Goal: Information Seeking & Learning: Learn about a topic

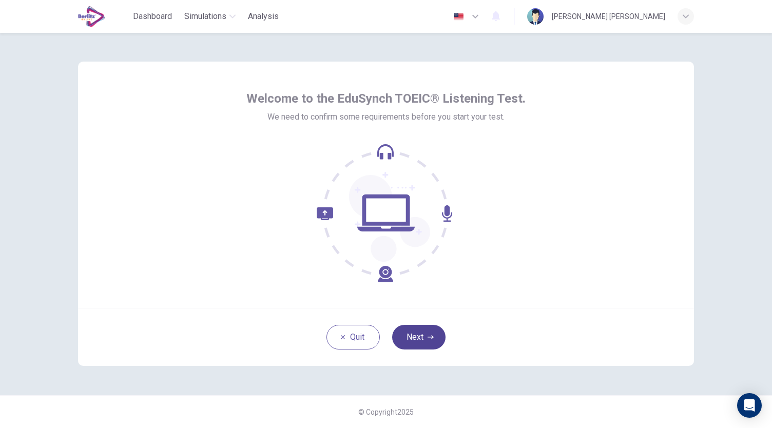
click at [433, 333] on button "Next" at bounding box center [418, 337] width 53 height 25
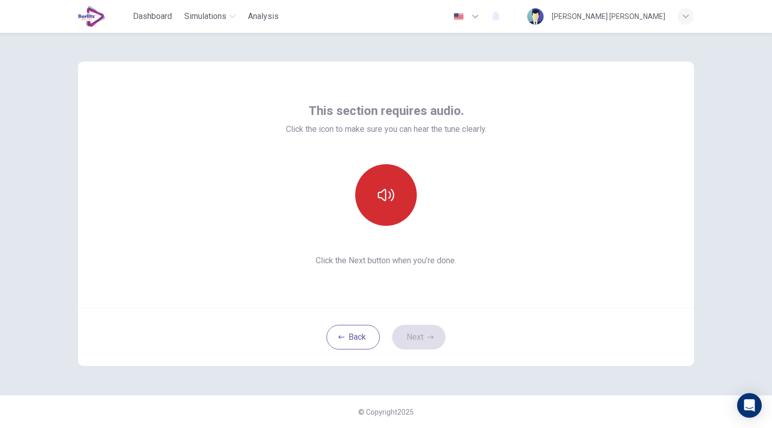
click at [391, 202] on icon "button" at bounding box center [386, 195] width 16 height 16
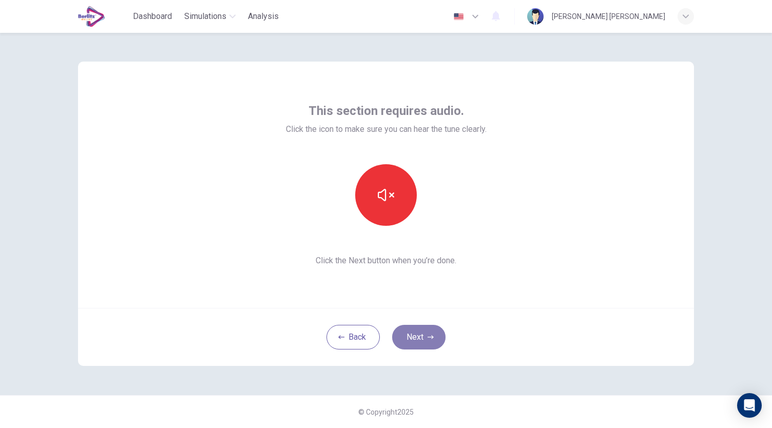
click at [433, 346] on button "Next" at bounding box center [418, 337] width 53 height 25
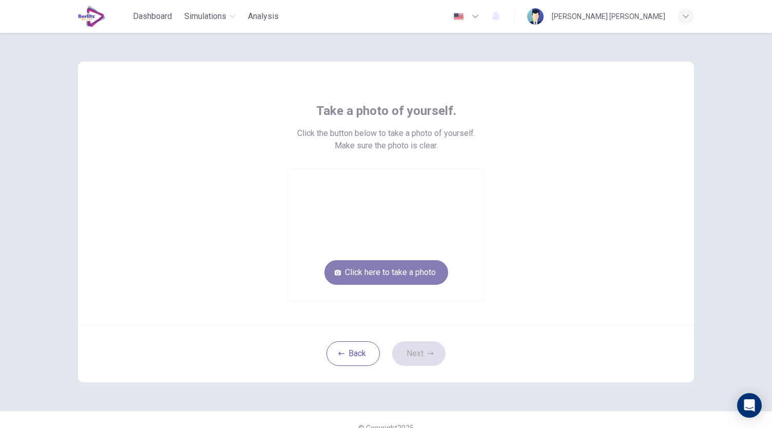
click at [389, 263] on button "Click here to take a photo" at bounding box center [387, 272] width 124 height 25
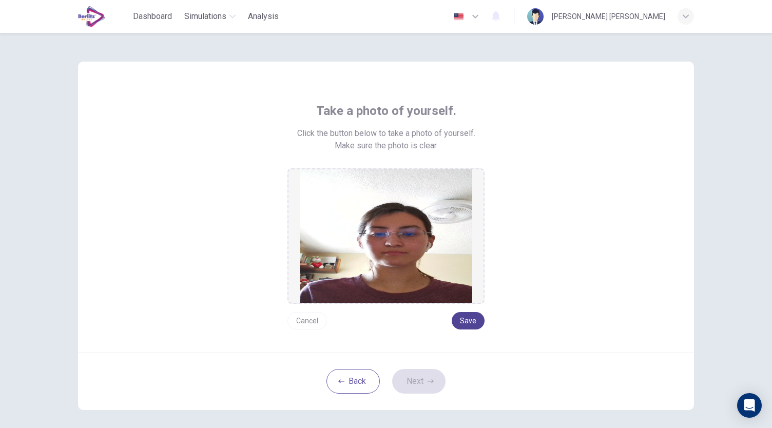
click at [473, 325] on button "Save" at bounding box center [468, 320] width 33 height 17
click at [428, 378] on icon "button" at bounding box center [431, 381] width 6 height 6
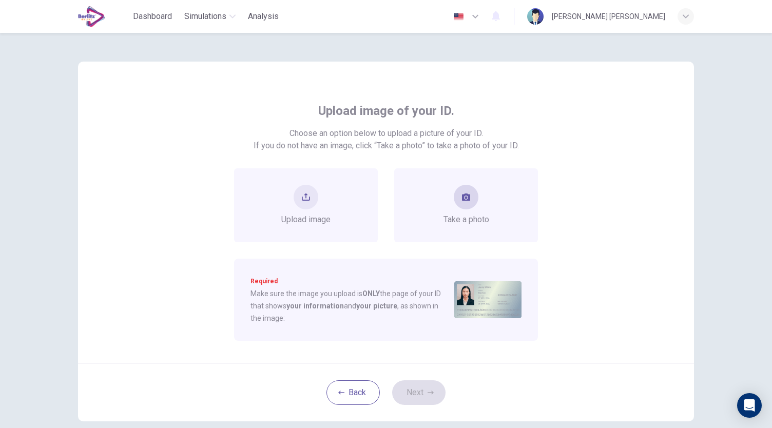
click at [478, 222] on span "Take a photo" at bounding box center [467, 220] width 46 height 12
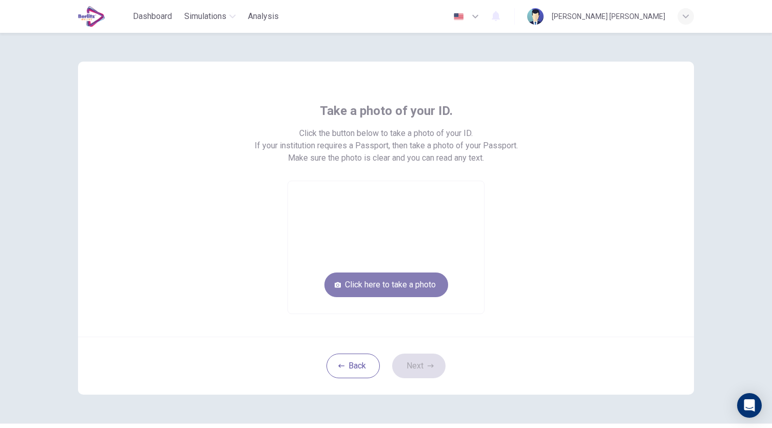
click at [390, 282] on button "Click here to take a photo" at bounding box center [387, 285] width 124 height 25
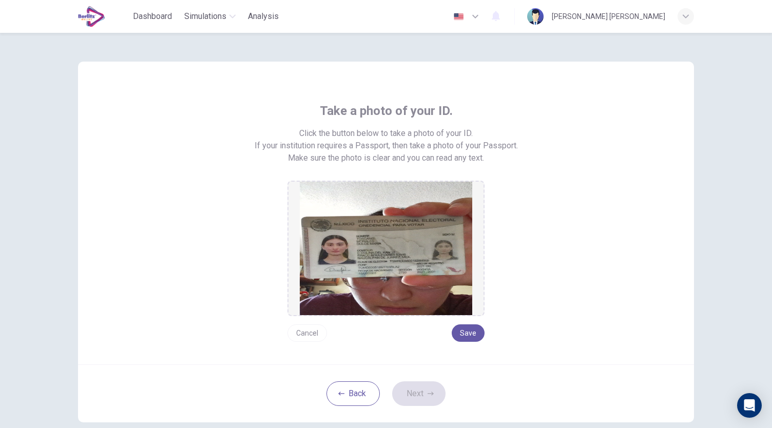
click at [314, 335] on button "Cancel" at bounding box center [308, 333] width 40 height 17
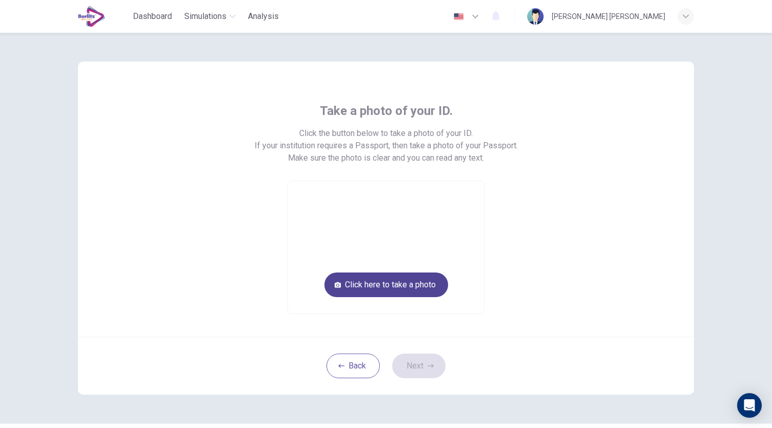
click at [384, 288] on button "Click here to take a photo" at bounding box center [387, 285] width 124 height 25
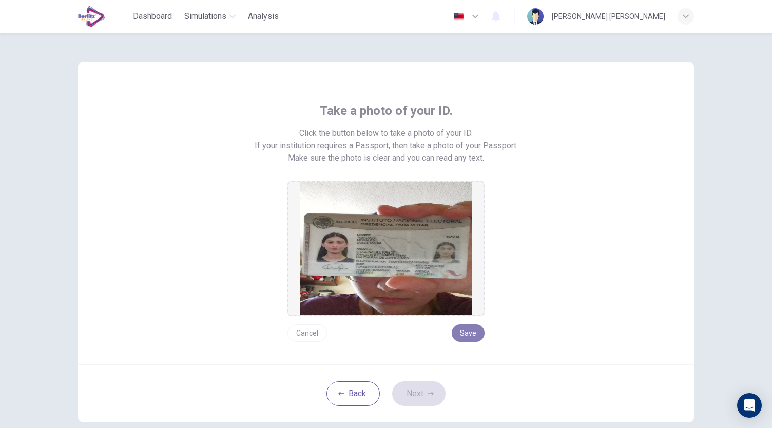
click at [472, 334] on button "Save" at bounding box center [468, 333] width 33 height 17
click at [306, 327] on button "Cancel" at bounding box center [308, 333] width 40 height 17
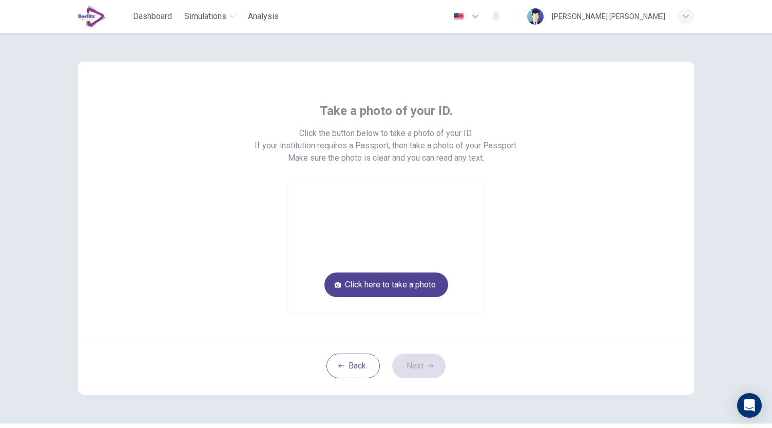
click at [373, 291] on button "Click here to take a photo" at bounding box center [387, 285] width 124 height 25
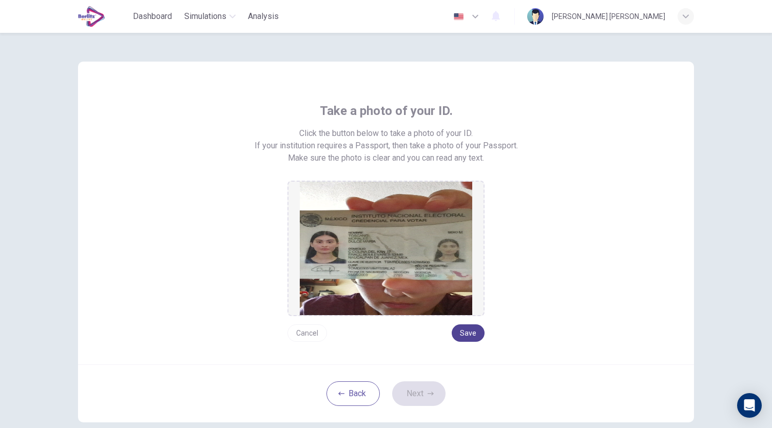
click at [473, 333] on button "Save" at bounding box center [468, 333] width 33 height 17
click at [429, 391] on icon "button" at bounding box center [431, 394] width 6 height 6
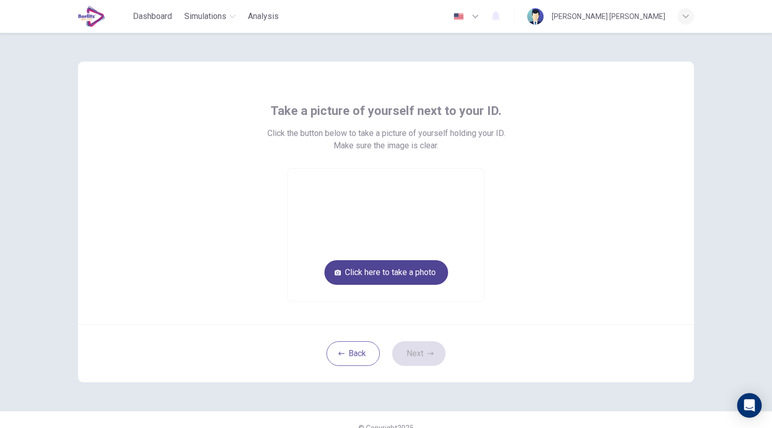
click at [370, 270] on button "Click here to take a photo" at bounding box center [387, 272] width 124 height 25
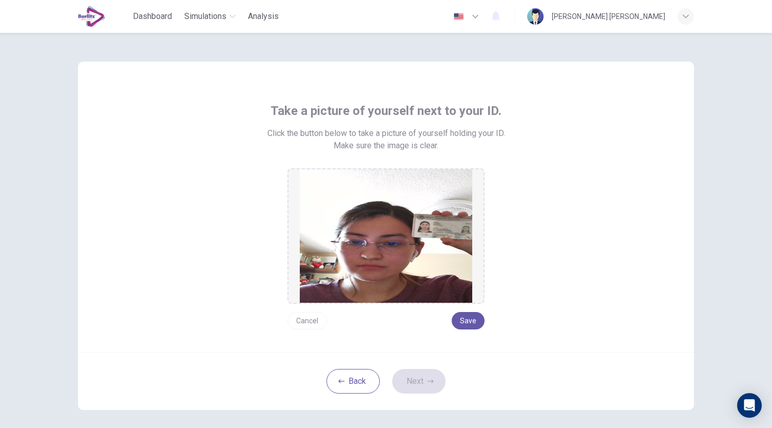
click at [307, 323] on button "Cancel" at bounding box center [308, 320] width 40 height 17
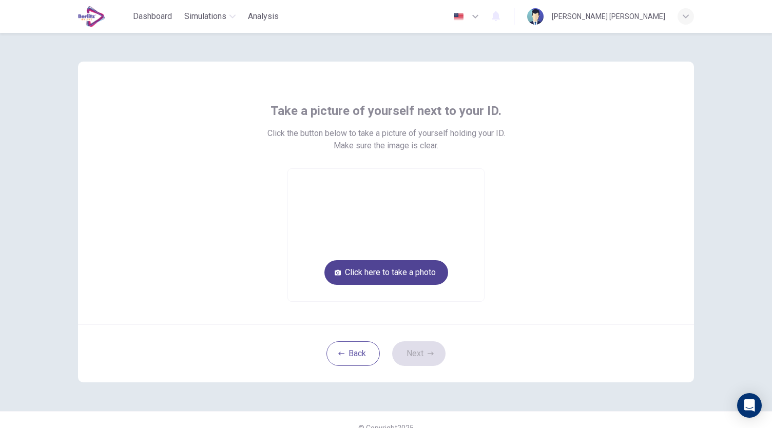
click at [377, 273] on button "Click here to take a photo" at bounding box center [387, 272] width 124 height 25
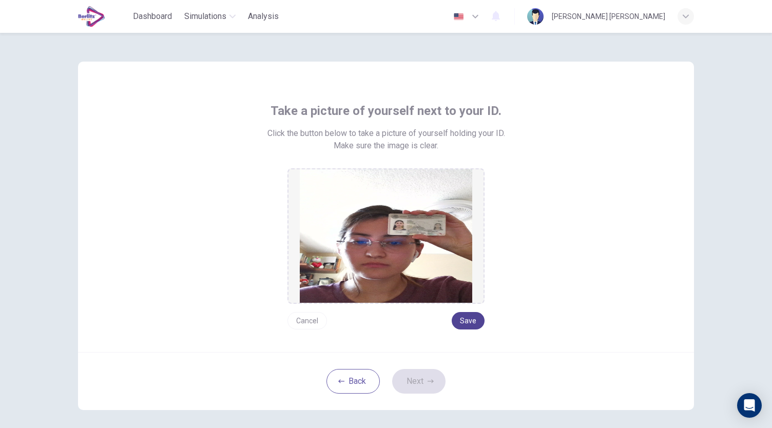
click at [477, 323] on button "Save" at bounding box center [468, 320] width 33 height 17
click at [425, 385] on button "Next" at bounding box center [418, 381] width 53 height 25
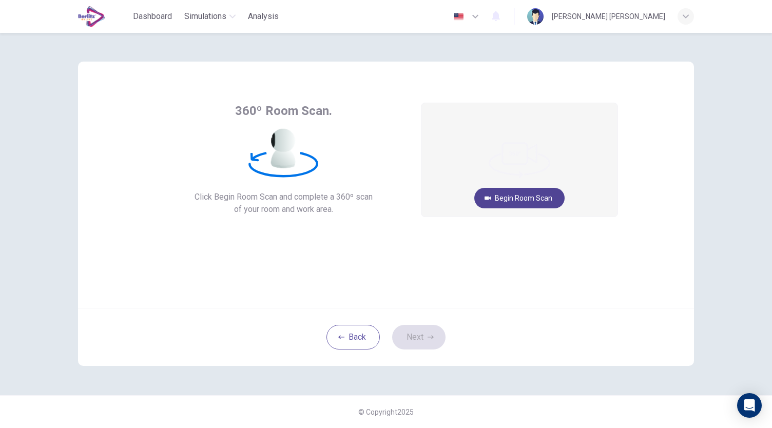
click at [505, 192] on button "Begin Room Scan" at bounding box center [519, 198] width 90 height 21
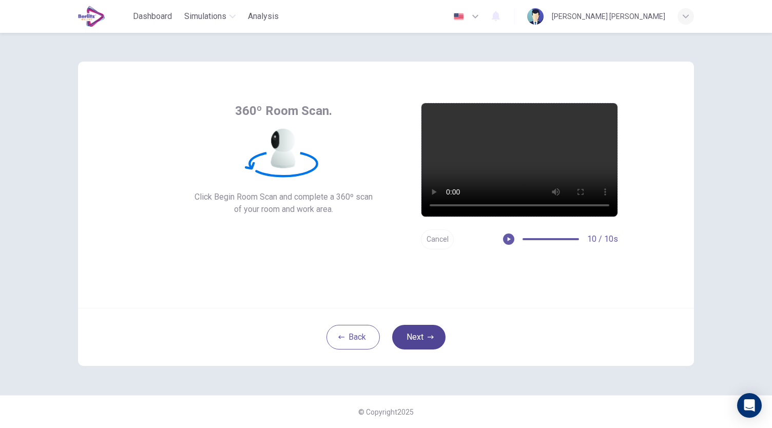
click at [430, 338] on icon "button" at bounding box center [431, 337] width 6 height 6
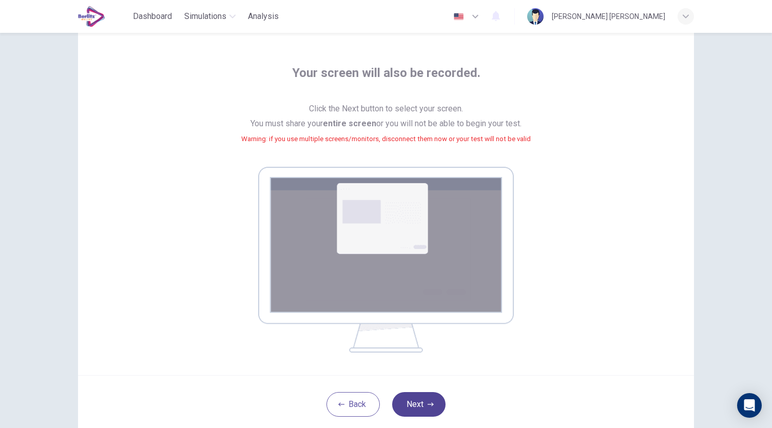
scroll to position [53, 0]
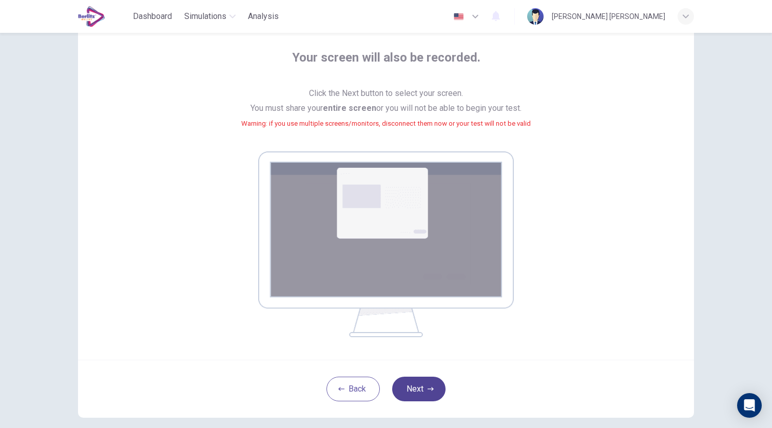
click at [421, 395] on button "Next" at bounding box center [418, 389] width 53 height 25
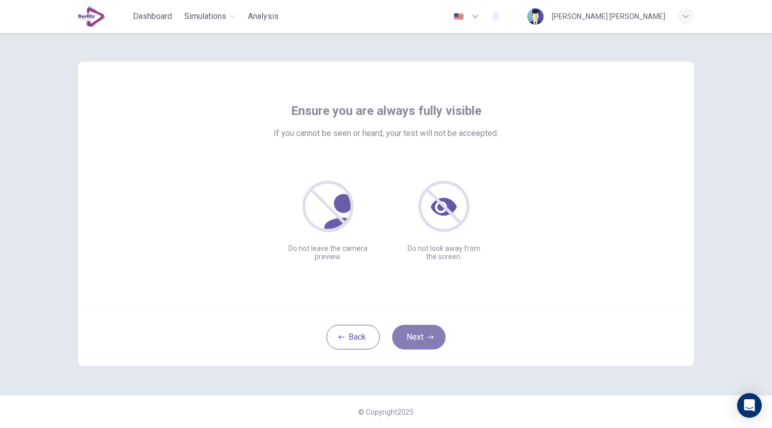
click at [431, 336] on icon "button" at bounding box center [431, 337] width 6 height 6
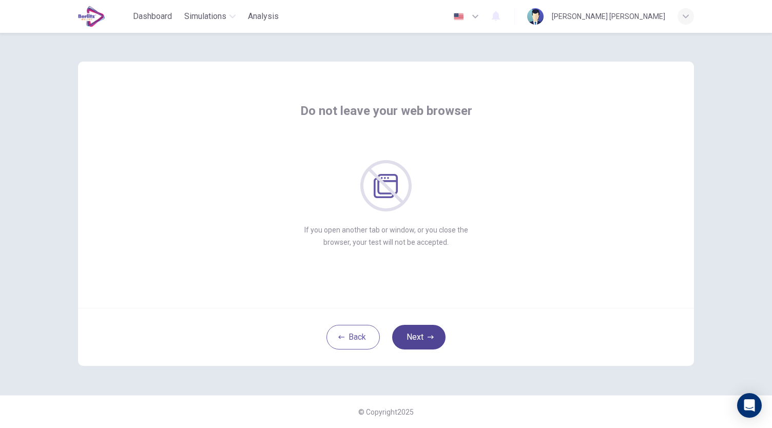
click at [431, 331] on button "Next" at bounding box center [418, 337] width 53 height 25
click at [437, 332] on button "Next" at bounding box center [418, 337] width 53 height 25
click at [424, 344] on button "Next" at bounding box center [418, 337] width 53 height 25
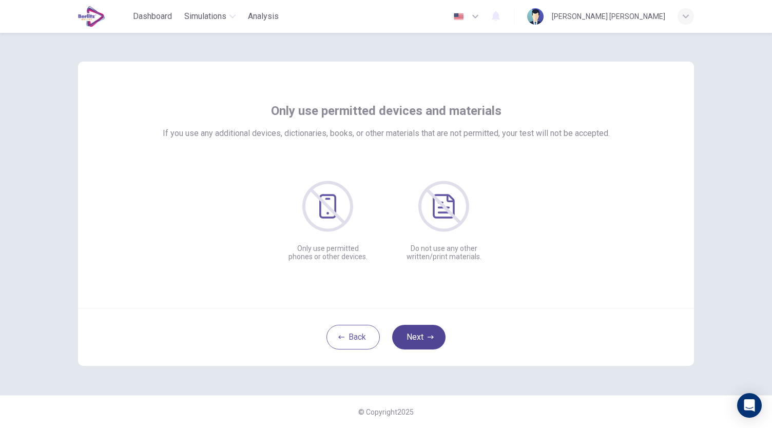
click at [421, 331] on button "Next" at bounding box center [418, 337] width 53 height 25
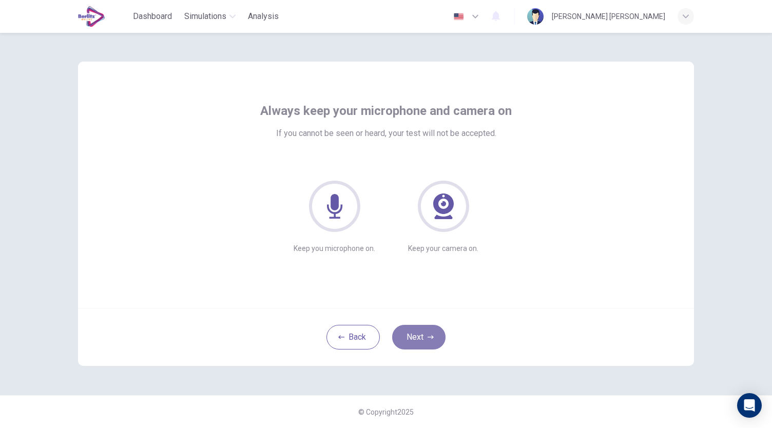
click at [421, 331] on button "Next" at bounding box center [418, 337] width 53 height 25
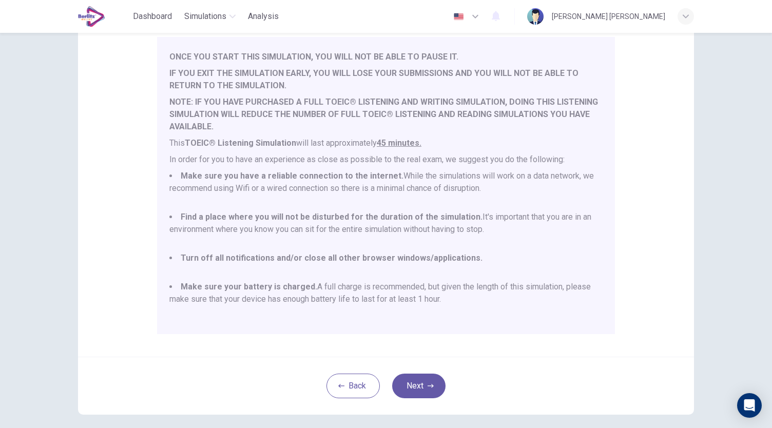
scroll to position [134, 0]
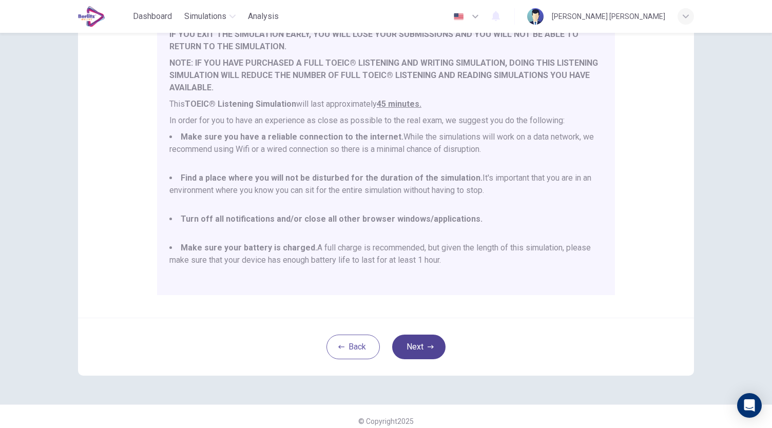
click at [434, 349] on button "Next" at bounding box center [418, 347] width 53 height 25
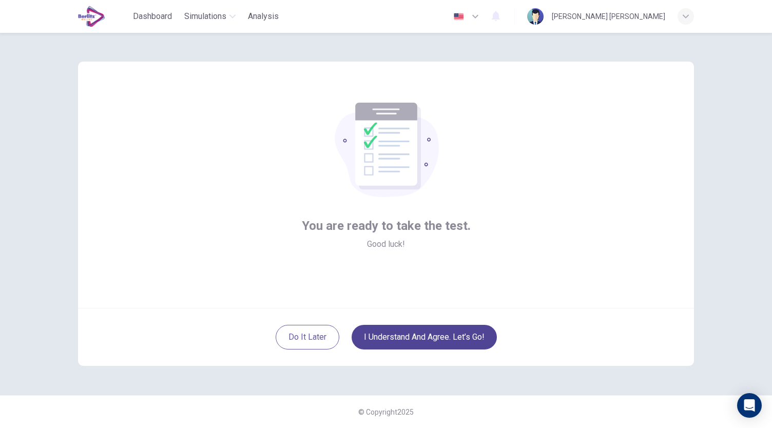
scroll to position [0, 0]
click at [470, 343] on button "I understand and agree. Let’s go!" at bounding box center [424, 337] width 145 height 25
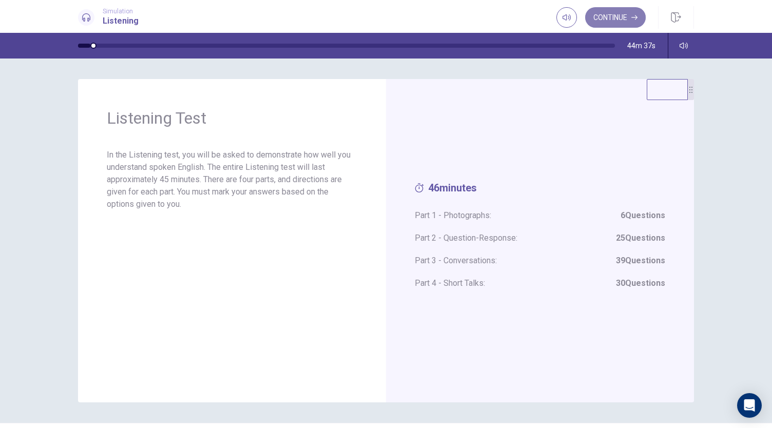
click at [616, 19] on button "Continue" at bounding box center [615, 17] width 61 height 21
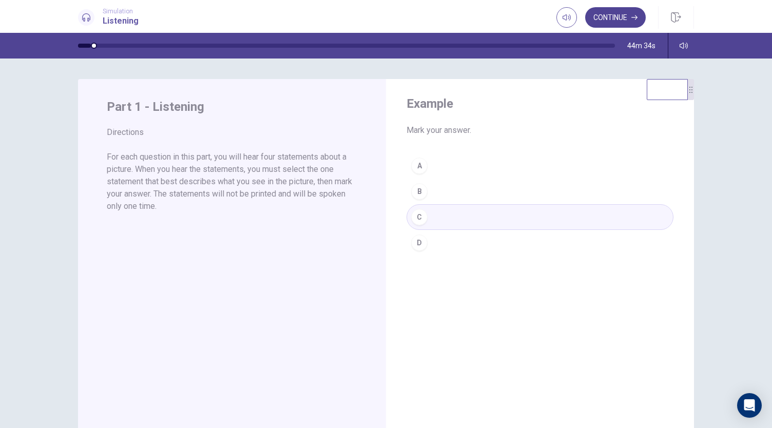
click at [620, 13] on button "Continue" at bounding box center [615, 17] width 61 height 21
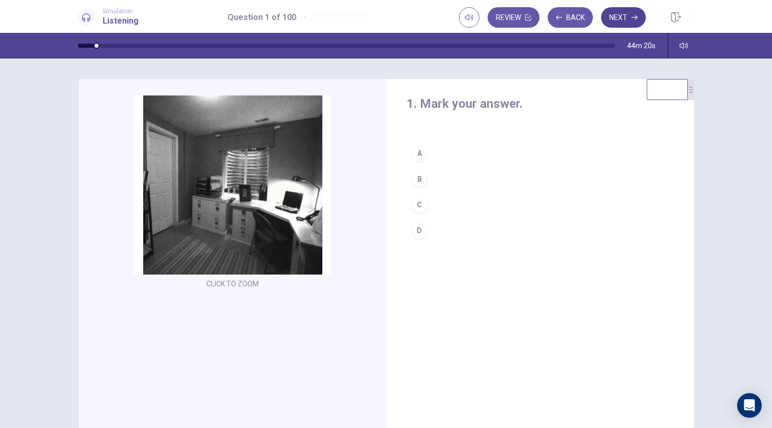
click at [619, 20] on button "Next" at bounding box center [623, 17] width 45 height 21
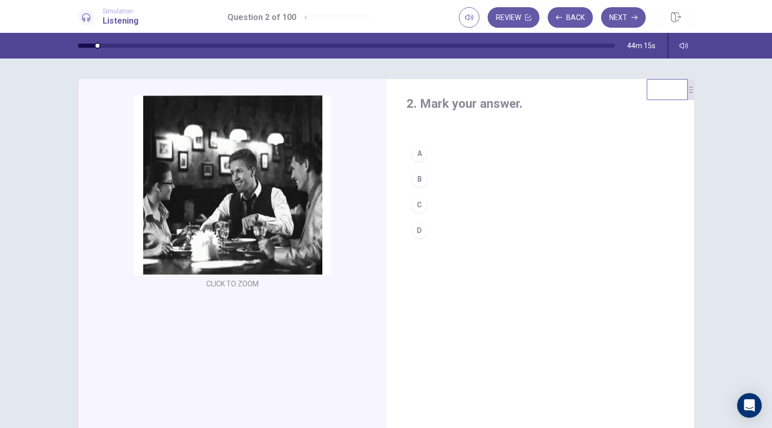
click at [415, 202] on div "C" at bounding box center [419, 205] width 16 height 16
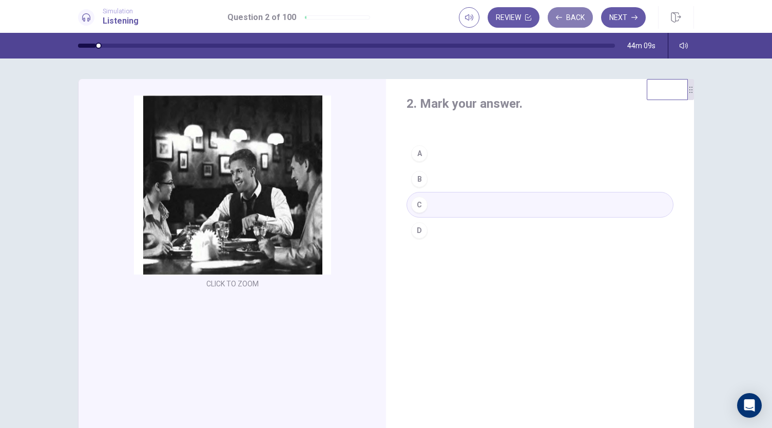
click at [570, 21] on button "Back" at bounding box center [570, 17] width 45 height 21
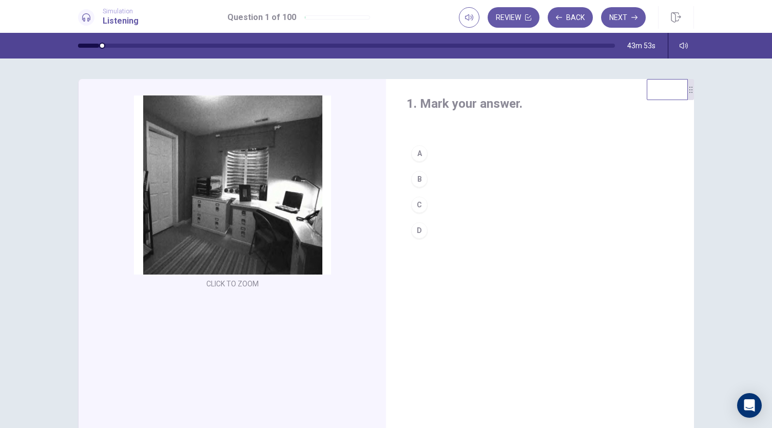
click at [417, 178] on div "B" at bounding box center [419, 179] width 16 height 16
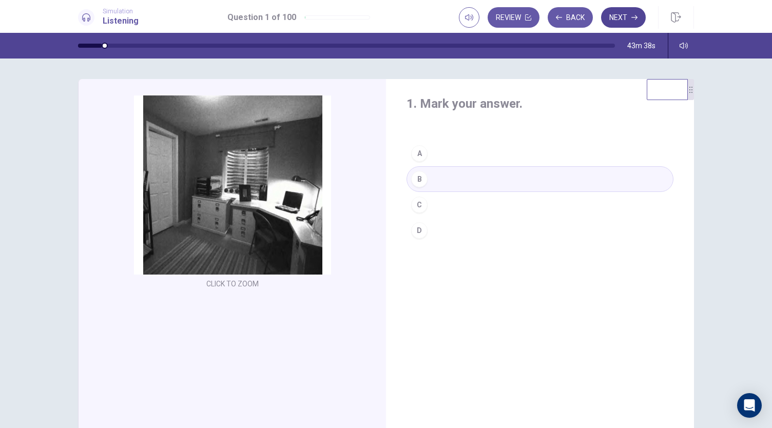
click at [626, 22] on button "Next" at bounding box center [623, 17] width 45 height 21
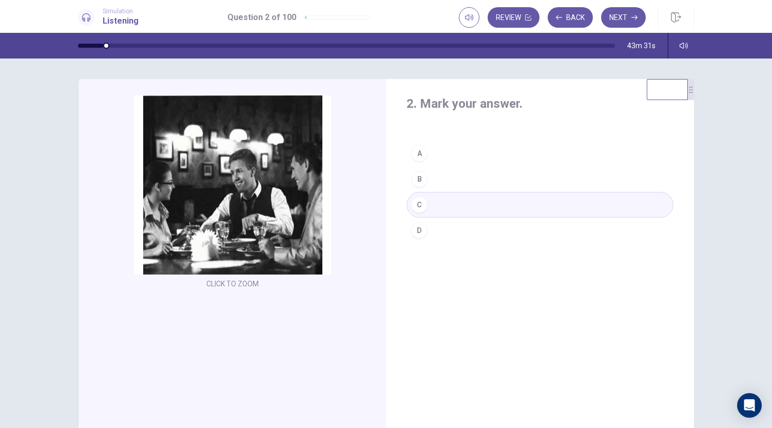
click at [436, 150] on button "A" at bounding box center [540, 154] width 267 height 26
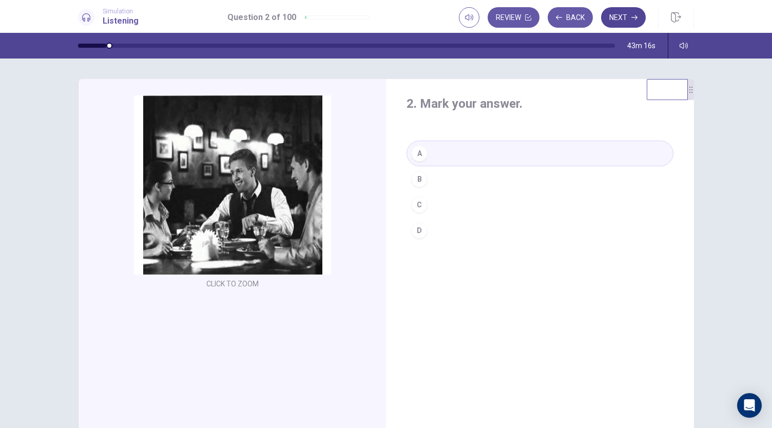
click at [629, 14] on button "Next" at bounding box center [623, 17] width 45 height 21
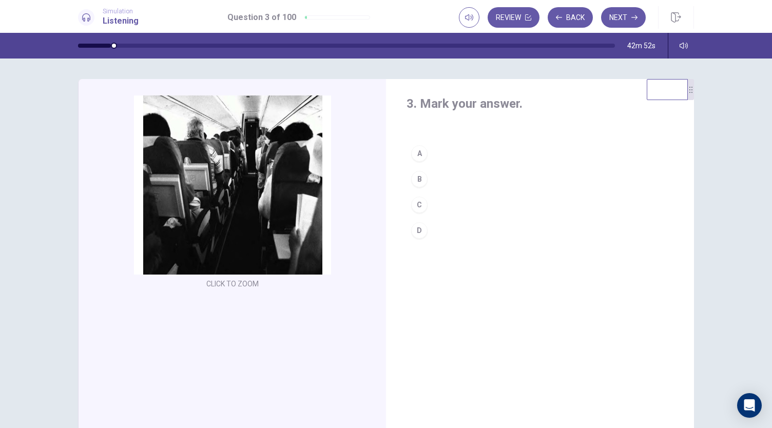
click at [449, 227] on button "D" at bounding box center [540, 231] width 267 height 26
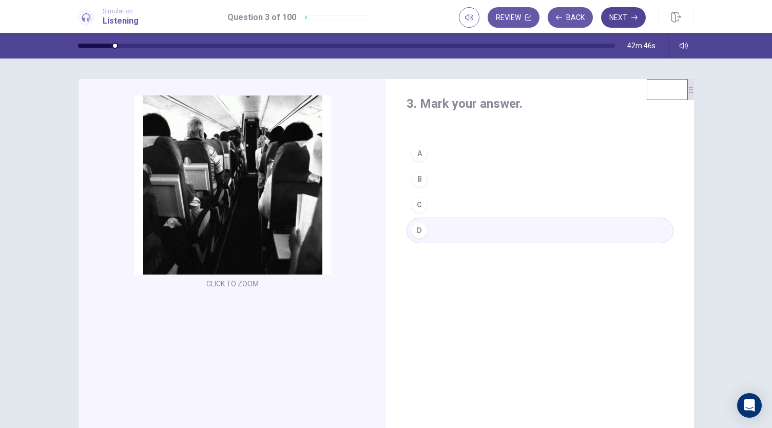
click at [620, 20] on button "Next" at bounding box center [623, 17] width 45 height 21
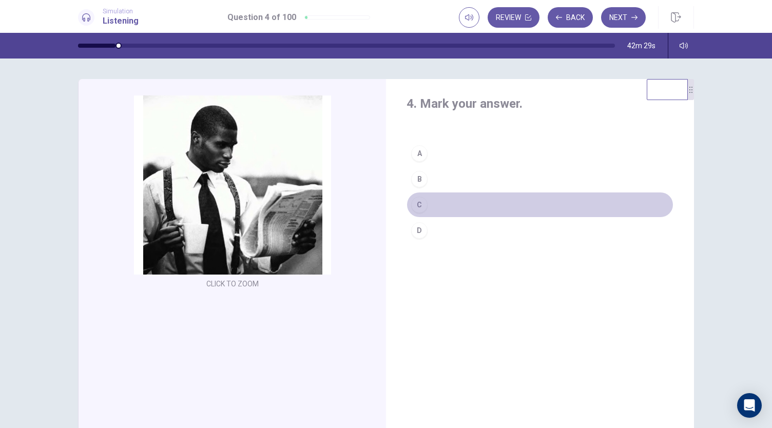
click at [457, 203] on button "C" at bounding box center [540, 205] width 267 height 26
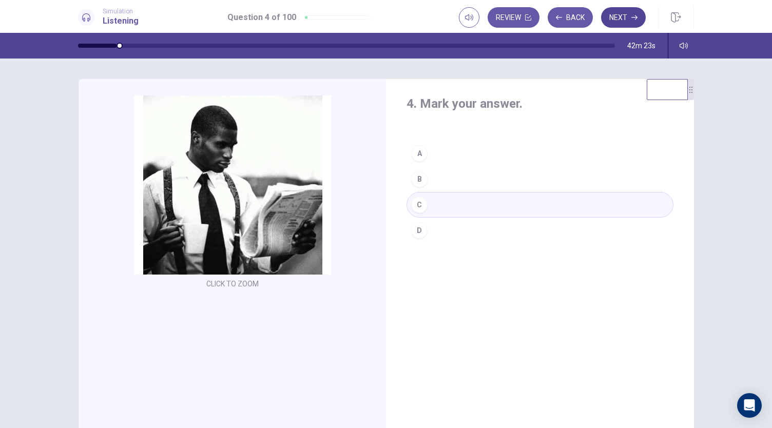
click at [621, 15] on button "Next" at bounding box center [623, 17] width 45 height 21
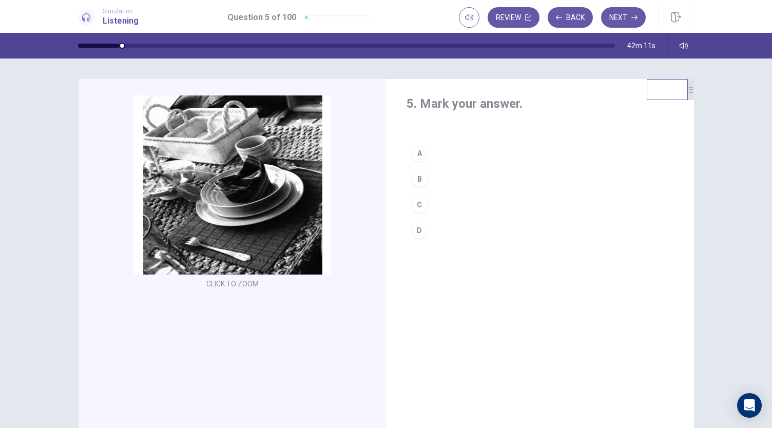
click at [462, 150] on button "A" at bounding box center [540, 154] width 267 height 26
click at [569, 19] on button "Back" at bounding box center [570, 17] width 45 height 21
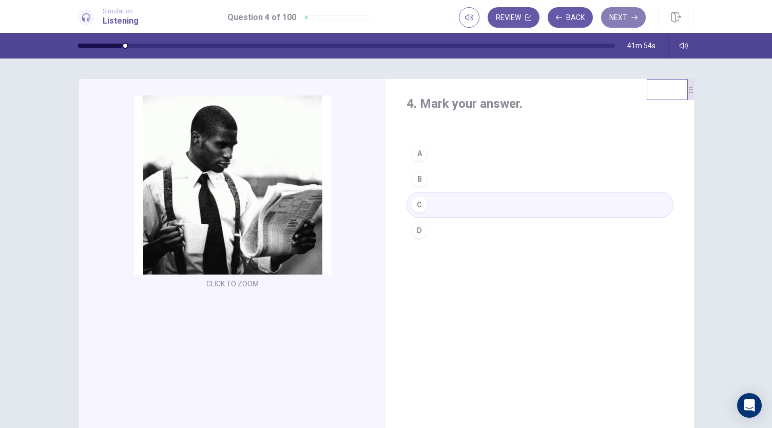
click at [632, 21] on button "Next" at bounding box center [623, 17] width 45 height 21
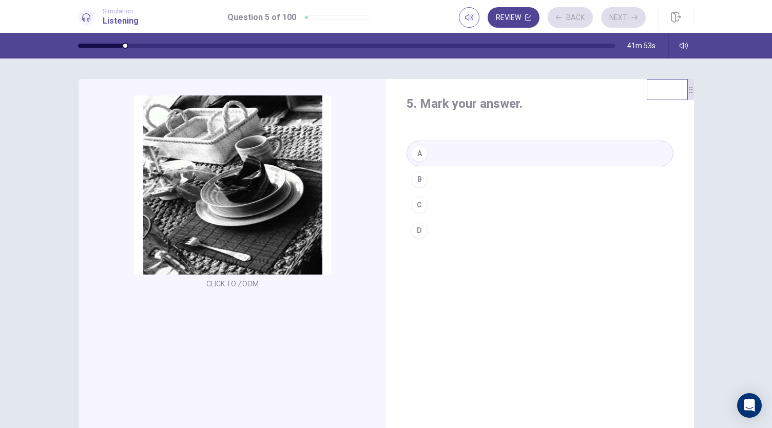
click at [512, 16] on button "Review" at bounding box center [514, 17] width 52 height 21
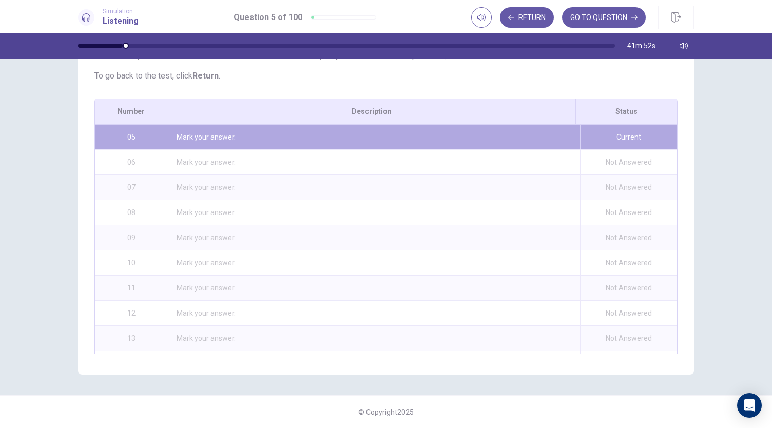
scroll to position [116, 0]
click at [541, 16] on button "Return" at bounding box center [527, 17] width 54 height 21
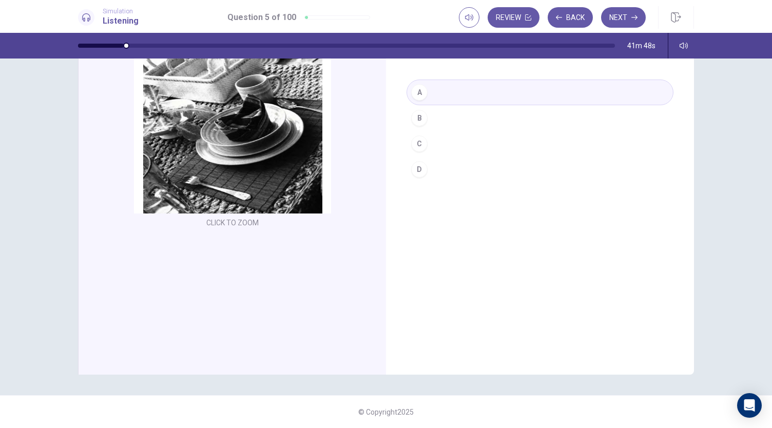
scroll to position [0, 0]
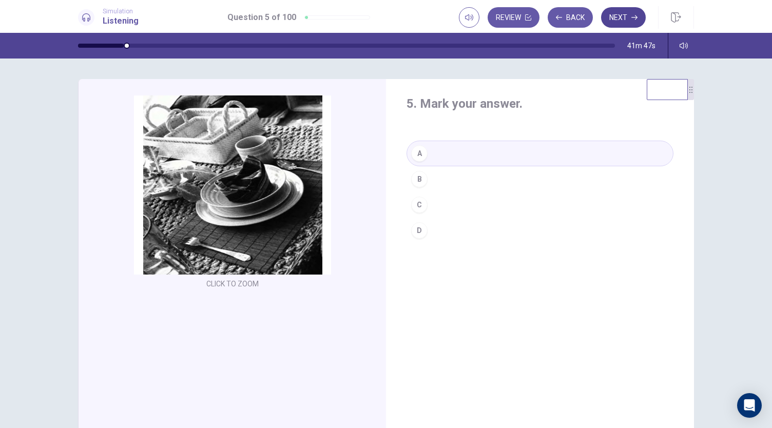
click at [615, 22] on button "Next" at bounding box center [623, 17] width 45 height 21
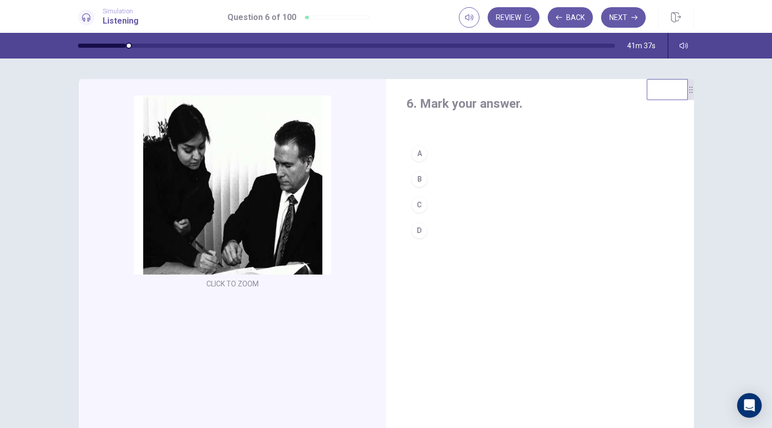
click at [431, 208] on button "C" at bounding box center [540, 205] width 267 height 26
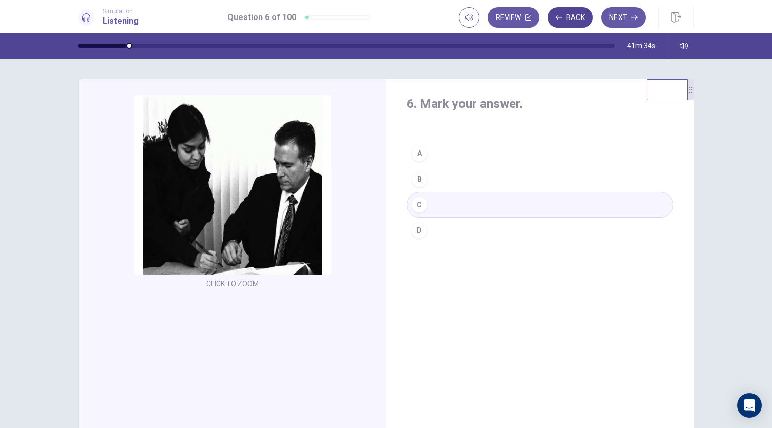
click at [559, 19] on icon "button" at bounding box center [559, 17] width 6 height 5
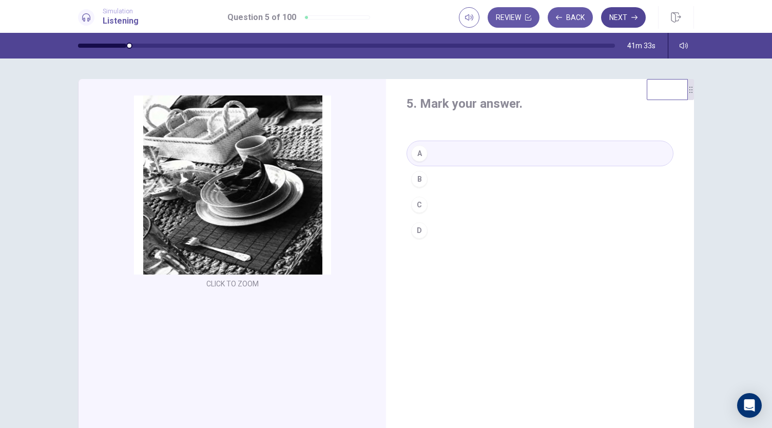
click at [634, 10] on button "Next" at bounding box center [623, 17] width 45 height 21
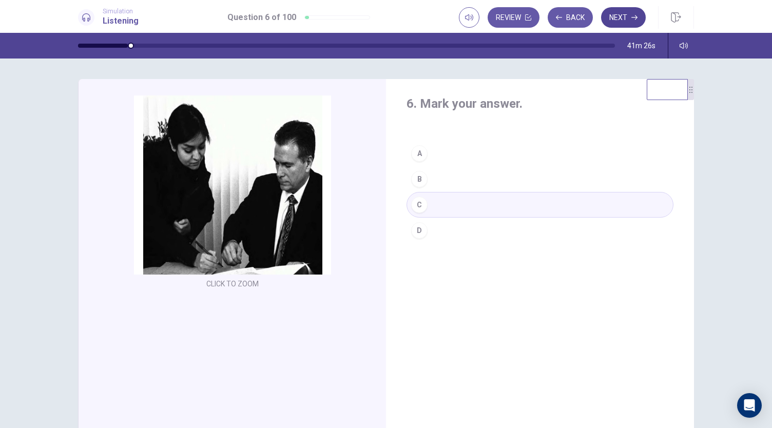
click at [619, 21] on button "Next" at bounding box center [623, 17] width 45 height 21
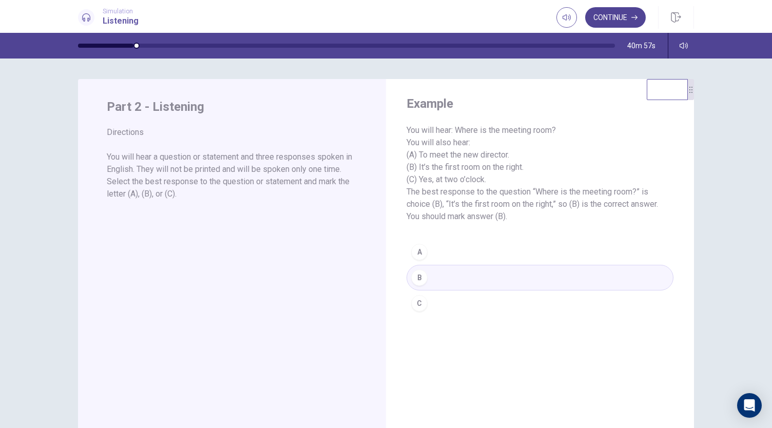
click at [612, 20] on button "Continue" at bounding box center [615, 17] width 61 height 21
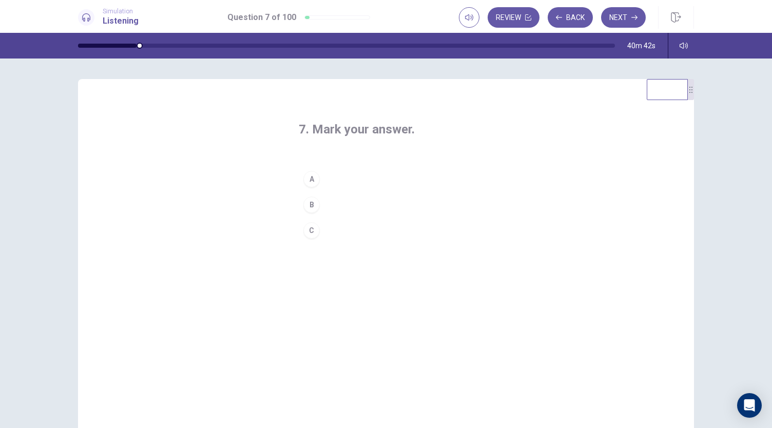
click at [329, 229] on button "C" at bounding box center [386, 231] width 175 height 26
click at [621, 22] on button "Next" at bounding box center [623, 17] width 45 height 21
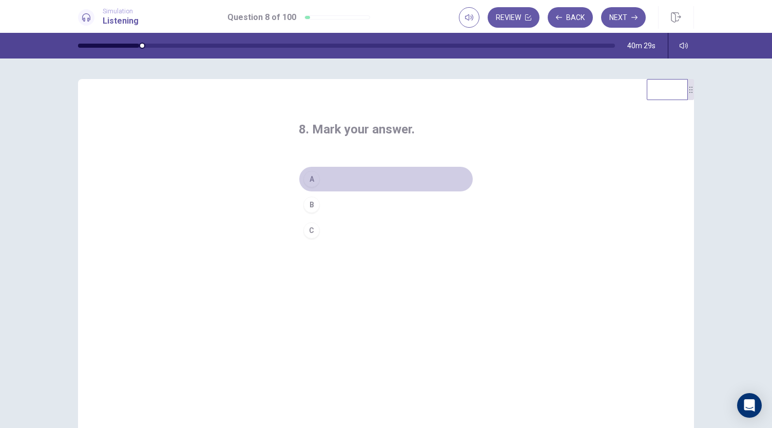
click at [341, 176] on button "A" at bounding box center [386, 179] width 175 height 26
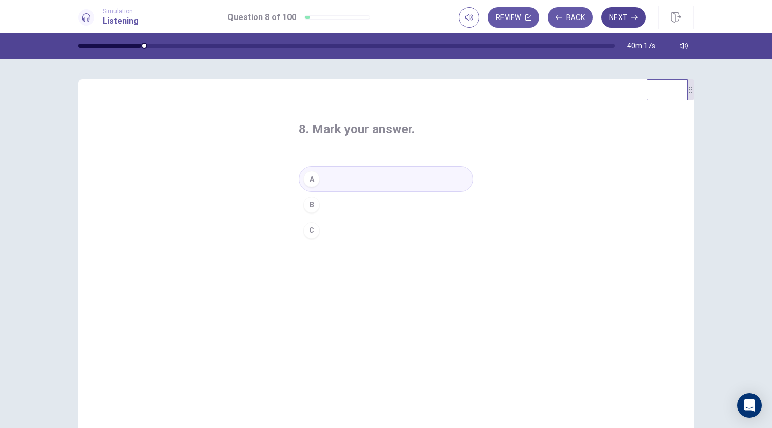
click at [622, 21] on button "Next" at bounding box center [623, 17] width 45 height 21
click at [335, 177] on button "A" at bounding box center [386, 179] width 175 height 26
click at [626, 20] on button "Next" at bounding box center [623, 17] width 45 height 21
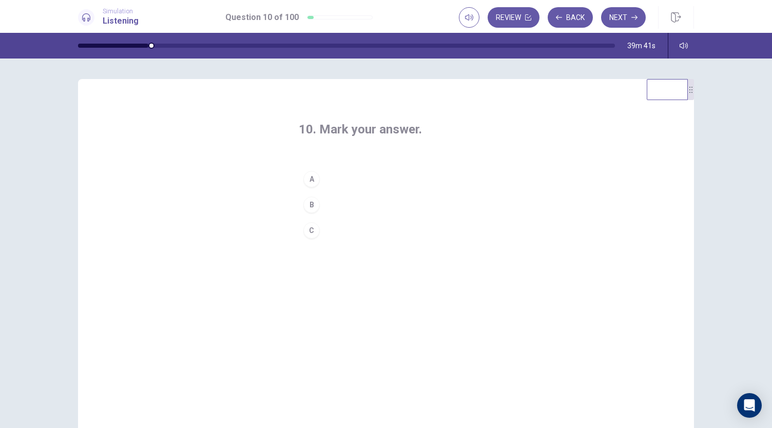
click at [333, 204] on button "B" at bounding box center [386, 205] width 175 height 26
click at [622, 14] on button "Next" at bounding box center [623, 17] width 45 height 21
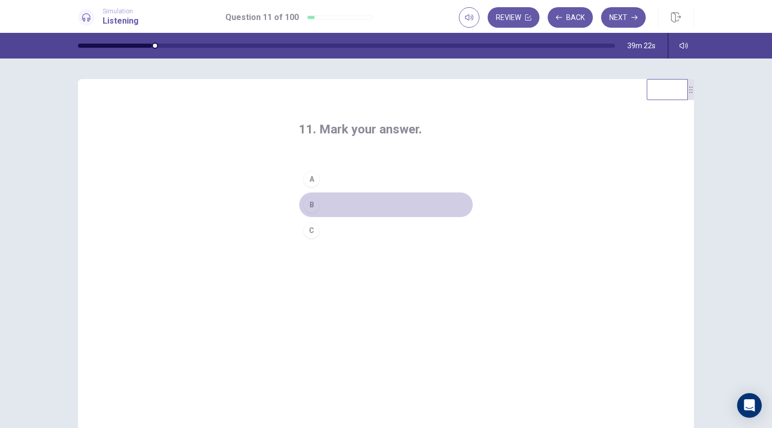
click at [336, 203] on button "B" at bounding box center [386, 205] width 175 height 26
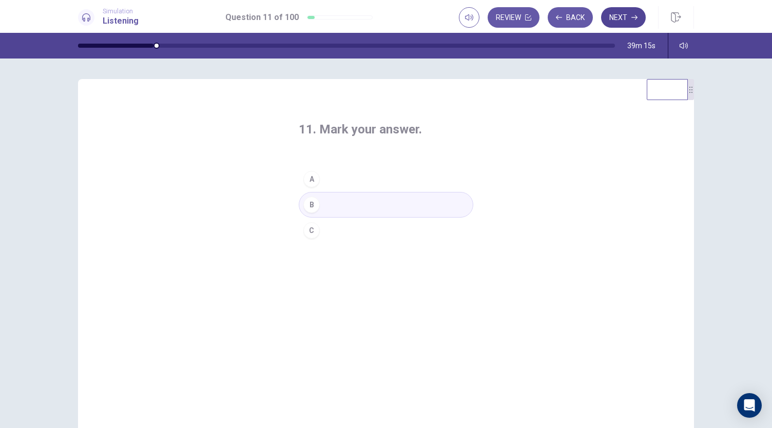
click at [621, 17] on button "Next" at bounding box center [623, 17] width 45 height 21
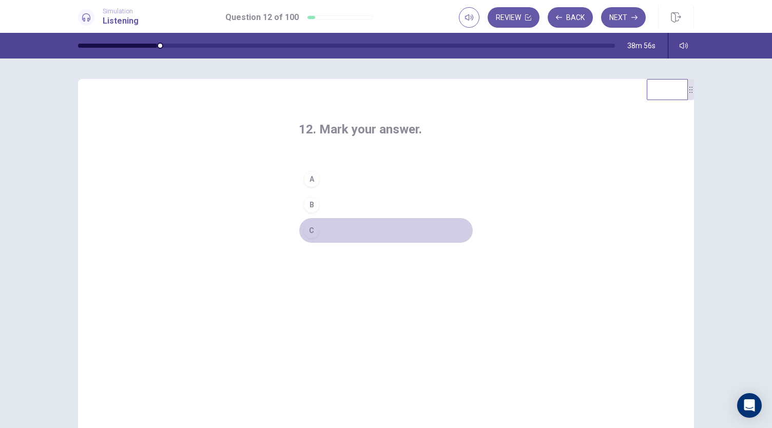
click at [328, 231] on button "C" at bounding box center [386, 231] width 175 height 26
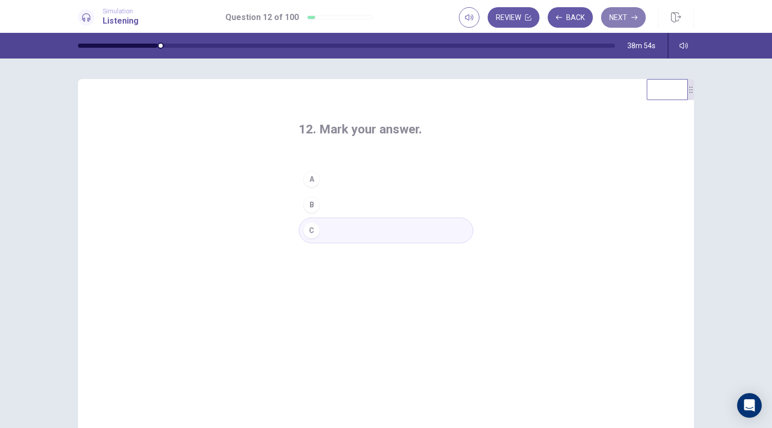
click at [617, 17] on button "Next" at bounding box center [623, 17] width 45 height 21
click at [373, 174] on button "A" at bounding box center [386, 179] width 175 height 26
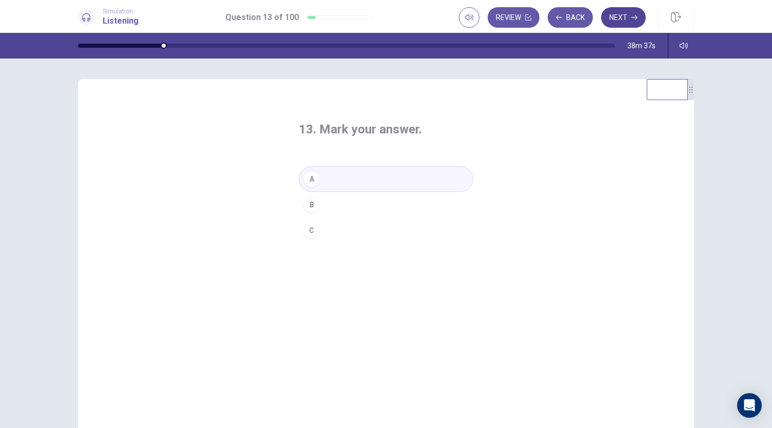
click at [618, 17] on button "Next" at bounding box center [623, 17] width 45 height 21
click at [325, 229] on button "C" at bounding box center [386, 231] width 175 height 26
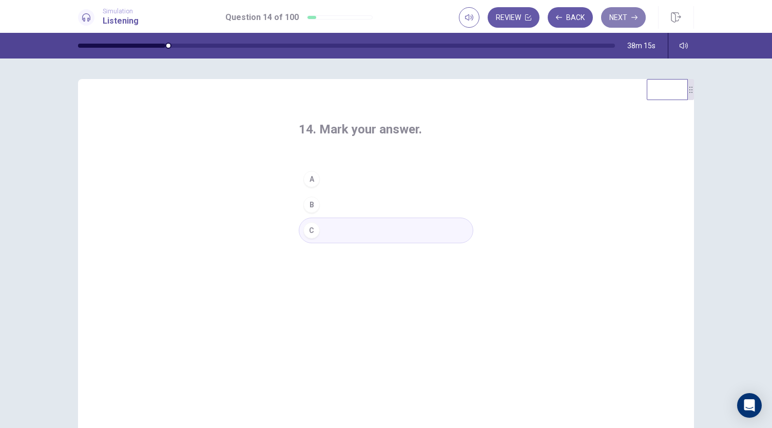
click at [611, 20] on button "Next" at bounding box center [623, 17] width 45 height 21
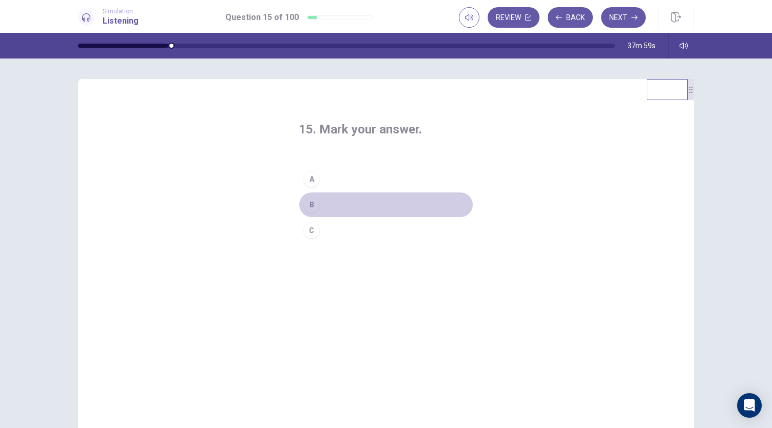
click at [355, 201] on button "B" at bounding box center [386, 205] width 175 height 26
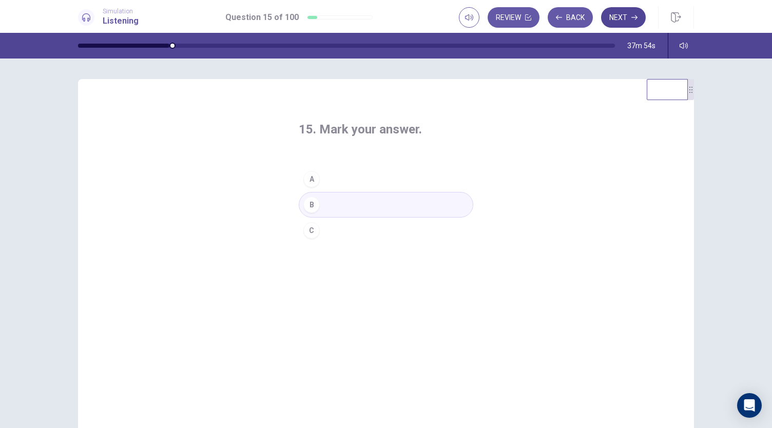
click at [623, 21] on button "Next" at bounding box center [623, 17] width 45 height 21
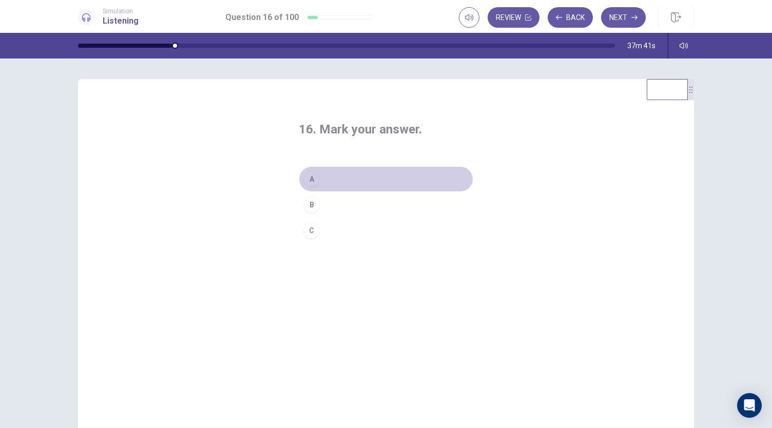
click at [346, 177] on button "A" at bounding box center [386, 179] width 175 height 26
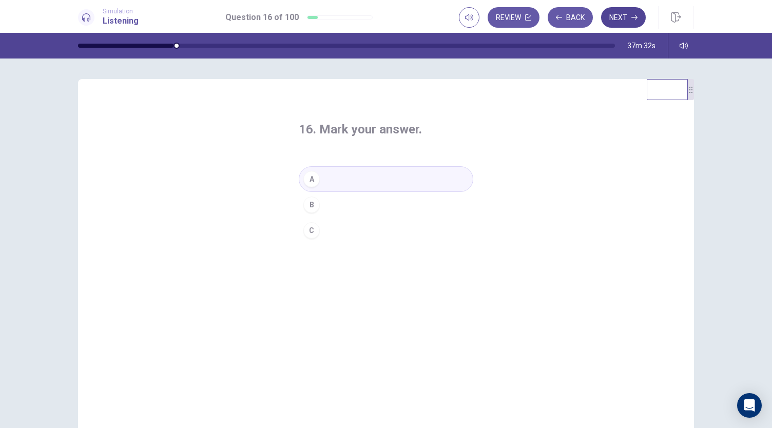
click at [625, 21] on button "Next" at bounding box center [623, 17] width 45 height 21
click at [333, 205] on button "B" at bounding box center [386, 205] width 175 height 26
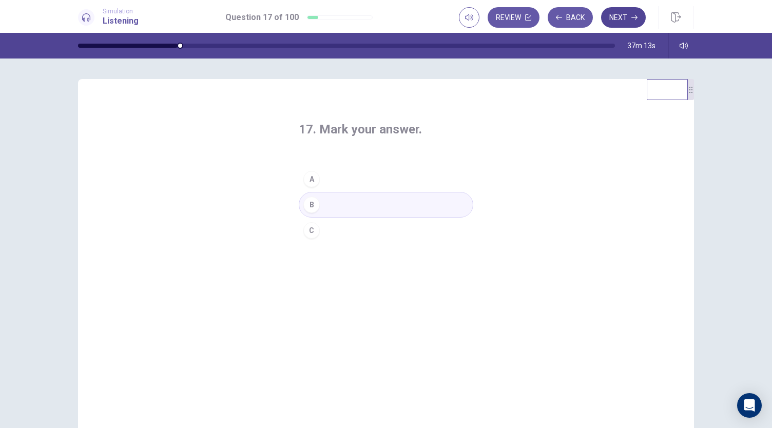
click at [621, 16] on button "Next" at bounding box center [623, 17] width 45 height 21
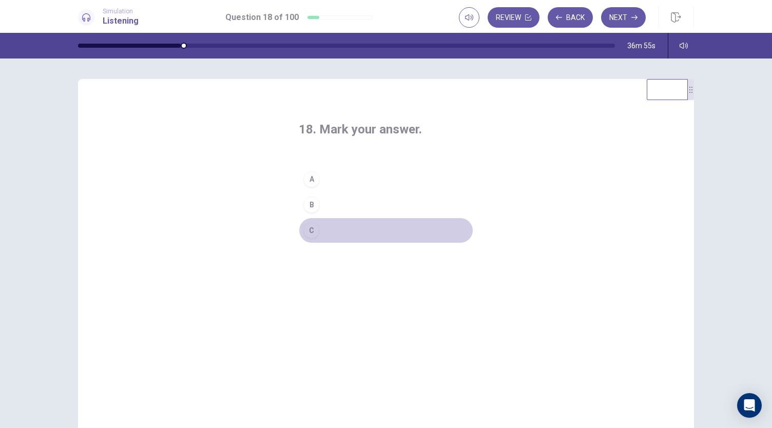
click at [334, 229] on button "C" at bounding box center [386, 231] width 175 height 26
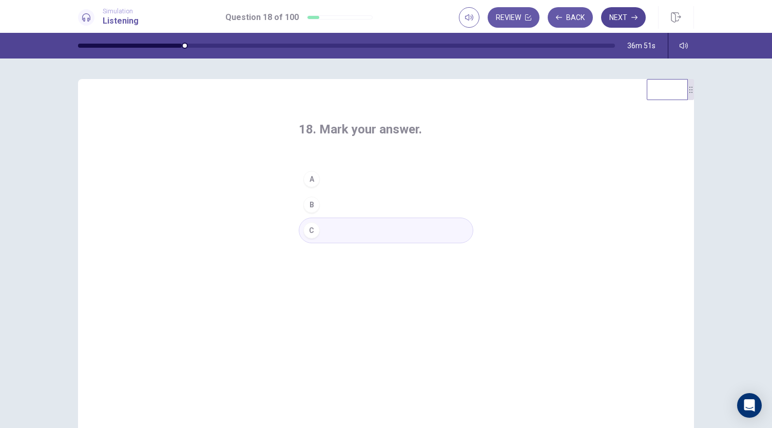
click at [621, 22] on button "Next" at bounding box center [623, 17] width 45 height 21
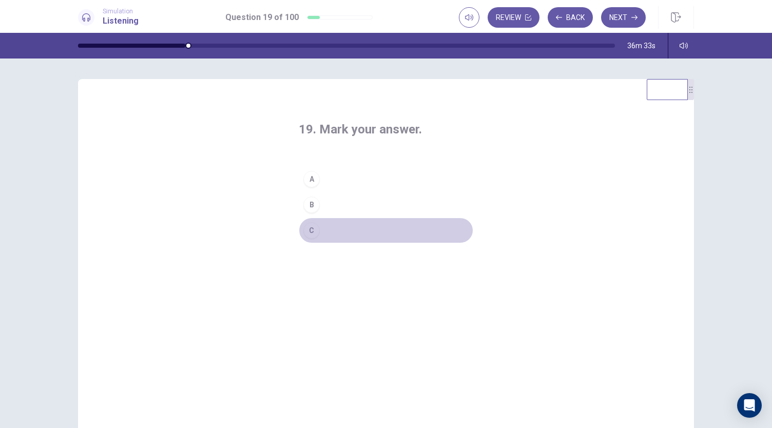
click at [350, 235] on button "C" at bounding box center [386, 231] width 175 height 26
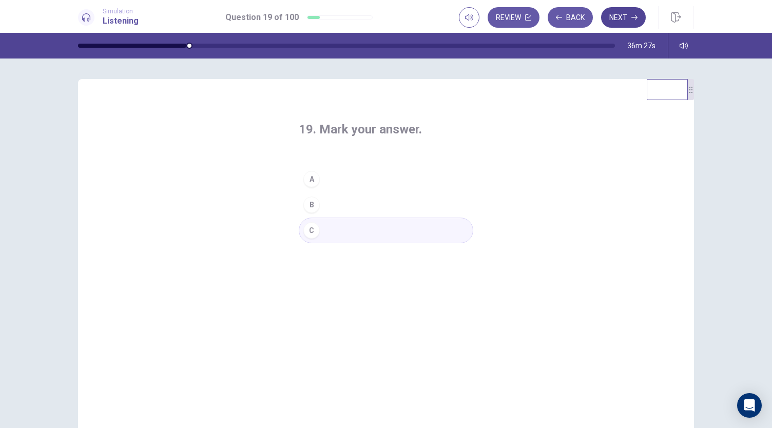
click at [619, 21] on button "Next" at bounding box center [623, 17] width 45 height 21
click at [357, 177] on button "A" at bounding box center [386, 179] width 175 height 26
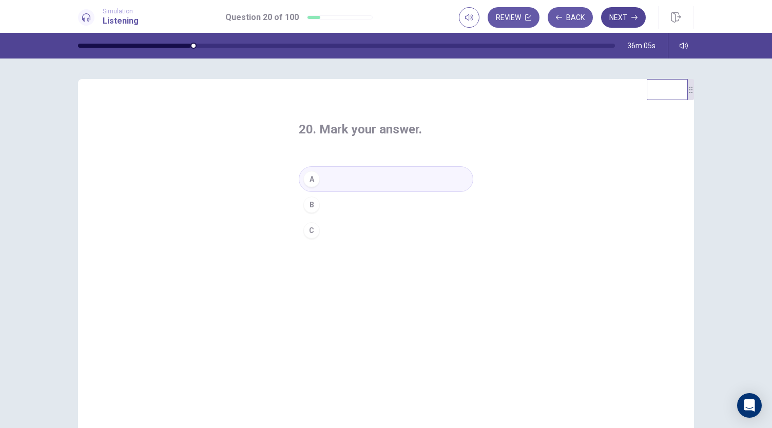
click at [626, 15] on button "Next" at bounding box center [623, 17] width 45 height 21
click at [366, 169] on button "A" at bounding box center [386, 179] width 175 height 26
click at [626, 11] on button "Next" at bounding box center [623, 17] width 45 height 21
click at [377, 205] on button "B" at bounding box center [386, 205] width 175 height 26
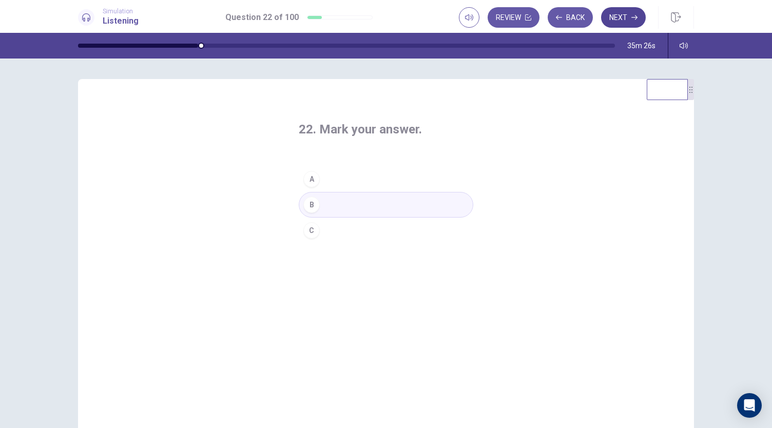
click at [621, 14] on button "Next" at bounding box center [623, 17] width 45 height 21
click at [350, 222] on button "C" at bounding box center [386, 231] width 175 height 26
click at [610, 19] on button "Next" at bounding box center [623, 17] width 45 height 21
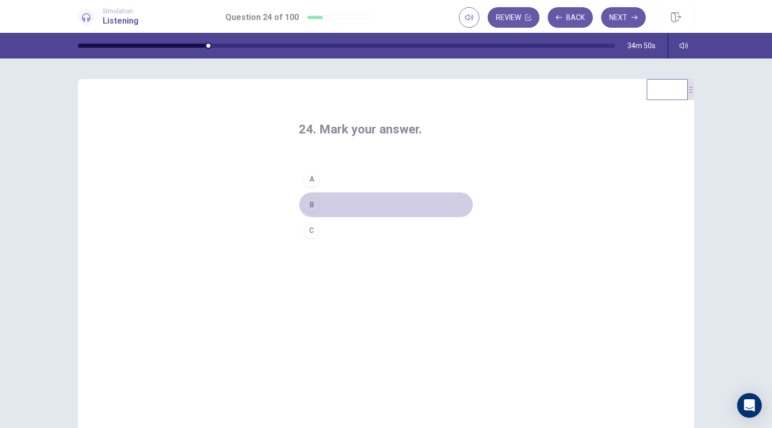
click at [310, 206] on div "B" at bounding box center [311, 205] width 16 height 16
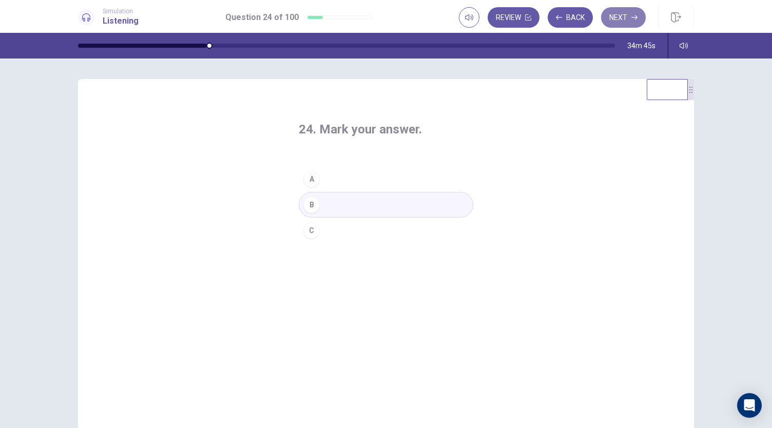
click at [629, 20] on button "Next" at bounding box center [623, 17] width 45 height 21
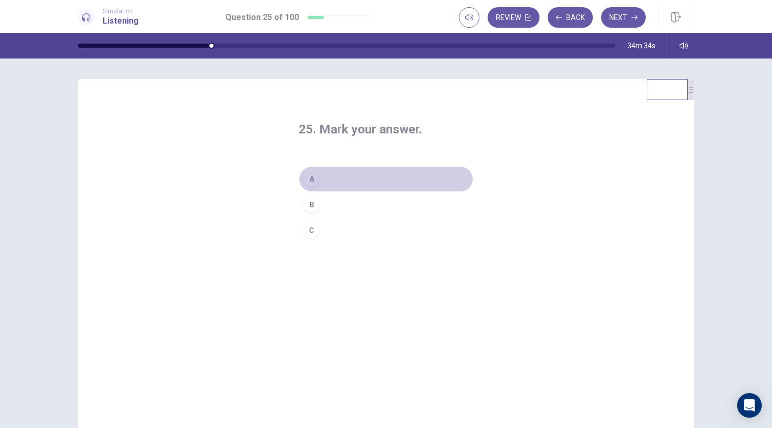
click at [371, 175] on button "A" at bounding box center [386, 179] width 175 height 26
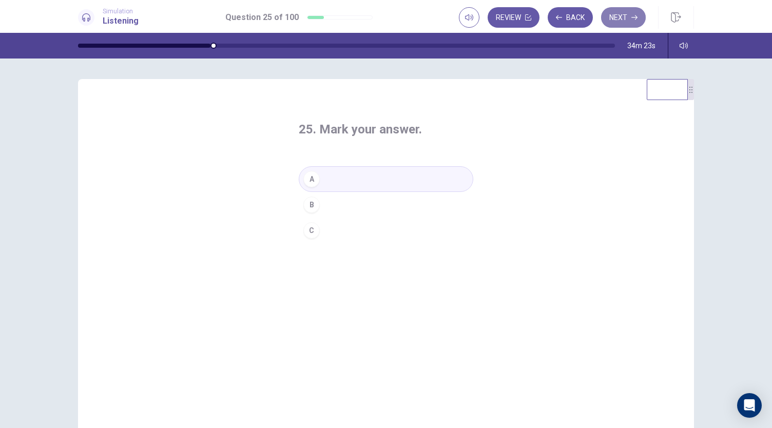
click at [619, 19] on button "Next" at bounding box center [623, 17] width 45 height 21
click at [335, 224] on button "C" at bounding box center [386, 231] width 175 height 26
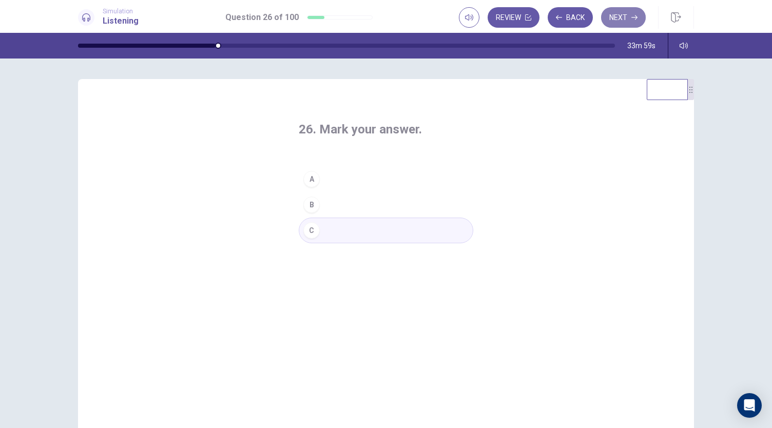
click at [615, 21] on button "Next" at bounding box center [623, 17] width 45 height 21
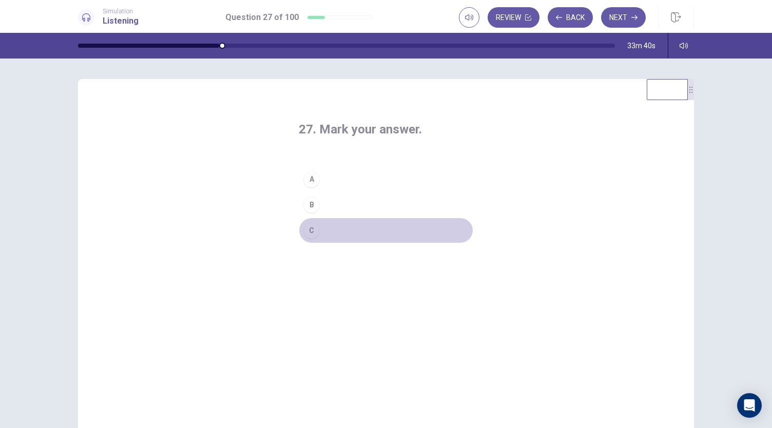
click at [346, 230] on button "C" at bounding box center [386, 231] width 175 height 26
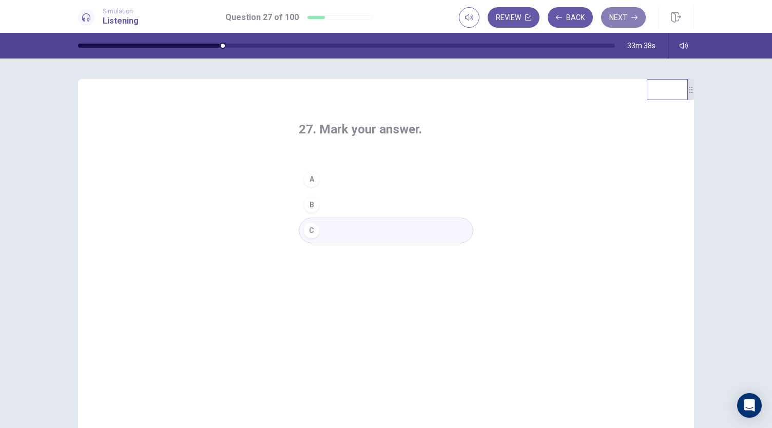
click at [620, 22] on button "Next" at bounding box center [623, 17] width 45 height 21
click at [321, 183] on button "A" at bounding box center [386, 179] width 175 height 26
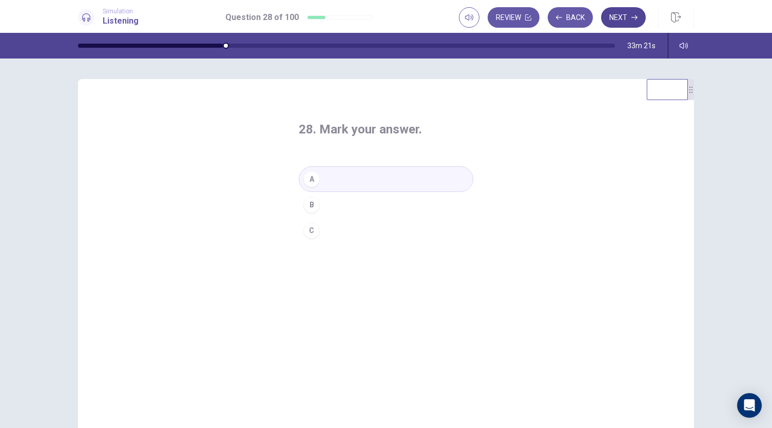
click at [616, 24] on button "Next" at bounding box center [623, 17] width 45 height 21
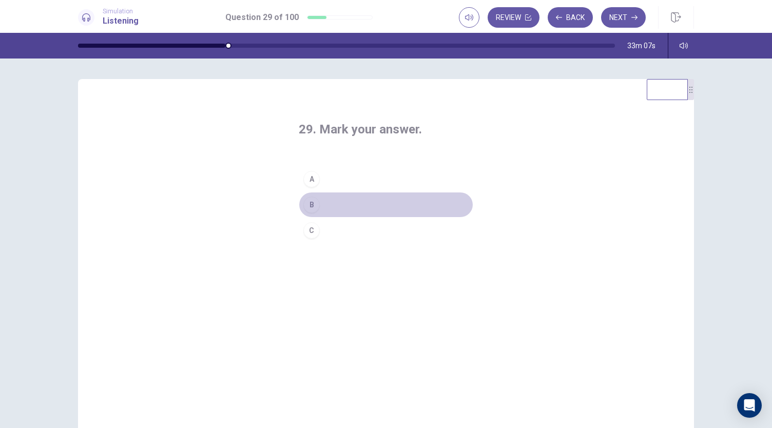
click at [336, 205] on button "B" at bounding box center [386, 205] width 175 height 26
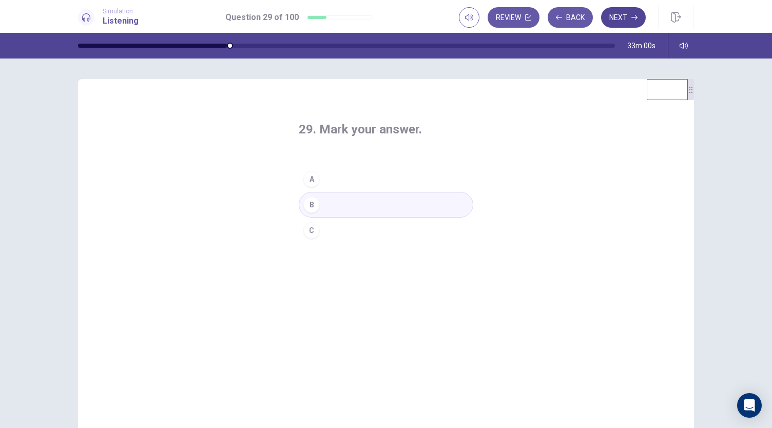
click at [617, 19] on button "Next" at bounding box center [623, 17] width 45 height 21
click at [363, 174] on button "A" at bounding box center [386, 179] width 175 height 26
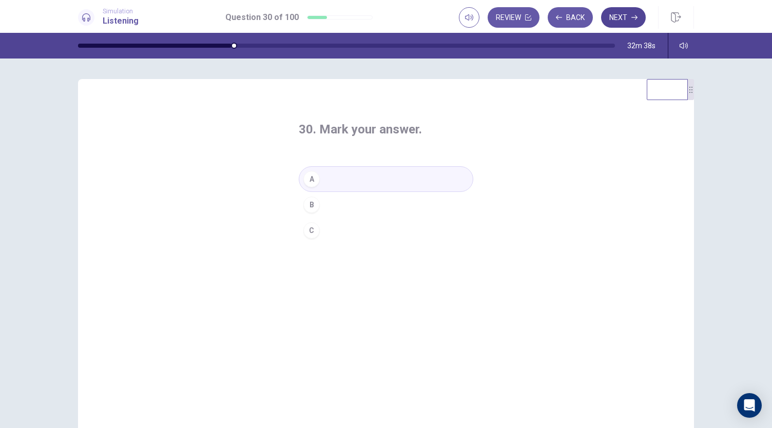
click at [632, 18] on icon "button" at bounding box center [635, 17] width 6 height 6
click at [327, 230] on button "C" at bounding box center [386, 231] width 175 height 26
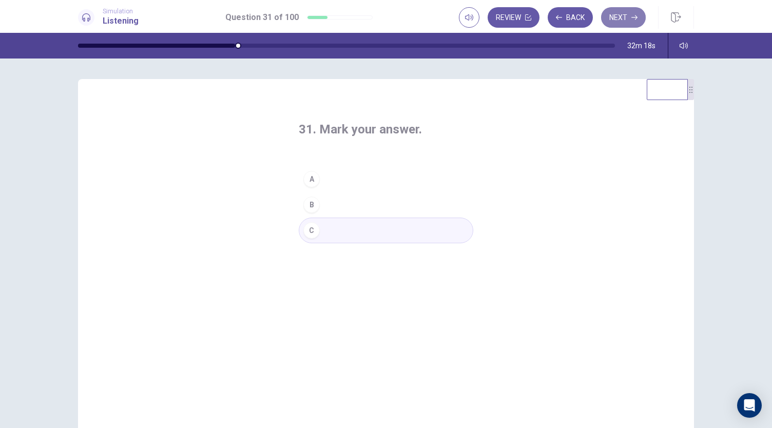
click at [631, 13] on button "Next" at bounding box center [623, 17] width 45 height 21
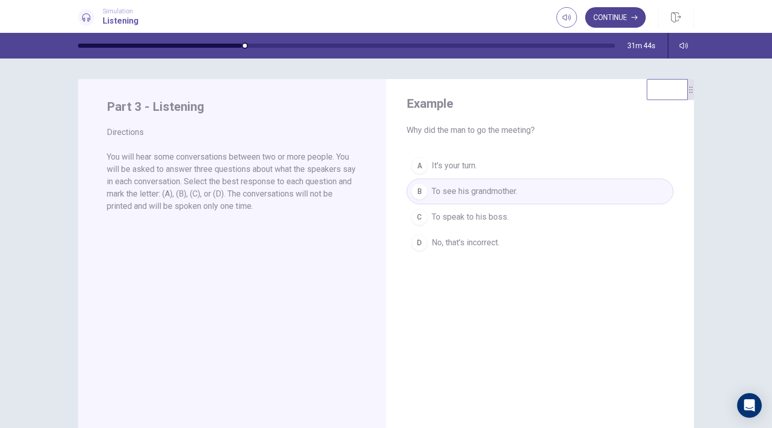
click at [620, 17] on button "Continue" at bounding box center [615, 17] width 61 height 21
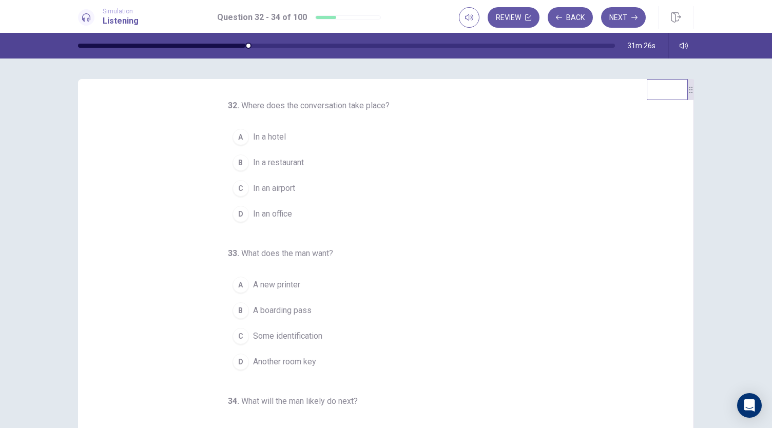
click at [283, 189] on span "In an airport" at bounding box center [274, 188] width 42 height 12
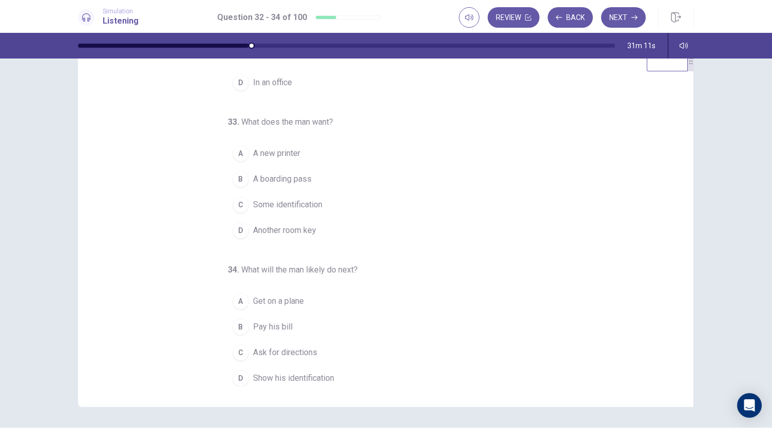
scroll to position [40, 0]
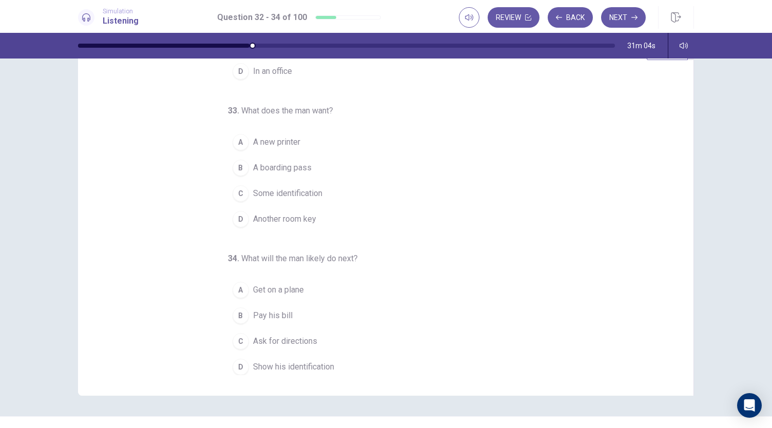
click at [295, 169] on span "A boarding pass" at bounding box center [282, 168] width 59 height 12
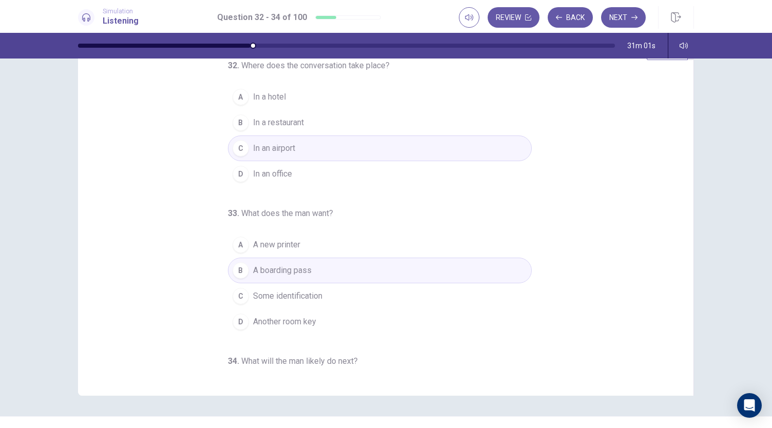
scroll to position [103, 0]
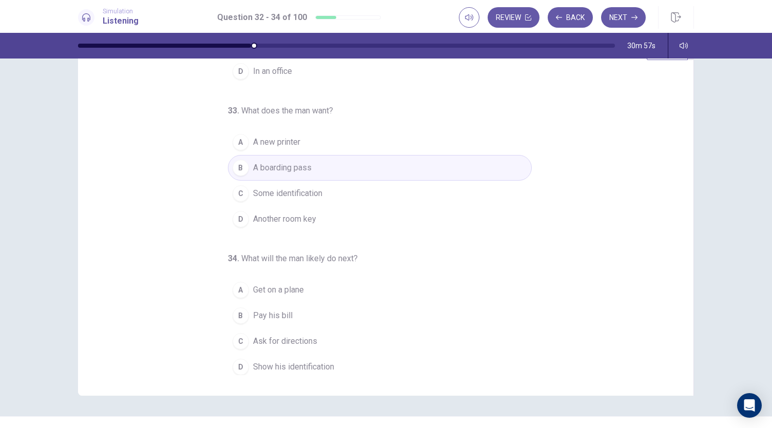
click at [316, 356] on button "D Show his identification" at bounding box center [380, 367] width 304 height 26
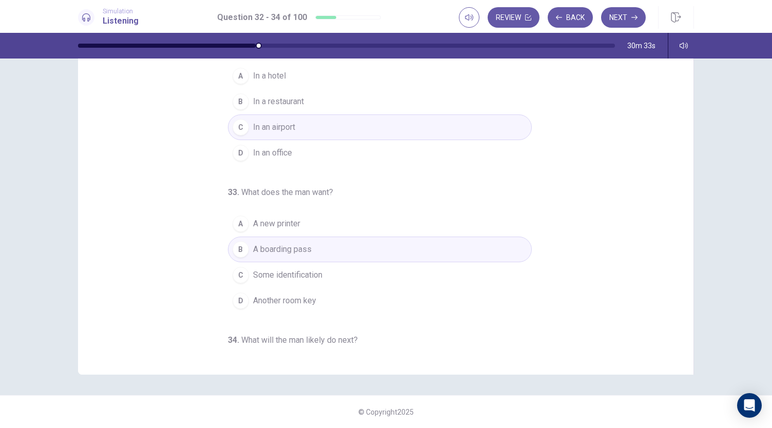
scroll to position [0, 0]
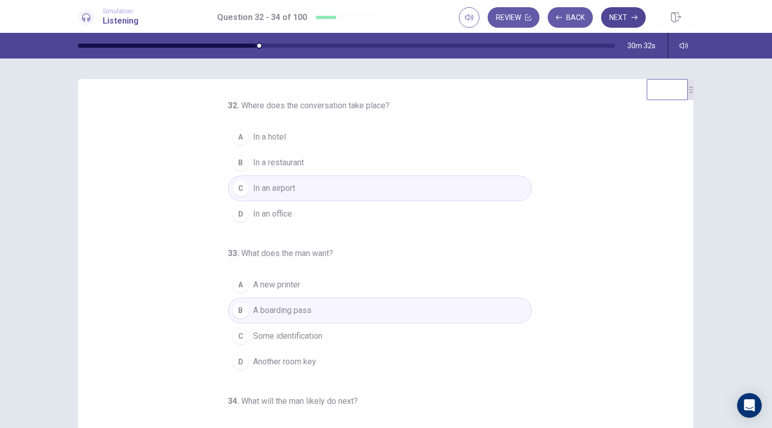
click at [627, 22] on button "Next" at bounding box center [623, 17] width 45 height 21
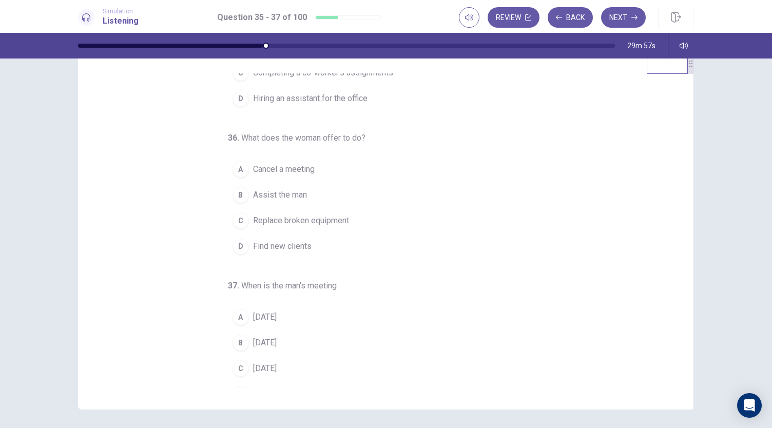
scroll to position [90, 0]
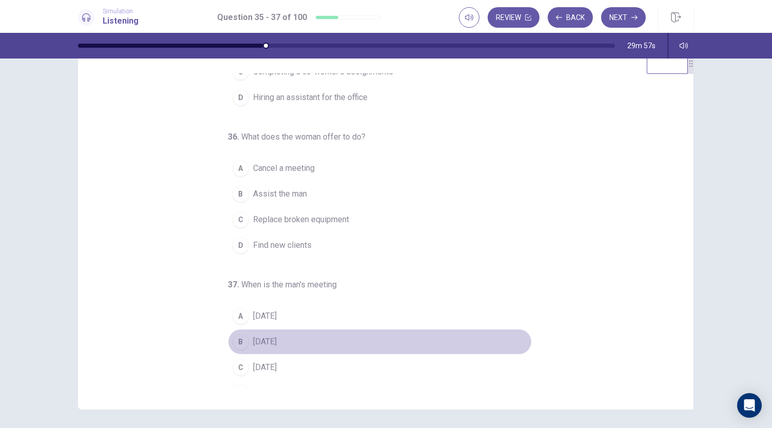
click at [257, 343] on span "[DATE]" at bounding box center [265, 342] width 24 height 12
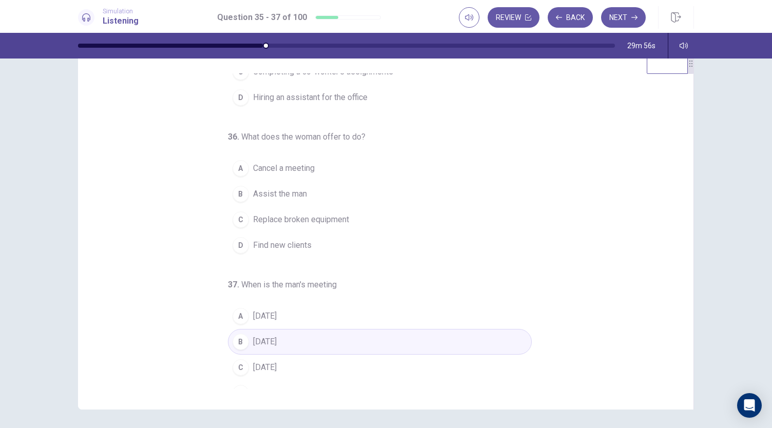
scroll to position [70, 0]
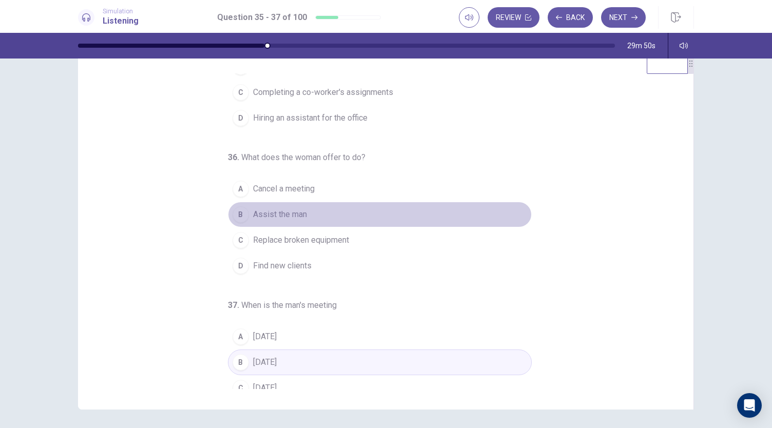
click at [293, 203] on button "B Assist the man" at bounding box center [380, 215] width 304 height 26
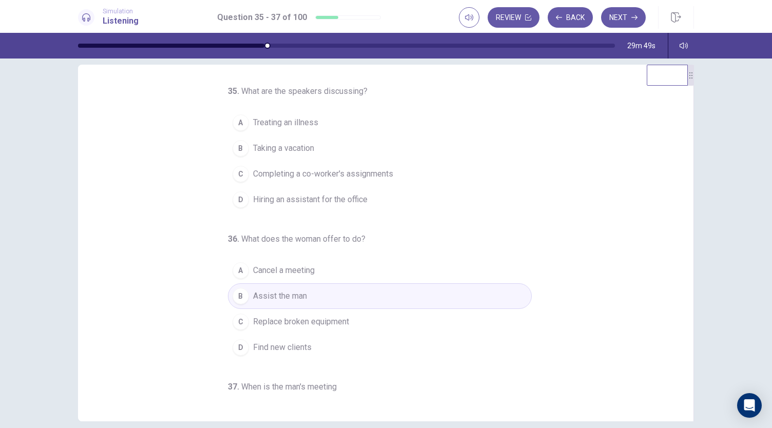
scroll to position [14, 0]
click at [357, 175] on span "Completing a co-worker's assignments" at bounding box center [323, 174] width 140 height 12
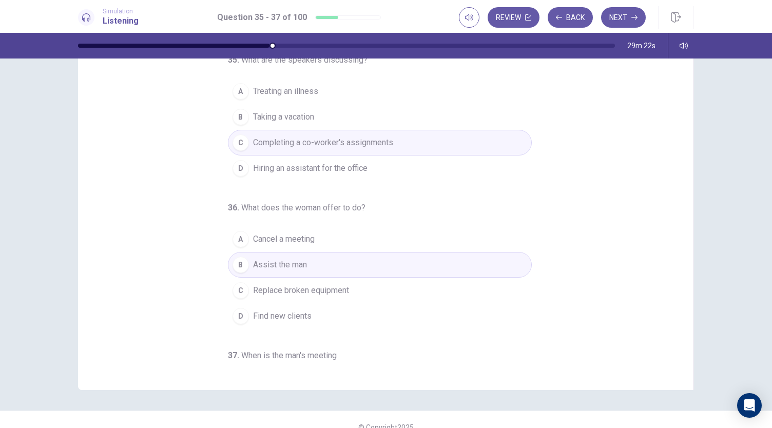
scroll to position [0, 0]
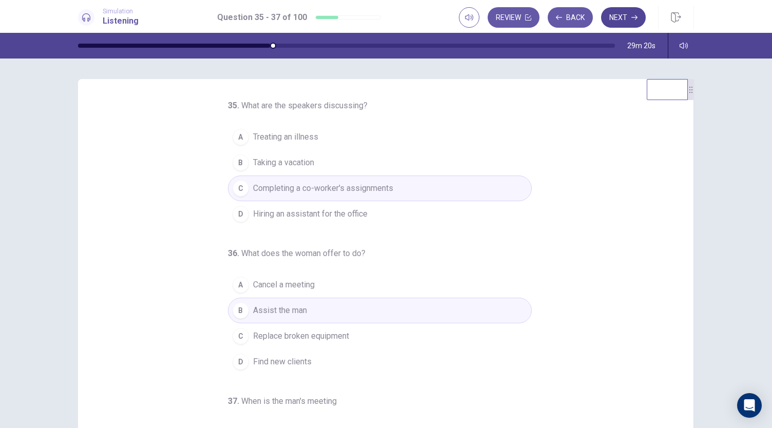
click at [622, 12] on button "Next" at bounding box center [623, 17] width 45 height 21
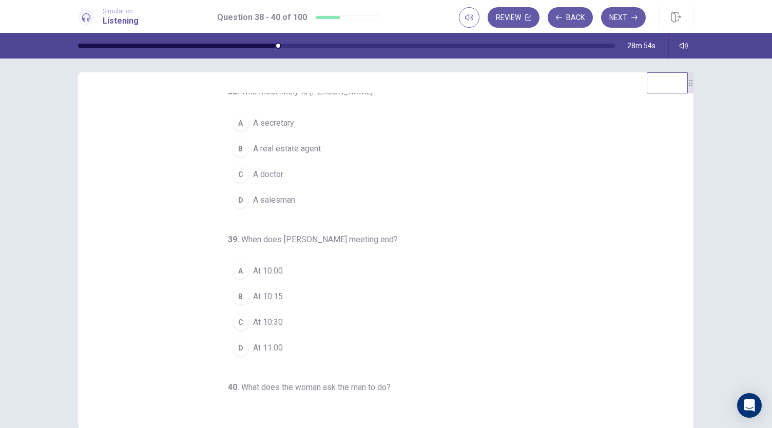
scroll to position [6, 0]
click at [303, 154] on span "A real estate agent" at bounding box center [287, 150] width 68 height 12
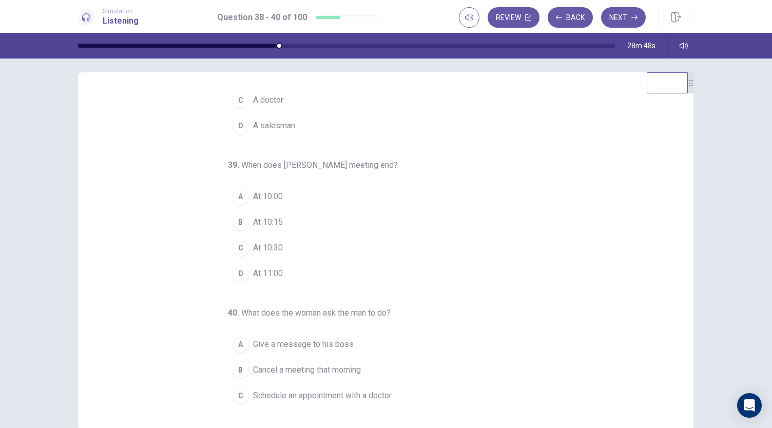
scroll to position [96, 0]
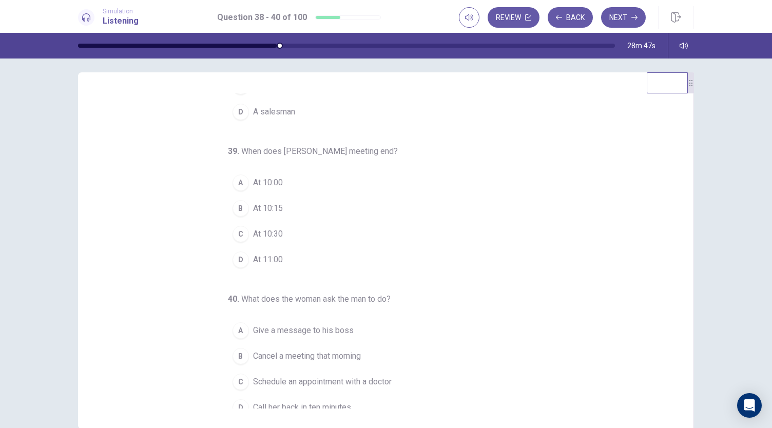
click at [276, 208] on span "At 10:15" at bounding box center [268, 208] width 30 height 12
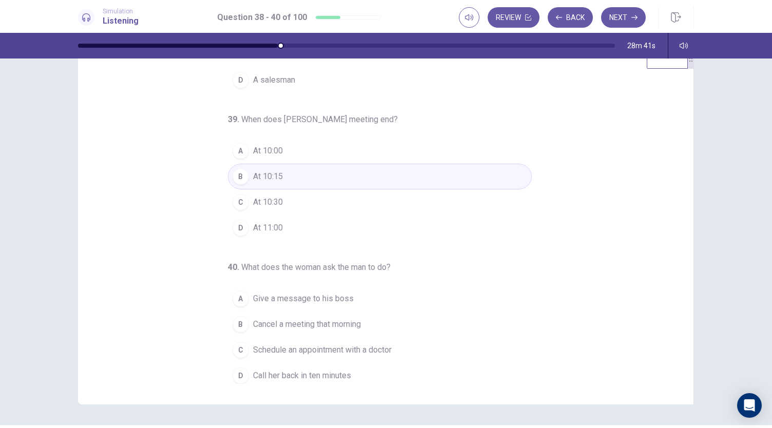
scroll to position [32, 0]
click at [337, 301] on button "A Give a message to his boss" at bounding box center [380, 299] width 304 height 26
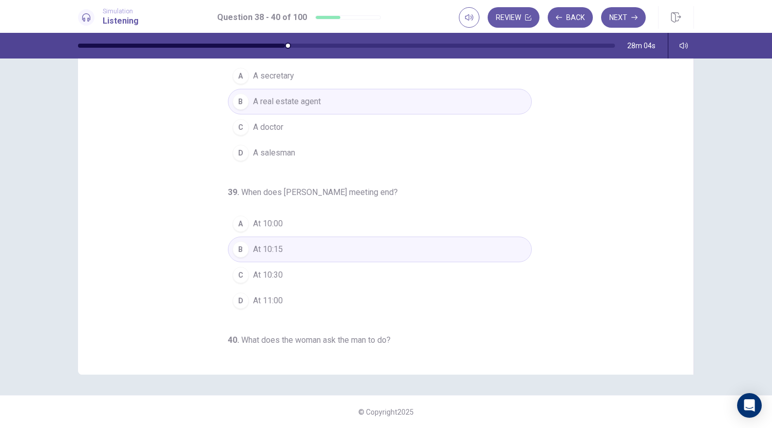
scroll to position [0, 0]
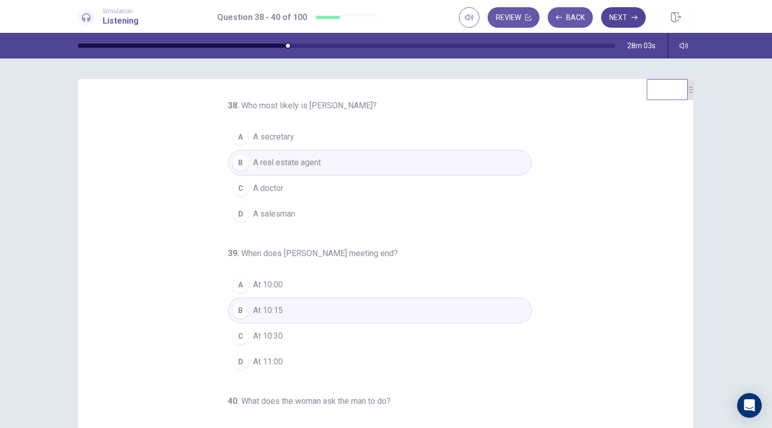
click at [621, 19] on button "Next" at bounding box center [623, 17] width 45 height 21
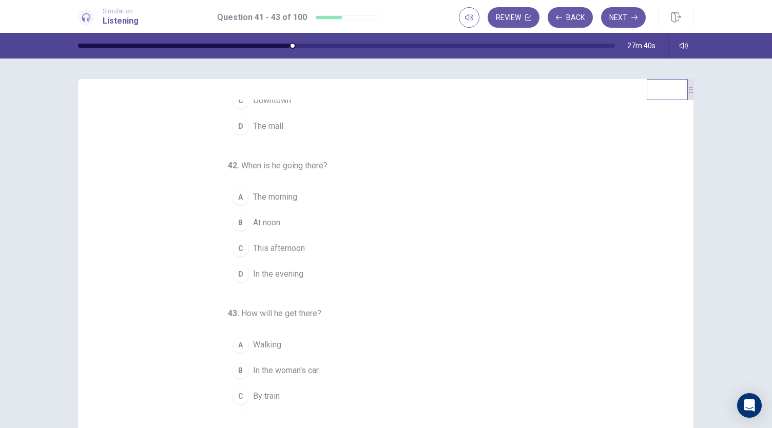
scroll to position [103, 0]
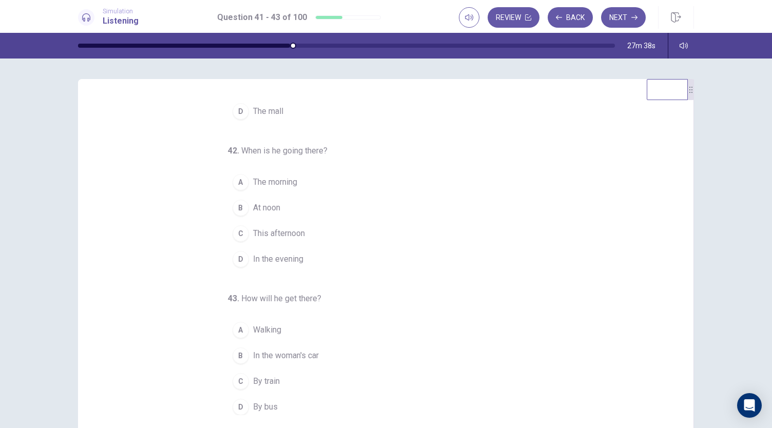
click at [295, 233] on span "This afternoon" at bounding box center [279, 233] width 52 height 12
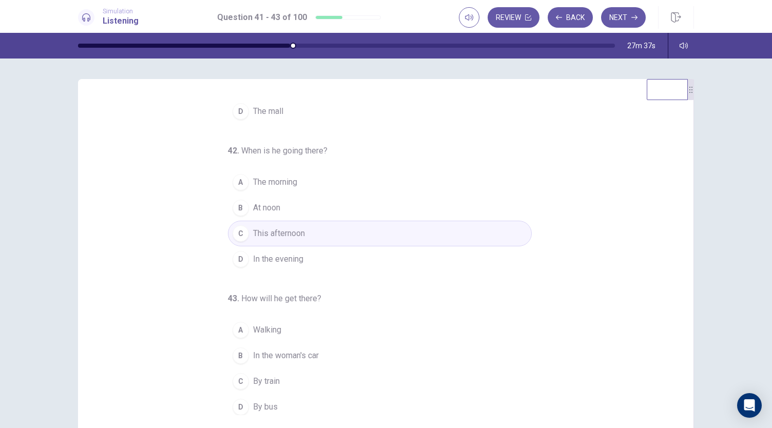
scroll to position [61, 0]
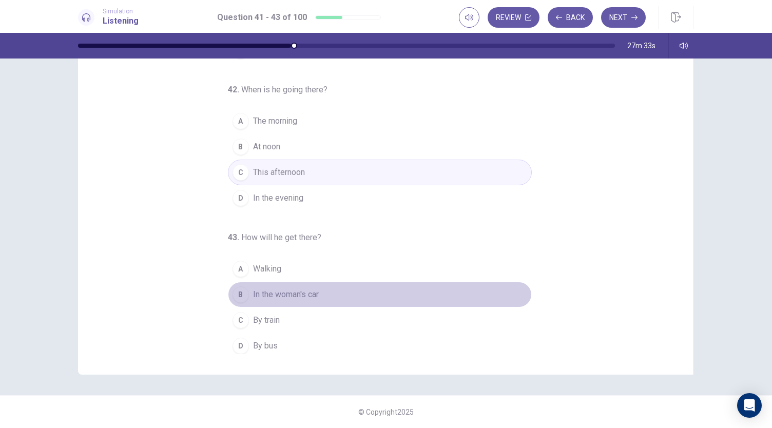
click at [322, 292] on button "B In the woman's car" at bounding box center [380, 295] width 304 height 26
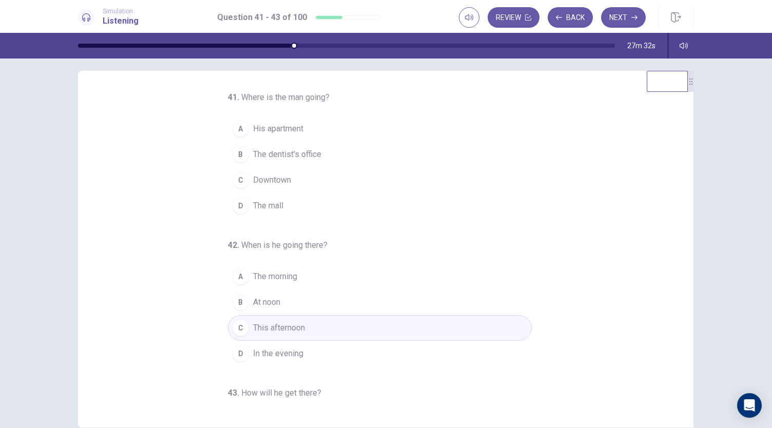
scroll to position [8, 0]
click at [313, 150] on span "The dentist's office" at bounding box center [287, 155] width 68 height 12
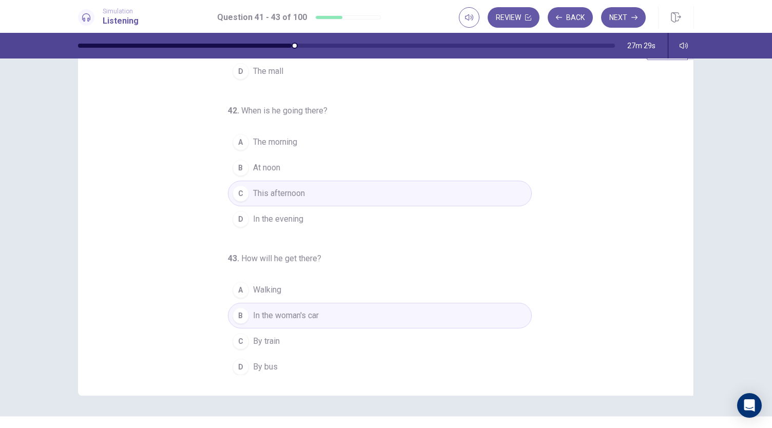
scroll to position [43, 0]
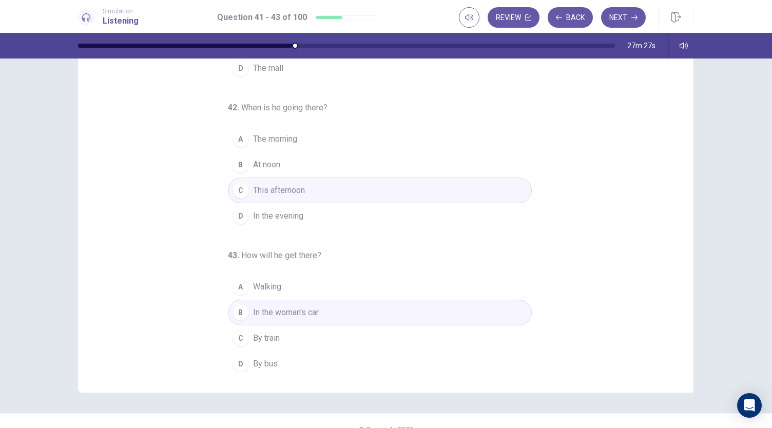
click at [269, 358] on span "By bus" at bounding box center [265, 364] width 25 height 12
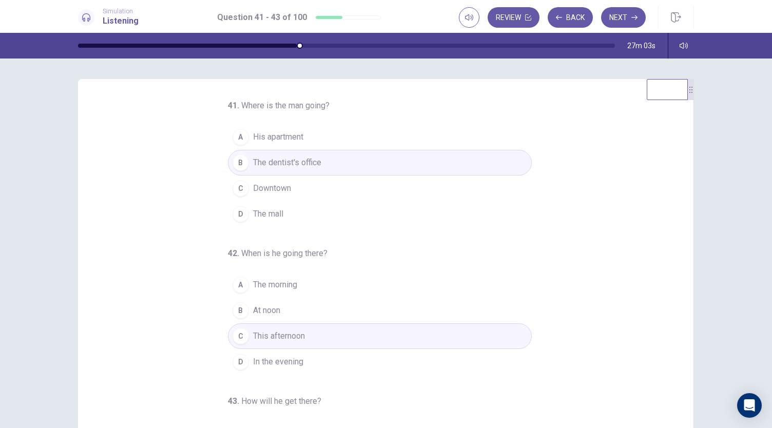
scroll to position [18, 0]
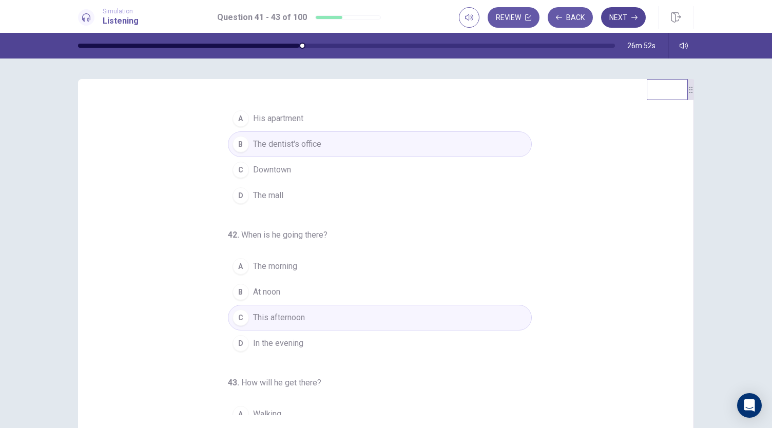
click at [626, 20] on button "Next" at bounding box center [623, 17] width 45 height 21
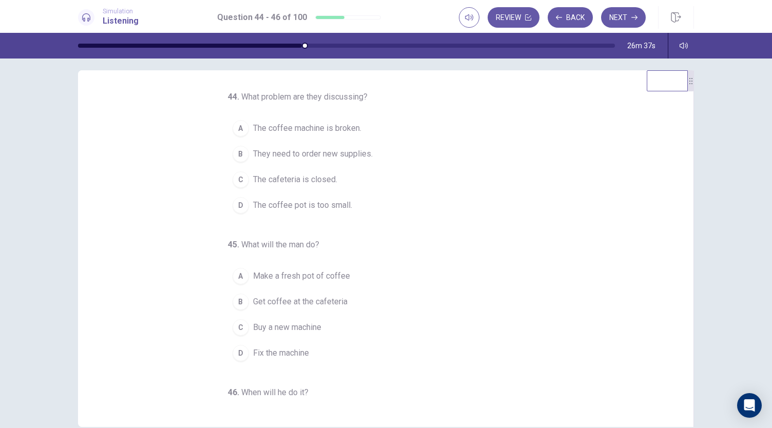
scroll to position [0, 0]
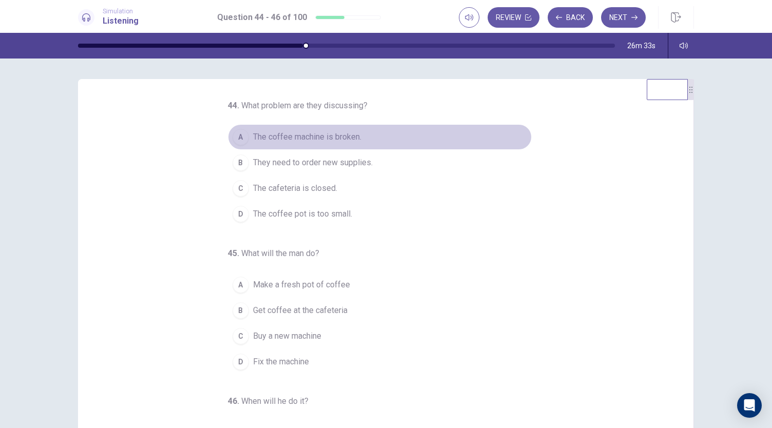
click at [298, 136] on span "The coffee machine is broken." at bounding box center [307, 137] width 108 height 12
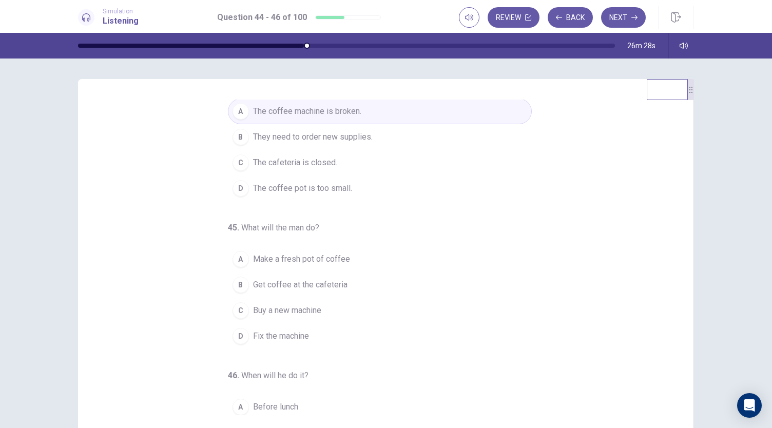
scroll to position [35, 0]
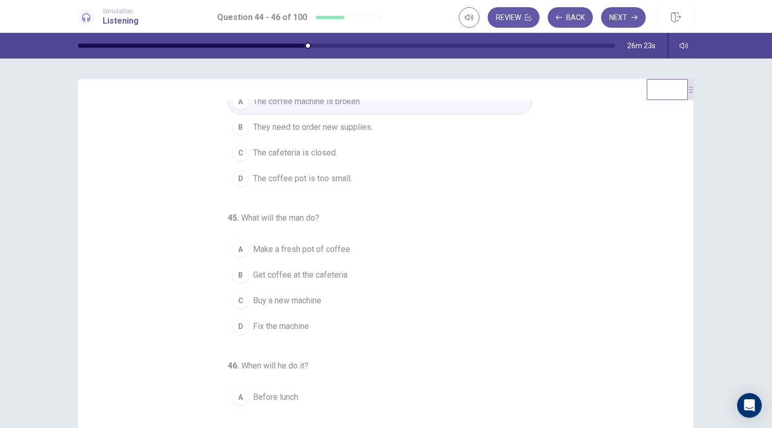
click at [337, 270] on span "Get coffee at the cafeteria" at bounding box center [300, 275] width 94 height 12
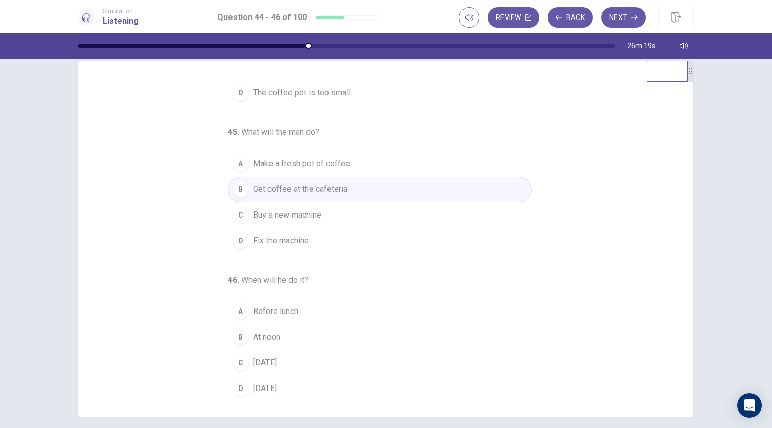
scroll to position [31, 0]
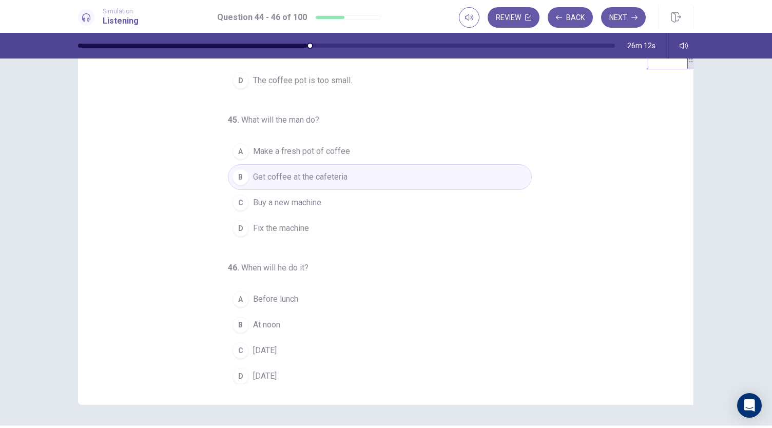
click at [277, 345] on span "On Sunday" at bounding box center [265, 351] width 24 height 12
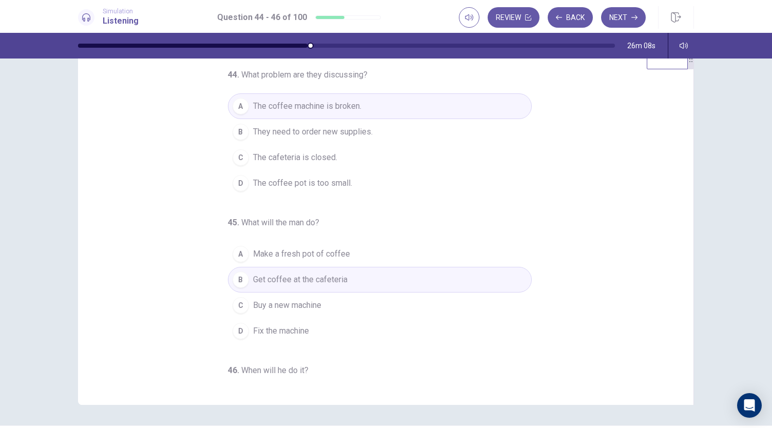
scroll to position [0, 0]
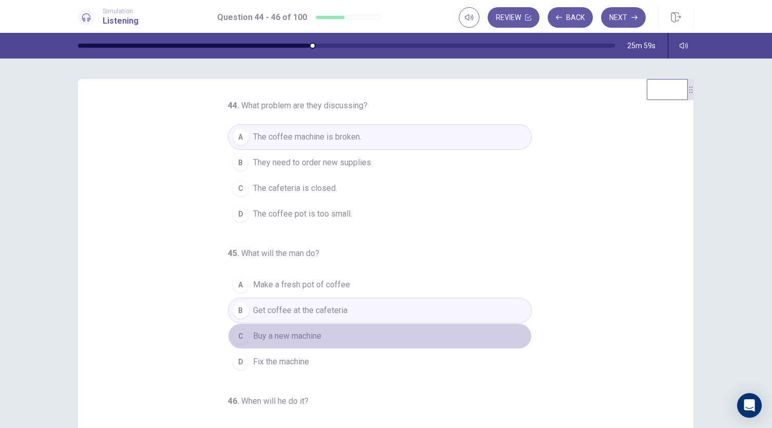
click at [282, 330] on span "Buy a new machine" at bounding box center [287, 336] width 68 height 12
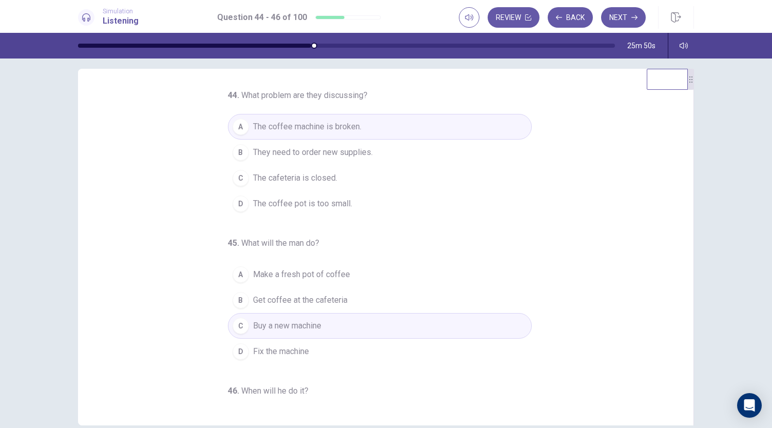
scroll to position [10, 0]
click at [622, 20] on button "Next" at bounding box center [623, 17] width 45 height 21
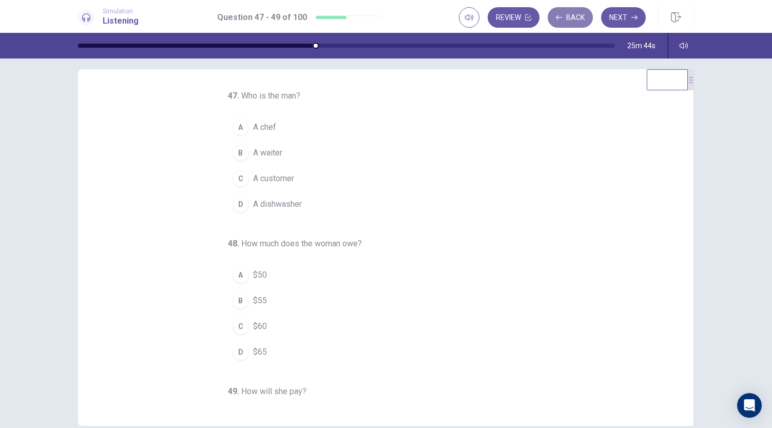
click at [578, 14] on button "Back" at bounding box center [570, 17] width 45 height 21
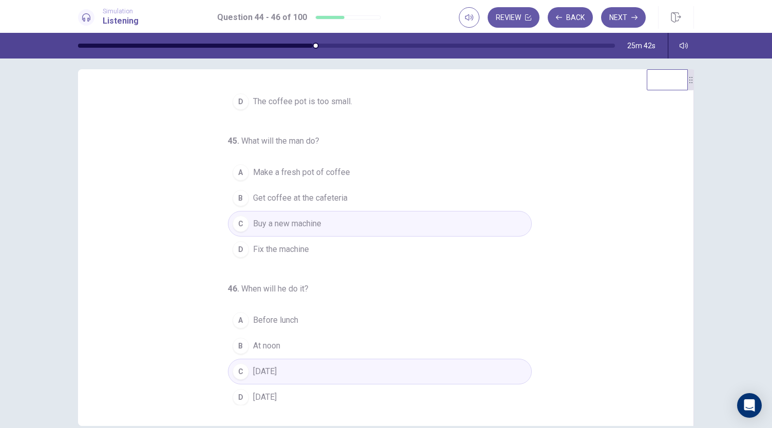
scroll to position [0, 0]
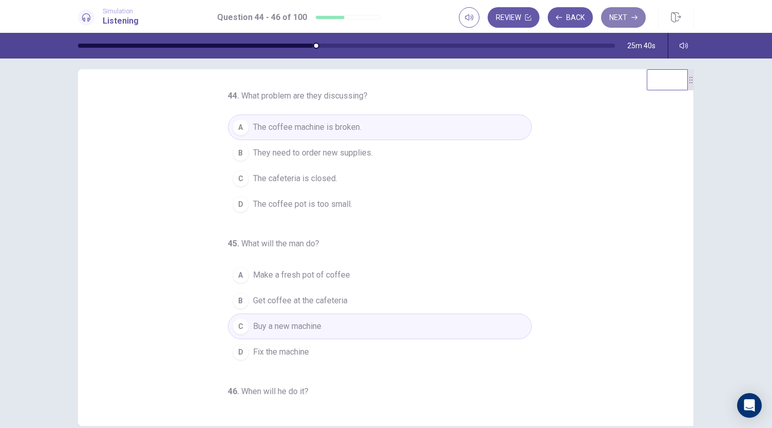
click at [620, 18] on button "Next" at bounding box center [623, 17] width 45 height 21
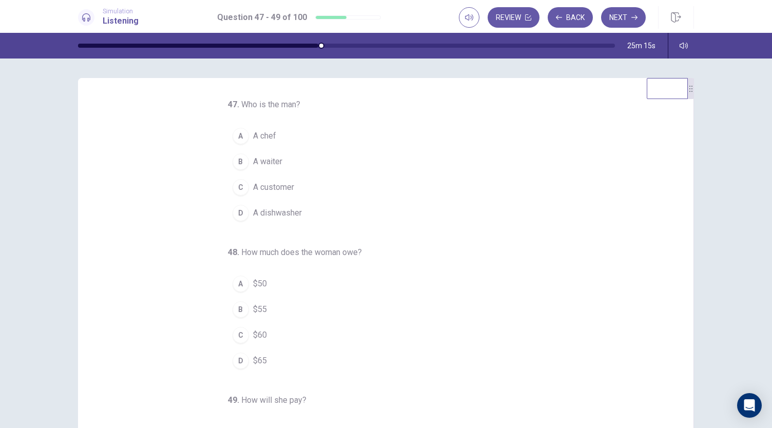
click at [278, 160] on button "B A waiter" at bounding box center [380, 162] width 304 height 26
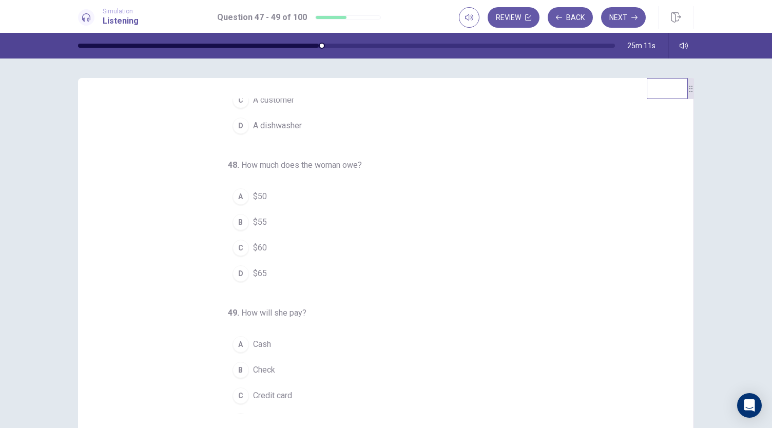
scroll to position [88, 0]
click at [253, 267] on span "$65" at bounding box center [260, 273] width 14 height 12
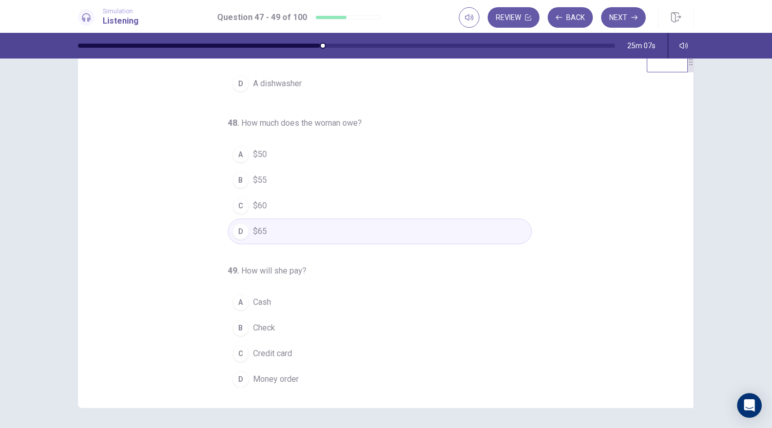
scroll to position [29, 0]
click at [244, 289] on button "A Cash" at bounding box center [380, 302] width 304 height 26
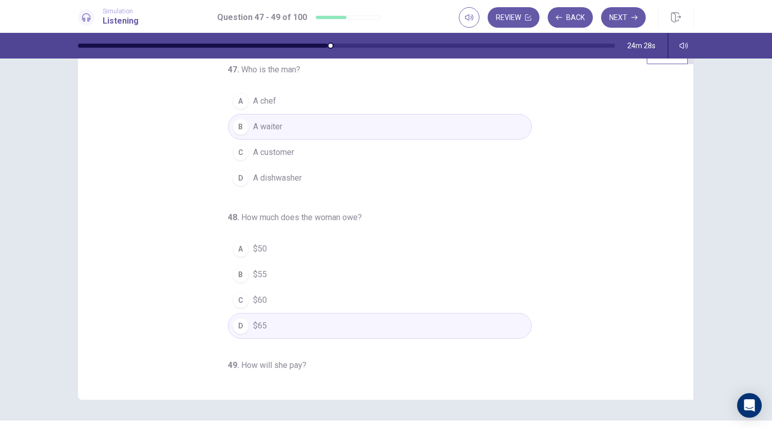
scroll to position [0, 0]
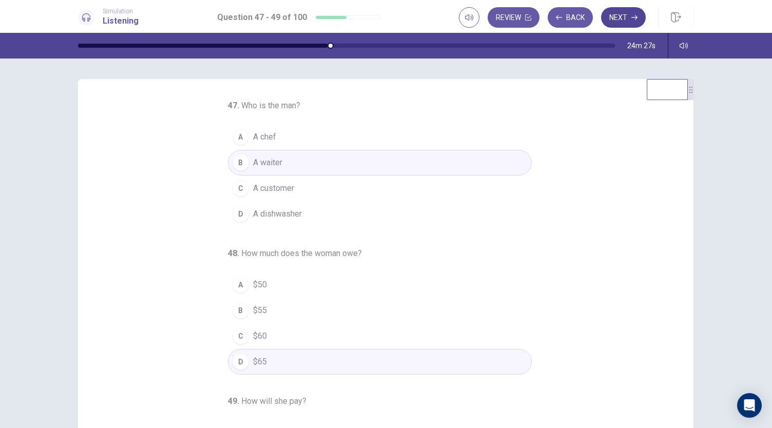
click at [634, 9] on button "Next" at bounding box center [623, 17] width 45 height 21
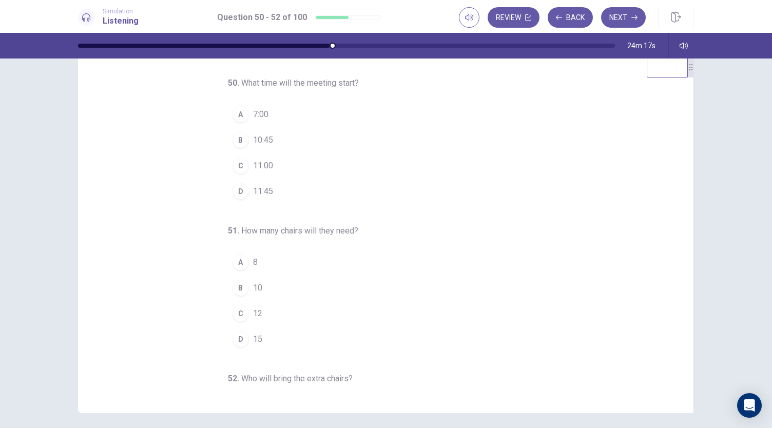
scroll to position [22, 0]
click at [244, 168] on button "C 11:00" at bounding box center [380, 167] width 304 height 26
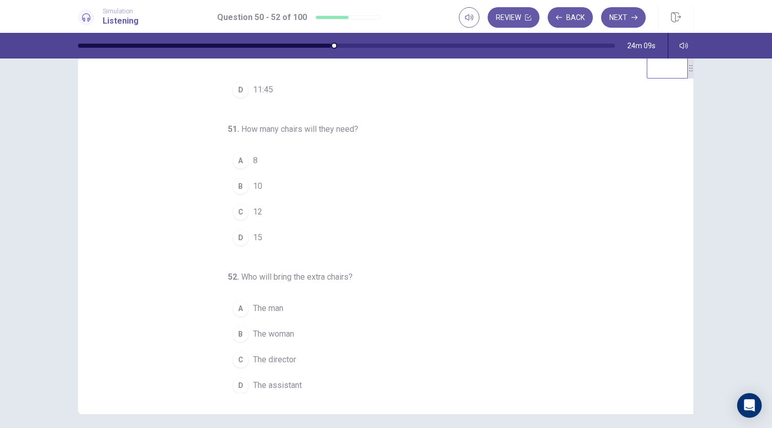
scroll to position [103, 0]
click at [233, 242] on div "D" at bounding box center [241, 238] width 16 height 16
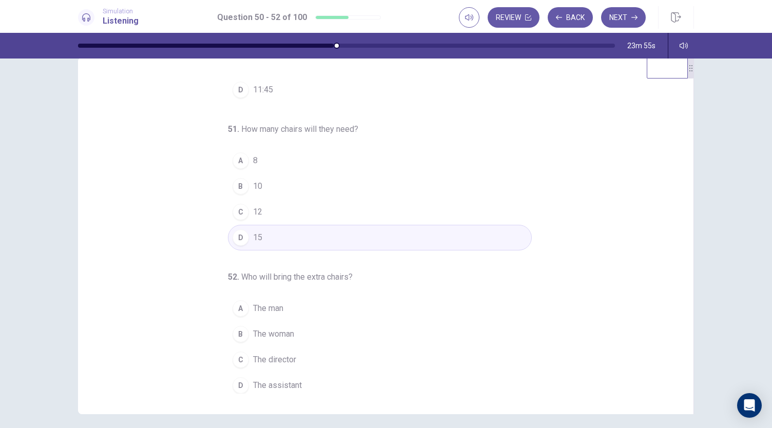
scroll to position [61, 0]
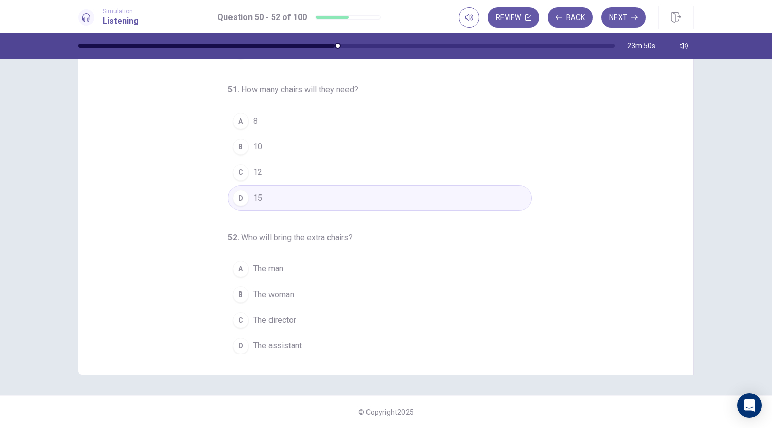
click at [249, 348] on button "D The assistant" at bounding box center [380, 346] width 304 height 26
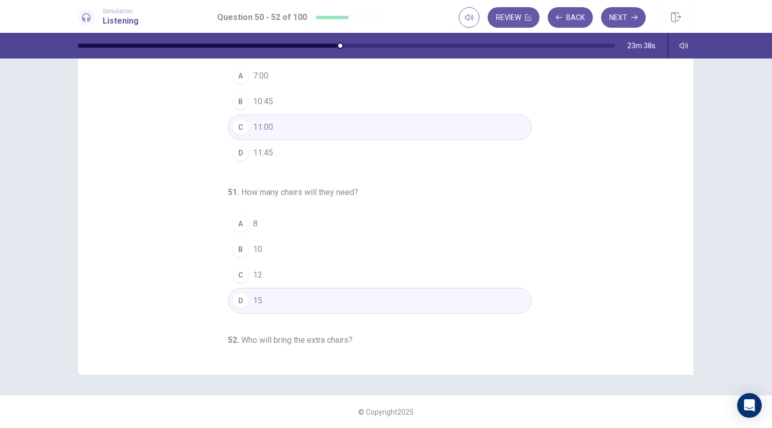
scroll to position [0, 0]
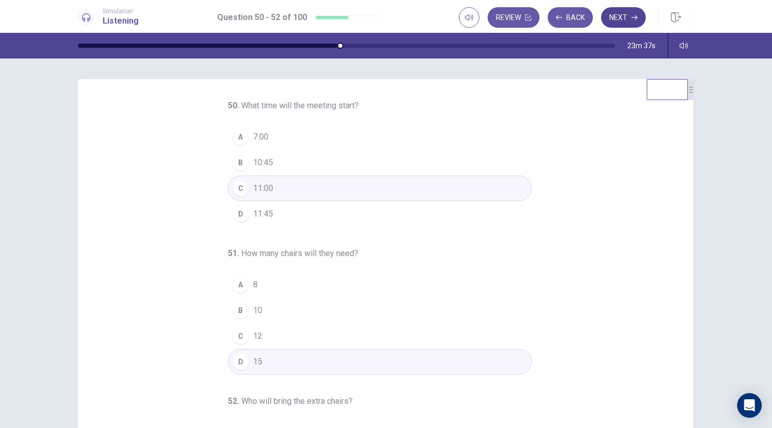
click at [626, 23] on button "Next" at bounding box center [623, 17] width 45 height 21
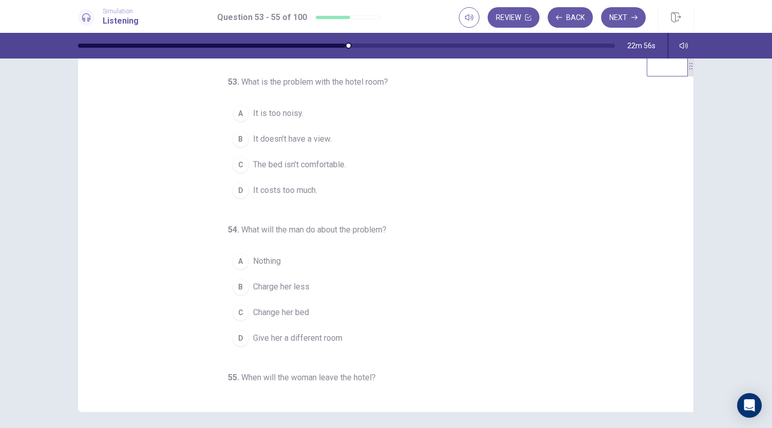
click at [269, 141] on span "It doesn’t have a view." at bounding box center [292, 139] width 79 height 12
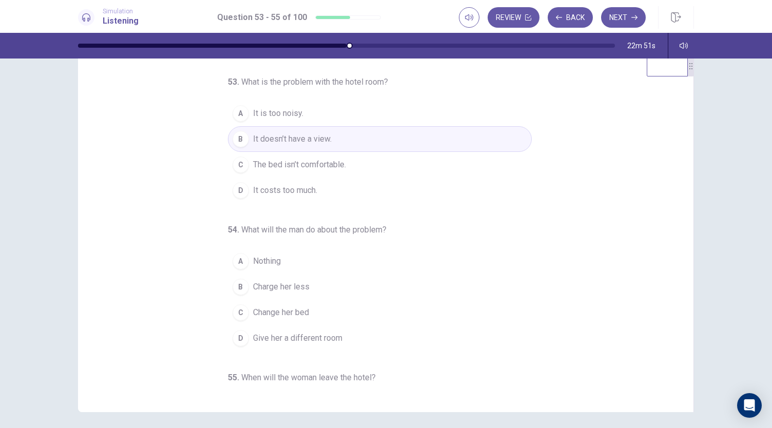
click at [269, 111] on span "It is too noisy." at bounding box center [278, 113] width 50 height 12
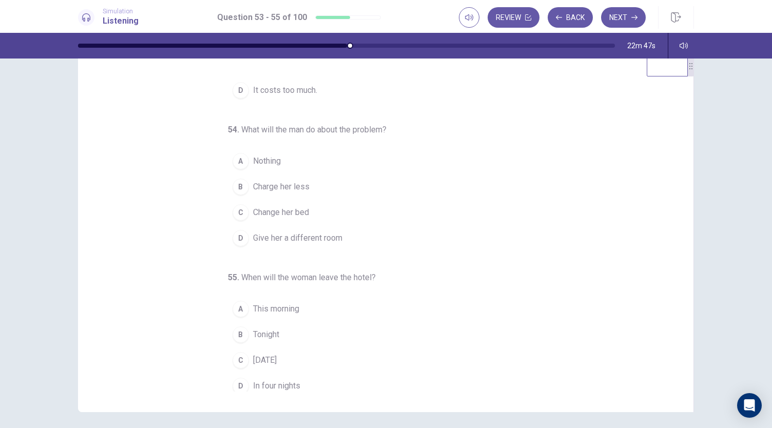
scroll to position [103, 0]
click at [317, 183] on button "B Charge her less" at bounding box center [380, 185] width 304 height 26
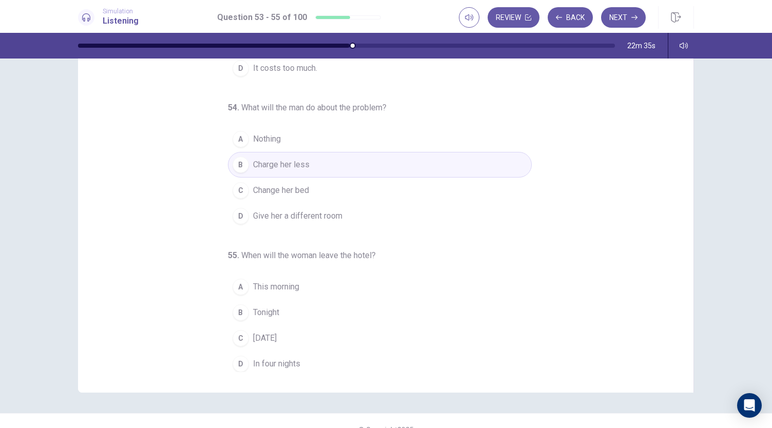
scroll to position [44, 0]
click at [256, 331] on span "Tomorrow" at bounding box center [265, 337] width 24 height 12
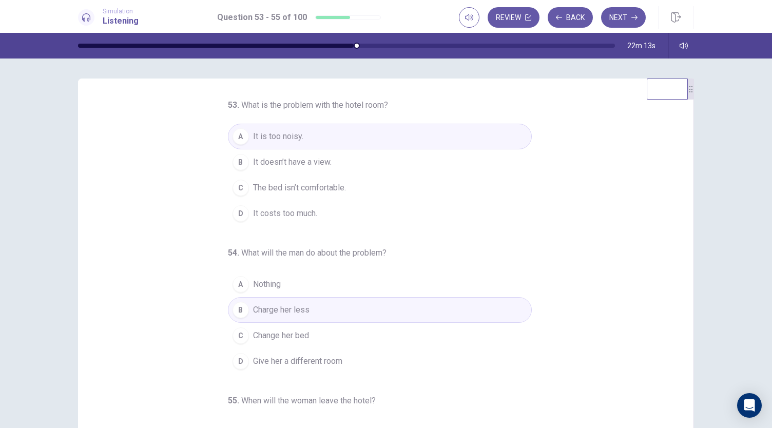
scroll to position [10, 0]
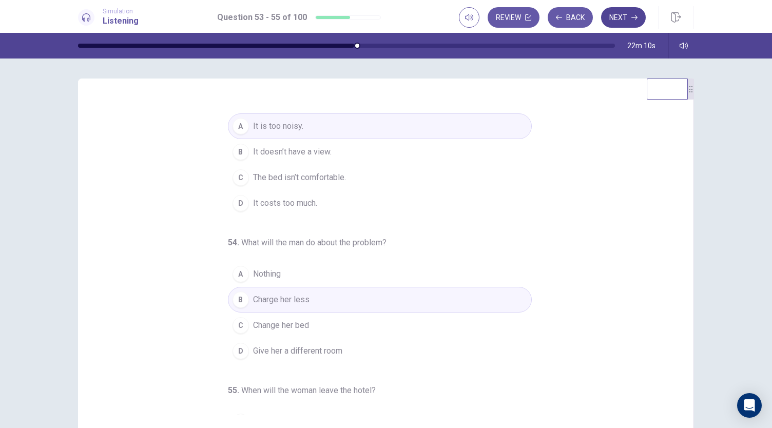
click at [630, 24] on button "Next" at bounding box center [623, 17] width 45 height 21
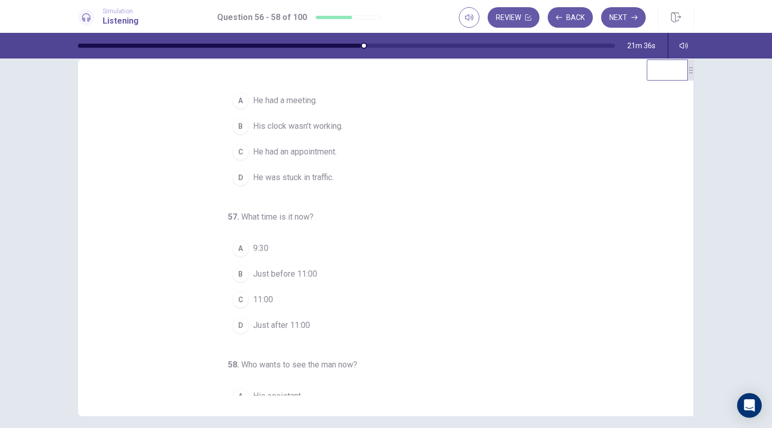
scroll to position [0, 0]
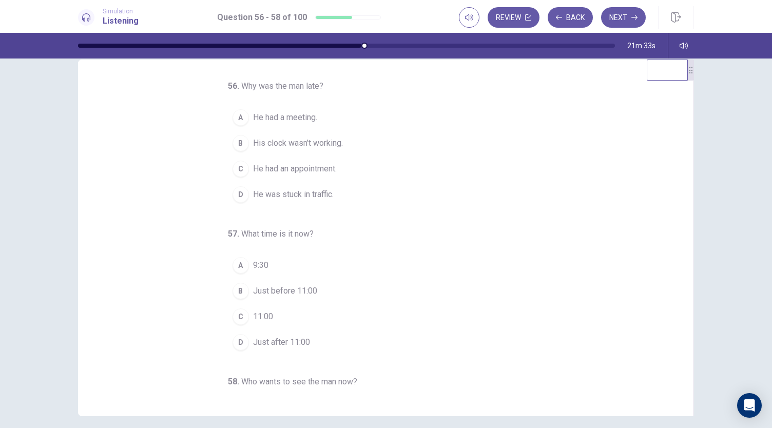
click at [300, 197] on span "He was stuck in traffic." at bounding box center [293, 194] width 81 height 12
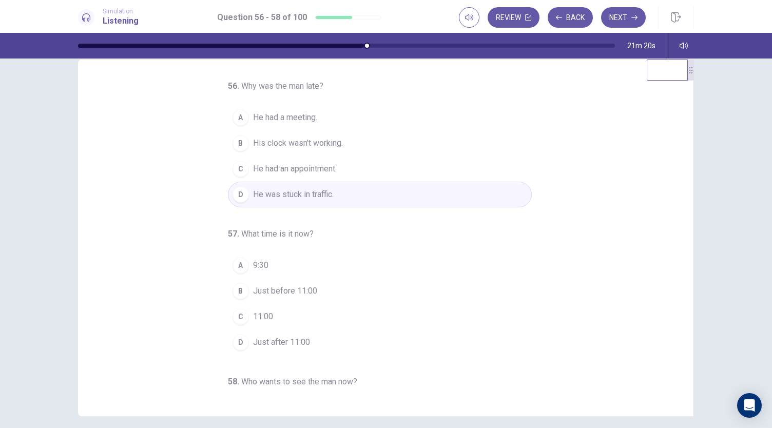
click at [330, 142] on span "His clock wasn’t working." at bounding box center [298, 143] width 90 height 12
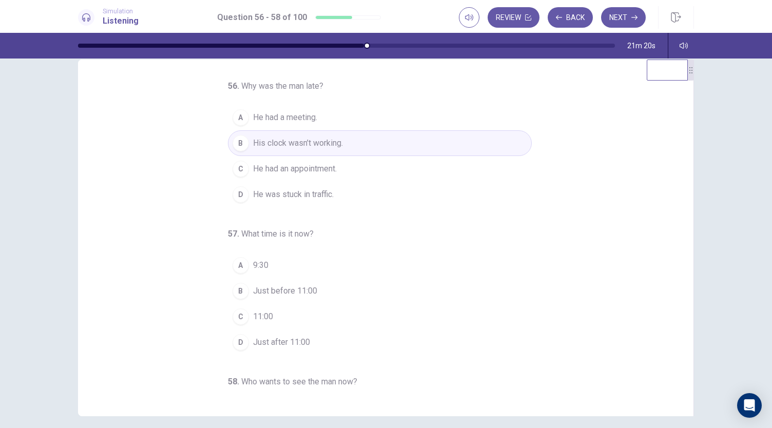
scroll to position [26, 0]
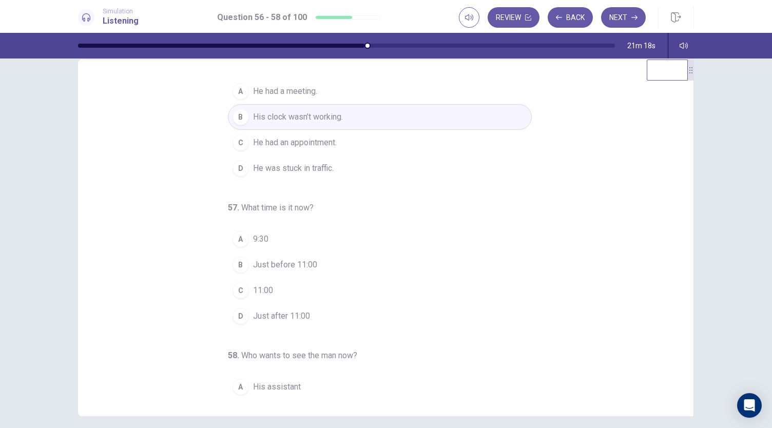
click at [295, 264] on span "Just before 11:00" at bounding box center [285, 265] width 64 height 12
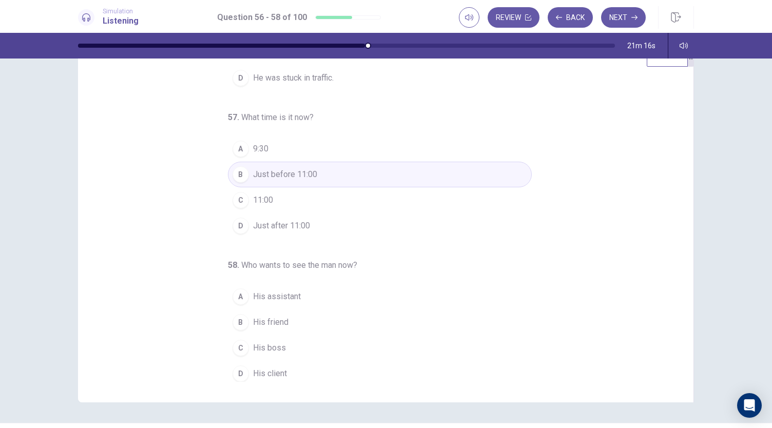
scroll to position [34, 0]
click at [262, 362] on button "D His client" at bounding box center [380, 373] width 304 height 26
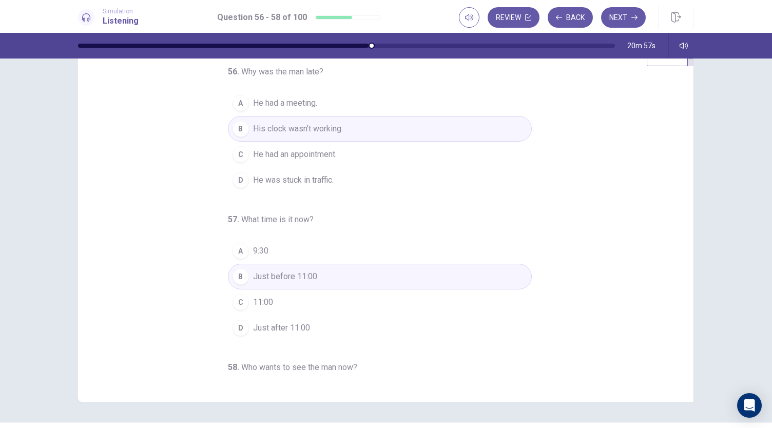
scroll to position [33, 0]
click at [616, 16] on button "Next" at bounding box center [623, 17] width 45 height 21
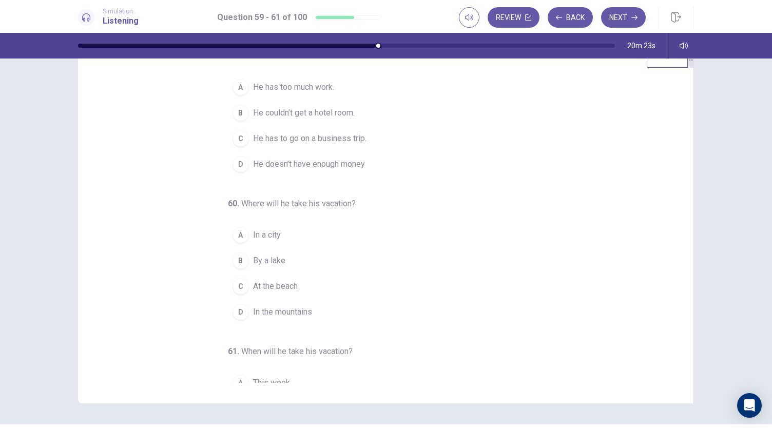
scroll to position [0, 0]
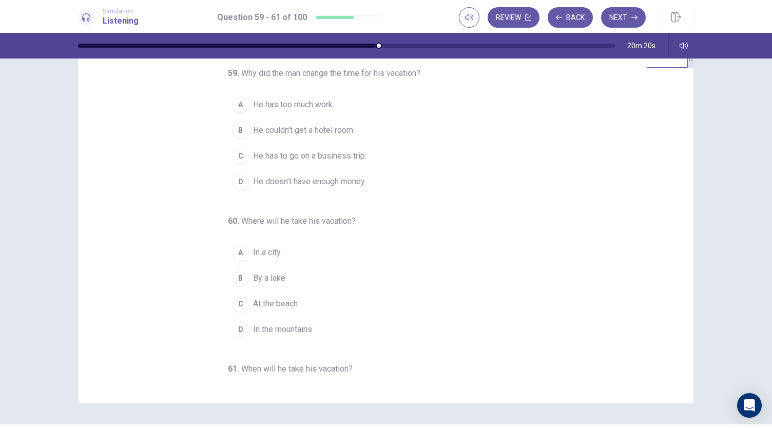
click at [346, 137] on span "He couldn’t get a hotel room." at bounding box center [304, 130] width 102 height 12
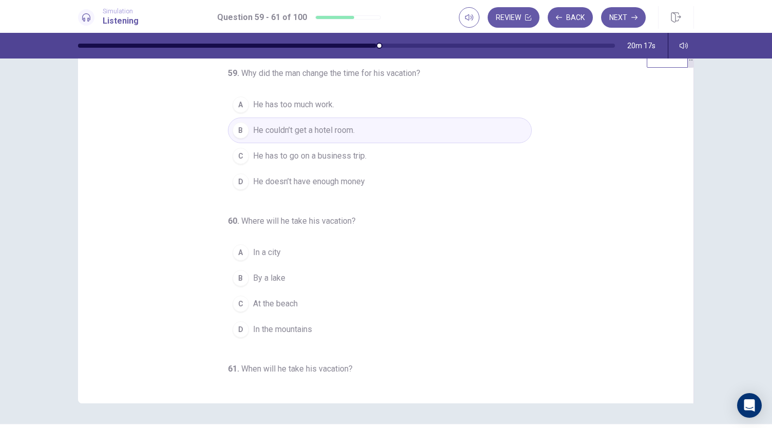
scroll to position [67, 0]
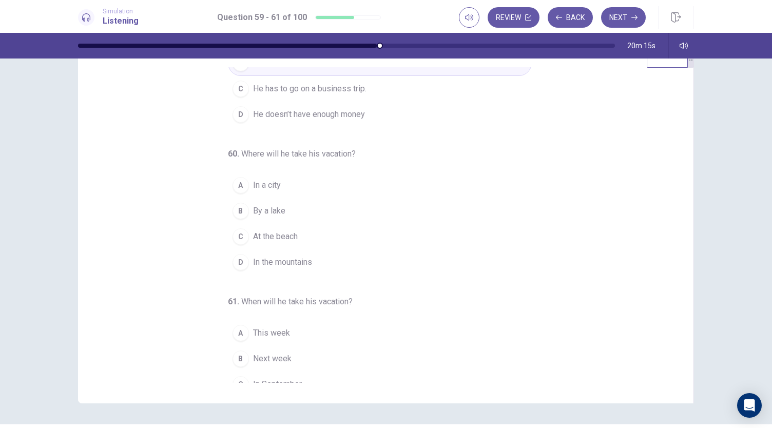
click at [295, 248] on button "C At the beach" at bounding box center [380, 237] width 304 height 26
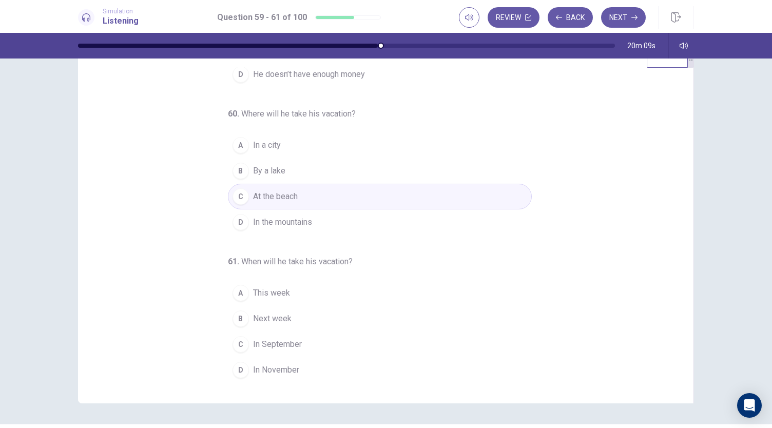
scroll to position [91, 0]
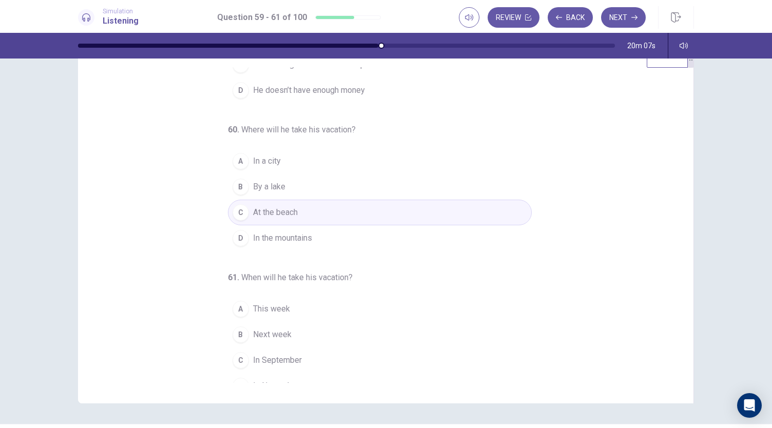
click at [345, 248] on button "D In the mountains" at bounding box center [380, 238] width 304 height 26
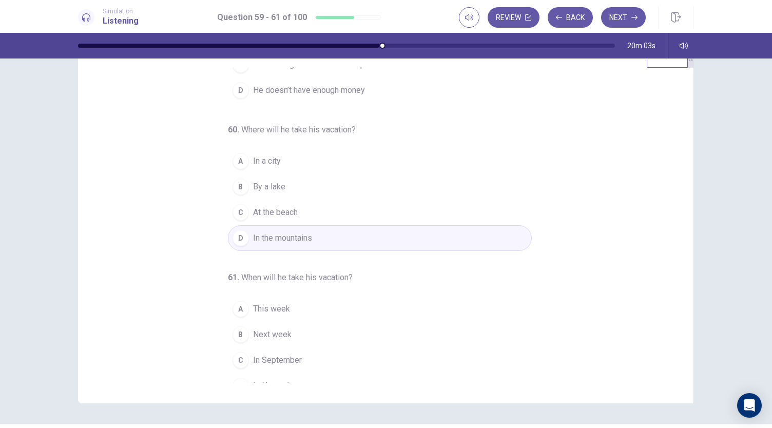
scroll to position [115, 0]
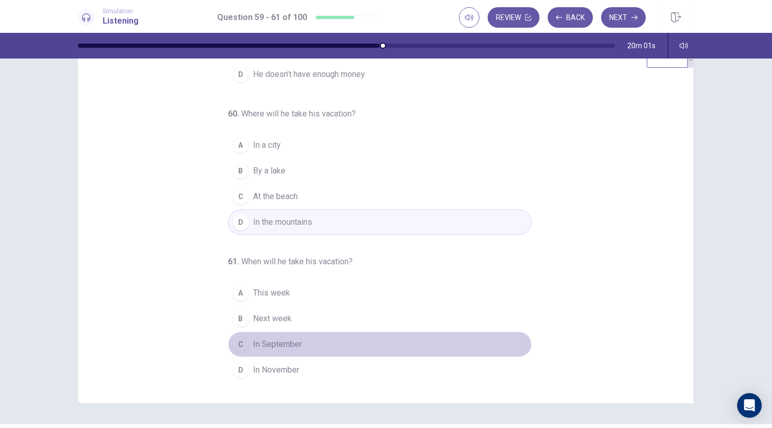
click at [286, 340] on span "In September" at bounding box center [277, 344] width 49 height 12
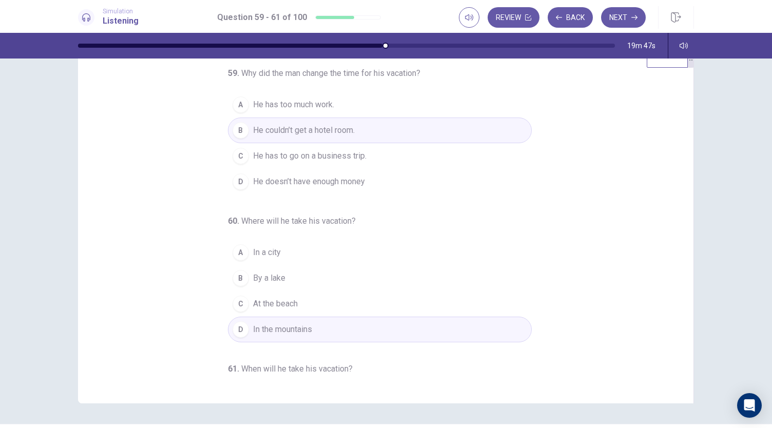
scroll to position [9, 0]
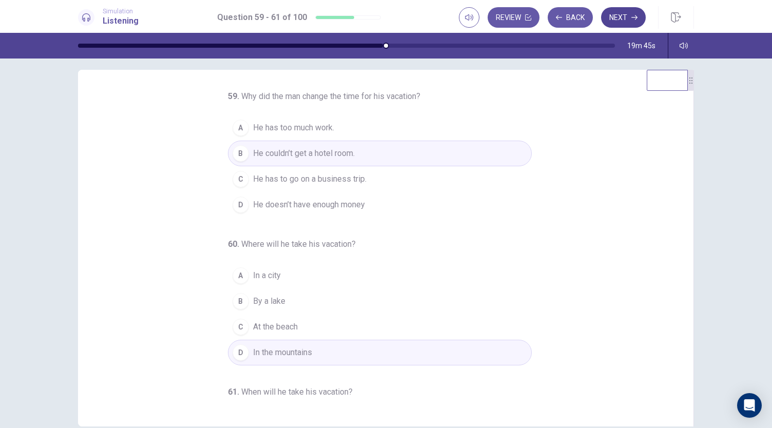
click at [613, 21] on button "Next" at bounding box center [623, 17] width 45 height 21
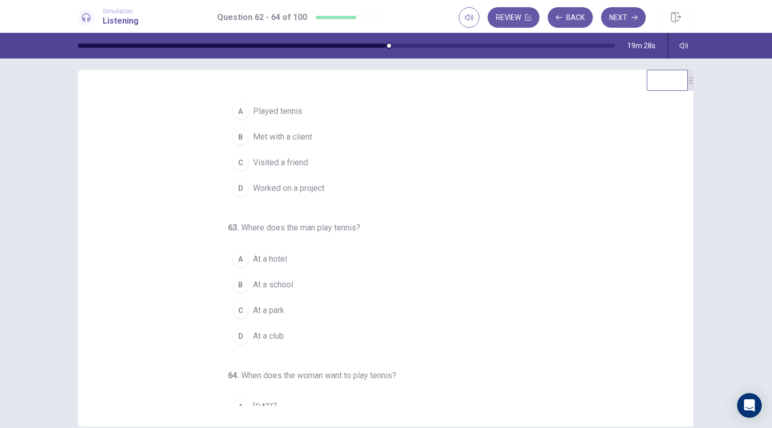
scroll to position [0, 0]
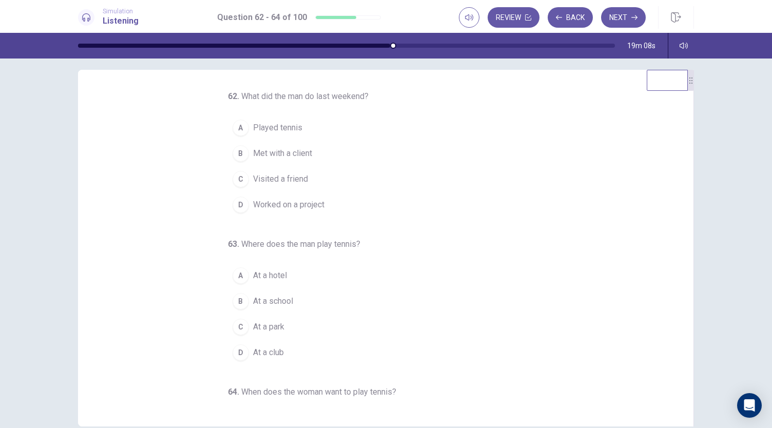
click at [318, 196] on button "D Worked on a project" at bounding box center [380, 205] width 304 height 26
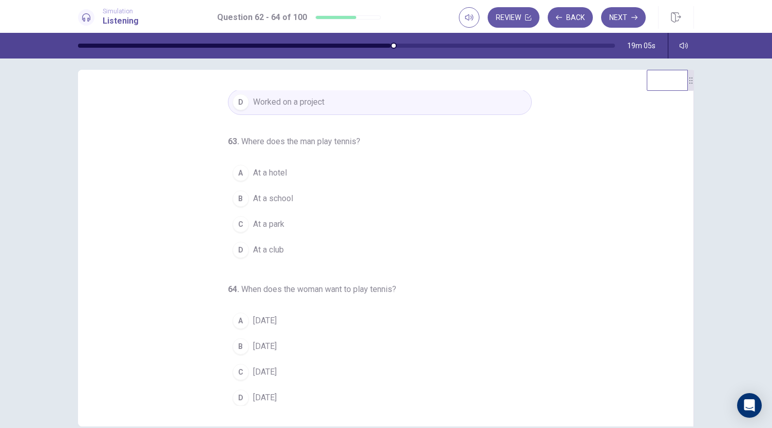
scroll to position [28, 0]
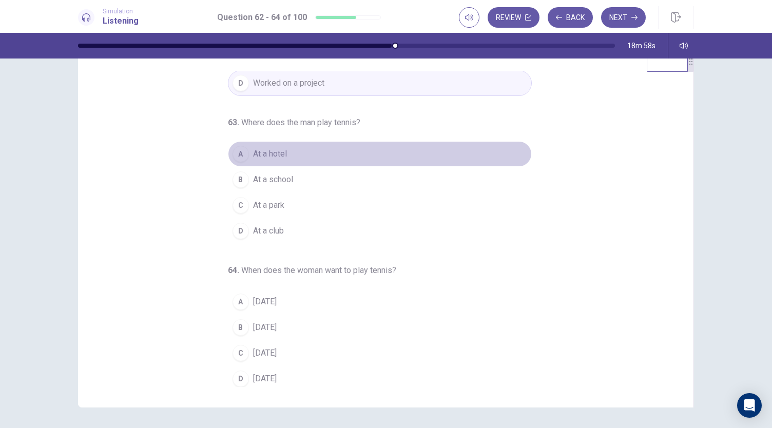
click at [325, 159] on button "A At a hotel" at bounding box center [380, 154] width 304 height 26
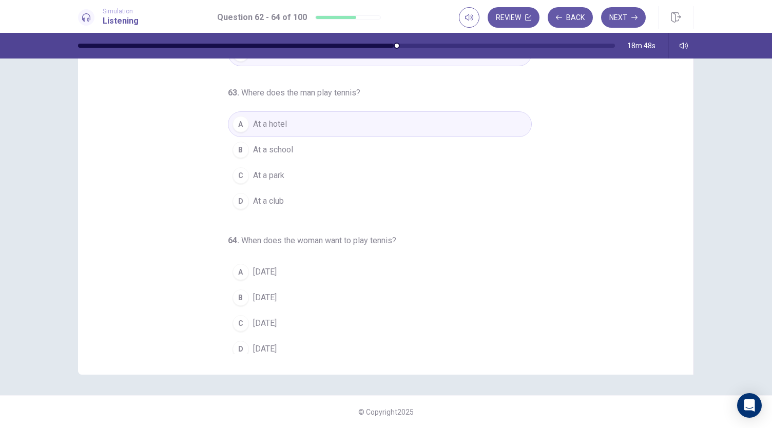
scroll to position [99, 0]
click at [271, 344] on span "Saturday" at bounding box center [265, 350] width 24 height 12
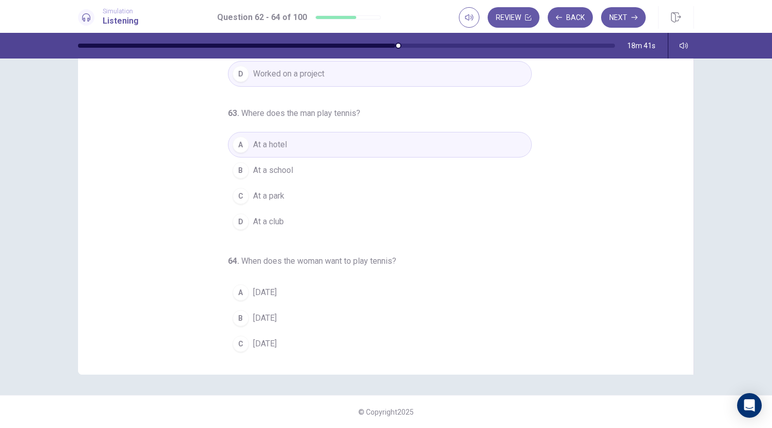
scroll to position [103, 0]
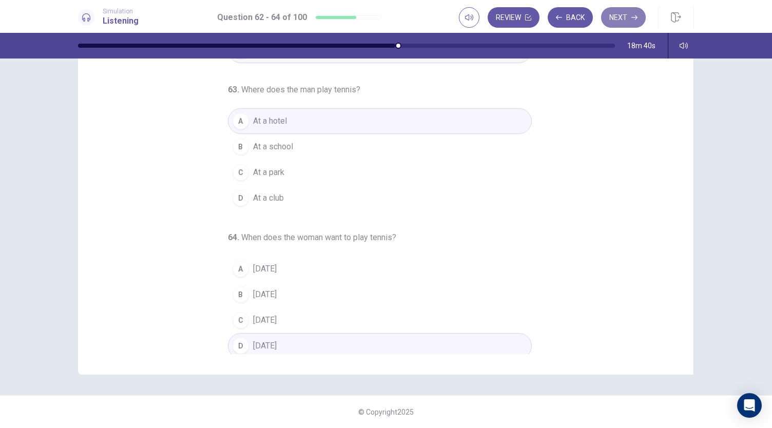
click at [623, 18] on button "Next" at bounding box center [623, 17] width 45 height 21
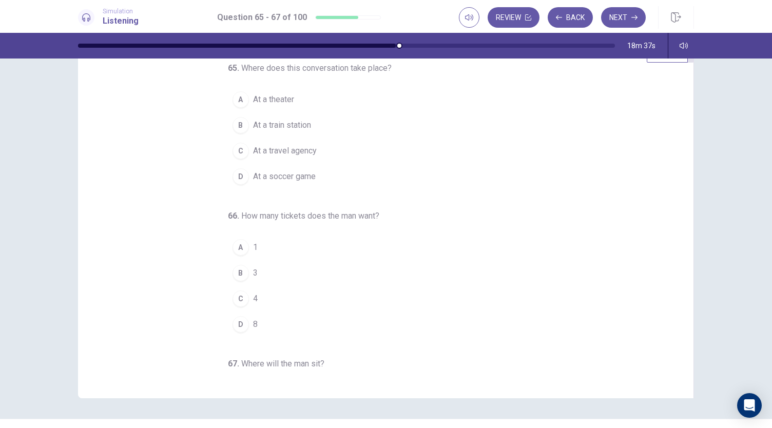
scroll to position [0, 0]
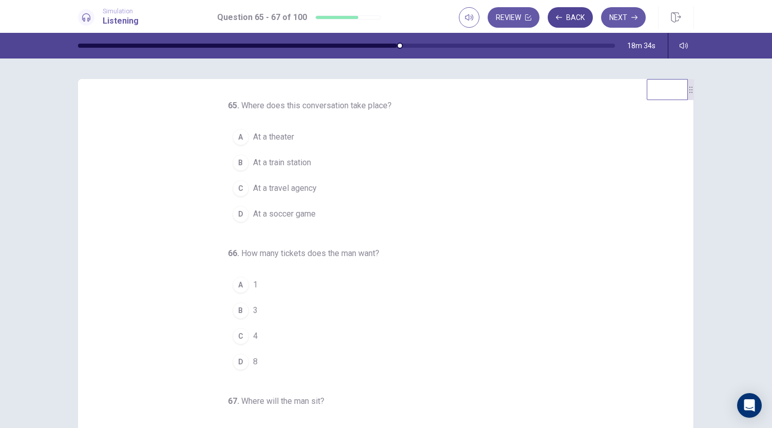
click at [582, 20] on button "Back" at bounding box center [570, 17] width 45 height 21
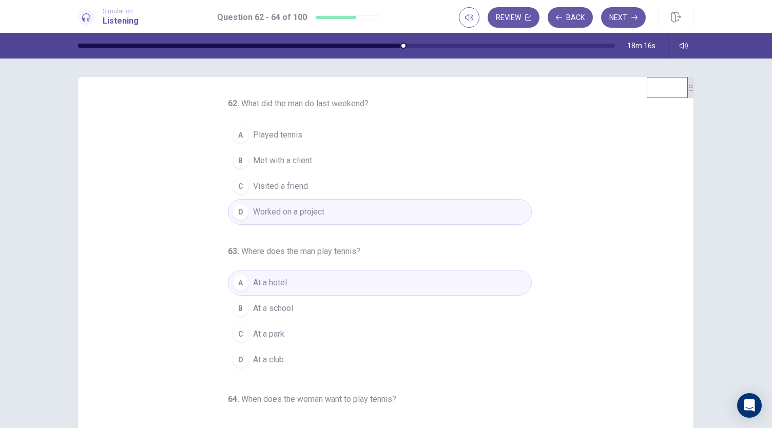
scroll to position [2, 0]
click at [626, 11] on button "Next" at bounding box center [623, 17] width 45 height 21
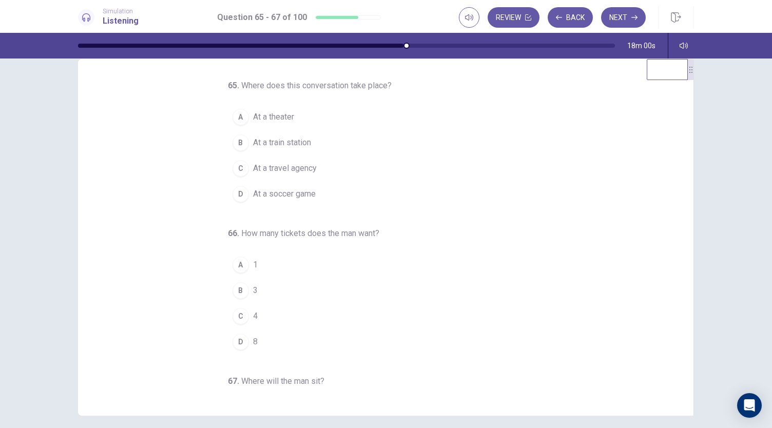
scroll to position [10, 0]
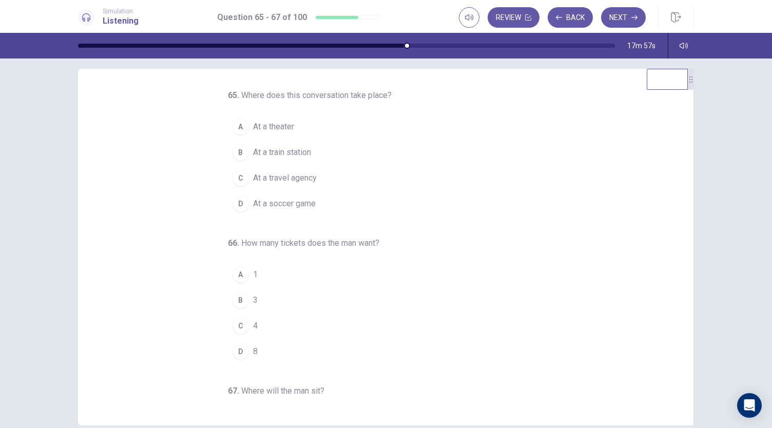
click at [302, 123] on button "A At a theater" at bounding box center [380, 127] width 304 height 26
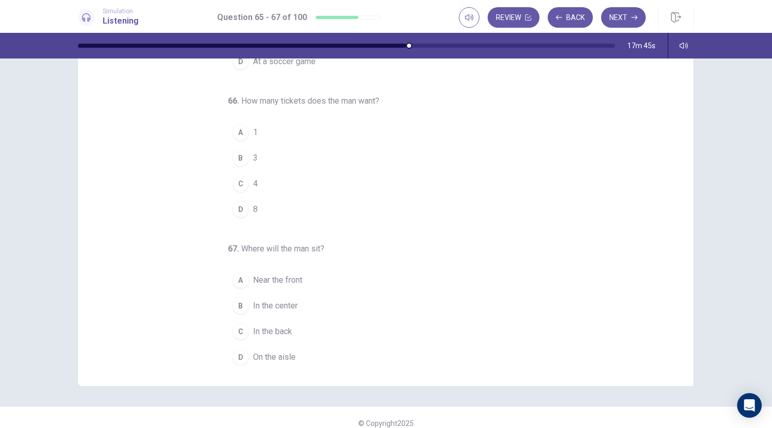
scroll to position [48, 0]
click at [260, 158] on button "B 3" at bounding box center [380, 160] width 304 height 26
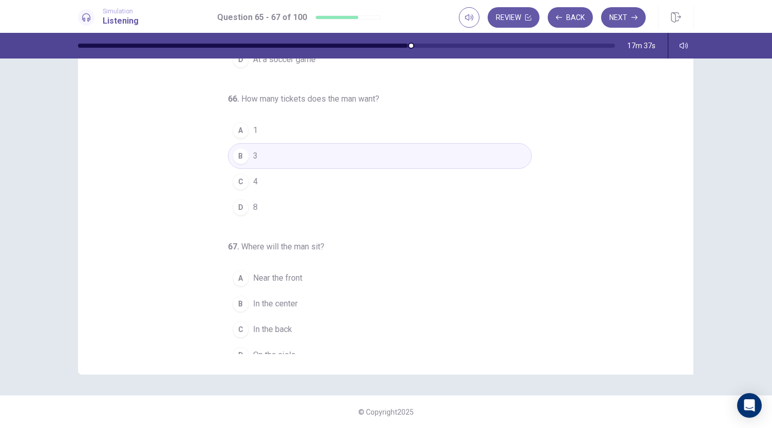
scroll to position [93, 0]
click at [293, 303] on span "In the center" at bounding box center [275, 304] width 45 height 12
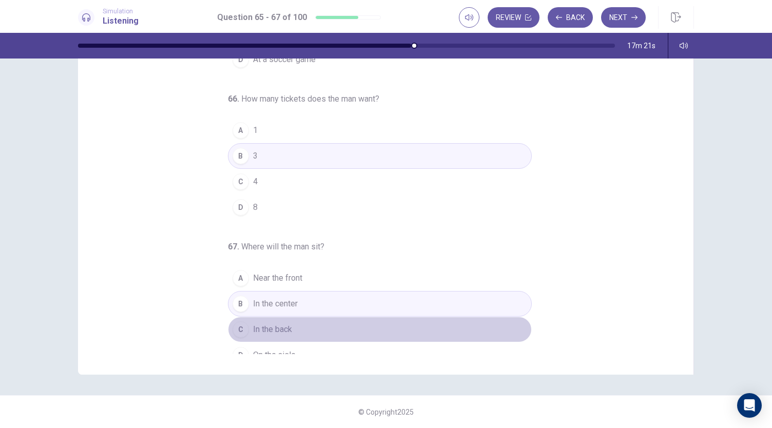
click at [290, 319] on button "C In the back" at bounding box center [380, 330] width 304 height 26
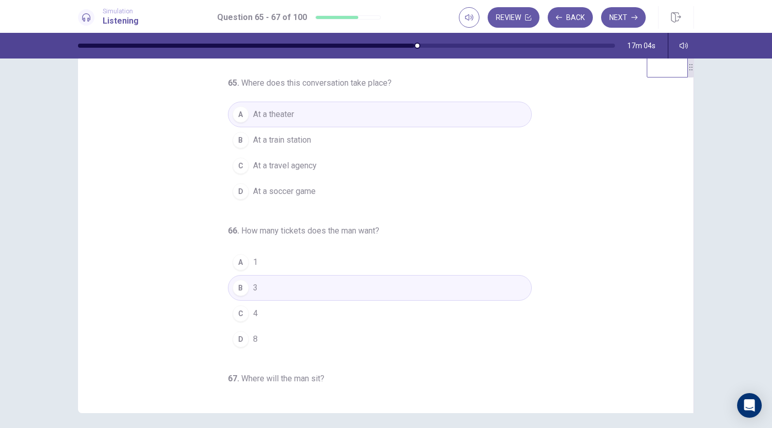
scroll to position [0, 0]
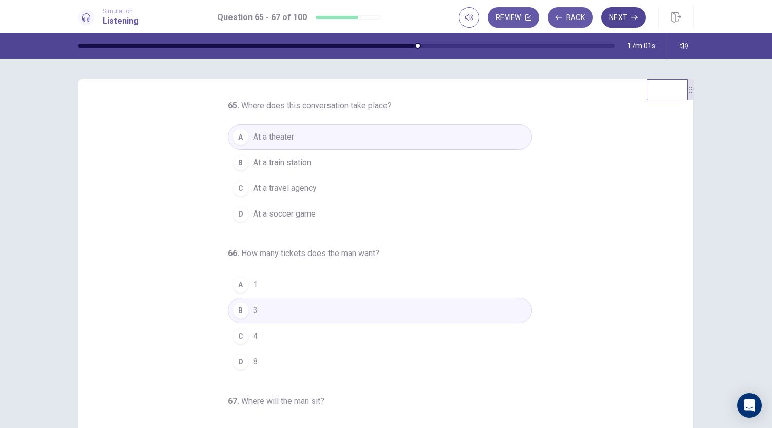
click at [635, 15] on icon "button" at bounding box center [635, 17] width 6 height 6
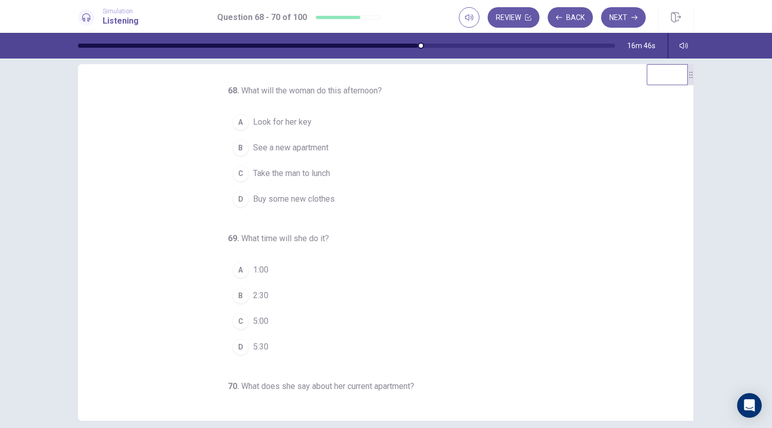
scroll to position [14, 0]
click at [327, 144] on button "B See a new apartment" at bounding box center [380, 149] width 304 height 26
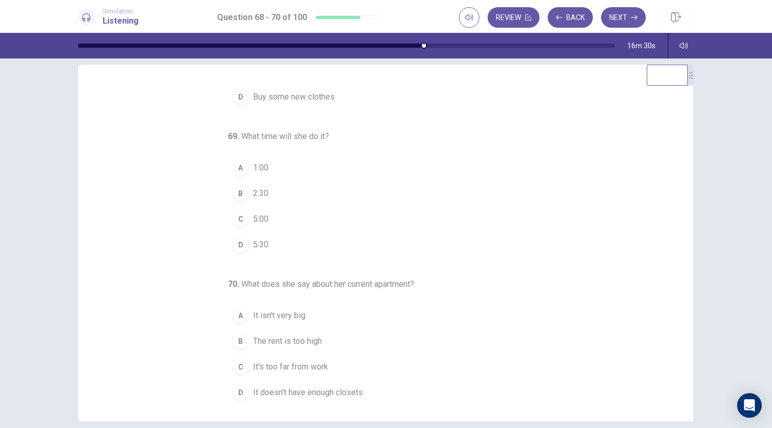
scroll to position [34, 0]
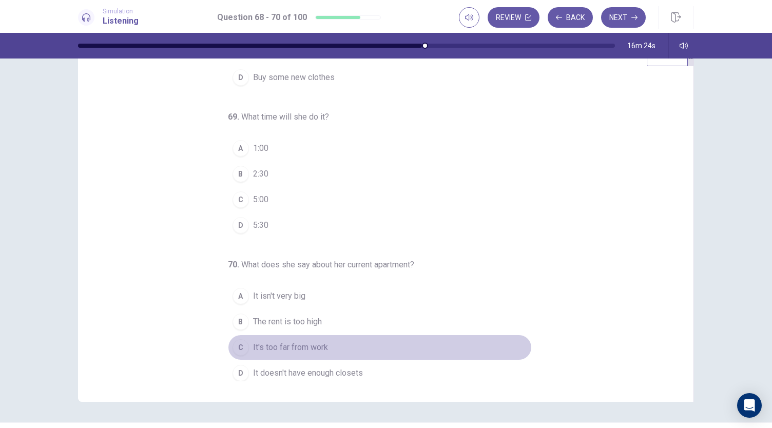
click at [320, 343] on span "It's too far from work" at bounding box center [290, 347] width 75 height 12
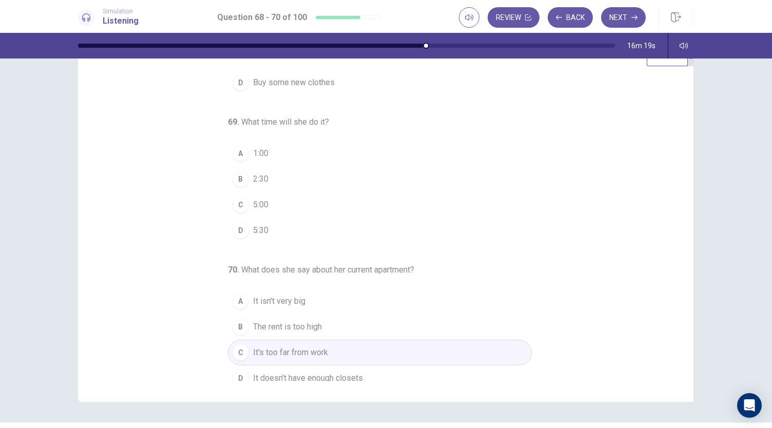
scroll to position [97, 0]
click at [274, 180] on button "B 2:30" at bounding box center [380, 180] width 304 height 26
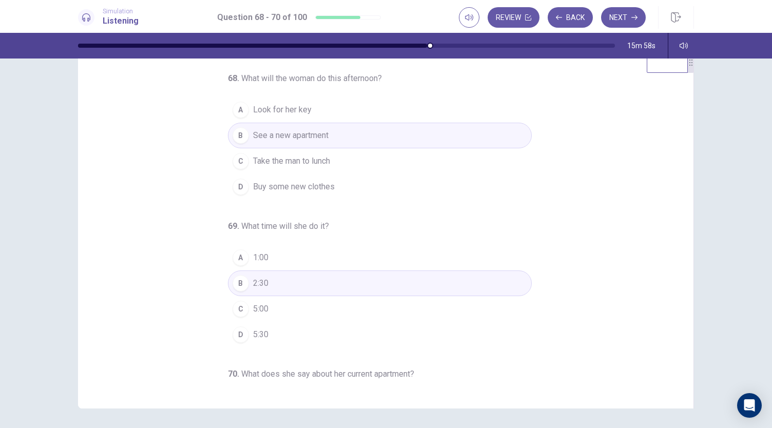
scroll to position [0, 0]
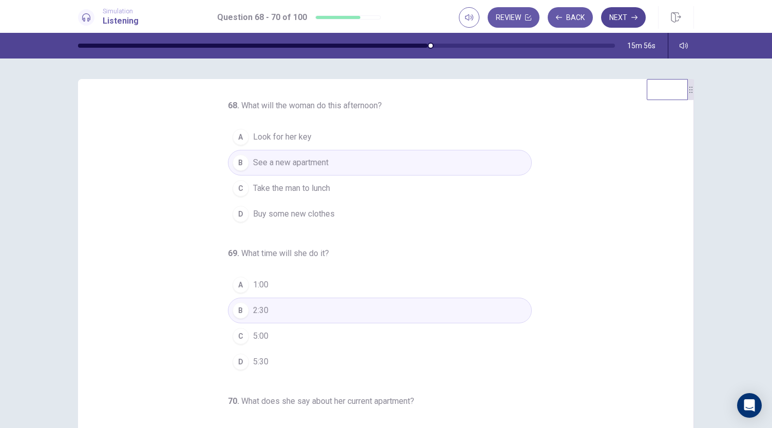
click at [626, 10] on button "Next" at bounding box center [623, 17] width 45 height 21
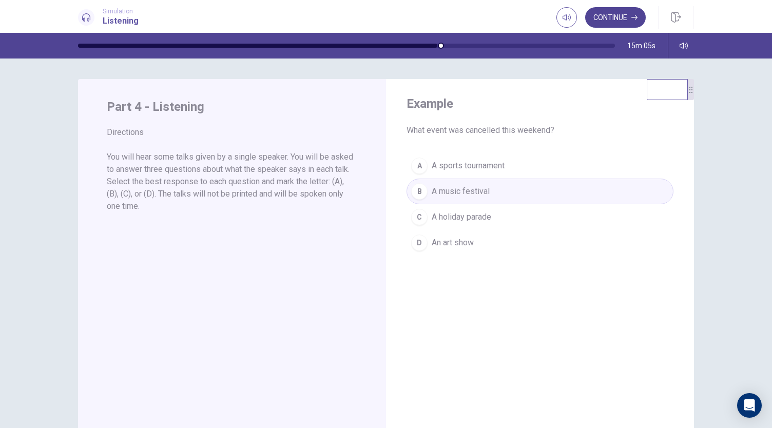
click at [610, 19] on button "Continue" at bounding box center [615, 17] width 61 height 21
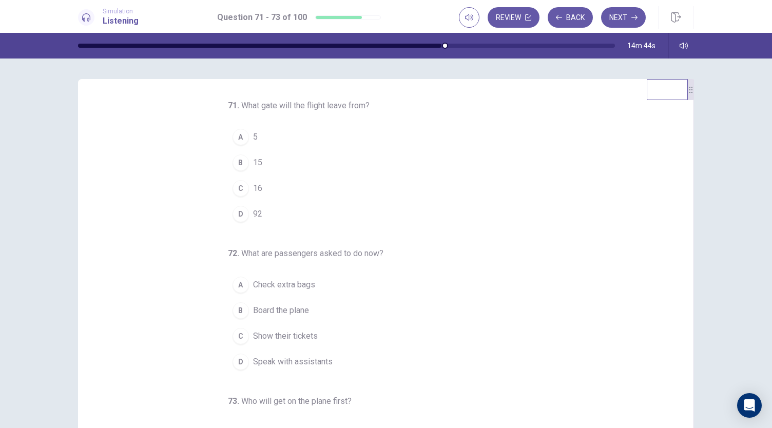
click at [270, 192] on button "C 16" at bounding box center [380, 189] width 304 height 26
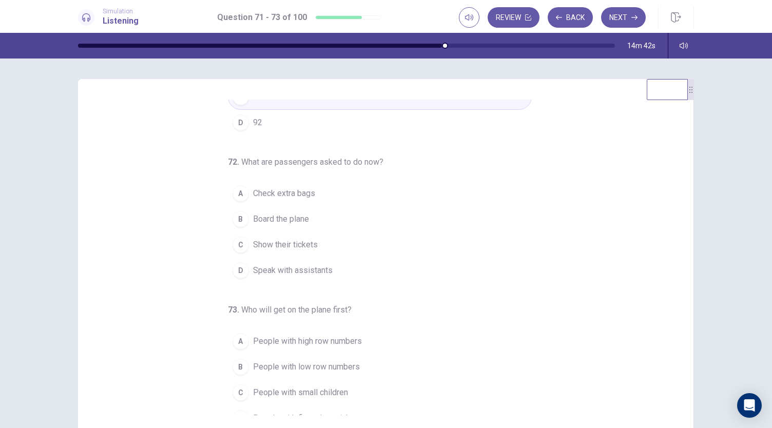
scroll to position [103, 0]
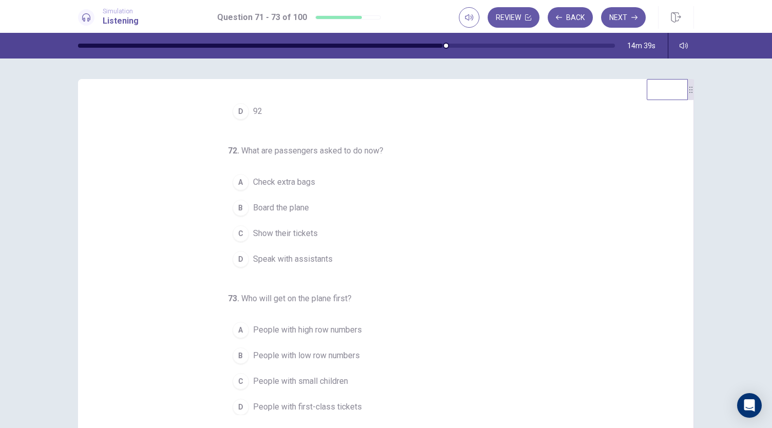
click at [318, 225] on button "C Show their tickets" at bounding box center [380, 234] width 304 height 26
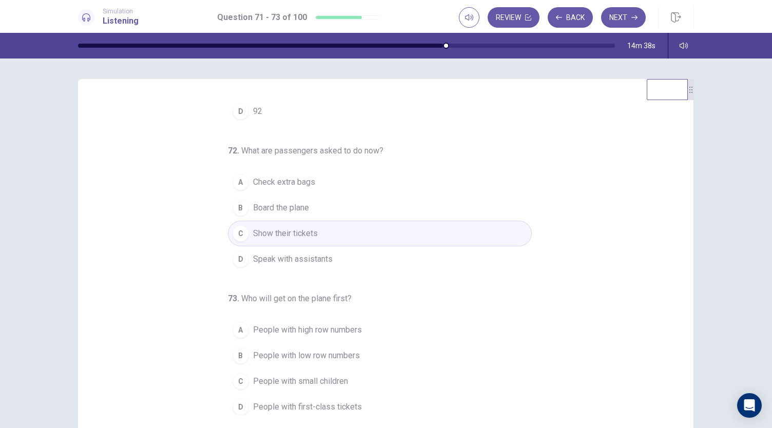
scroll to position [61, 0]
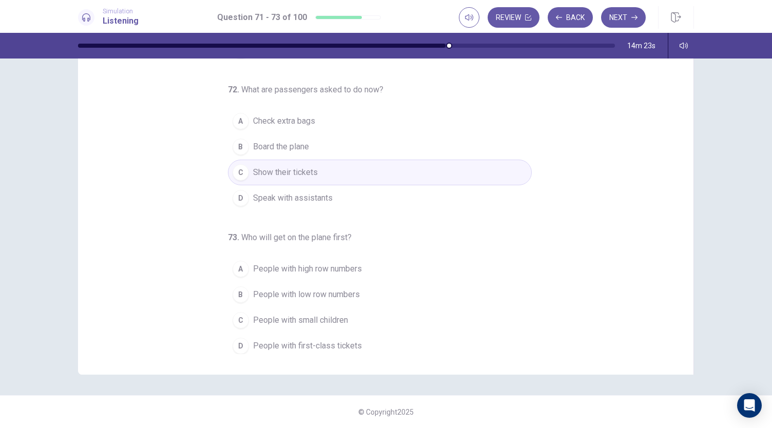
click at [353, 289] on span "People with low row numbers" at bounding box center [306, 295] width 107 height 12
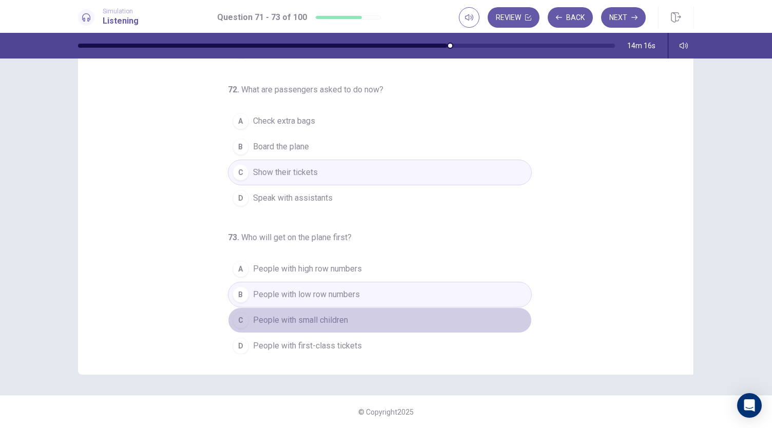
click at [260, 314] on span "People with small children" at bounding box center [300, 320] width 95 height 12
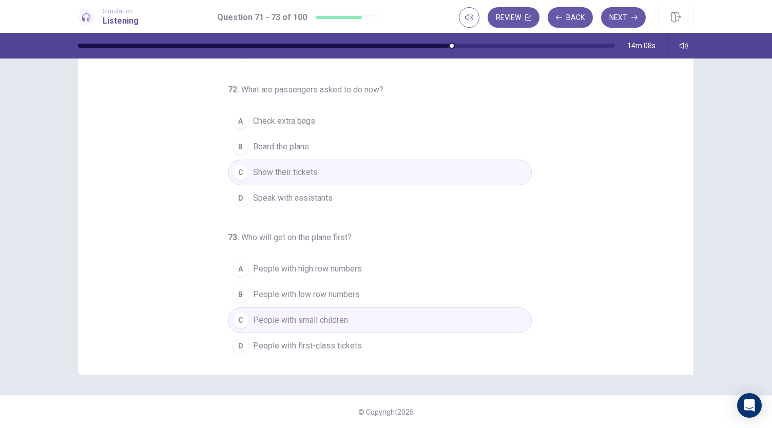
click at [265, 344] on span "People with first-class tickets" at bounding box center [307, 346] width 109 height 12
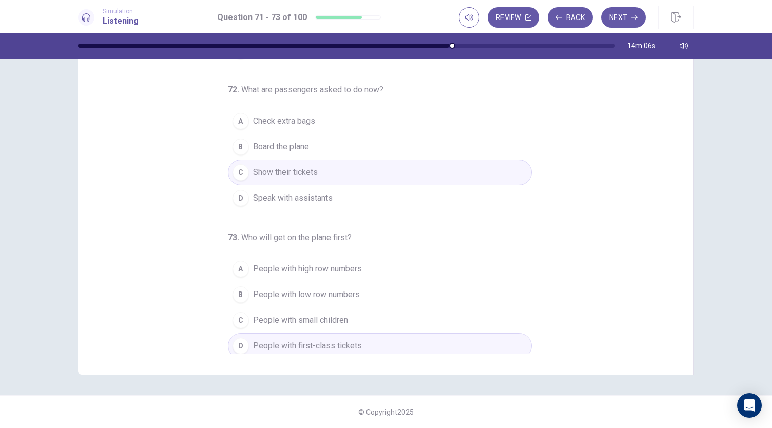
click at [256, 309] on button "C People with small children" at bounding box center [380, 321] width 304 height 26
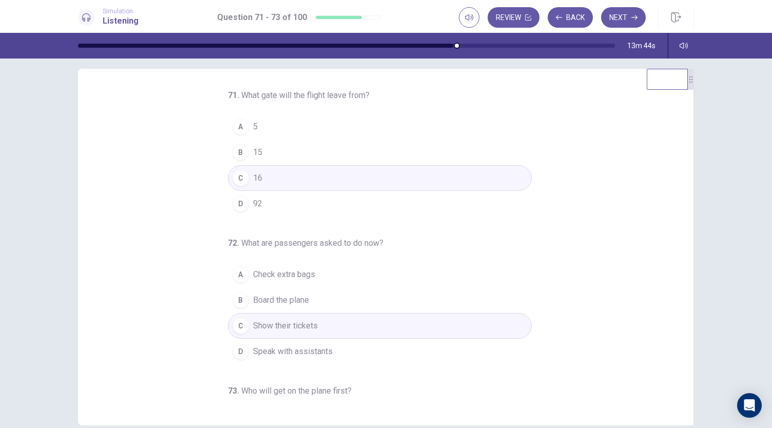
scroll to position [10, 0]
click at [615, 21] on button "Next" at bounding box center [623, 17] width 45 height 21
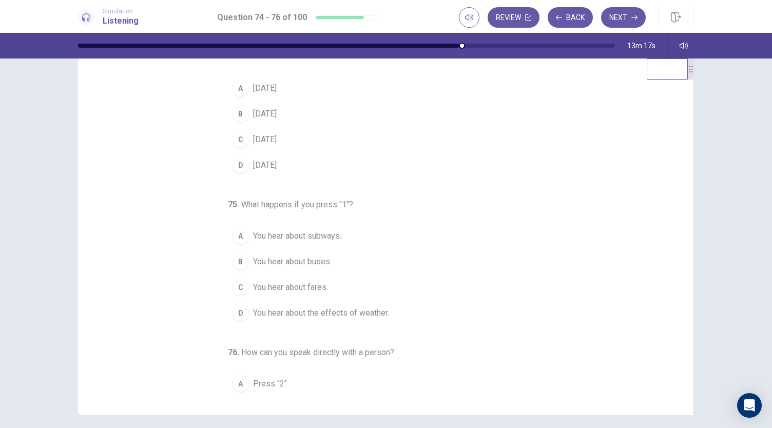
scroll to position [0, 0]
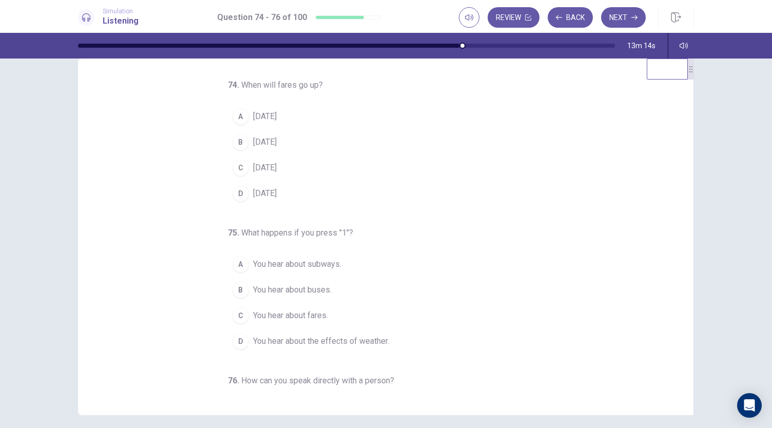
click at [294, 119] on button "A September 1" at bounding box center [380, 117] width 304 height 26
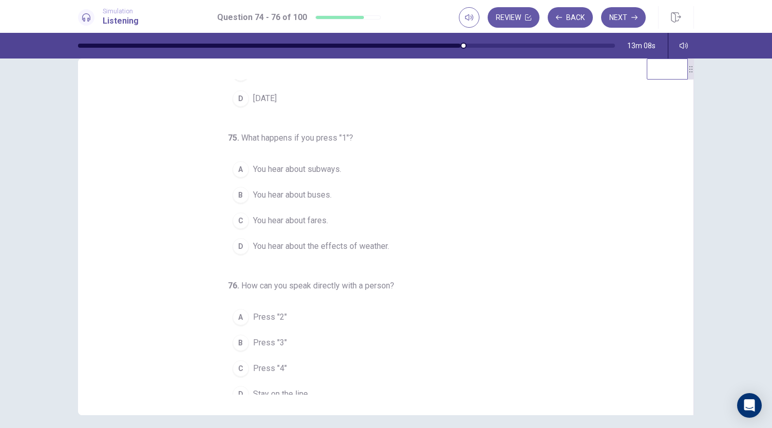
scroll to position [103, 0]
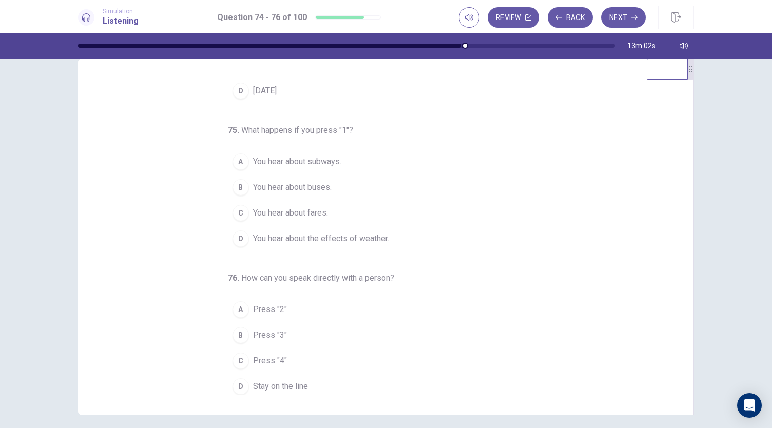
click at [313, 188] on span "You hear about buses." at bounding box center [292, 187] width 79 height 12
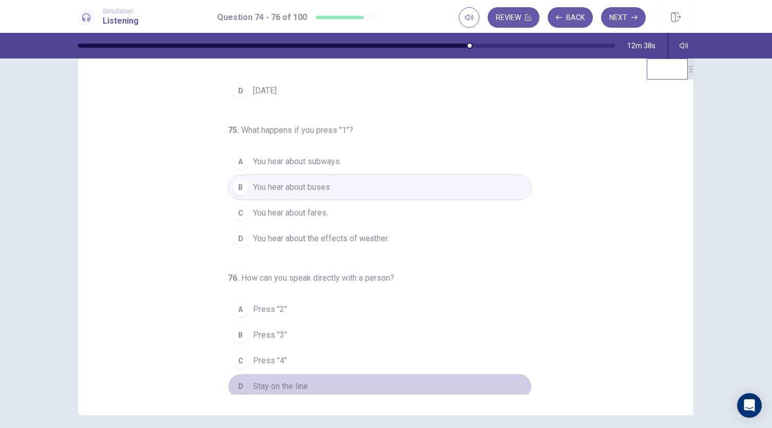
click at [233, 382] on div "D" at bounding box center [241, 386] width 16 height 16
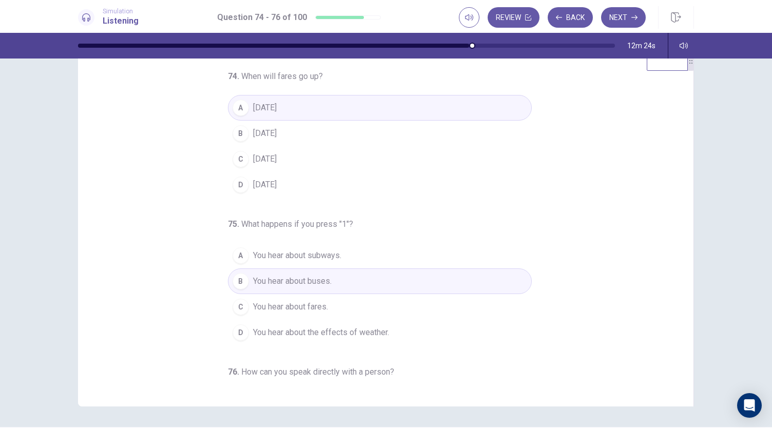
scroll to position [0, 0]
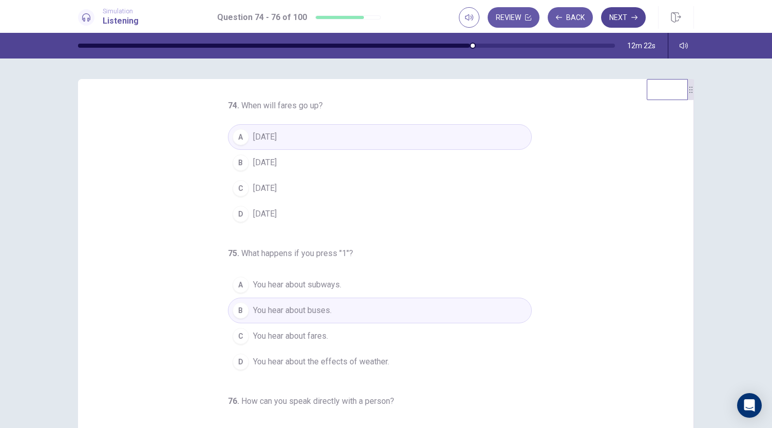
click at [614, 23] on button "Next" at bounding box center [623, 17] width 45 height 21
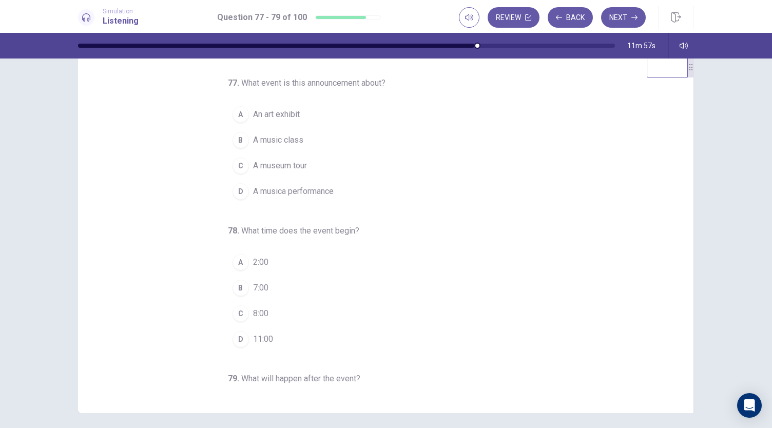
scroll to position [18, 0]
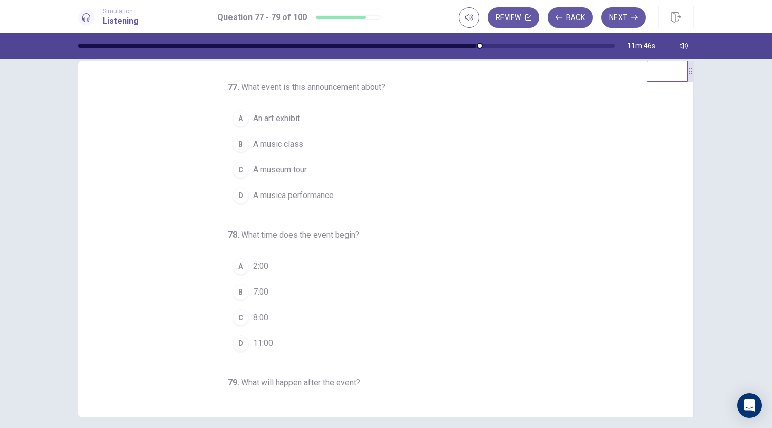
click at [304, 143] on button "B A music class" at bounding box center [380, 144] width 304 height 26
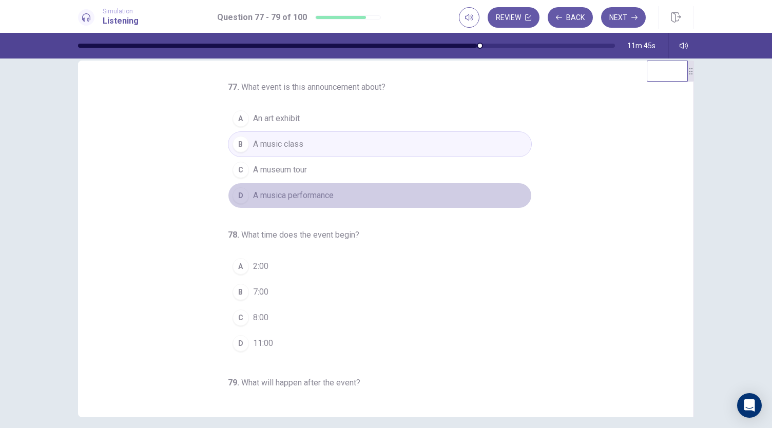
click at [306, 189] on span "A musica performance" at bounding box center [293, 195] width 81 height 12
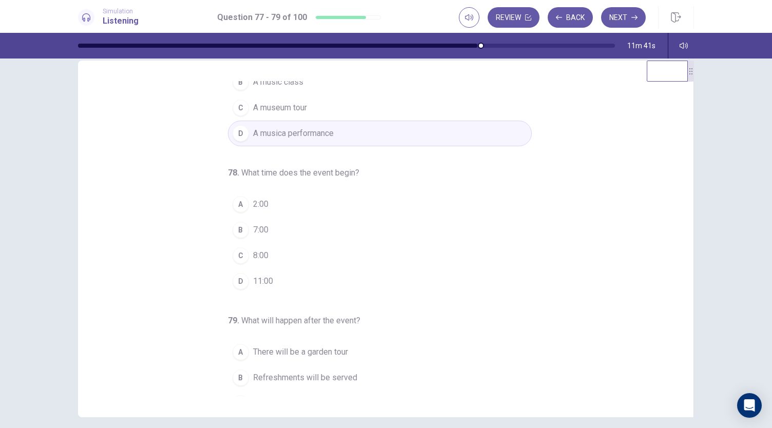
scroll to position [64, 0]
click at [267, 250] on button "C 8:00" at bounding box center [380, 254] width 304 height 26
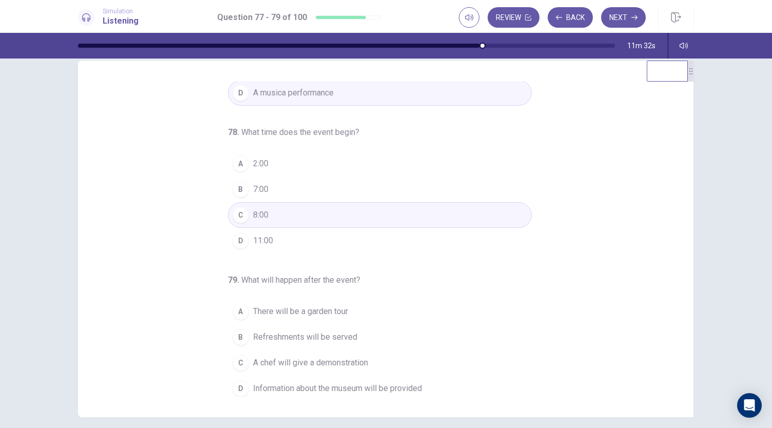
scroll to position [40, 0]
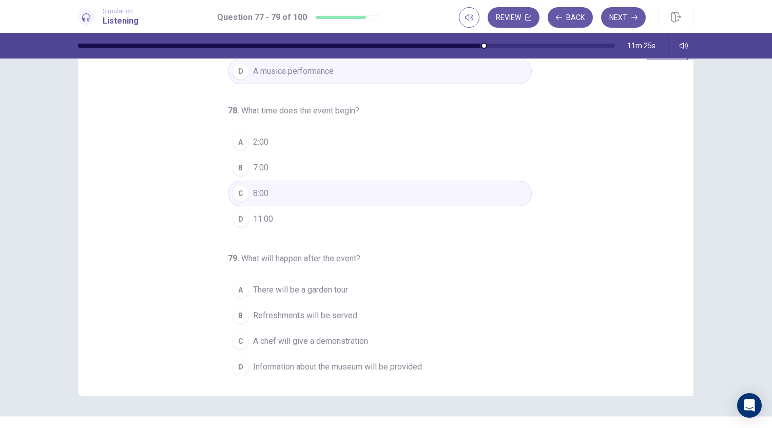
click at [313, 335] on span "A chef will give a demonstration" at bounding box center [310, 341] width 115 height 12
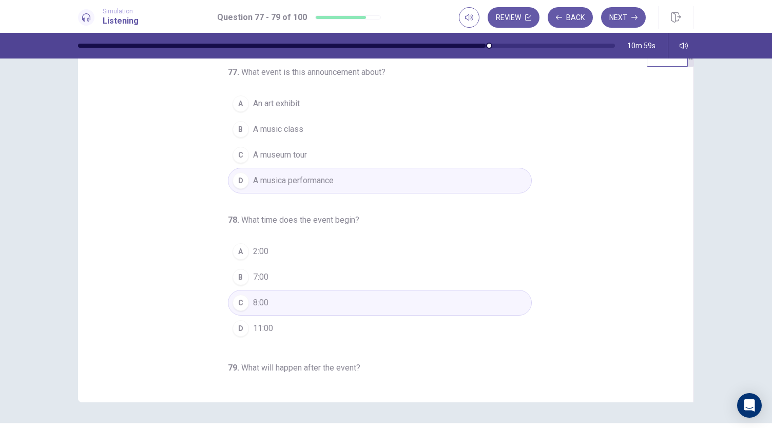
scroll to position [0, 0]
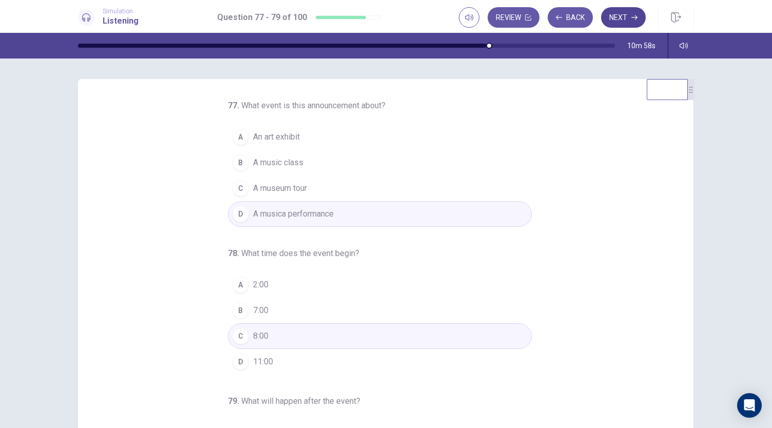
click at [620, 16] on button "Next" at bounding box center [623, 17] width 45 height 21
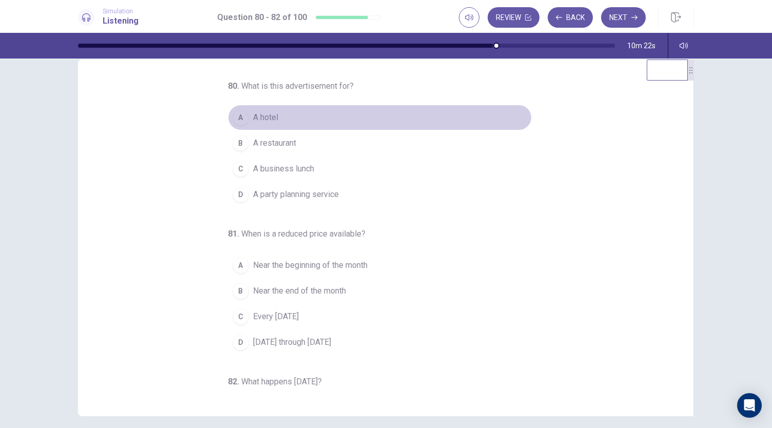
click at [278, 113] on button "A A hotel" at bounding box center [380, 118] width 304 height 26
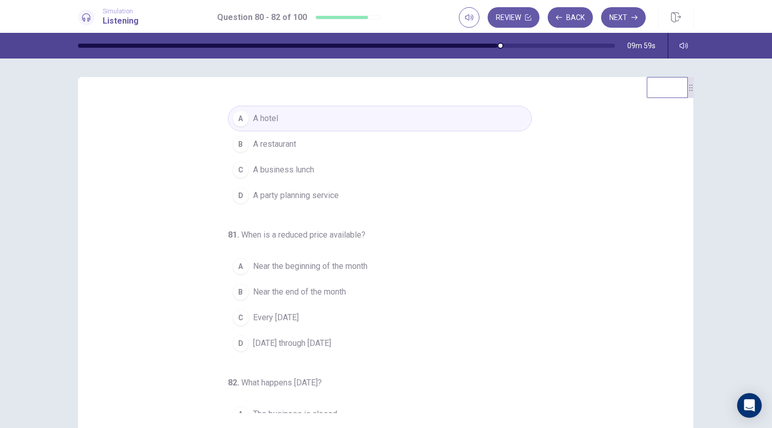
scroll to position [15, 0]
click at [337, 195] on button "D A party planning service" at bounding box center [380, 197] width 304 height 26
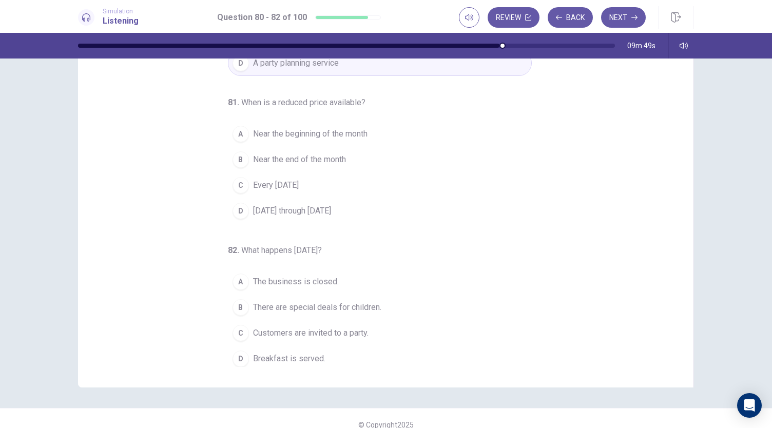
scroll to position [103, 0]
click at [297, 179] on span "Every Wednesday" at bounding box center [276, 185] width 46 height 12
click at [316, 303] on span "There are special deals for children." at bounding box center [317, 307] width 128 height 12
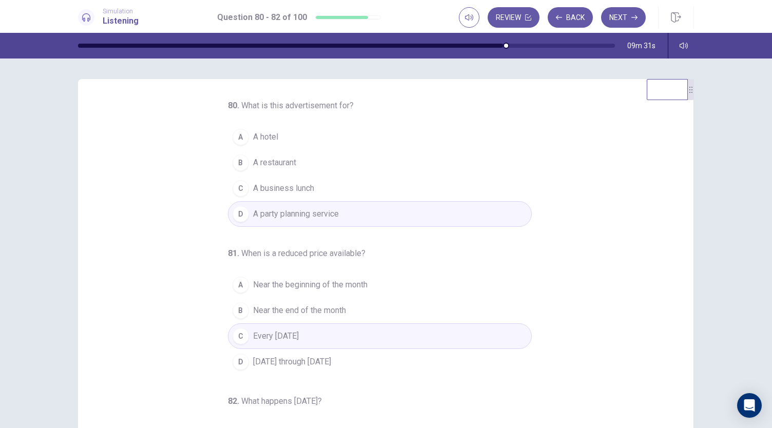
scroll to position [25, 0]
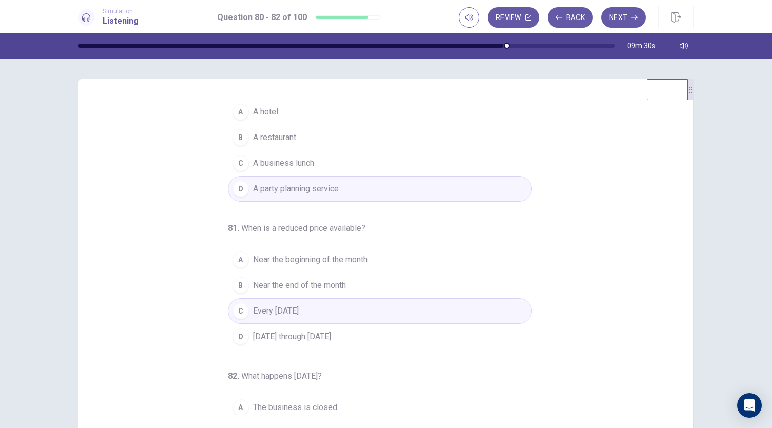
click at [280, 119] on button "A A hotel" at bounding box center [380, 112] width 304 height 26
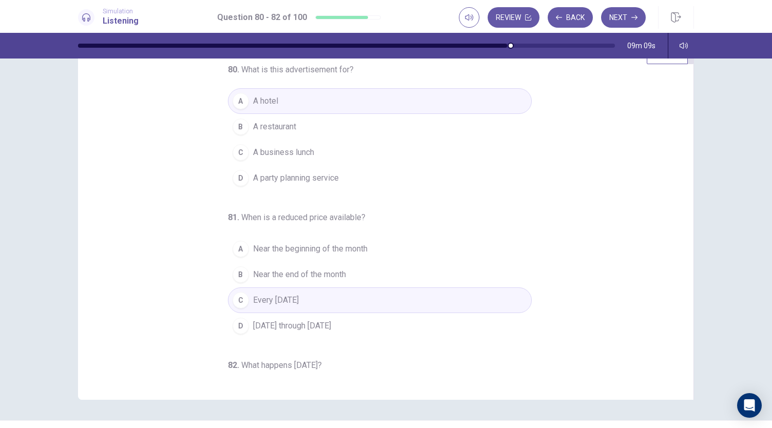
scroll to position [35, 0]
click at [627, 22] on button "Next" at bounding box center [623, 17] width 45 height 21
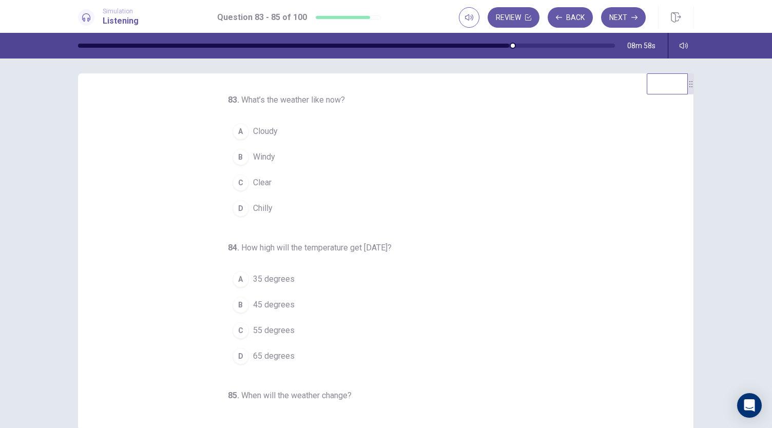
scroll to position [5, 0]
click at [278, 136] on button "A Cloudy" at bounding box center [380, 132] width 304 height 26
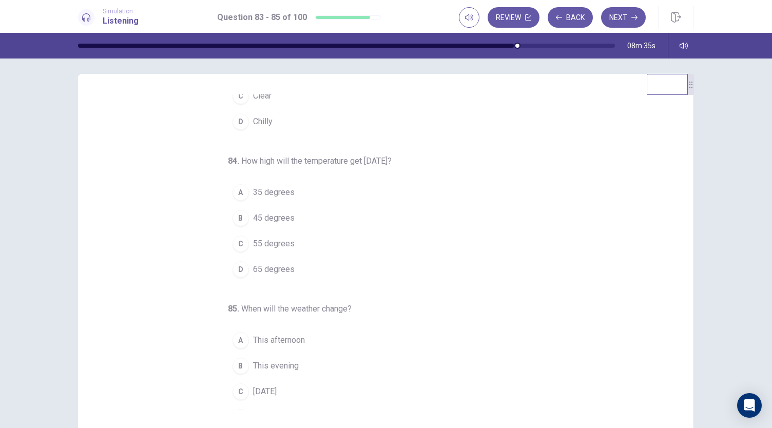
scroll to position [52, 0]
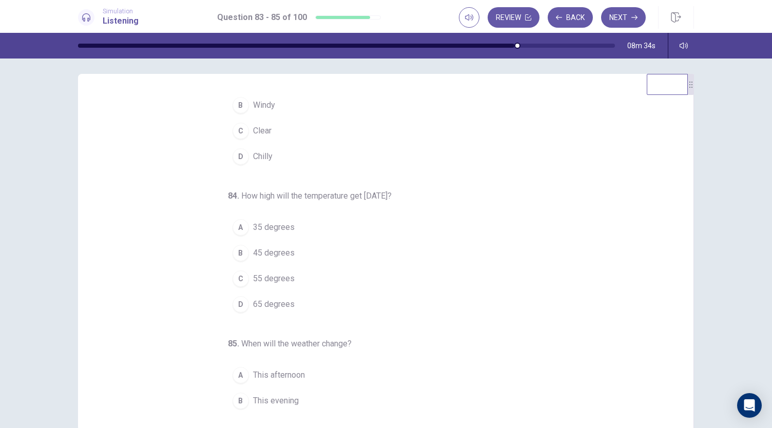
click at [295, 280] on button "C 55 degrees" at bounding box center [380, 279] width 304 height 26
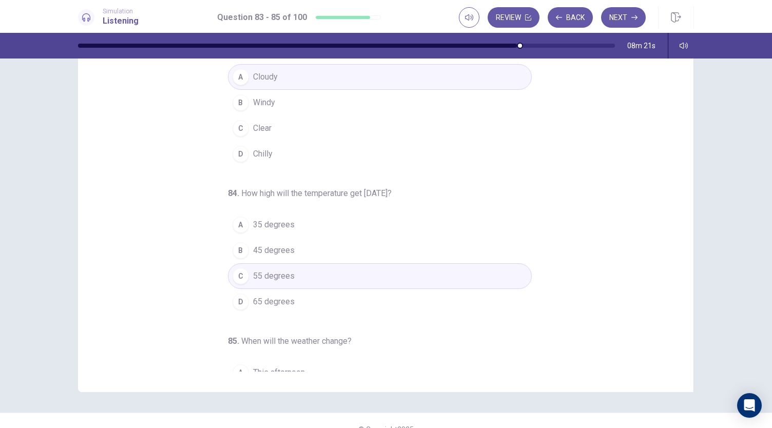
scroll to position [103, 0]
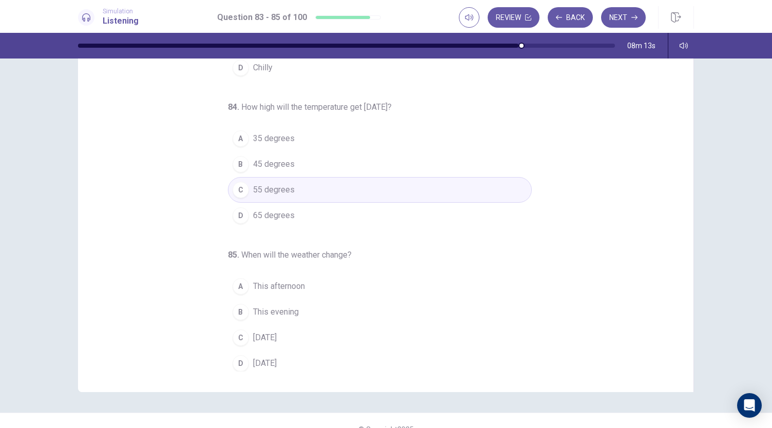
click at [271, 359] on span "[DATE]" at bounding box center [265, 363] width 24 height 12
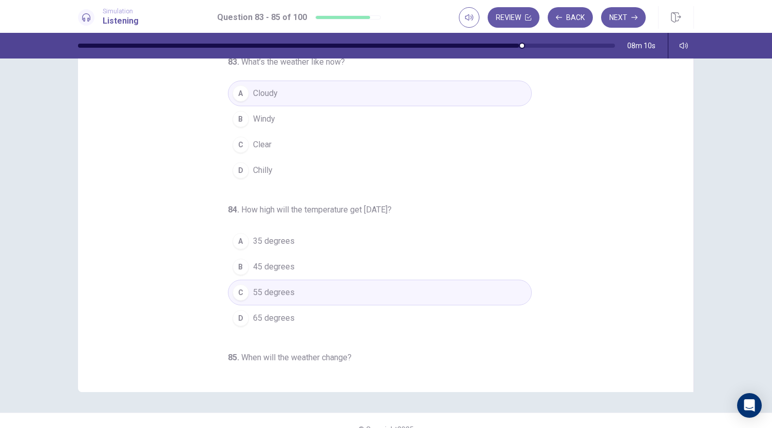
scroll to position [8, 0]
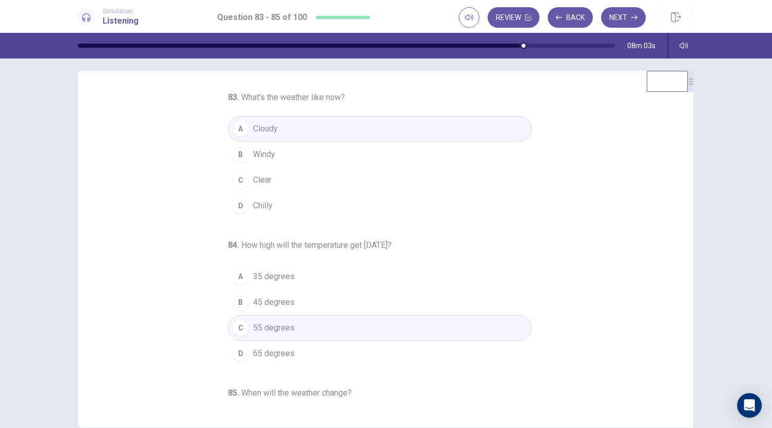
click at [288, 246] on span "How high will the temperature get today?" at bounding box center [316, 245] width 150 height 10
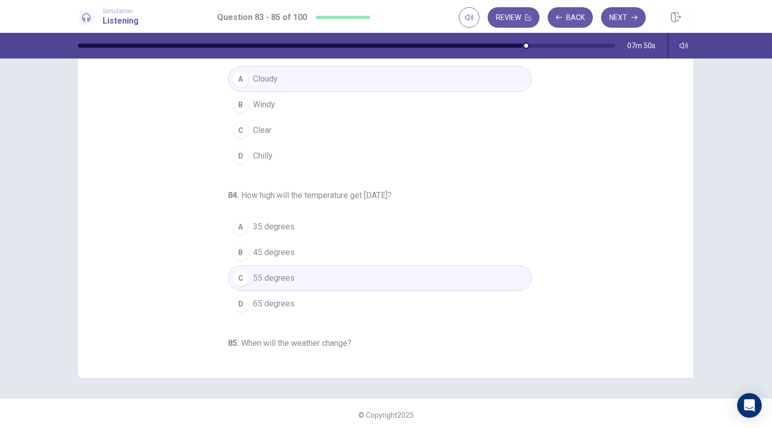
scroll to position [28, 0]
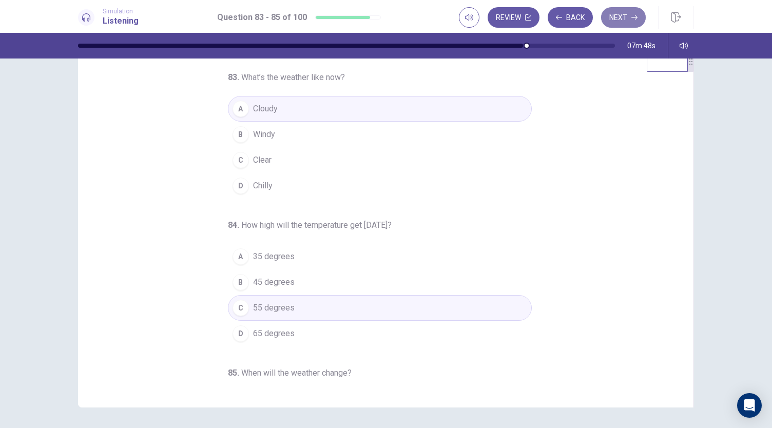
click at [630, 17] on button "Next" at bounding box center [623, 17] width 45 height 21
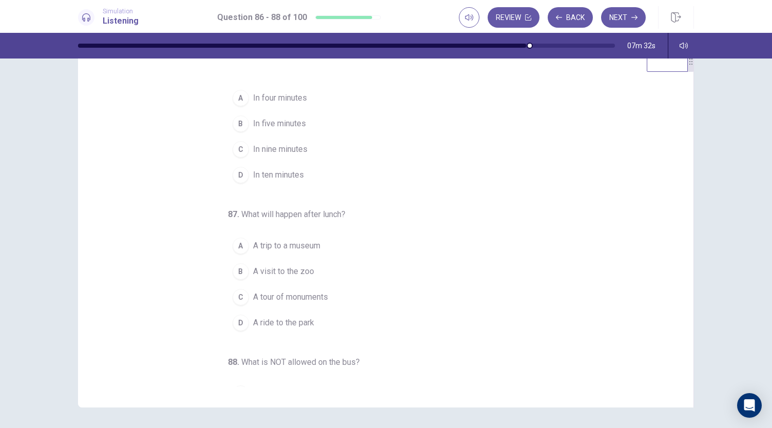
scroll to position [0, 0]
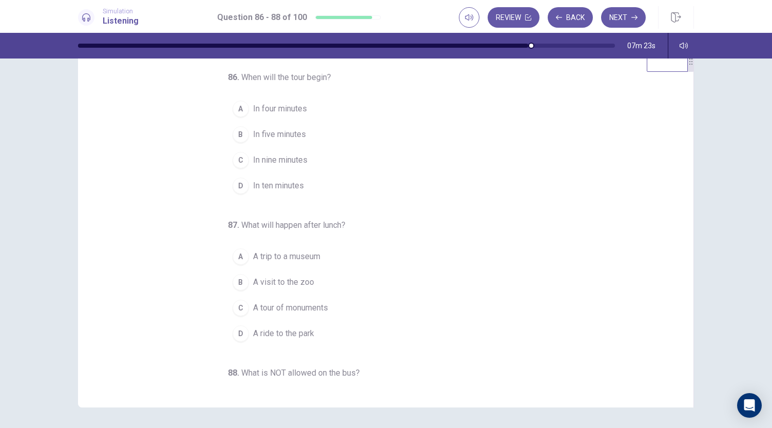
click at [298, 188] on span "In ten minutes" at bounding box center [278, 186] width 51 height 12
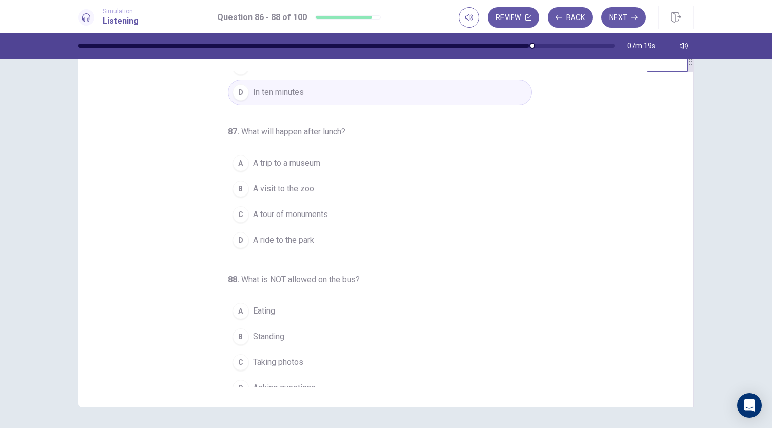
scroll to position [92, 0]
click at [298, 190] on span "A visit to the zoo" at bounding box center [283, 190] width 61 height 12
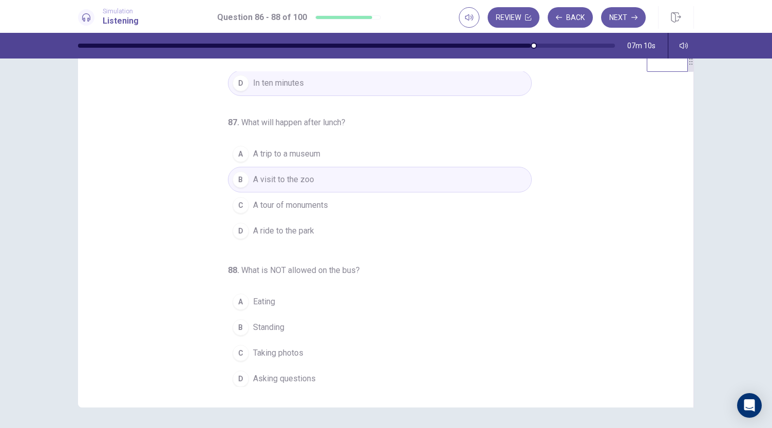
scroll to position [48, 0]
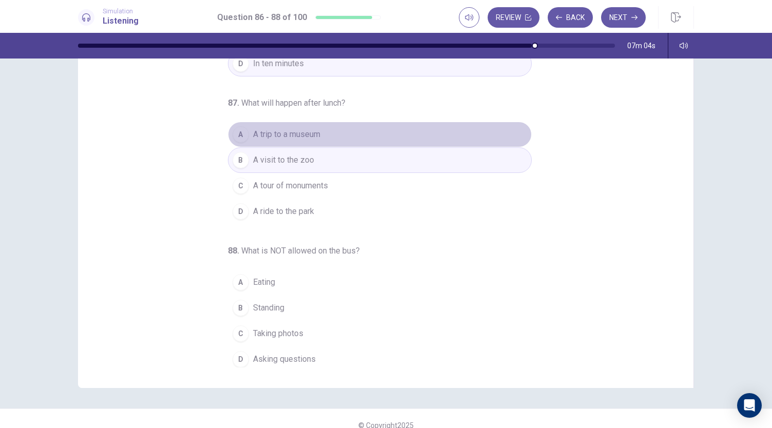
click at [318, 128] on button "A A trip to a museum" at bounding box center [380, 135] width 304 height 26
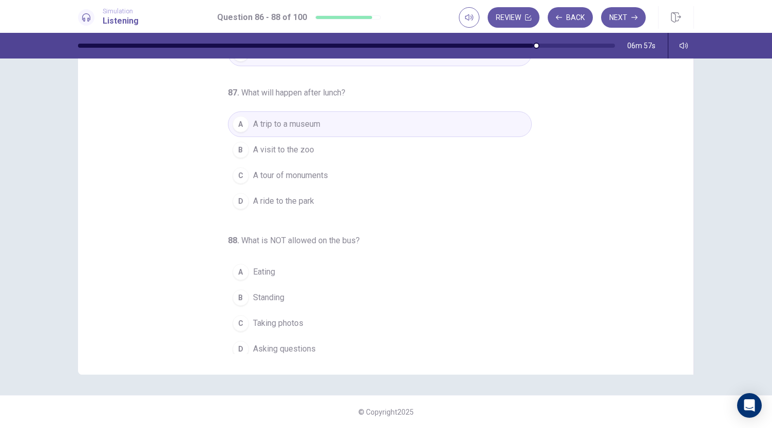
scroll to position [101, 0]
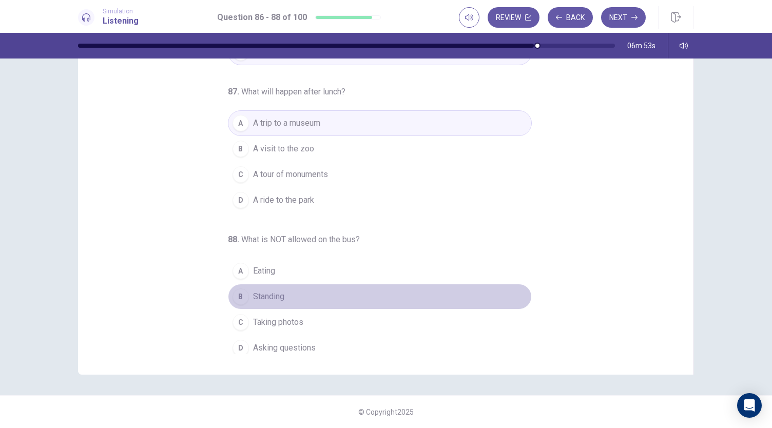
click at [275, 291] on span "Standing" at bounding box center [268, 297] width 31 height 12
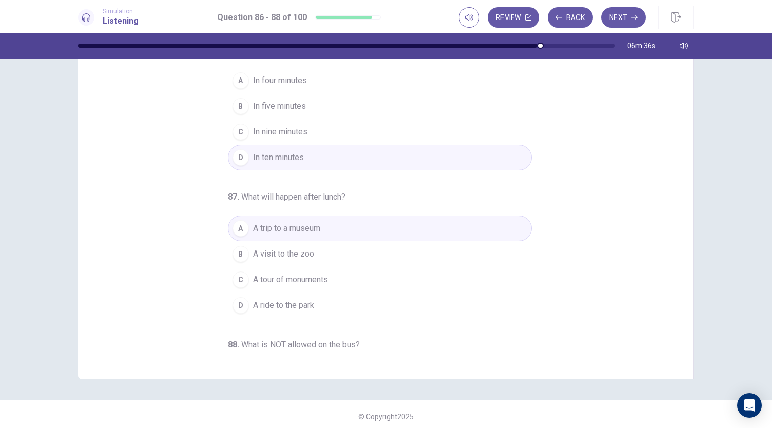
scroll to position [0, 0]
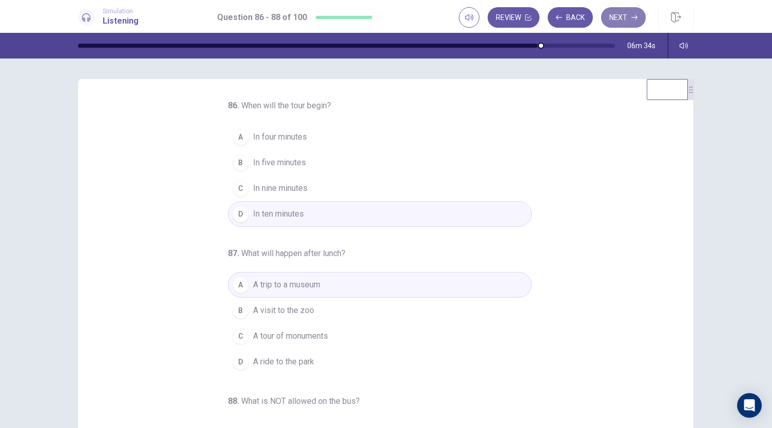
click at [628, 15] on button "Next" at bounding box center [623, 17] width 45 height 21
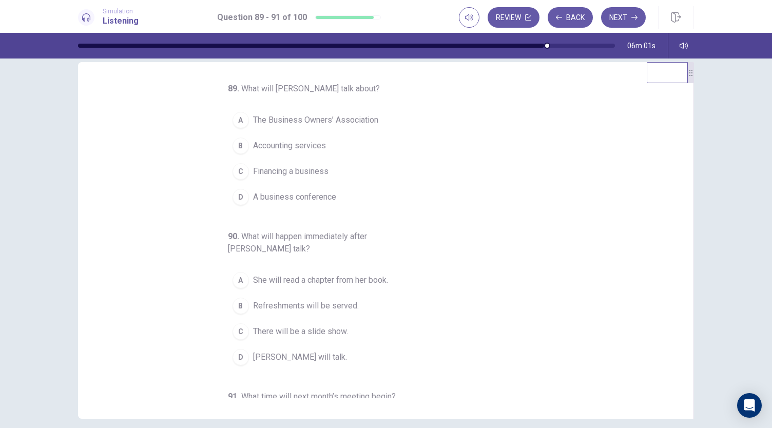
scroll to position [16, 0]
click at [293, 195] on span "A business conference" at bounding box center [294, 198] width 83 height 12
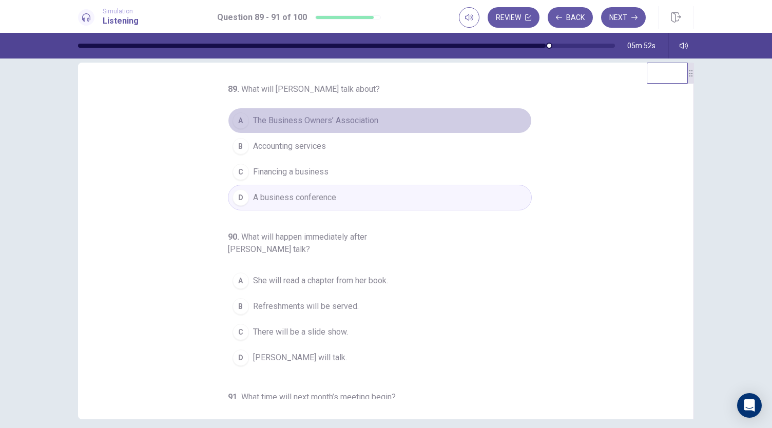
click at [332, 113] on button "A The Business Owners’ Association" at bounding box center [380, 121] width 304 height 26
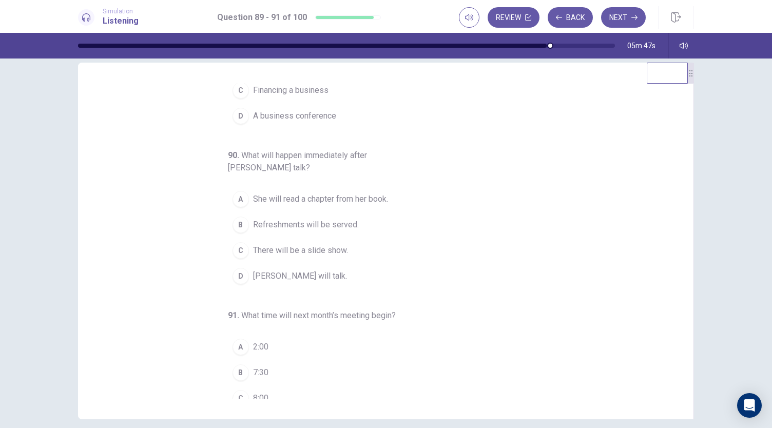
scroll to position [0, 0]
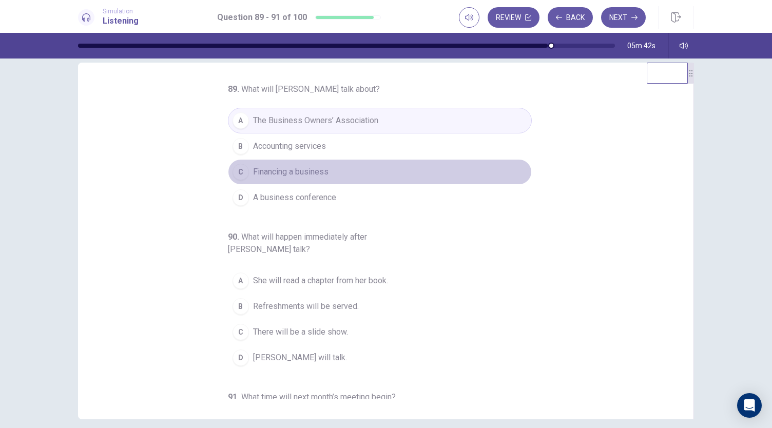
click at [331, 165] on button "C Financing a business" at bounding box center [380, 172] width 304 height 26
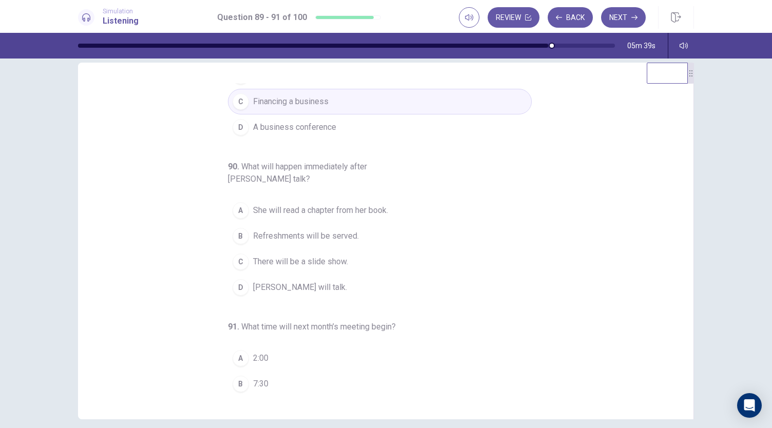
scroll to position [71, 0]
click at [338, 234] on span "Refreshments will be served." at bounding box center [306, 236] width 106 height 12
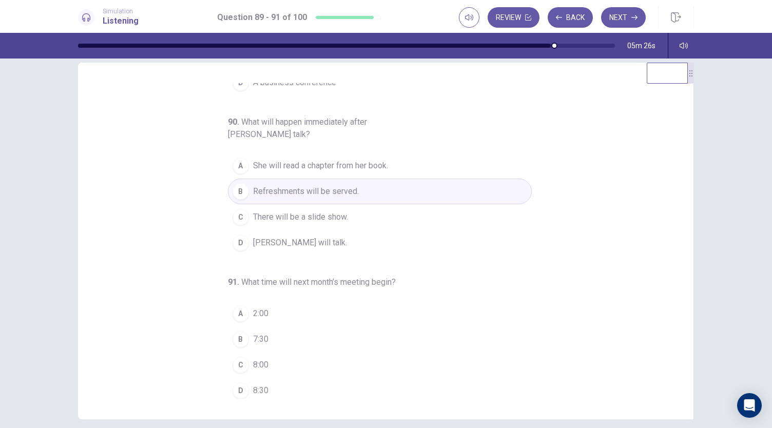
scroll to position [33, 0]
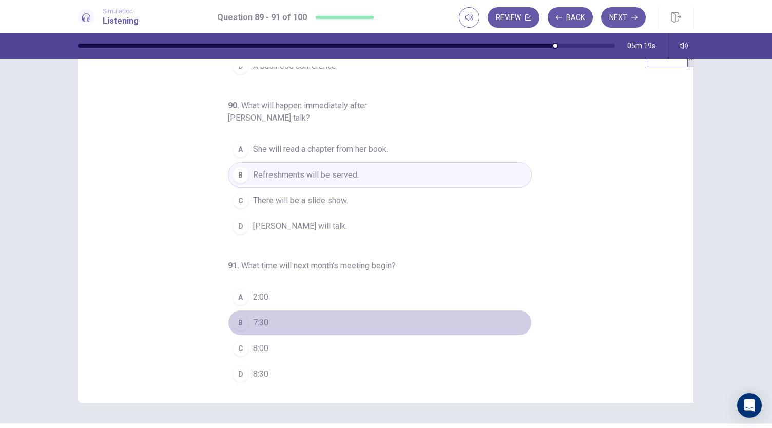
click at [258, 317] on span "7:30" at bounding box center [260, 323] width 15 height 12
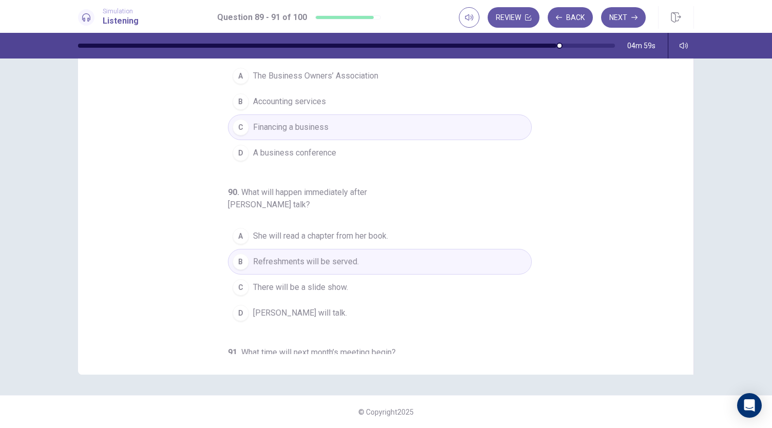
scroll to position [15, 0]
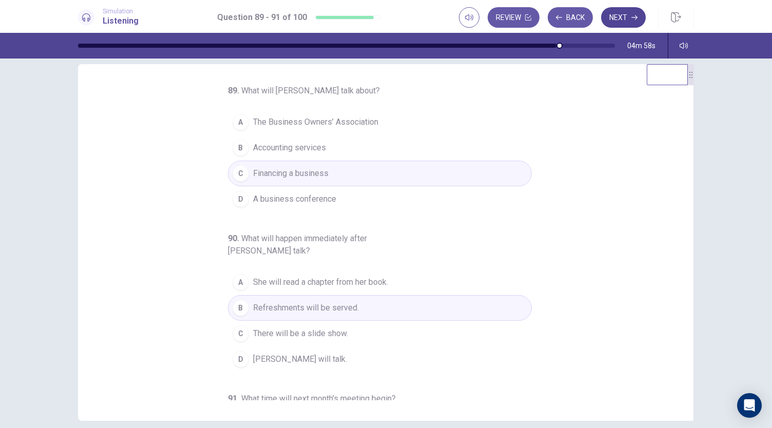
click at [617, 18] on button "Next" at bounding box center [623, 17] width 45 height 21
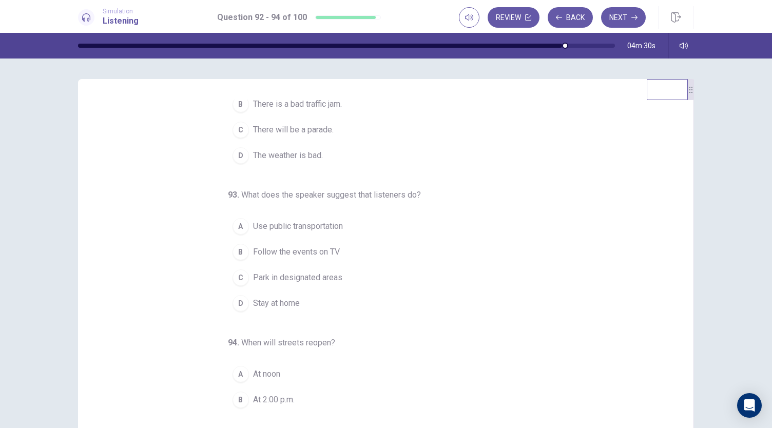
scroll to position [0, 0]
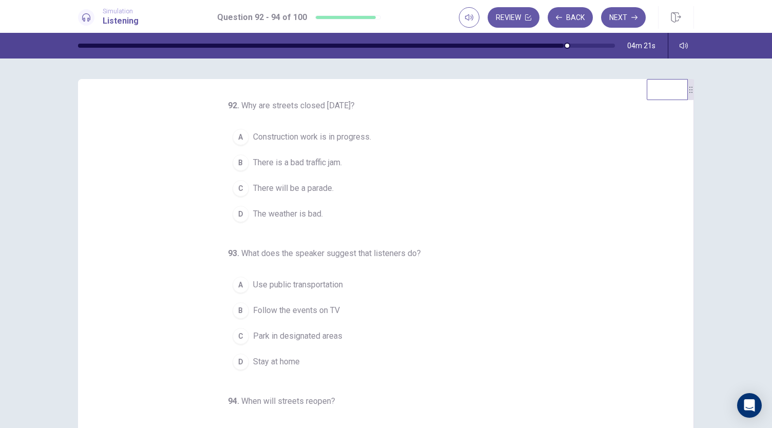
click at [309, 132] on span "Construction work is in progress." at bounding box center [312, 137] width 118 height 12
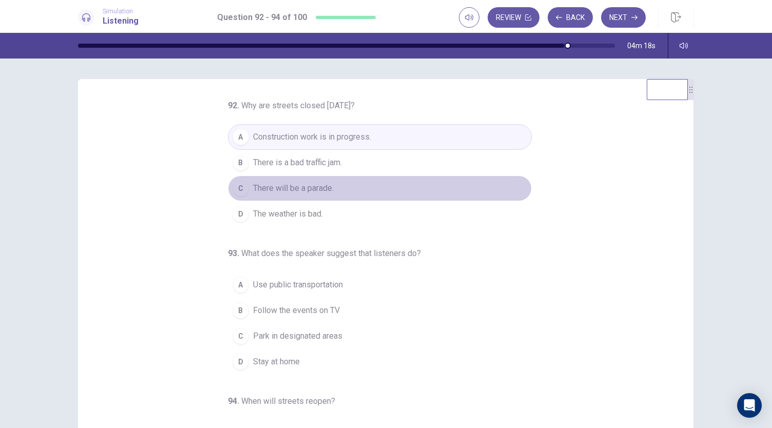
click at [312, 191] on span "There will be a parade." at bounding box center [293, 188] width 81 height 12
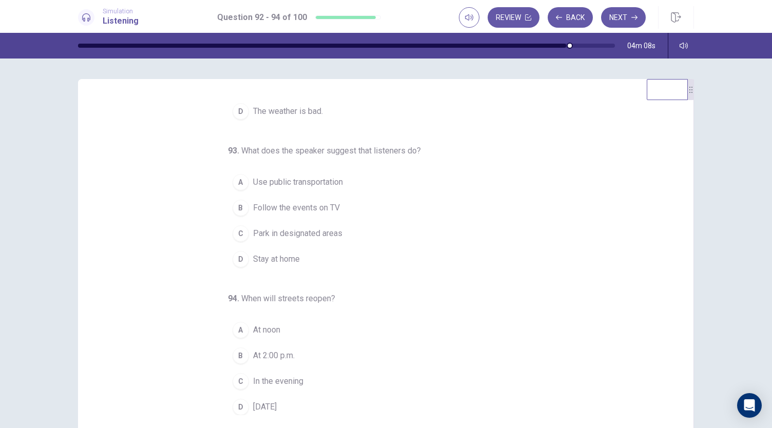
scroll to position [13, 0]
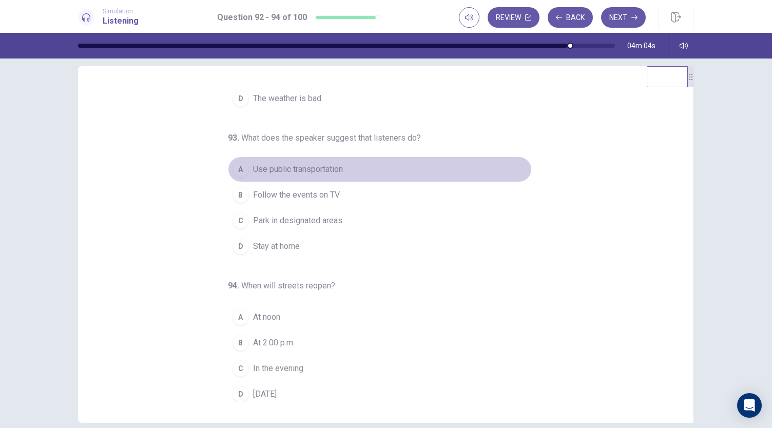
click at [335, 164] on span "Use public transportation" at bounding box center [298, 169] width 90 height 12
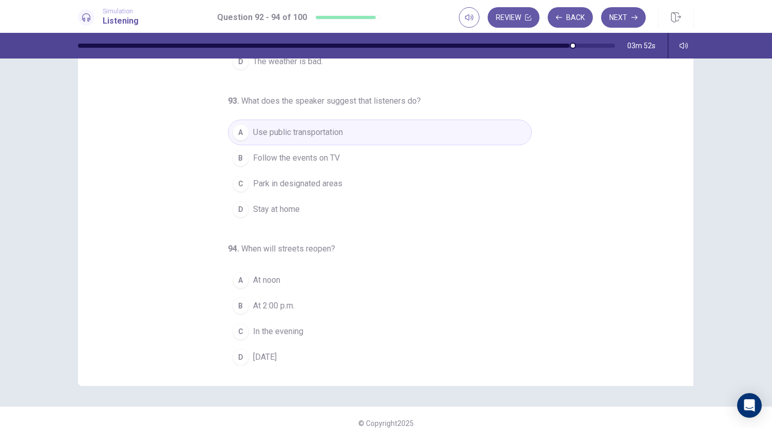
scroll to position [61, 0]
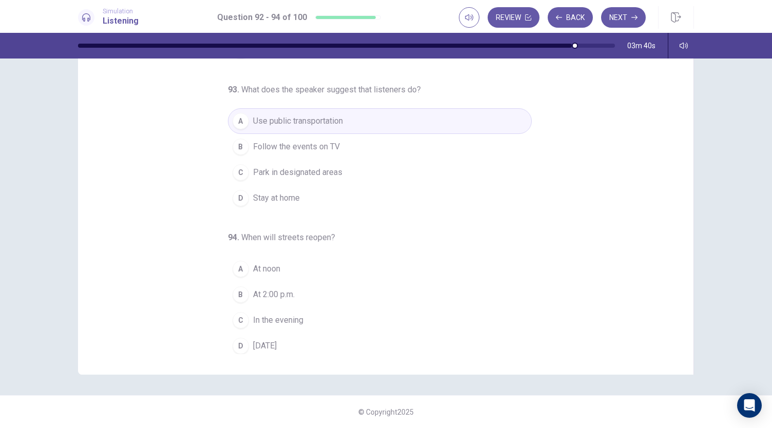
click at [274, 340] on span "Tomorrow" at bounding box center [265, 346] width 24 height 12
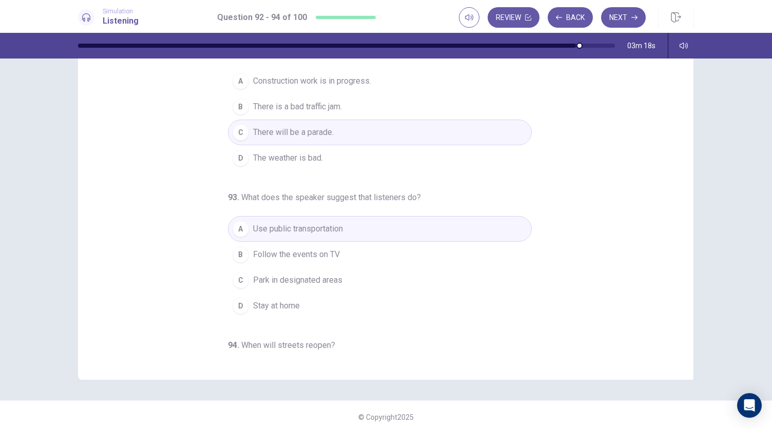
scroll to position [0, 0]
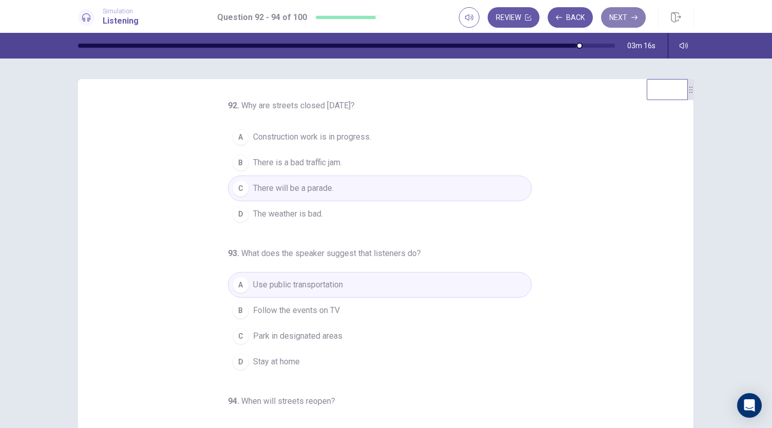
click at [617, 14] on button "Next" at bounding box center [623, 17] width 45 height 21
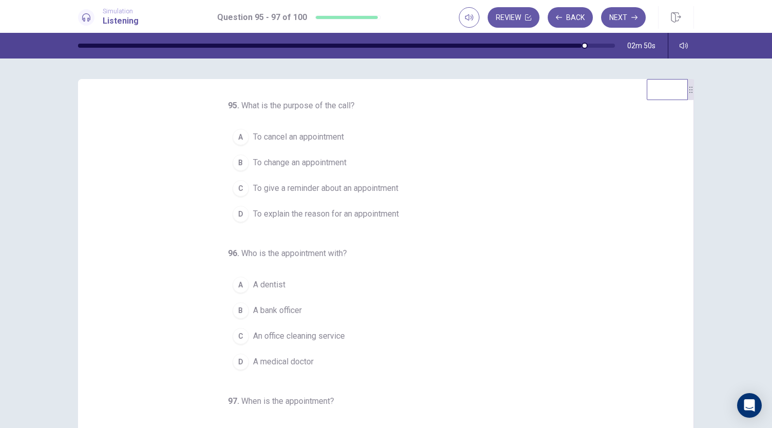
click at [357, 191] on span "To give a reminder about an appointment" at bounding box center [325, 188] width 145 height 12
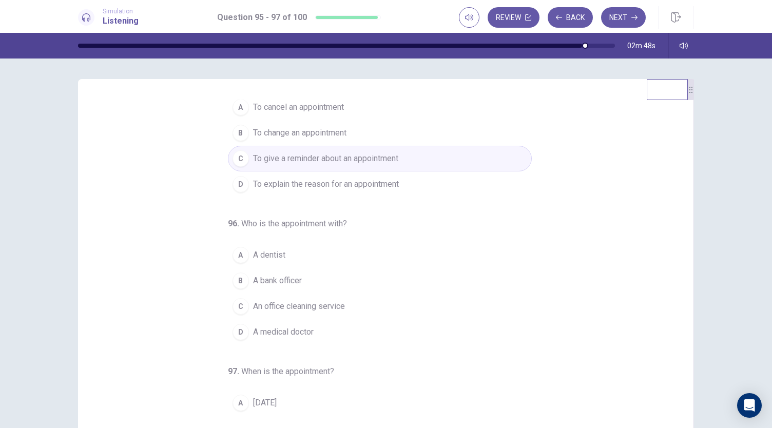
scroll to position [28, 0]
click at [296, 253] on button "A A dentist" at bounding box center [380, 257] width 304 height 26
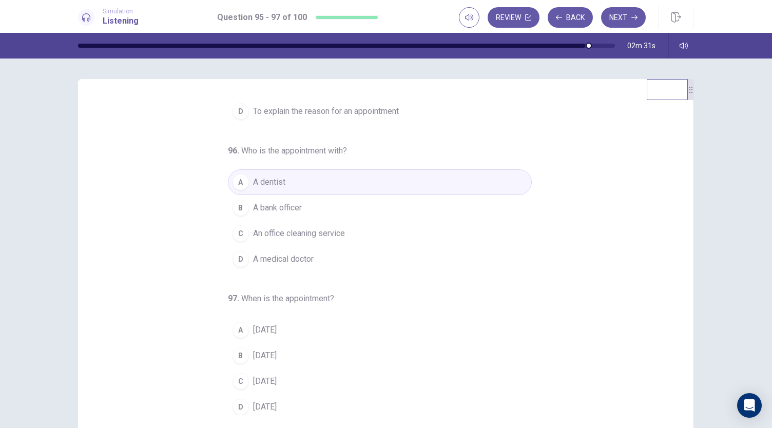
scroll to position [26, 0]
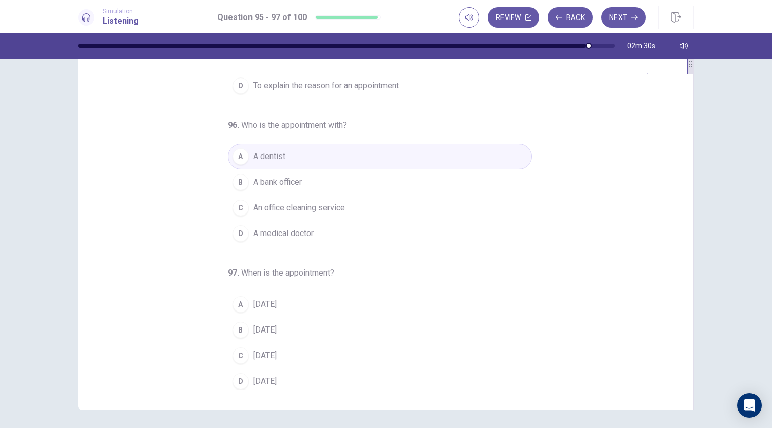
click at [273, 334] on button "B Monday" at bounding box center [380, 330] width 304 height 26
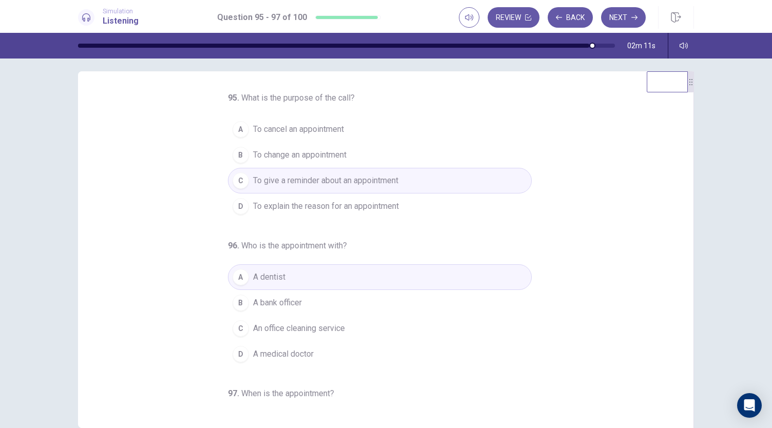
scroll to position [0, 0]
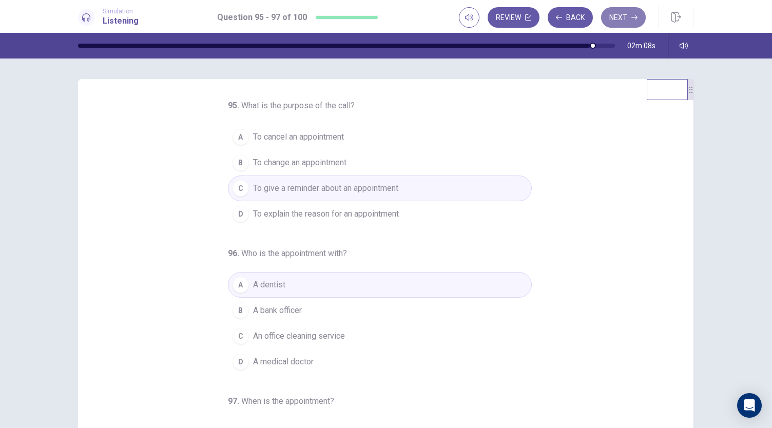
click at [615, 22] on button "Next" at bounding box center [623, 17] width 45 height 21
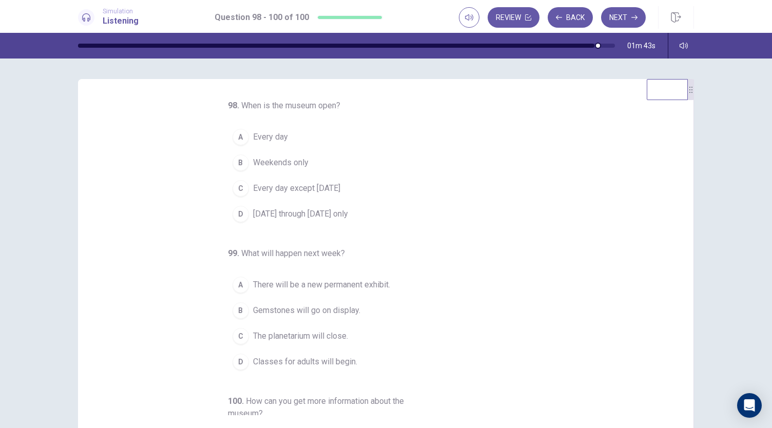
click at [296, 215] on span "Monday through Friday only" at bounding box center [300, 214] width 95 height 12
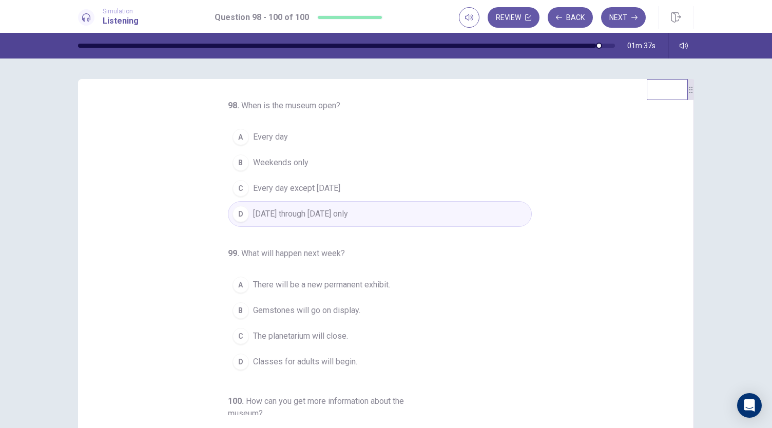
click at [283, 139] on button "A Every day" at bounding box center [380, 137] width 304 height 26
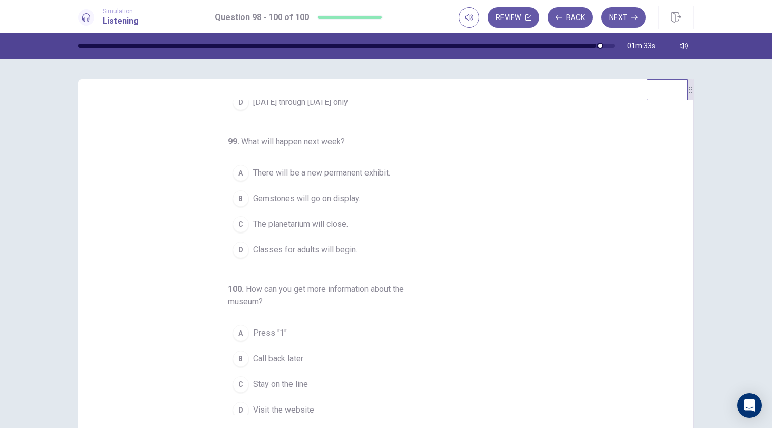
scroll to position [115, 0]
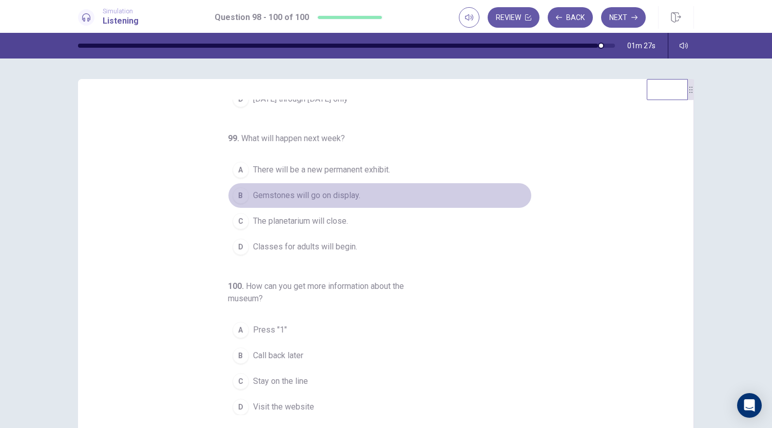
click at [339, 198] on span "Gemstones will go on display." at bounding box center [306, 195] width 107 height 12
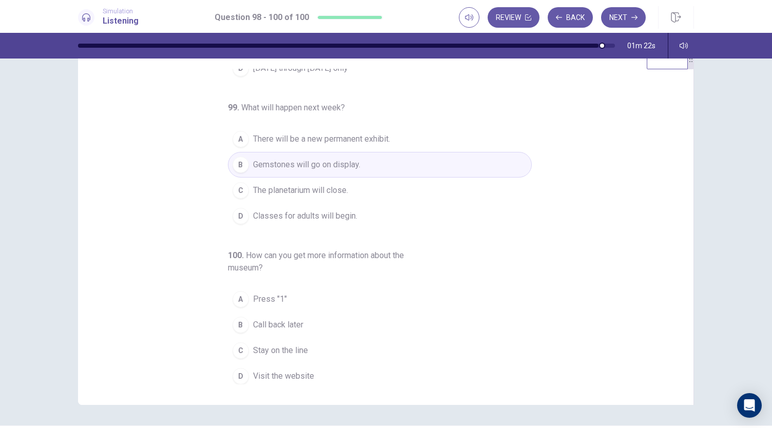
scroll to position [31, 0]
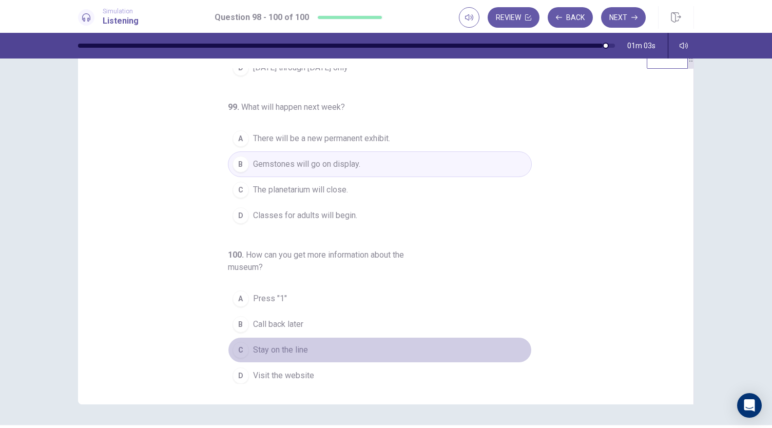
click at [277, 339] on button "C Stay on the line" at bounding box center [380, 350] width 304 height 26
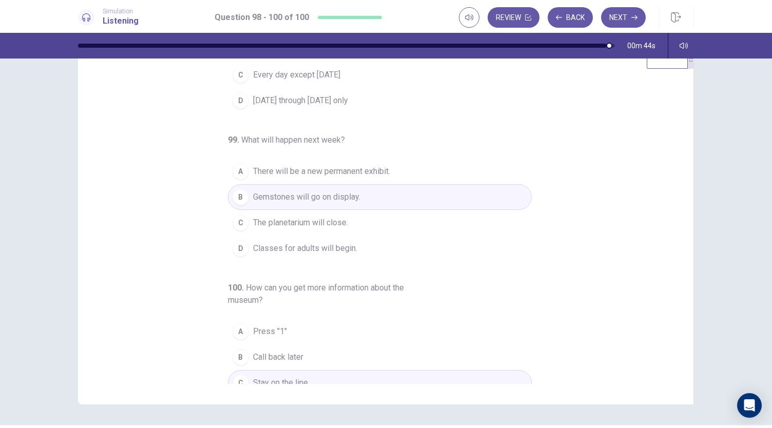
scroll to position [115, 0]
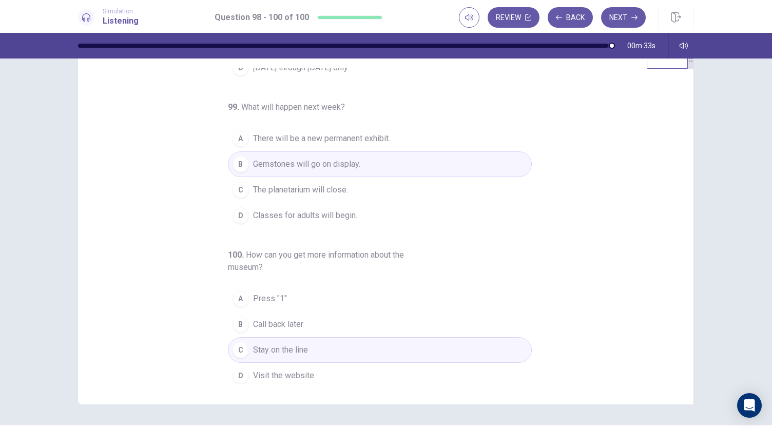
click at [413, 145] on button "A There will be a new permanent exhibit." at bounding box center [380, 139] width 304 height 26
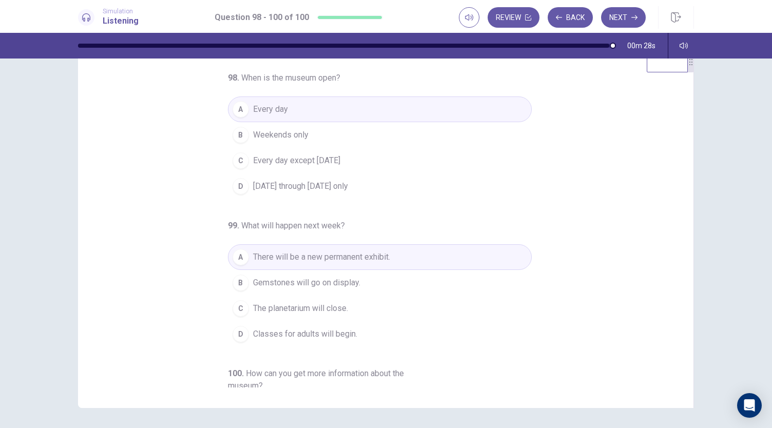
scroll to position [13, 0]
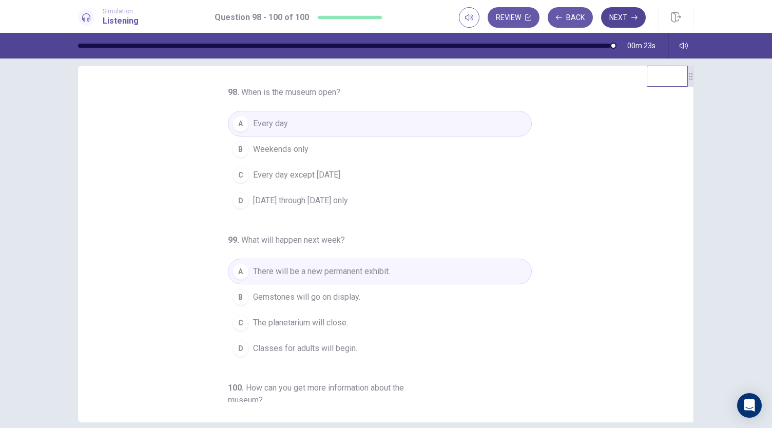
click at [630, 24] on button "Next" at bounding box center [623, 17] width 45 height 21
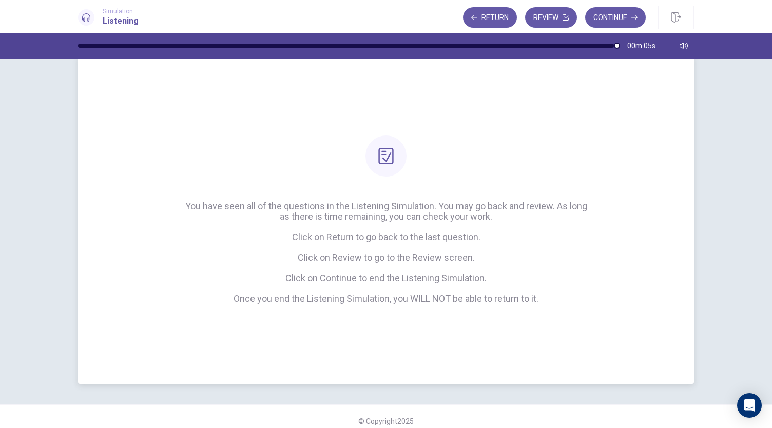
scroll to position [0, 0]
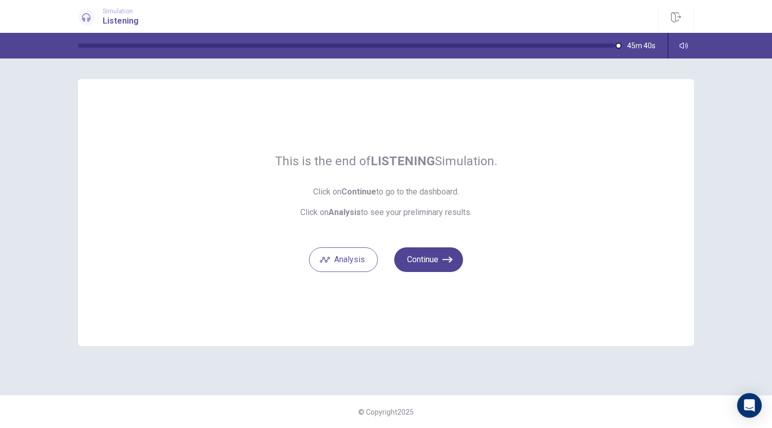
click at [444, 259] on icon "button" at bounding box center [448, 260] width 10 height 6
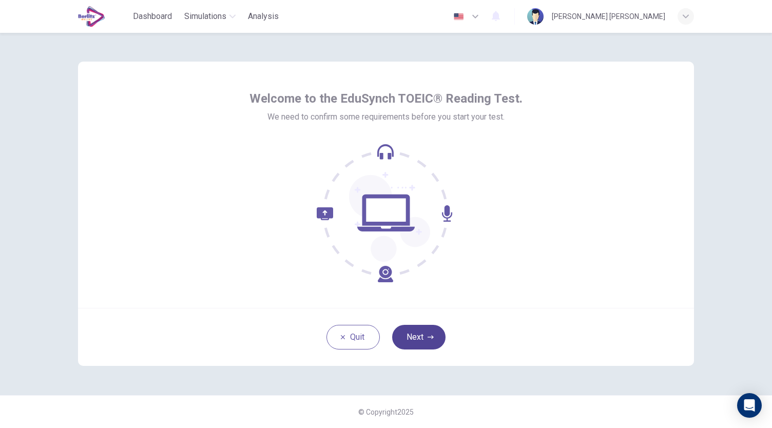
click at [428, 335] on icon "button" at bounding box center [431, 337] width 6 height 6
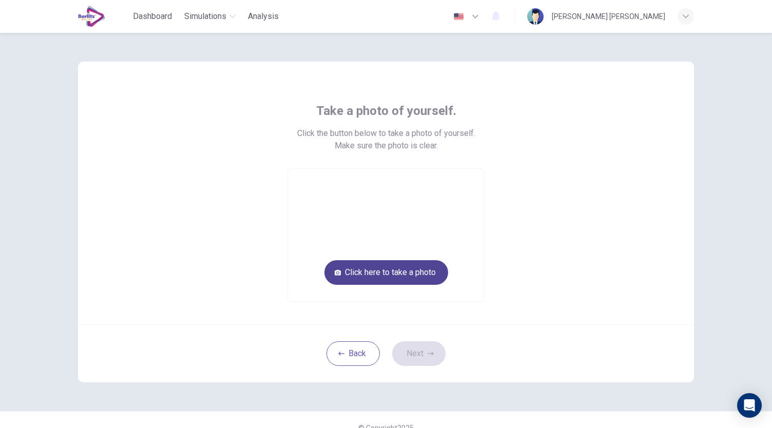
click at [405, 279] on button "Click here to take a photo" at bounding box center [387, 272] width 124 height 25
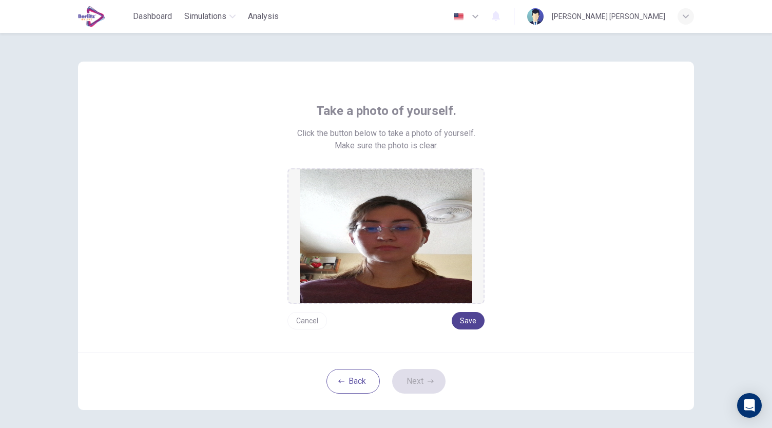
click at [468, 324] on button "Save" at bounding box center [468, 320] width 33 height 17
click at [472, 317] on button "Save" at bounding box center [468, 320] width 33 height 17
click at [309, 323] on button "Cancel" at bounding box center [308, 320] width 40 height 17
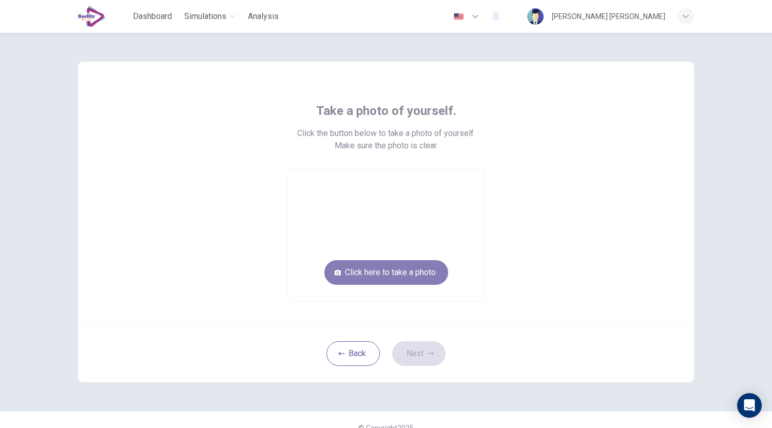
click at [385, 276] on button "Click here to take a photo" at bounding box center [387, 272] width 124 height 25
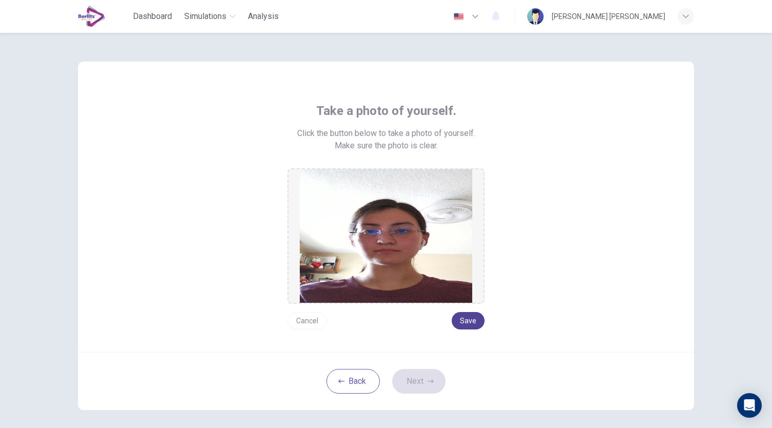
click at [470, 322] on button "Save" at bounding box center [468, 320] width 33 height 17
click at [424, 382] on button "Next" at bounding box center [418, 381] width 53 height 25
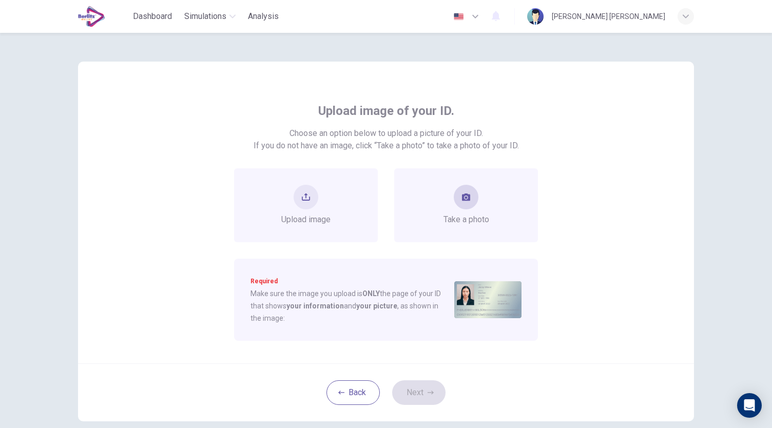
click at [462, 205] on button "take photo" at bounding box center [466, 197] width 25 height 25
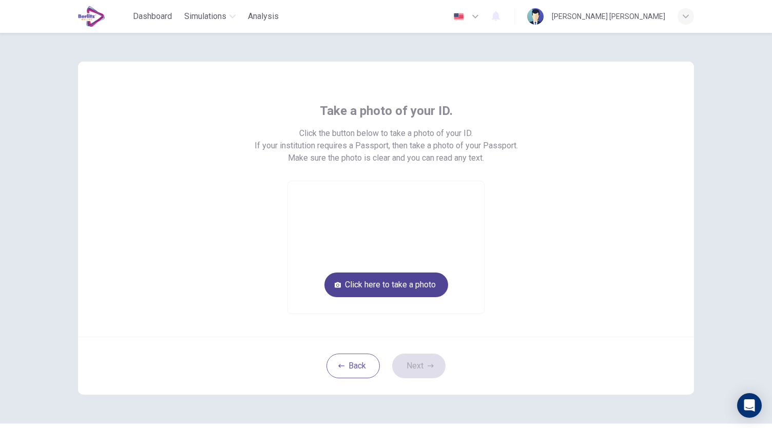
click at [393, 292] on button "Click here to take a photo" at bounding box center [387, 285] width 124 height 25
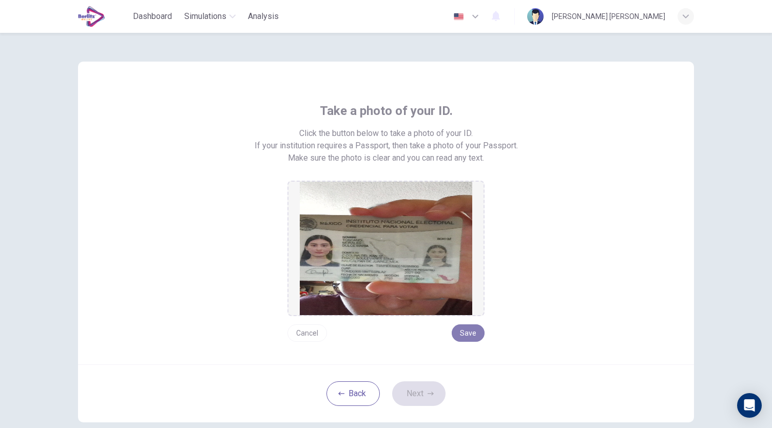
click at [458, 331] on button "Save" at bounding box center [468, 333] width 33 height 17
click at [429, 387] on button "Next" at bounding box center [418, 394] width 53 height 25
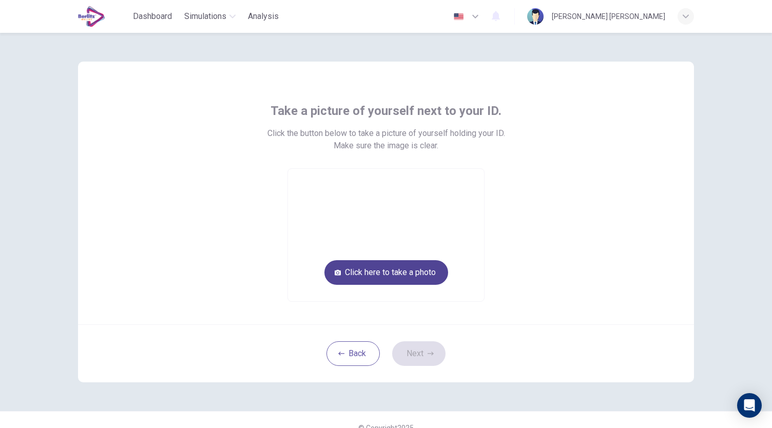
click at [393, 274] on button "Click here to take a photo" at bounding box center [387, 272] width 124 height 25
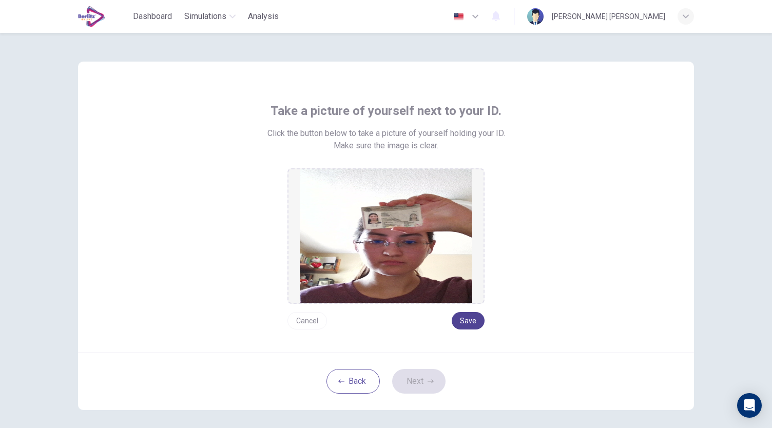
click at [476, 323] on button "Save" at bounding box center [468, 320] width 33 height 17
click at [428, 382] on icon "button" at bounding box center [431, 381] width 6 height 6
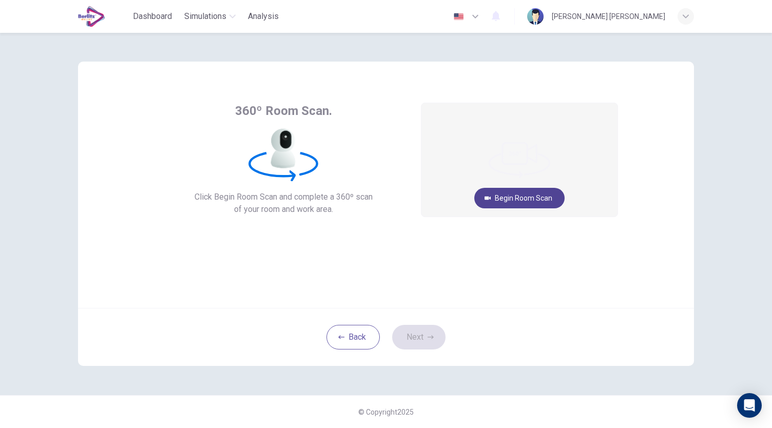
click at [523, 194] on button "Begin Room Scan" at bounding box center [519, 198] width 90 height 21
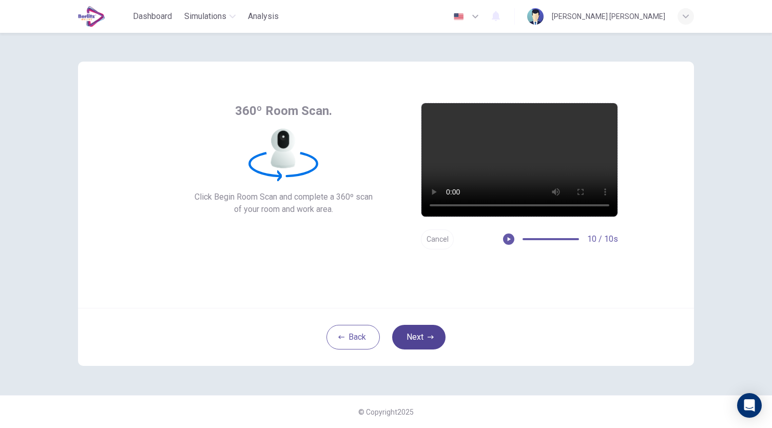
click at [428, 340] on button "Next" at bounding box center [418, 337] width 53 height 25
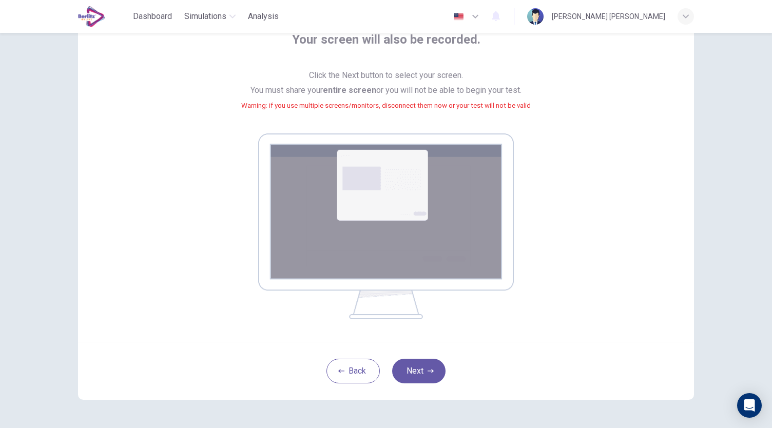
scroll to position [73, 0]
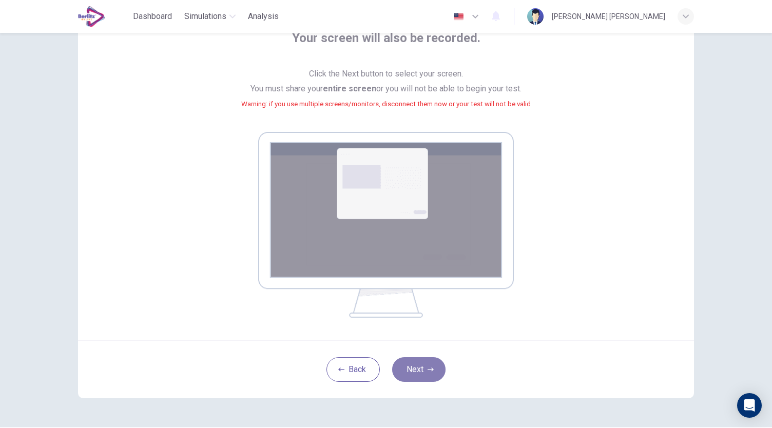
click at [410, 371] on button "Next" at bounding box center [418, 369] width 53 height 25
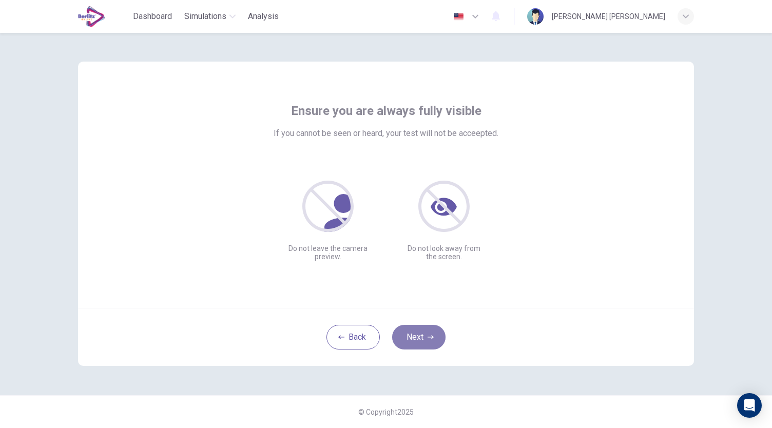
click at [421, 342] on button "Next" at bounding box center [418, 337] width 53 height 25
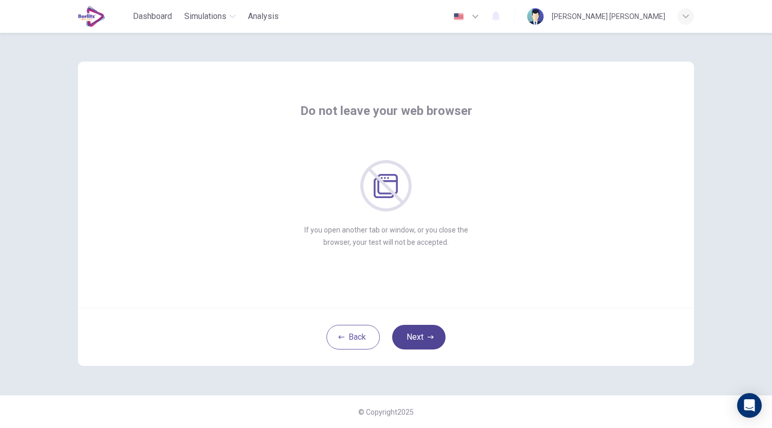
click at [421, 342] on button "Next" at bounding box center [418, 337] width 53 height 25
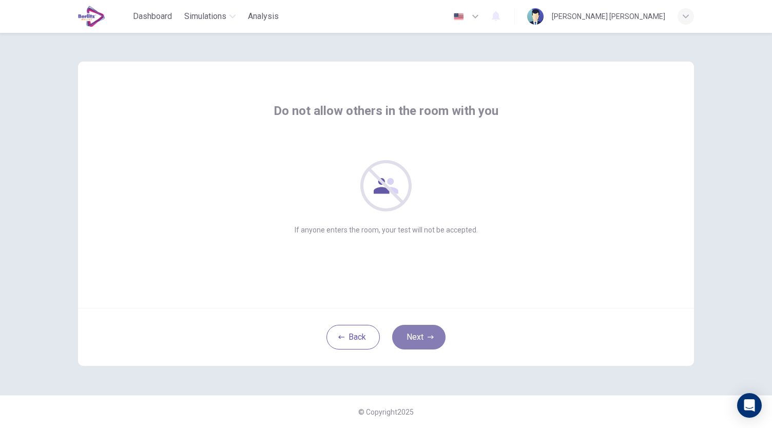
click at [421, 342] on button "Next" at bounding box center [418, 337] width 53 height 25
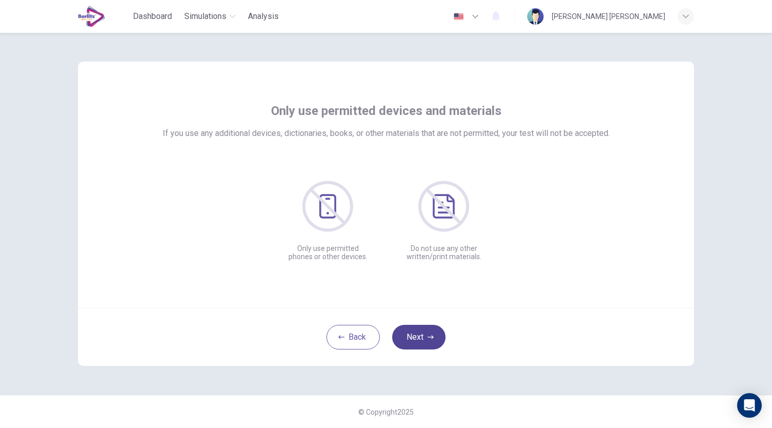
click at [421, 342] on button "Next" at bounding box center [418, 337] width 53 height 25
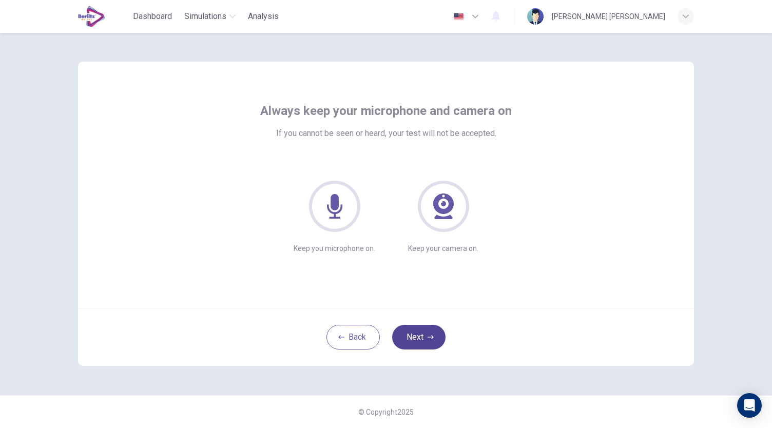
click at [421, 342] on button "Next" at bounding box center [418, 337] width 53 height 25
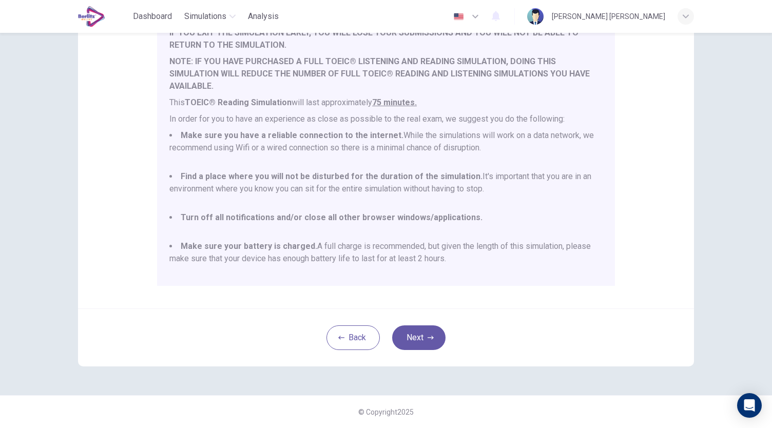
scroll to position [97, 0]
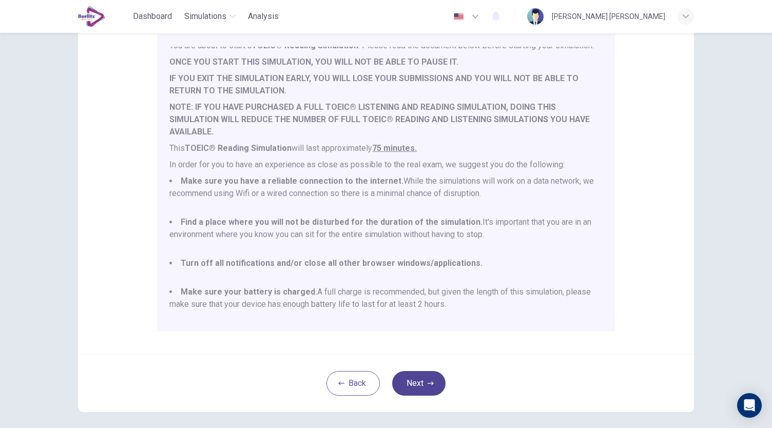
click at [420, 384] on button "Next" at bounding box center [418, 383] width 53 height 25
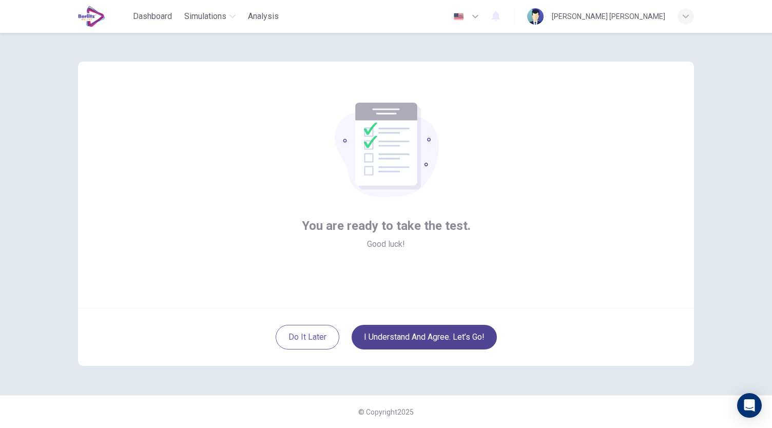
scroll to position [0, 0]
click at [436, 338] on button "I understand and agree. Let’s go!" at bounding box center [424, 337] width 145 height 25
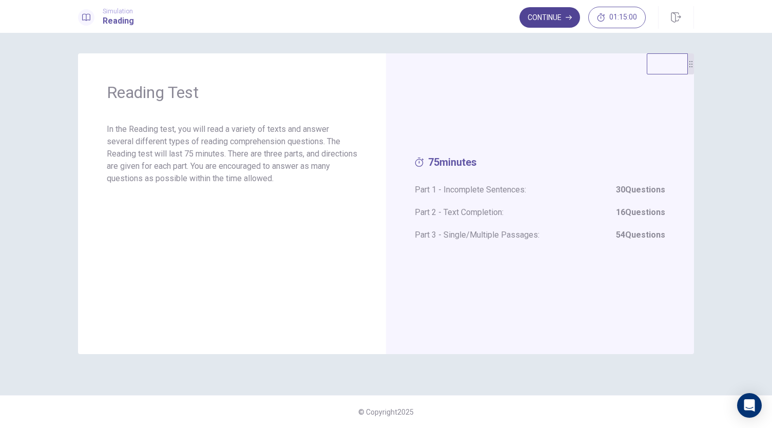
click at [549, 22] on button "Continue" at bounding box center [550, 17] width 61 height 21
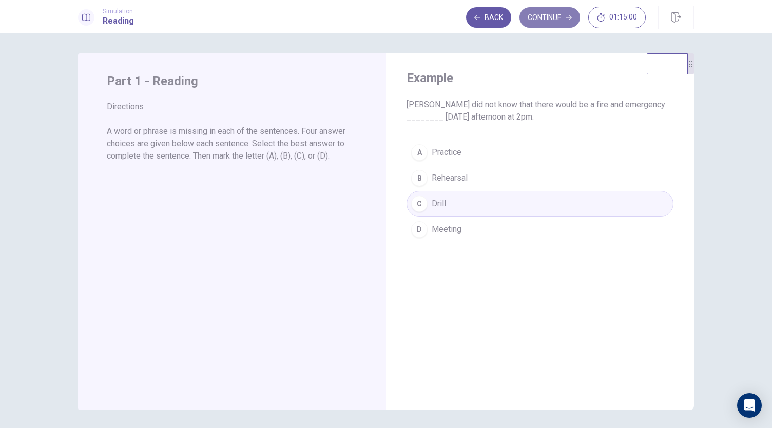
click at [548, 15] on button "Continue" at bounding box center [550, 17] width 61 height 21
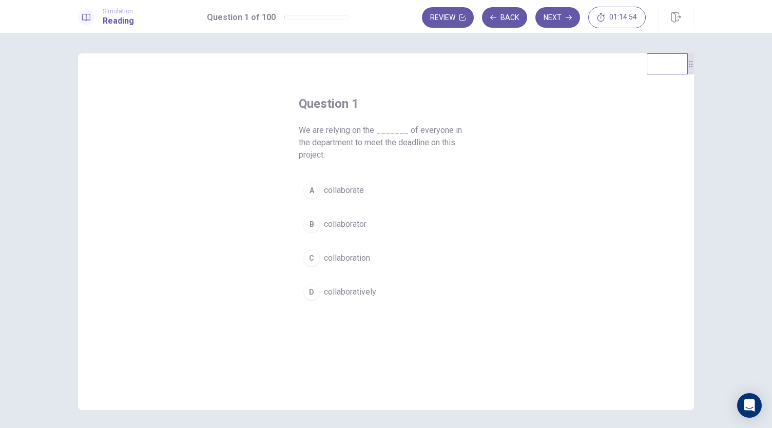
click at [332, 193] on span "collaborate" at bounding box center [344, 190] width 40 height 12
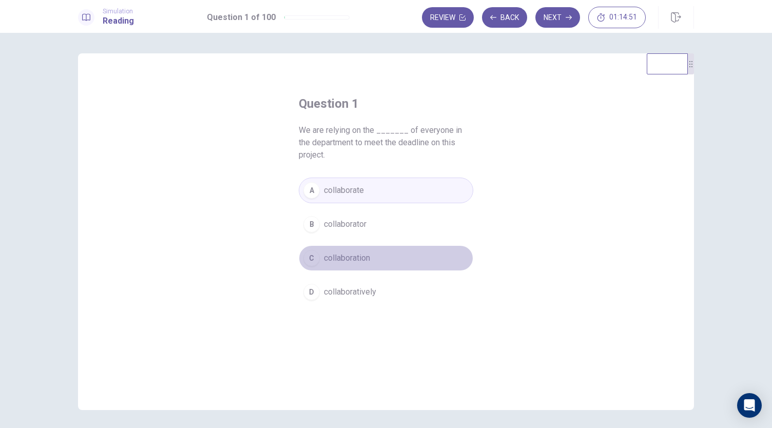
click at [346, 259] on span "collaboration" at bounding box center [347, 258] width 46 height 12
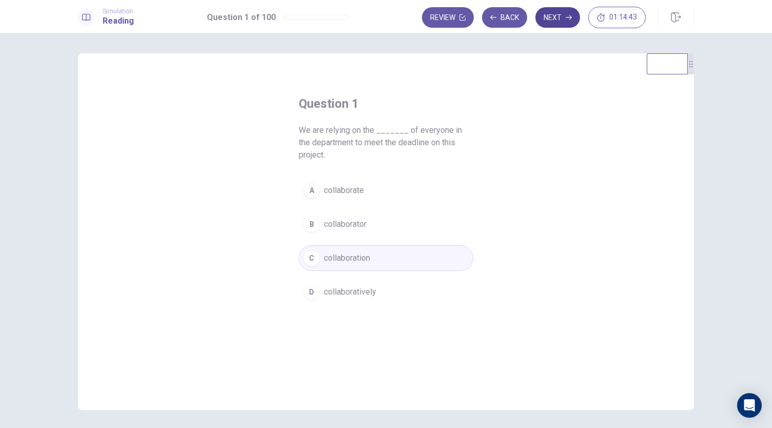
click at [558, 12] on button "Next" at bounding box center [558, 17] width 45 height 21
click at [343, 279] on button "D signs" at bounding box center [386, 292] width 175 height 26
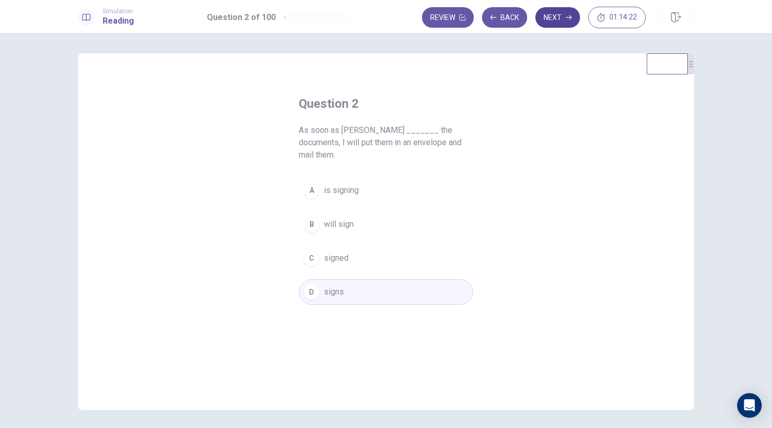
click at [561, 22] on button "Next" at bounding box center [558, 17] width 45 height 21
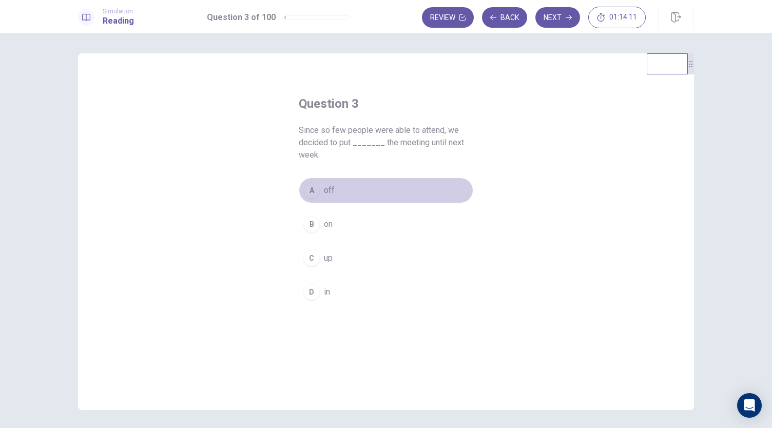
click at [320, 189] on button "A off" at bounding box center [386, 191] width 175 height 26
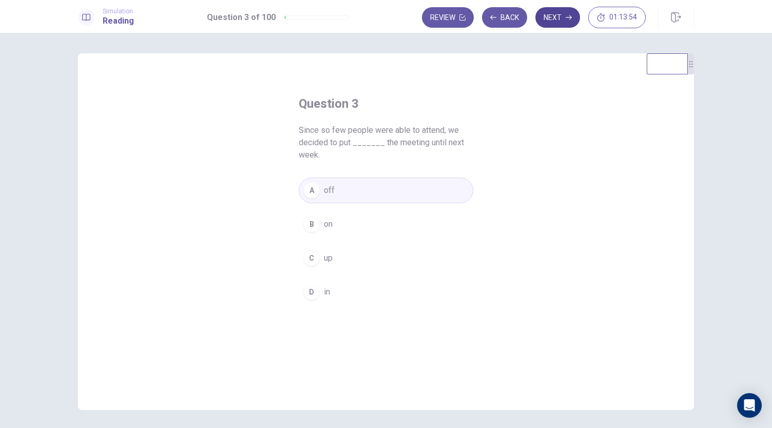
click at [567, 23] on button "Next" at bounding box center [558, 17] width 45 height 21
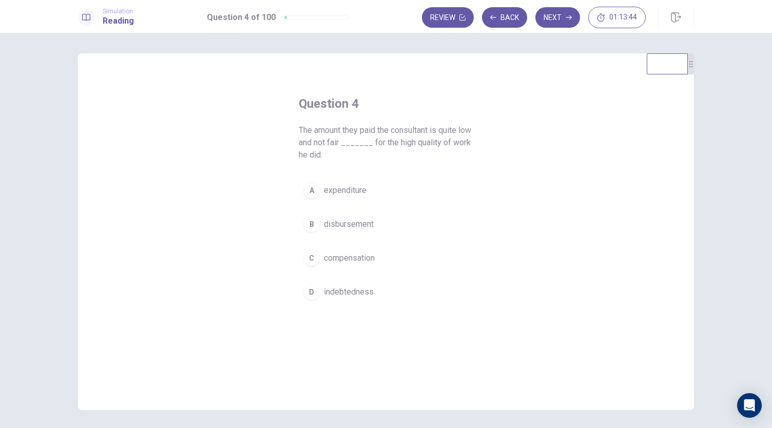
click at [371, 253] on span "compensation" at bounding box center [349, 258] width 51 height 12
click at [566, 20] on button "Next" at bounding box center [558, 17] width 45 height 21
click at [346, 231] on button "B prime" at bounding box center [386, 225] width 175 height 26
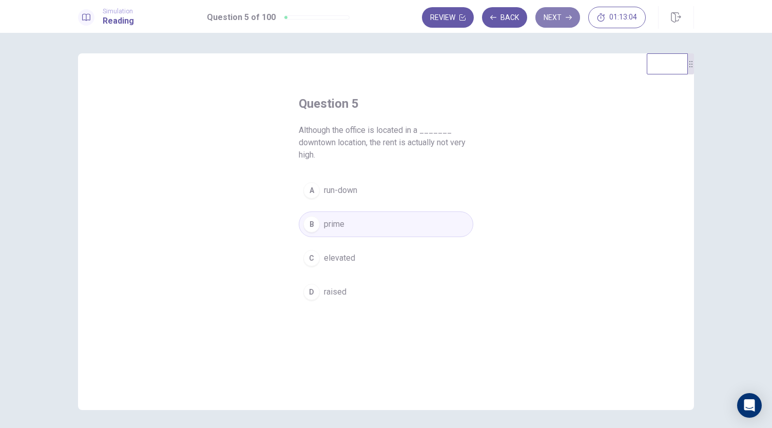
click at [557, 20] on button "Next" at bounding box center [558, 17] width 45 height 21
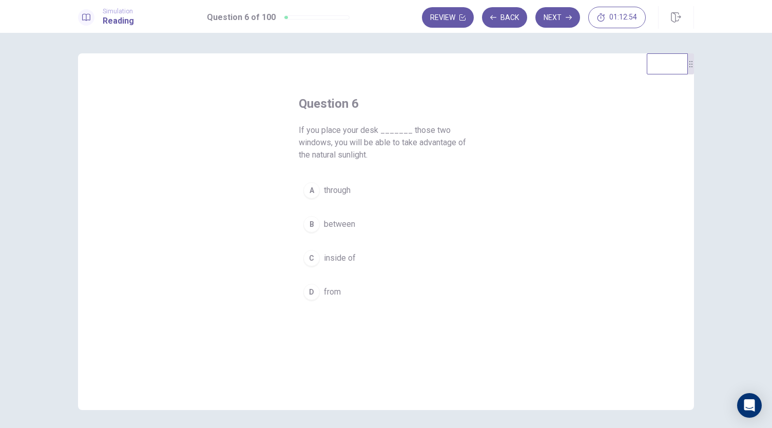
click at [363, 216] on button "B between" at bounding box center [386, 225] width 175 height 26
click at [559, 14] on button "Next" at bounding box center [558, 17] width 45 height 21
click at [355, 184] on span "auditorium" at bounding box center [342, 190] width 37 height 12
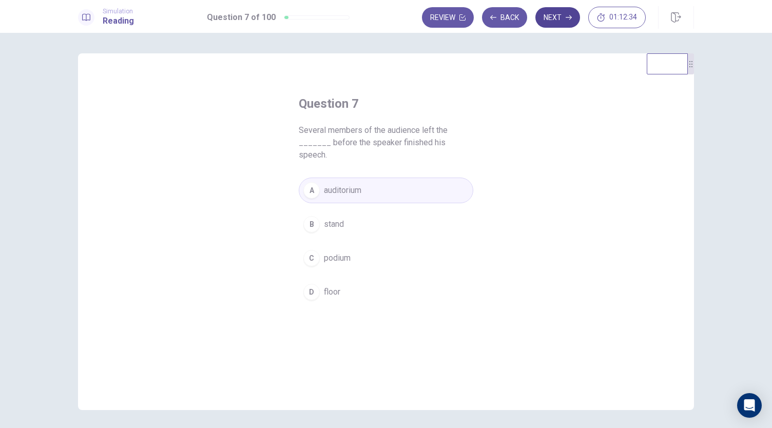
click at [564, 22] on button "Next" at bounding box center [558, 17] width 45 height 21
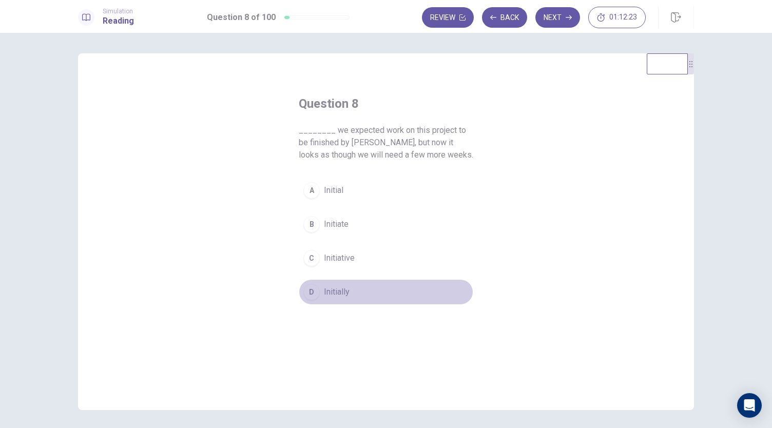
click at [357, 281] on button "D Initially" at bounding box center [386, 292] width 175 height 26
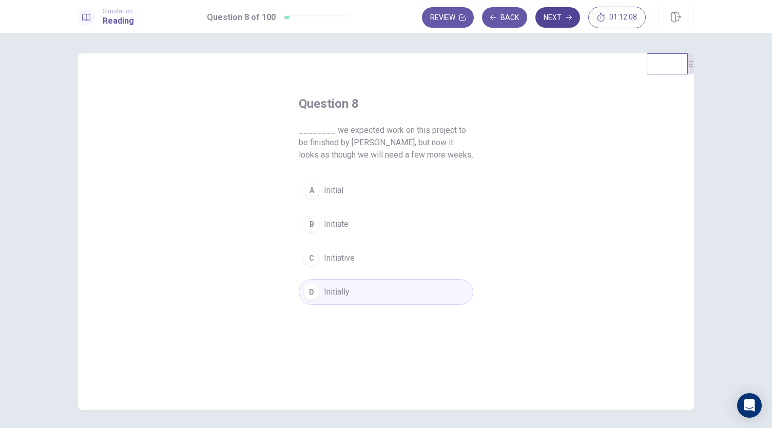
click at [567, 21] on button "Next" at bounding box center [558, 17] width 45 height 21
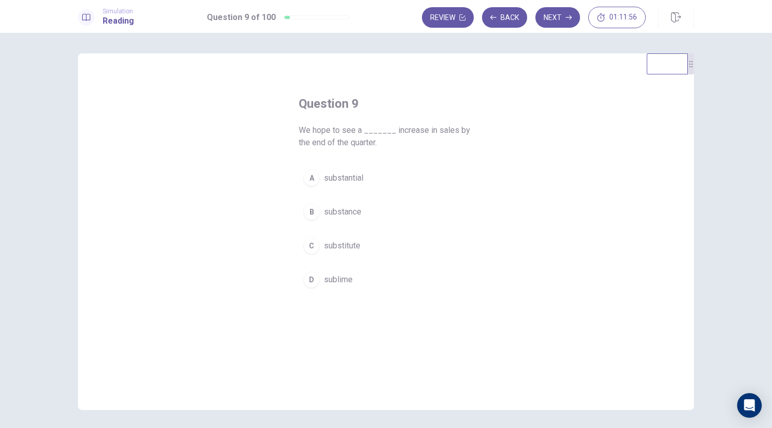
click at [331, 283] on span "sublime" at bounding box center [338, 280] width 29 height 12
click at [372, 170] on button "A substantial" at bounding box center [386, 178] width 175 height 26
click at [563, 22] on button "Next" at bounding box center [558, 17] width 45 height 21
click at [335, 241] on span "to meet" at bounding box center [338, 246] width 28 height 12
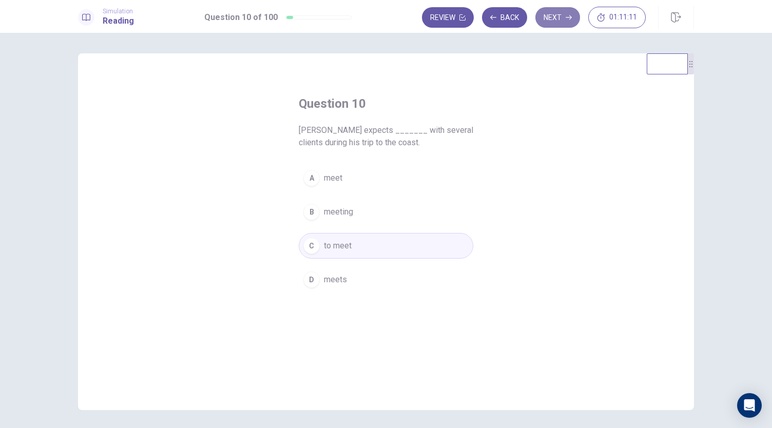
click at [566, 19] on button "Next" at bounding box center [558, 17] width 45 height 21
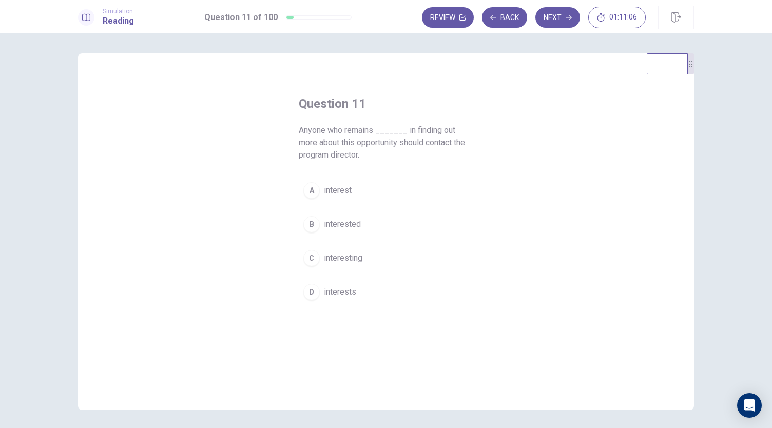
click at [350, 223] on span "interested" at bounding box center [342, 224] width 37 height 12
click at [566, 25] on button "Next" at bounding box center [558, 17] width 45 height 21
click at [335, 251] on span "until" at bounding box center [331, 246] width 15 height 12
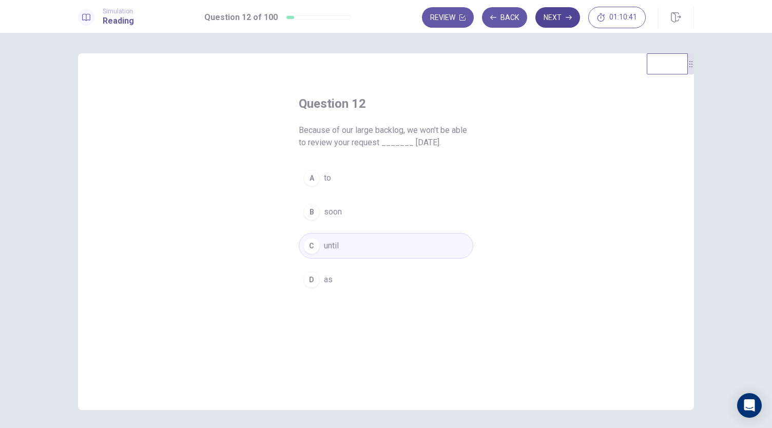
click at [563, 22] on button "Next" at bounding box center [558, 17] width 45 height 21
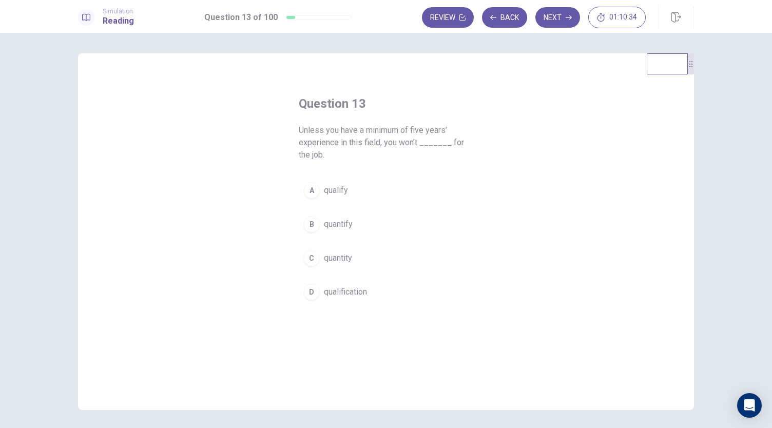
click at [353, 195] on button "A qualify" at bounding box center [386, 191] width 175 height 26
click at [567, 12] on button "Next" at bounding box center [558, 17] width 45 height 21
click at [343, 286] on span "is traveling" at bounding box center [344, 292] width 40 height 12
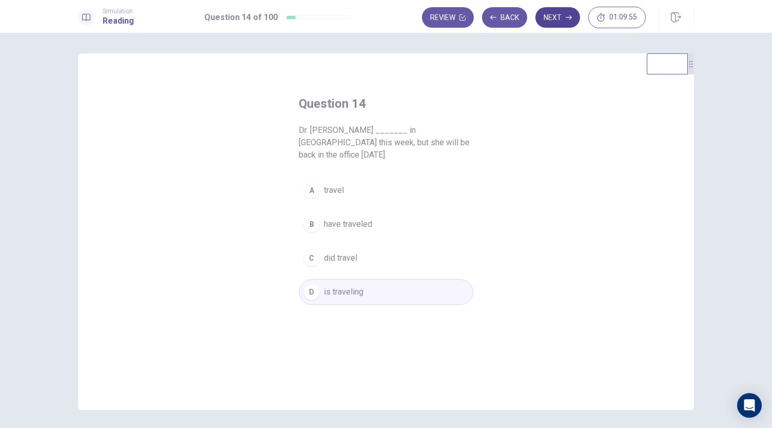
click at [562, 20] on button "Next" at bounding box center [558, 17] width 45 height 21
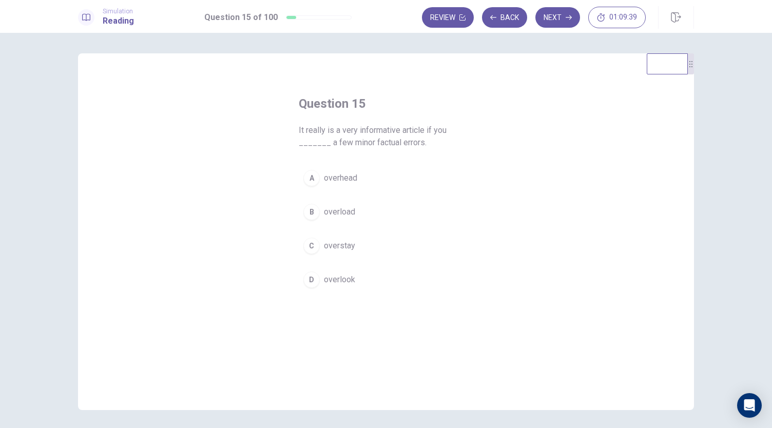
click at [336, 275] on span "overlook" at bounding box center [339, 280] width 31 height 12
click at [556, 26] on button "Next" at bounding box center [558, 17] width 45 height 21
click at [328, 202] on button "B will miss" at bounding box center [386, 212] width 175 height 26
click at [562, 23] on button "Next" at bounding box center [558, 17] width 45 height 21
click at [349, 238] on button "C Speaking" at bounding box center [386, 246] width 175 height 26
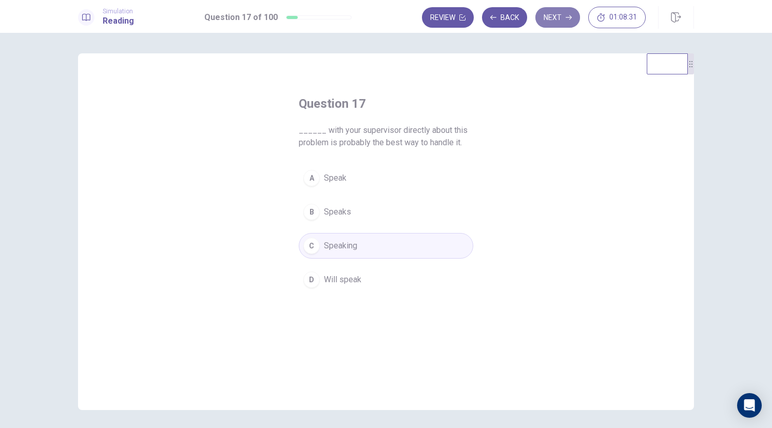
click at [566, 21] on button "Next" at bounding box center [558, 17] width 45 height 21
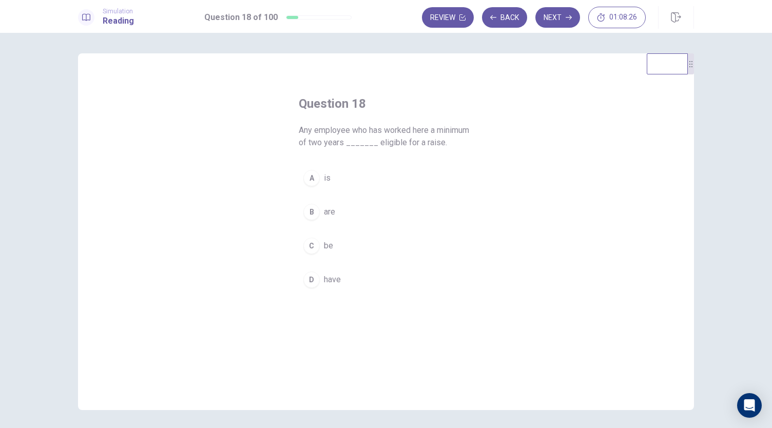
click at [312, 170] on div "A" at bounding box center [311, 178] width 16 height 16
click at [566, 21] on button "Next" at bounding box center [558, 17] width 45 height 21
click at [515, 12] on button "Back" at bounding box center [504, 17] width 45 height 21
click at [568, 22] on button "Next" at bounding box center [558, 17] width 45 height 21
click at [342, 193] on span "account" at bounding box center [338, 190] width 28 height 12
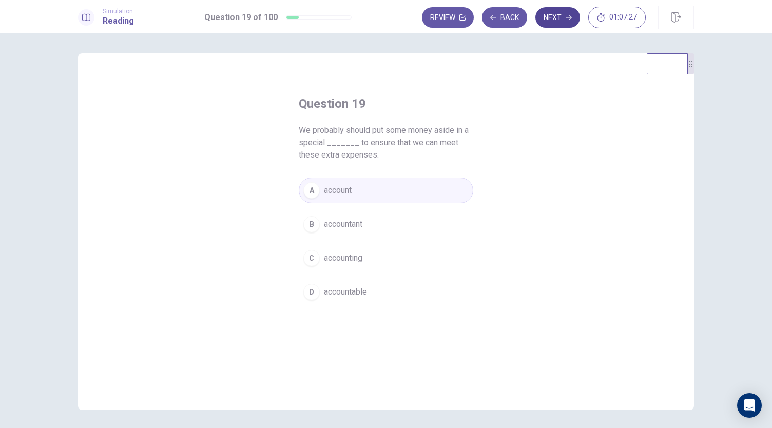
click at [560, 27] on button "Next" at bounding box center [558, 17] width 45 height 21
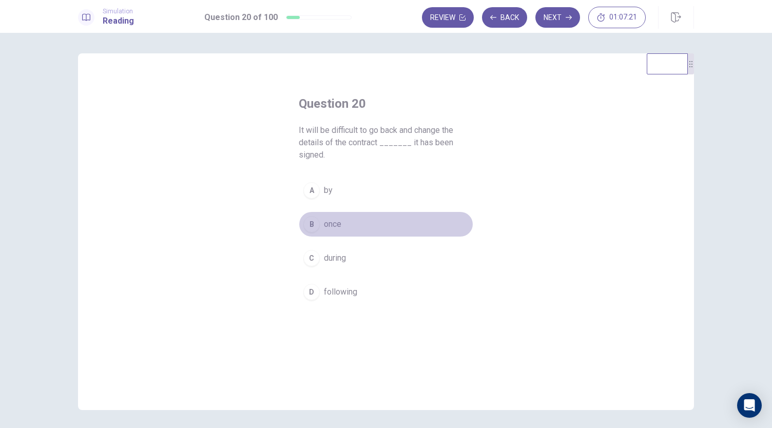
click at [337, 227] on span "once" at bounding box center [332, 224] width 17 height 12
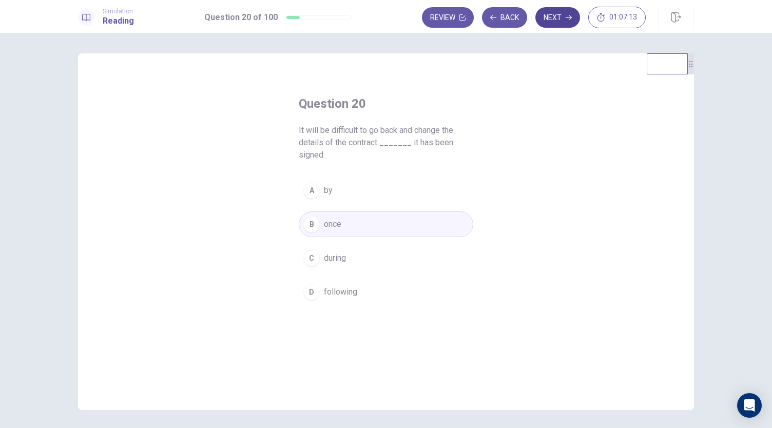
click at [557, 17] on button "Next" at bounding box center [558, 17] width 45 height 21
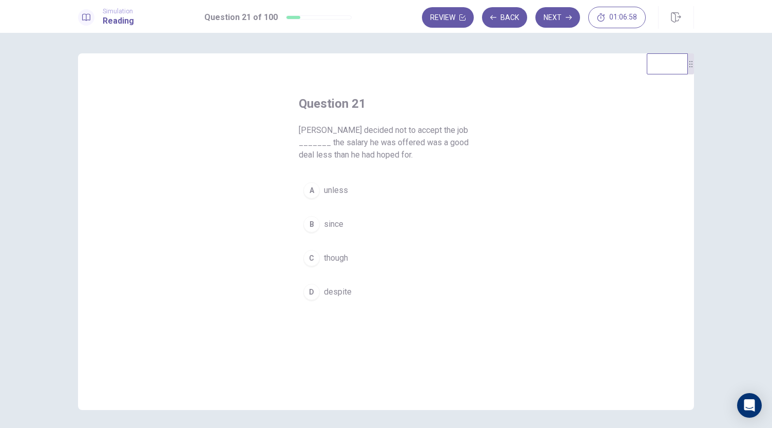
click at [340, 220] on span "since" at bounding box center [334, 224] width 20 height 12
click at [563, 15] on button "Next" at bounding box center [558, 17] width 45 height 21
click at [335, 259] on span "insight" at bounding box center [336, 258] width 24 height 12
click at [568, 16] on icon "button" at bounding box center [569, 17] width 6 height 6
click at [343, 227] on span "always" at bounding box center [336, 224] width 25 height 12
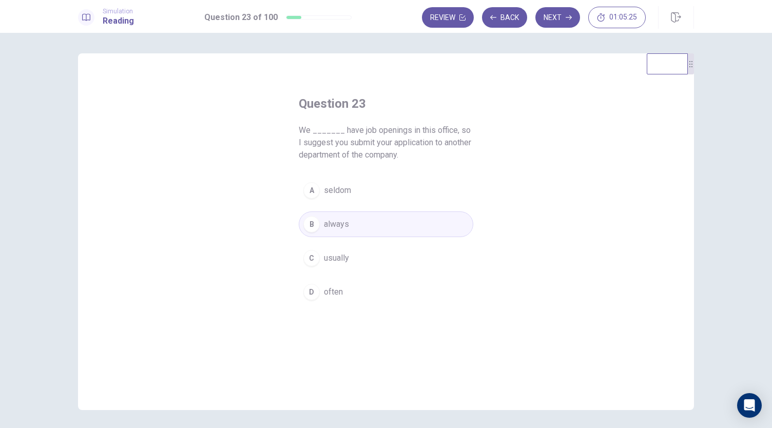
click at [383, 191] on button "A seldom" at bounding box center [386, 191] width 175 height 26
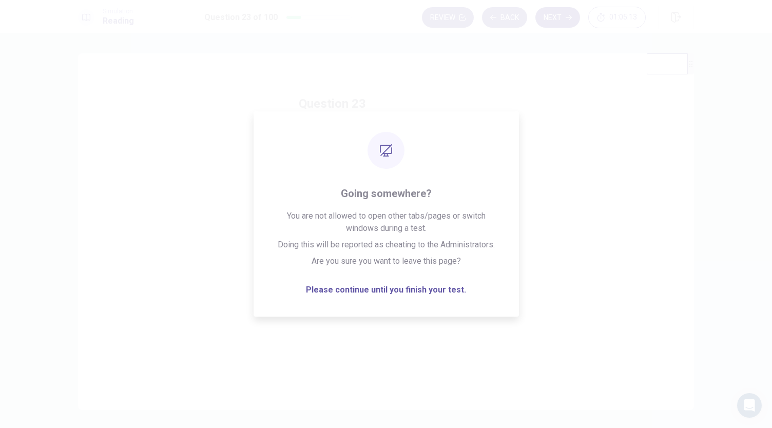
click at [562, 18] on button "Next" at bounding box center [558, 17] width 45 height 21
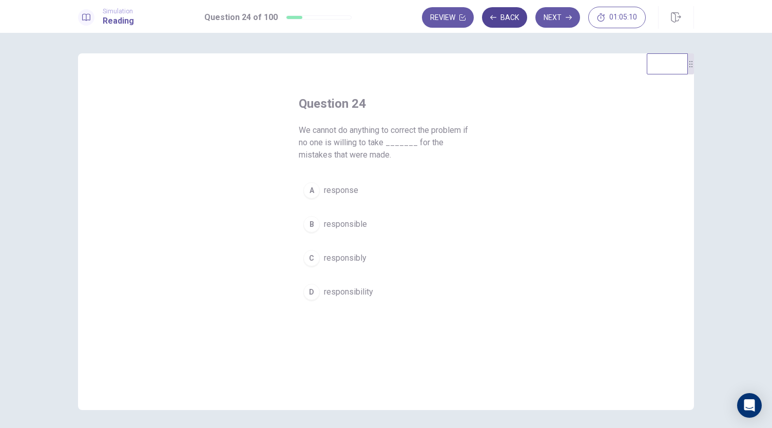
click at [512, 23] on button "Back" at bounding box center [504, 17] width 45 height 21
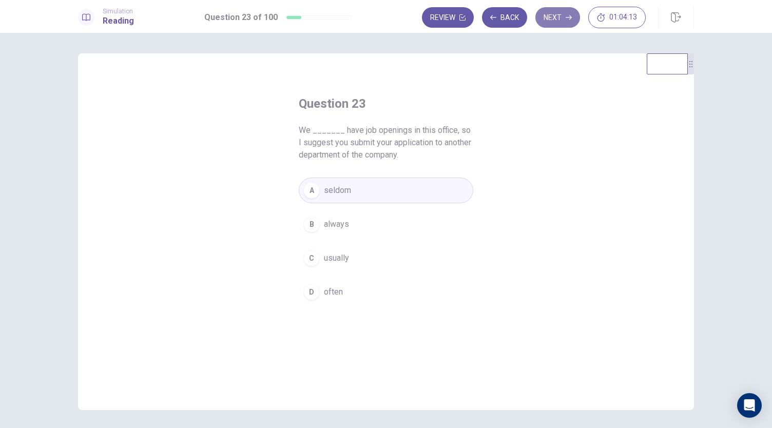
click at [565, 22] on button "Next" at bounding box center [558, 17] width 45 height 21
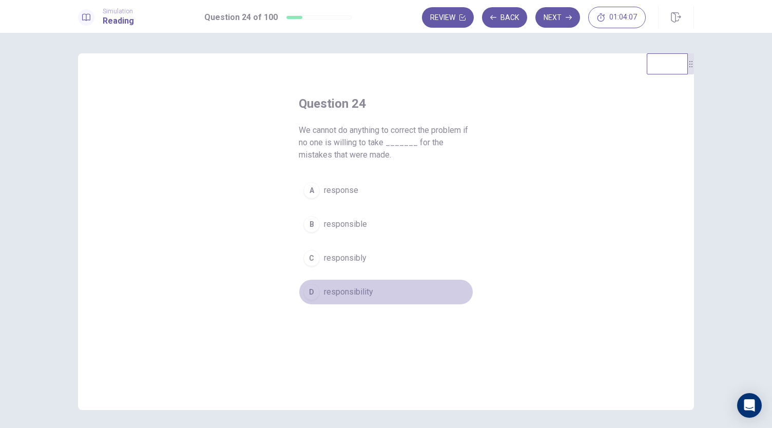
click at [354, 289] on span "responsibility" at bounding box center [348, 292] width 49 height 12
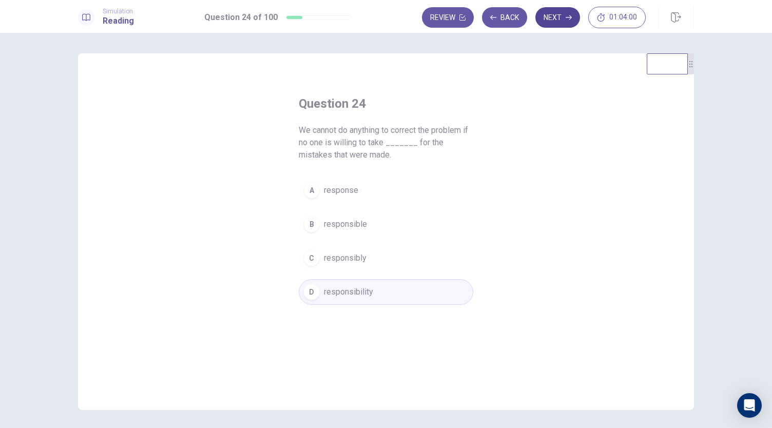
click at [556, 23] on button "Next" at bounding box center [558, 17] width 45 height 21
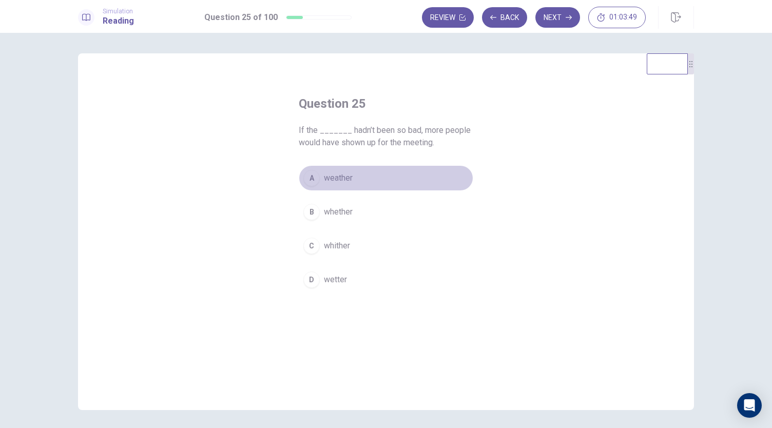
click at [359, 177] on button "A weather" at bounding box center [386, 178] width 175 height 26
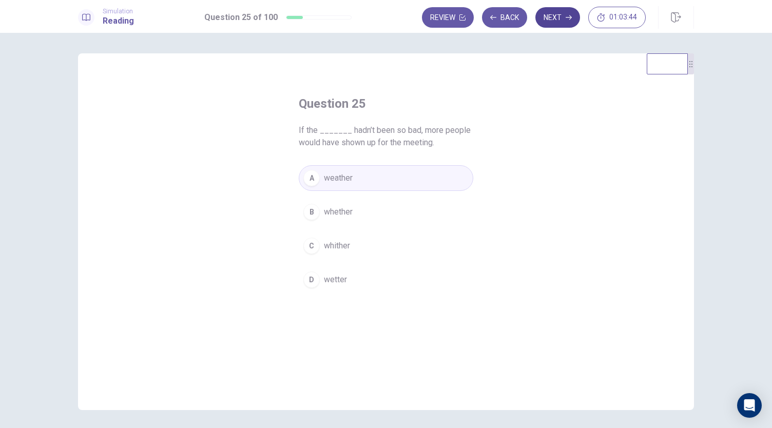
click at [560, 23] on button "Next" at bounding box center [558, 17] width 45 height 21
click at [340, 187] on button "A call" at bounding box center [386, 178] width 175 height 26
click at [561, 23] on button "Next" at bounding box center [558, 17] width 45 height 21
click at [350, 213] on span "to apply" at bounding box center [338, 212] width 29 height 12
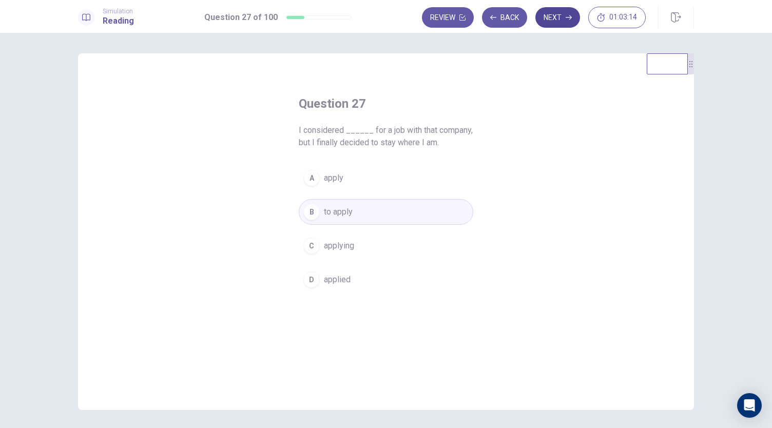
click at [560, 24] on button "Next" at bounding box center [558, 17] width 45 height 21
click at [358, 218] on button "B minimize" at bounding box center [386, 212] width 175 height 26
click at [552, 15] on button "Next" at bounding box center [558, 17] width 45 height 21
click at [345, 212] on span "agrees" at bounding box center [336, 212] width 25 height 12
click at [558, 25] on button "Next" at bounding box center [558, 17] width 45 height 21
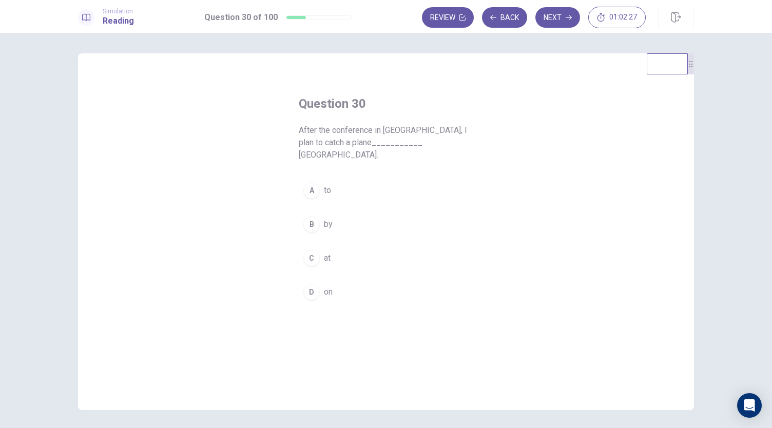
click at [331, 181] on button "A to" at bounding box center [386, 191] width 175 height 26
click at [558, 19] on button "Next" at bounding box center [558, 17] width 45 height 21
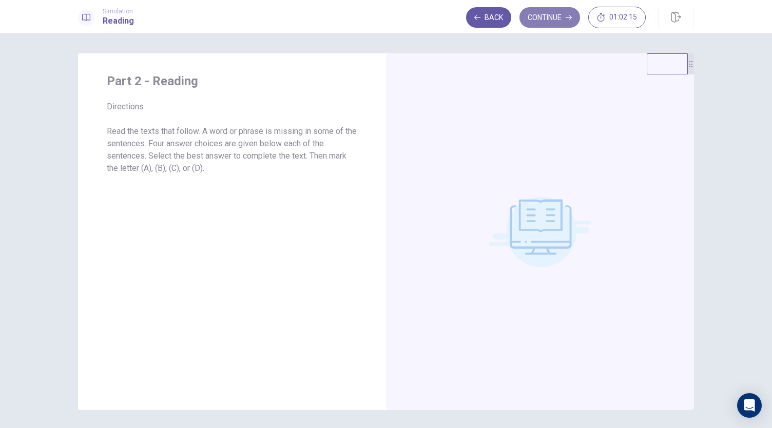
click at [559, 24] on button "Continue" at bounding box center [550, 17] width 61 height 21
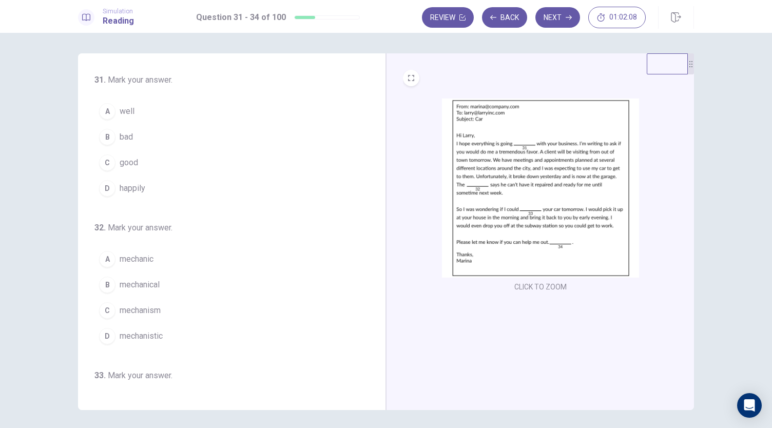
click at [127, 110] on span "well" at bounding box center [127, 111] width 15 height 12
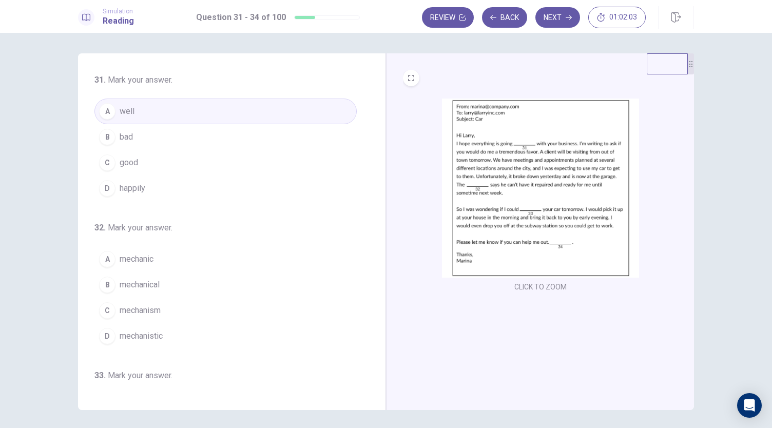
click at [485, 205] on img at bounding box center [540, 188] width 197 height 179
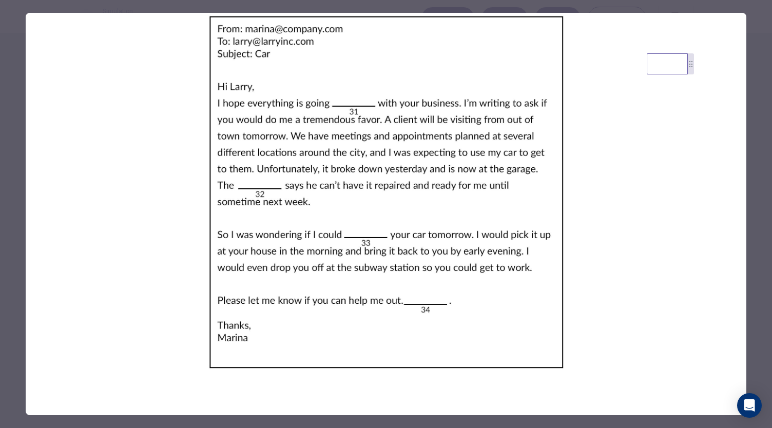
click at [15, 93] on div at bounding box center [386, 214] width 772 height 428
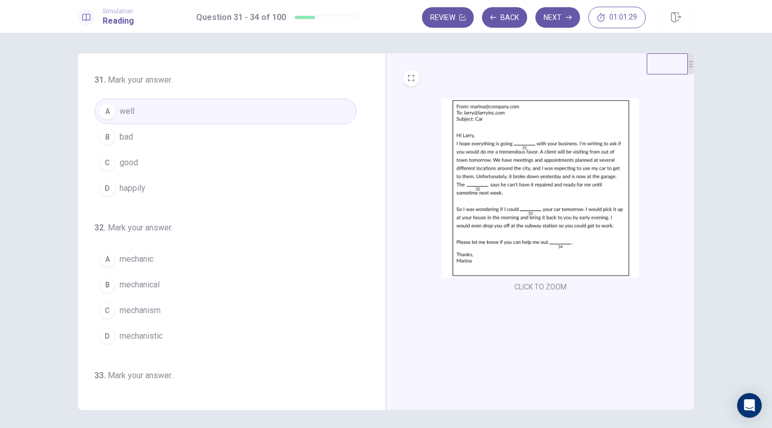
scroll to position [46, 0]
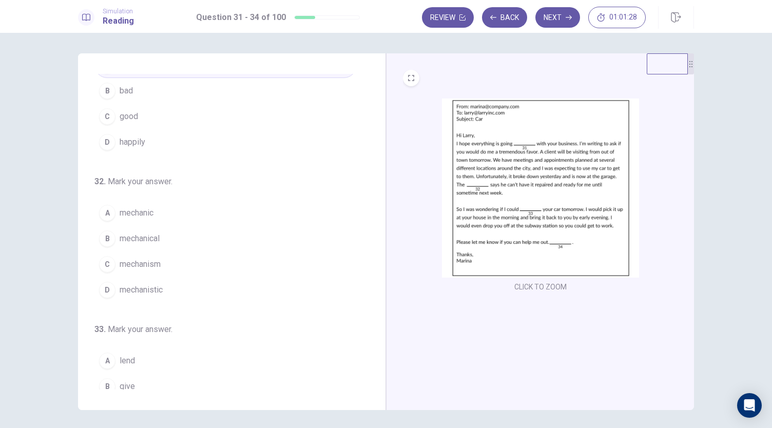
click at [161, 214] on button "A mechanic" at bounding box center [225, 213] width 262 height 26
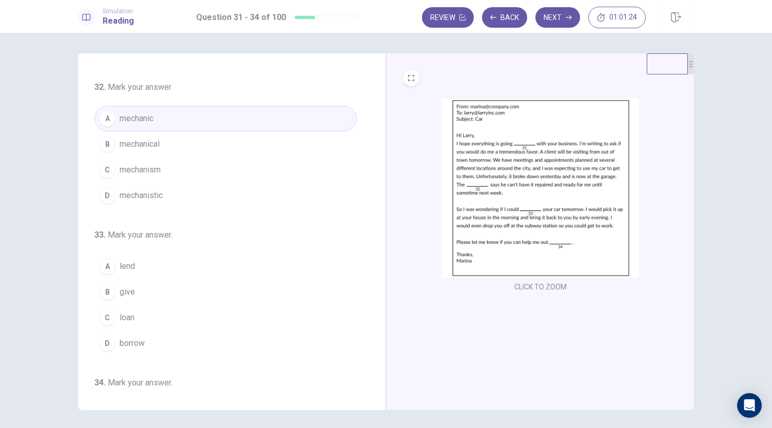
scroll to position [161, 0]
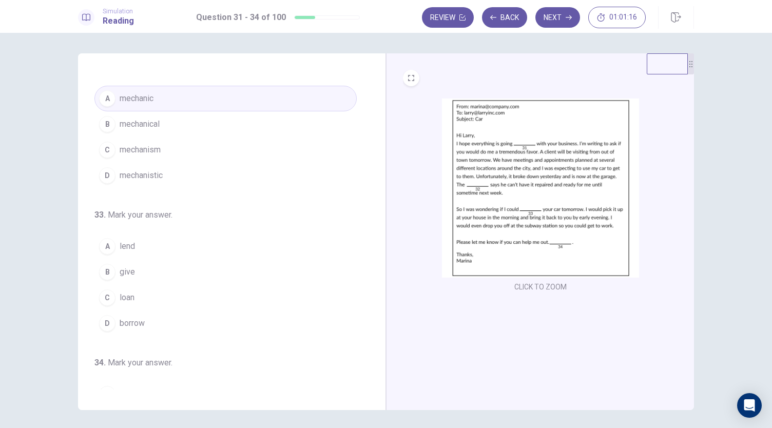
click at [142, 311] on button "D borrow" at bounding box center [225, 324] width 262 height 26
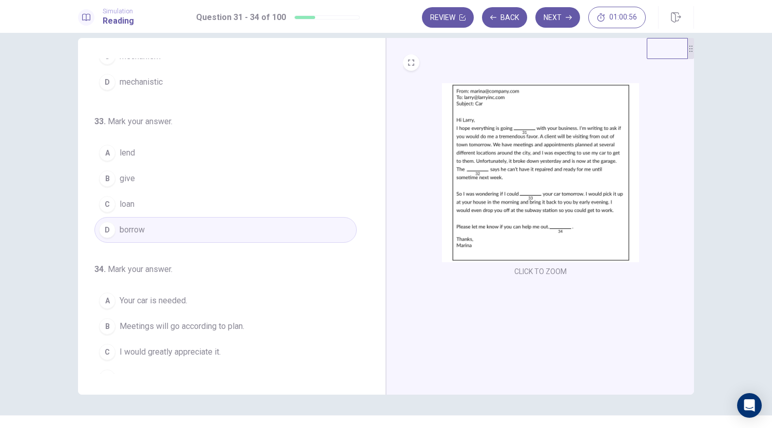
scroll to position [250, 0]
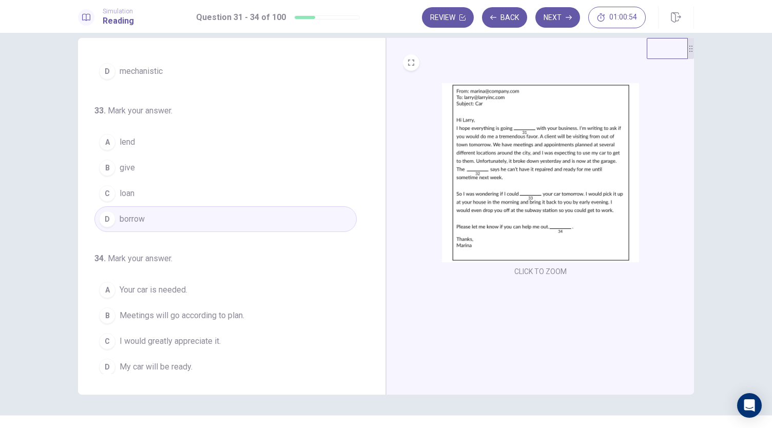
click at [248, 341] on button "C I would greatly appreciate it." at bounding box center [225, 342] width 262 height 26
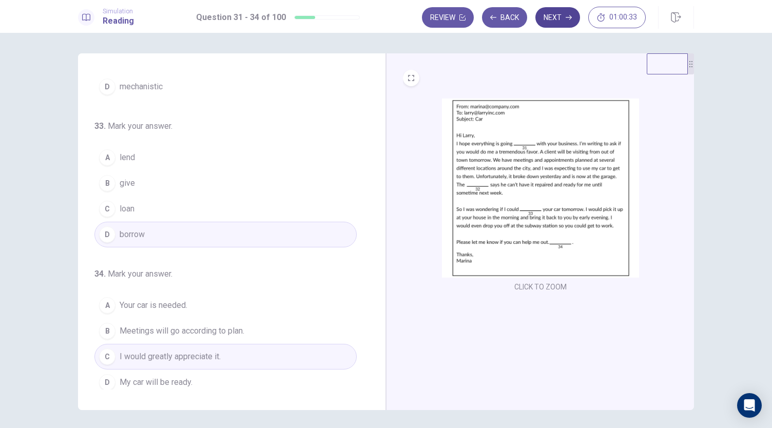
click at [561, 23] on button "Next" at bounding box center [558, 17] width 45 height 21
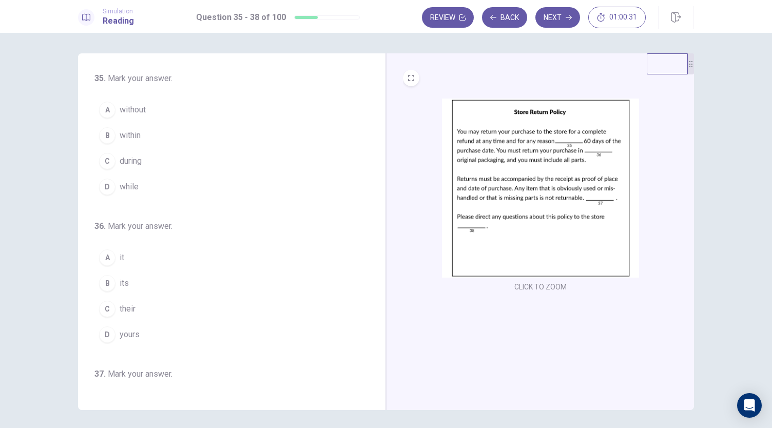
scroll to position [0, 0]
click at [137, 132] on span "within" at bounding box center [130, 137] width 21 height 12
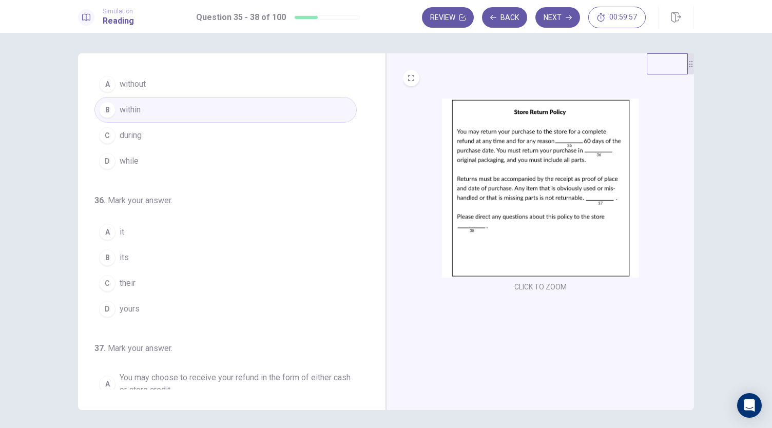
scroll to position [44, 0]
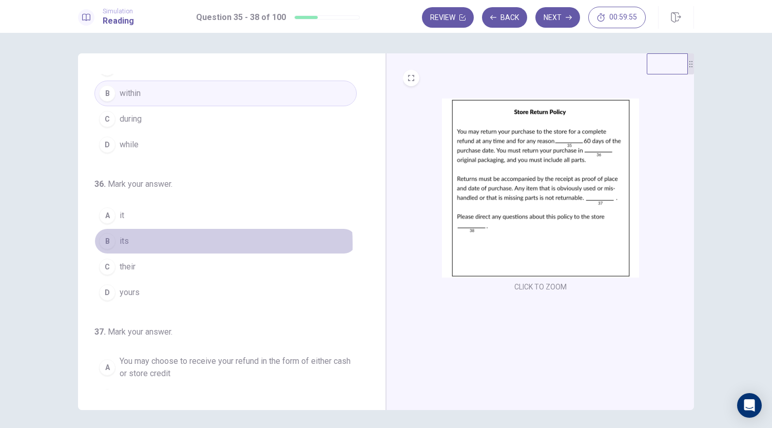
click at [138, 242] on button "B its" at bounding box center [225, 242] width 262 height 26
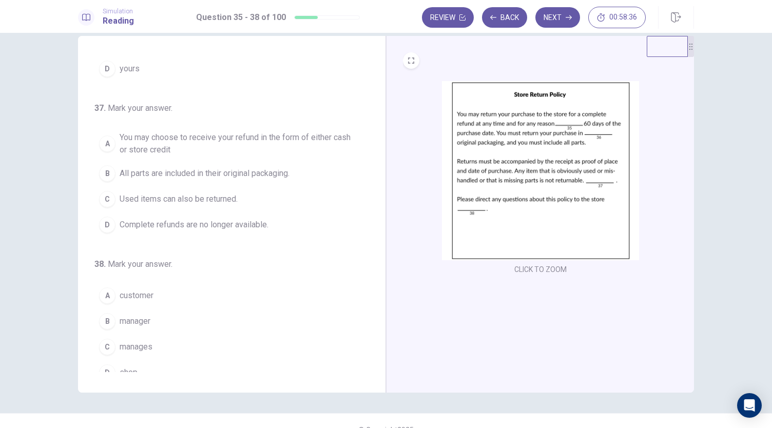
scroll to position [250, 0]
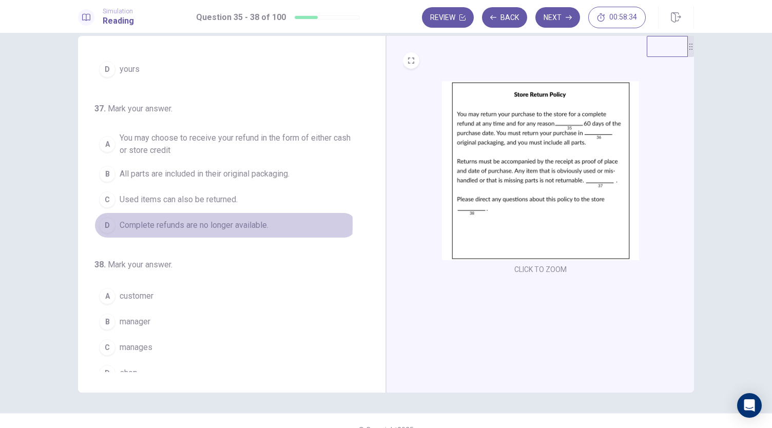
click at [146, 220] on span "Complete refunds are no longer available." at bounding box center [194, 225] width 149 height 12
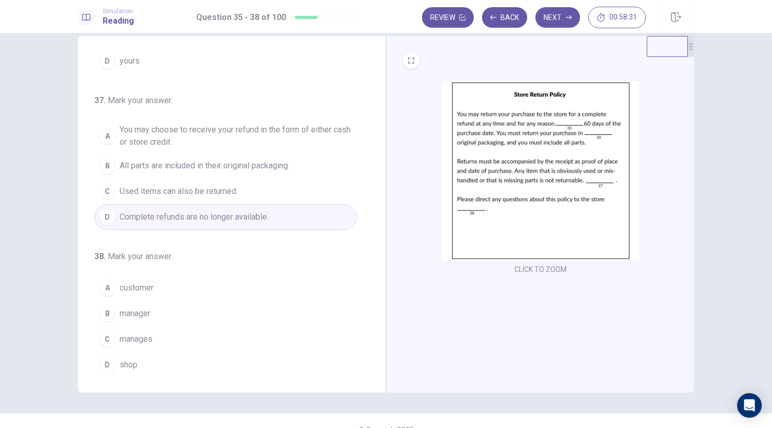
scroll to position [29, 0]
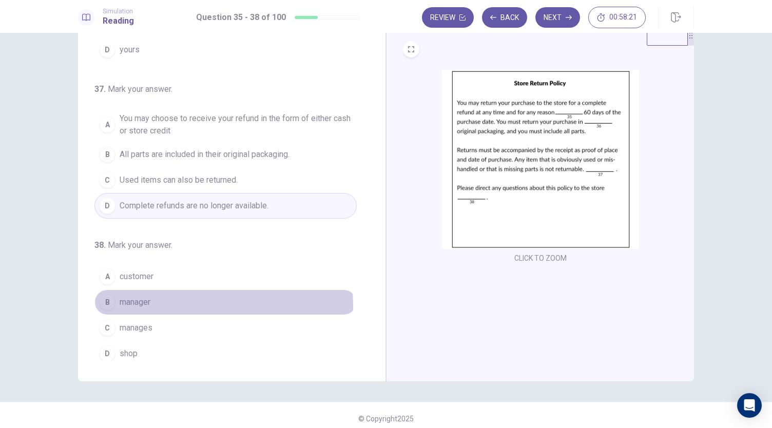
click at [156, 302] on button "B manager" at bounding box center [225, 303] width 262 height 26
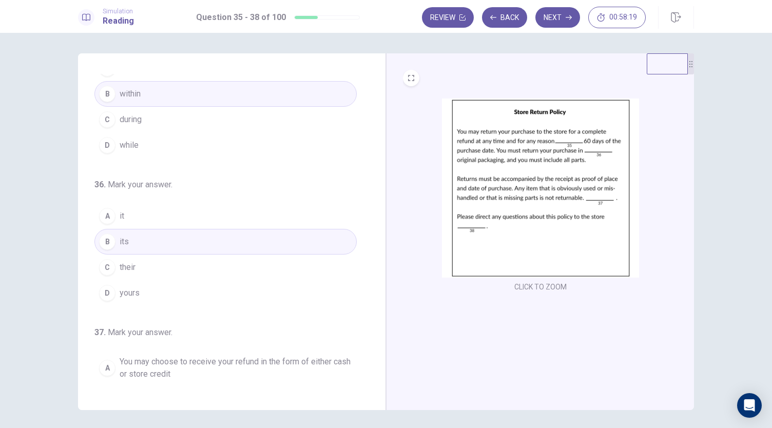
scroll to position [0, 0]
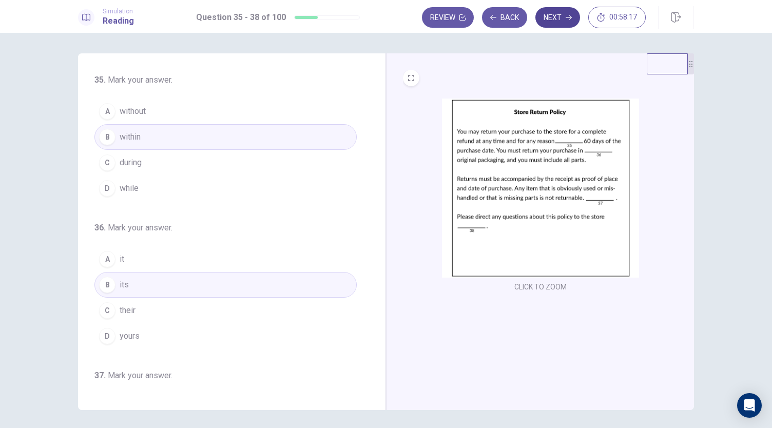
click at [563, 23] on button "Next" at bounding box center [558, 17] width 45 height 21
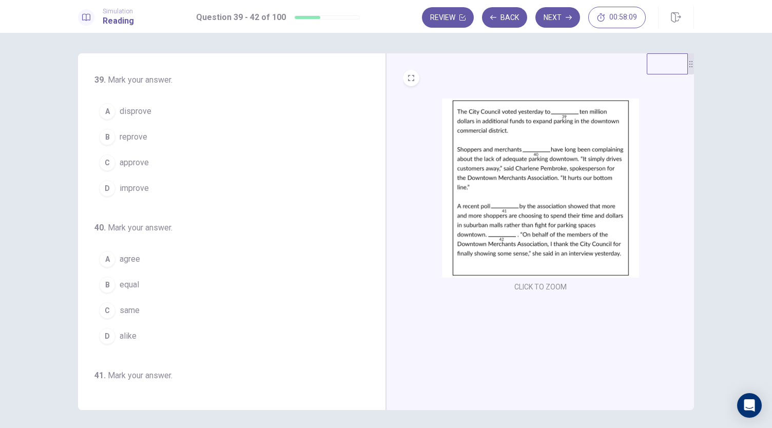
click at [158, 159] on button "C approve" at bounding box center [225, 163] width 262 height 26
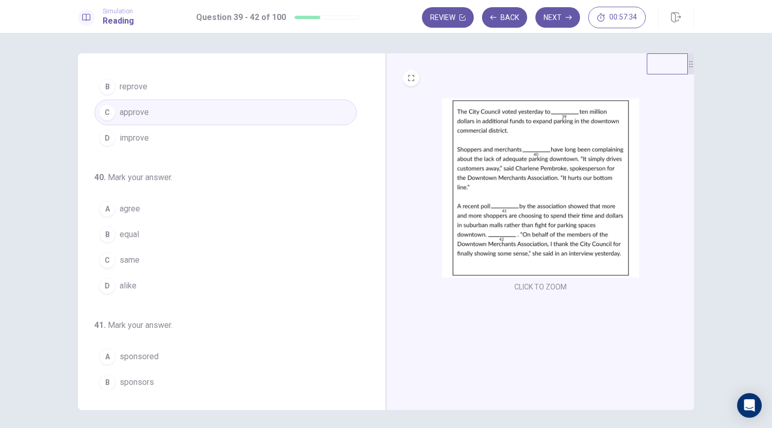
scroll to position [53, 0]
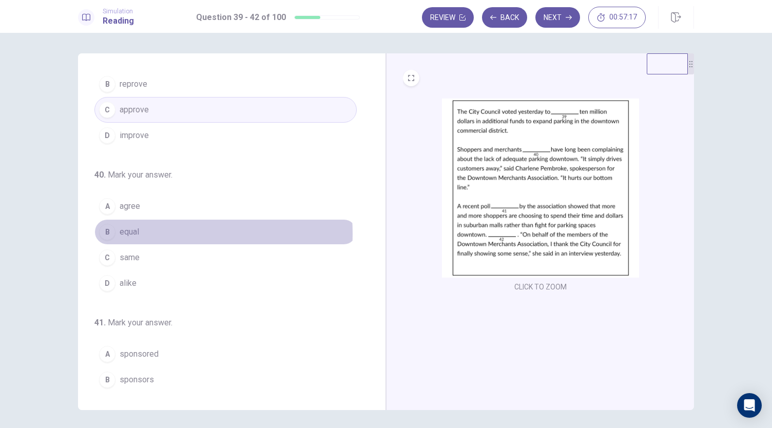
click at [130, 232] on span "equal" at bounding box center [130, 232] width 20 height 12
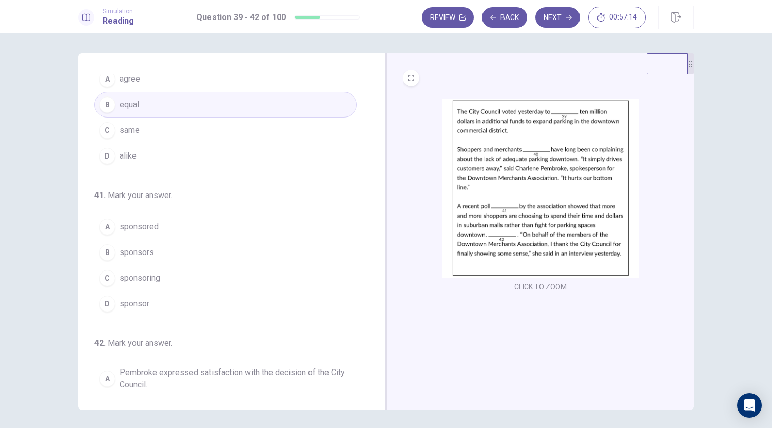
scroll to position [207, 0]
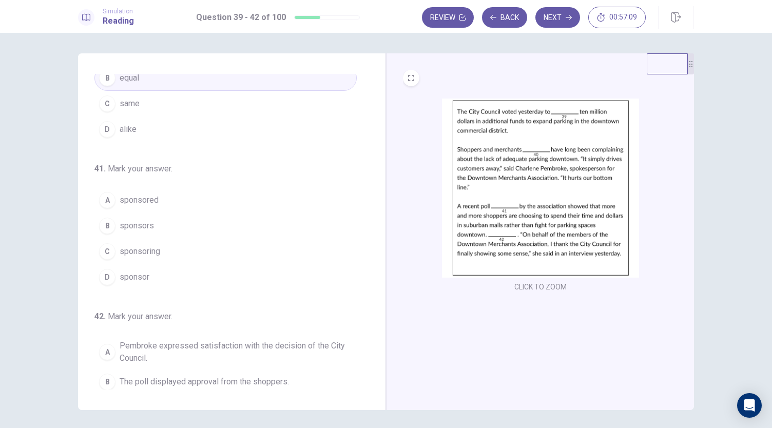
click at [164, 200] on button "A sponsored" at bounding box center [225, 200] width 262 height 26
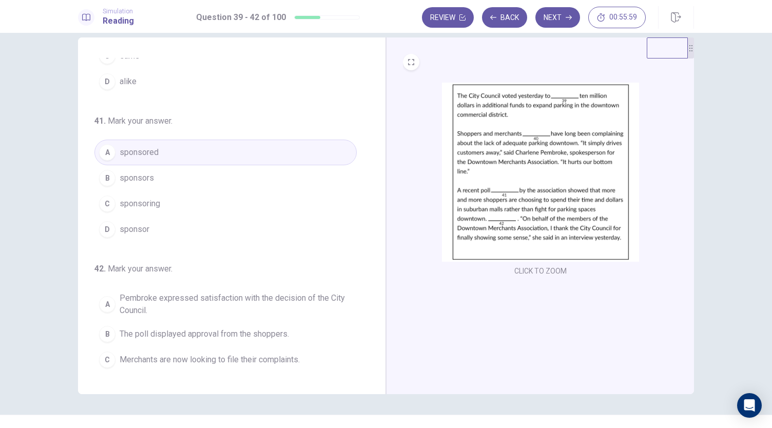
scroll to position [258, 0]
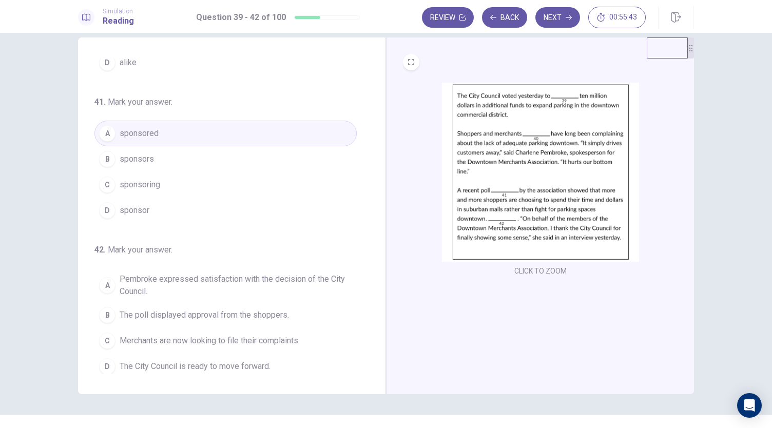
click at [200, 313] on span "The poll displayed approval from the shoppers." at bounding box center [204, 315] width 169 height 12
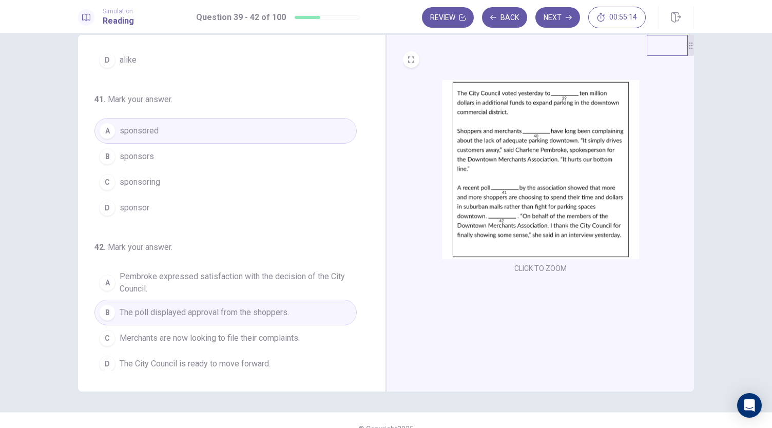
scroll to position [20, 0]
click at [561, 18] on button "Next" at bounding box center [558, 17] width 45 height 21
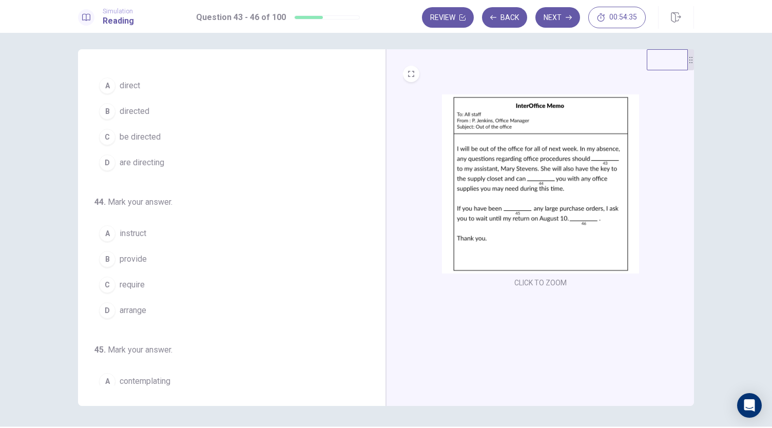
scroll to position [0, 0]
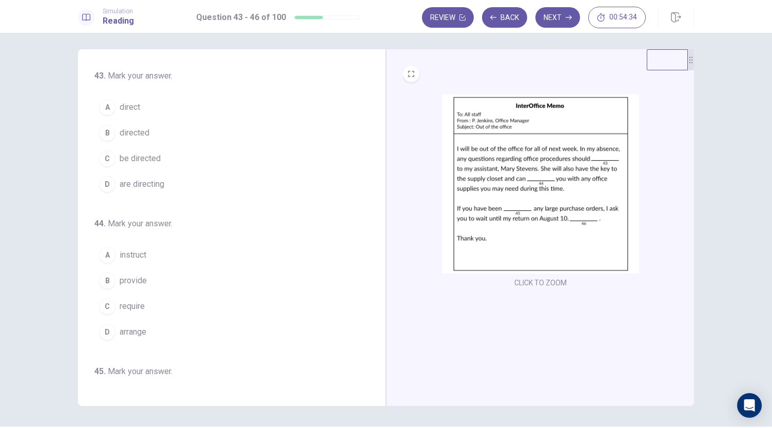
click at [147, 156] on span "be directed" at bounding box center [140, 159] width 41 height 12
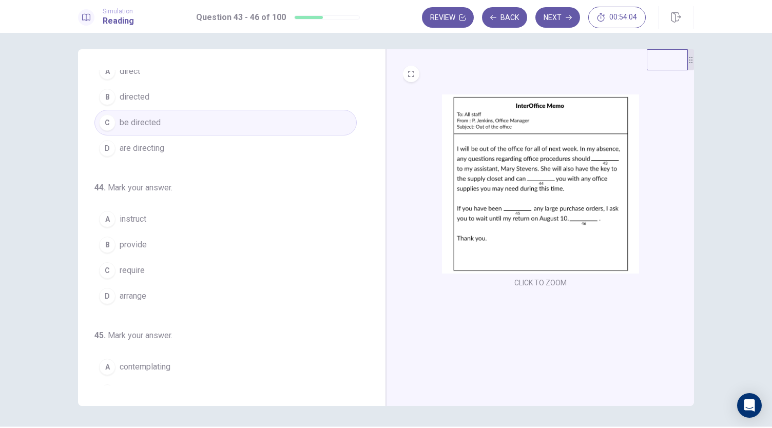
scroll to position [50, 0]
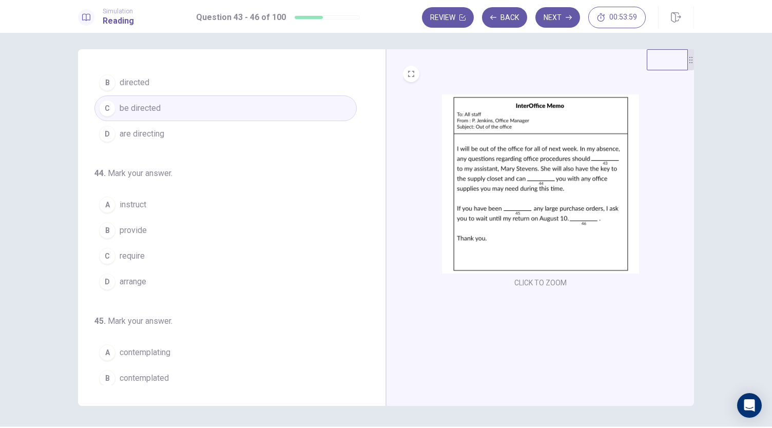
click at [149, 228] on button "B provide" at bounding box center [225, 231] width 262 height 26
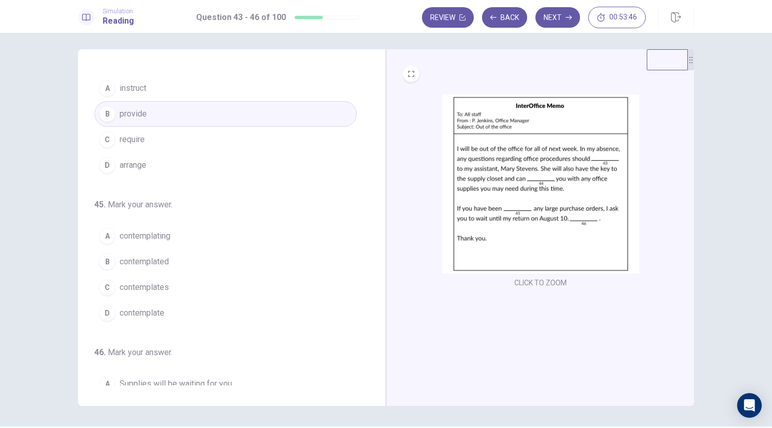
scroll to position [167, 0]
click at [175, 235] on button "A contemplating" at bounding box center [225, 236] width 262 height 26
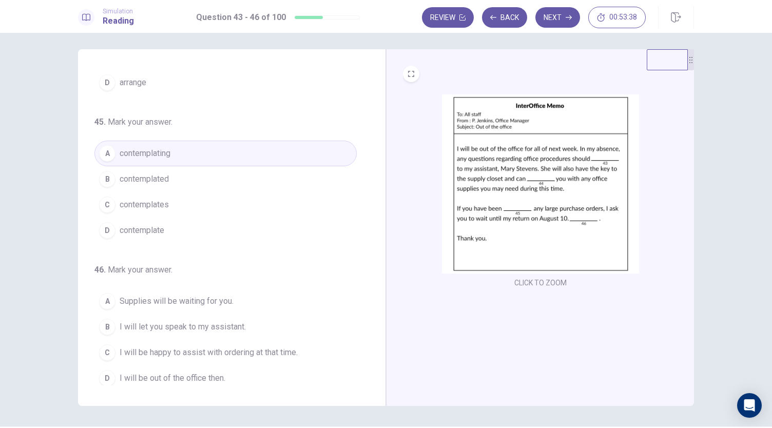
scroll to position [17, 0]
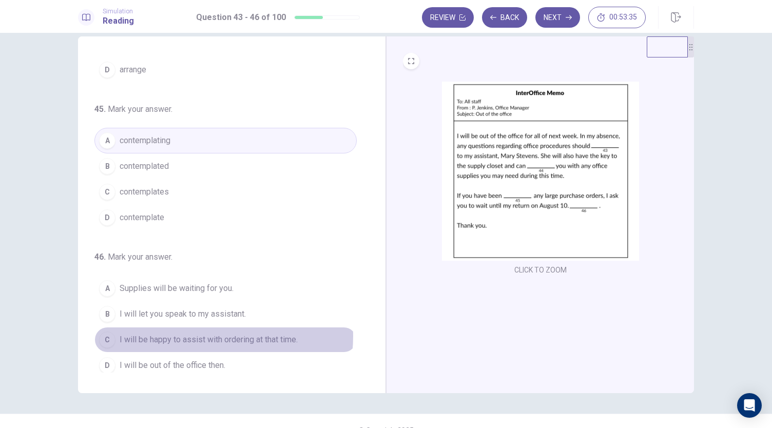
click at [195, 334] on span "I will be happy to assist with ordering at that time." at bounding box center [209, 340] width 178 height 12
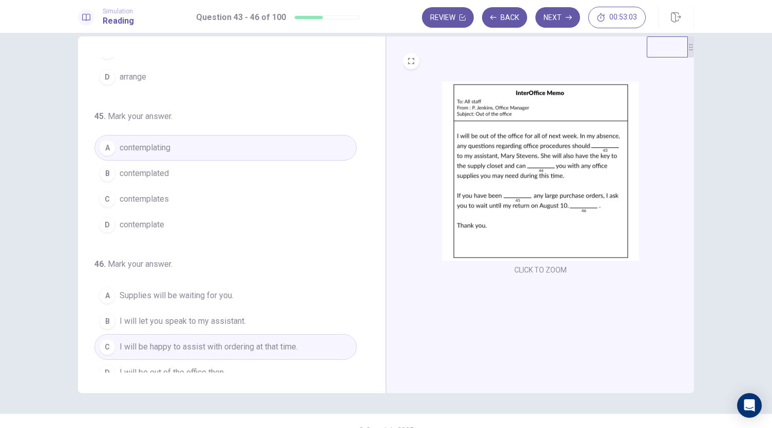
scroll to position [243, 0]
click at [555, 21] on button "Next" at bounding box center [558, 17] width 45 height 21
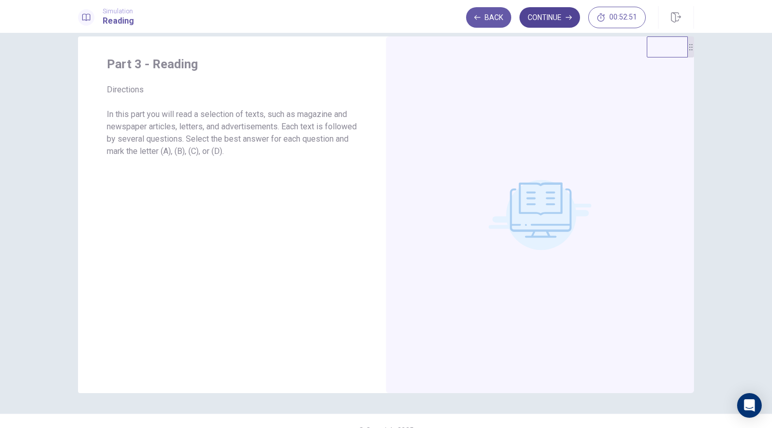
click at [559, 23] on button "Continue" at bounding box center [550, 17] width 61 height 21
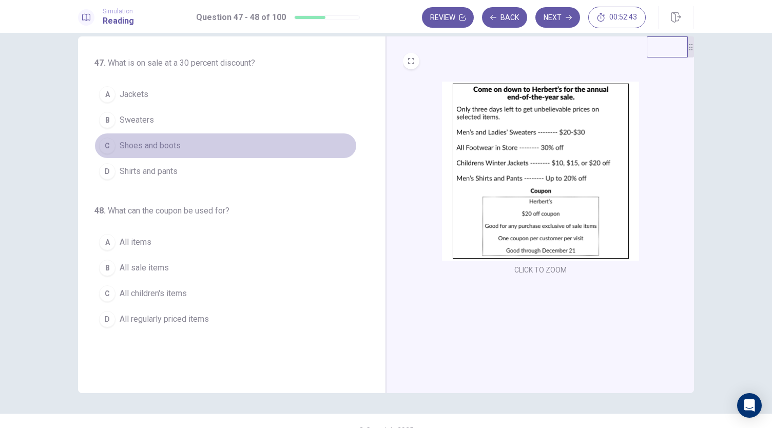
click at [180, 145] on button "C Shoes and boots" at bounding box center [225, 146] width 262 height 26
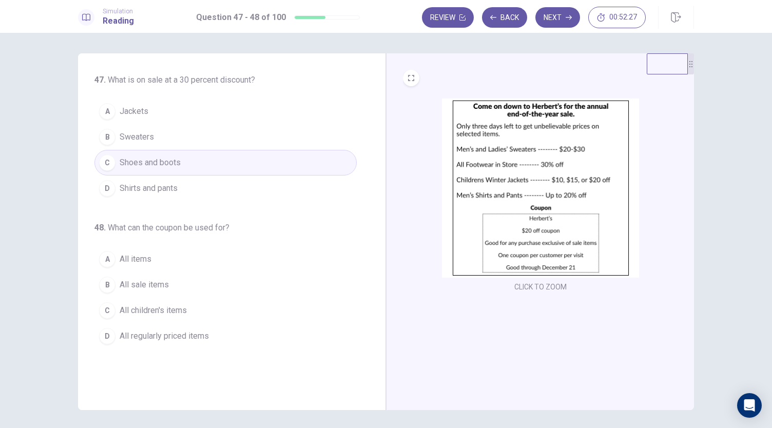
scroll to position [35, 0]
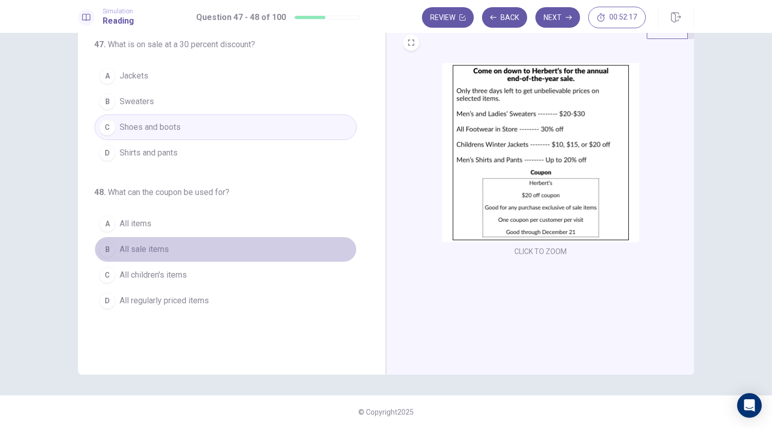
click at [162, 244] on span "All sale items" at bounding box center [144, 249] width 49 height 12
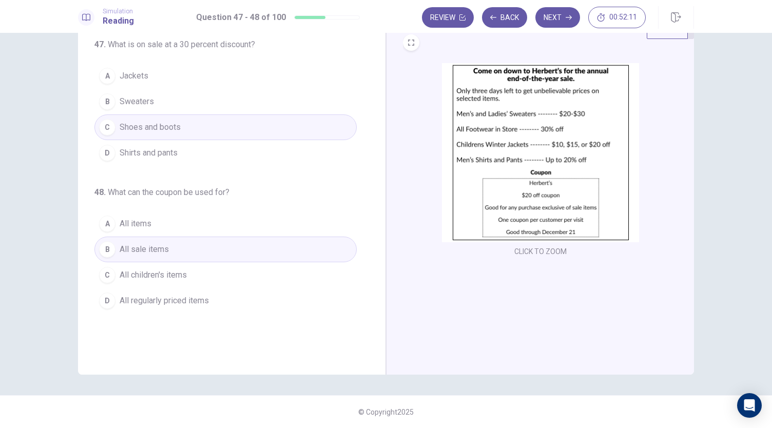
scroll to position [0, 0]
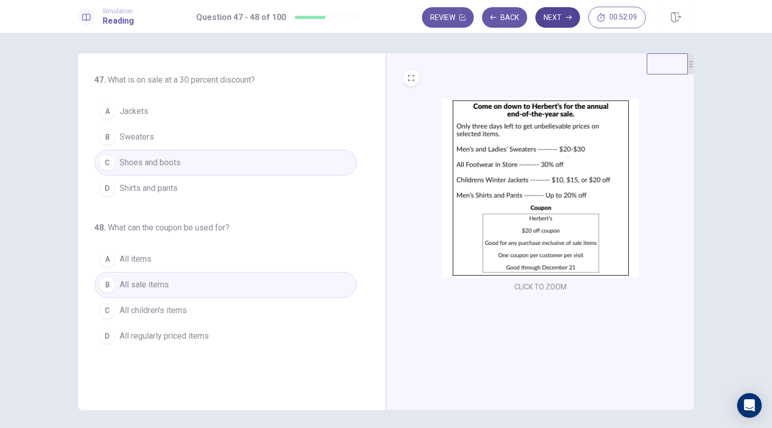
click at [567, 25] on button "Next" at bounding box center [558, 17] width 45 height 21
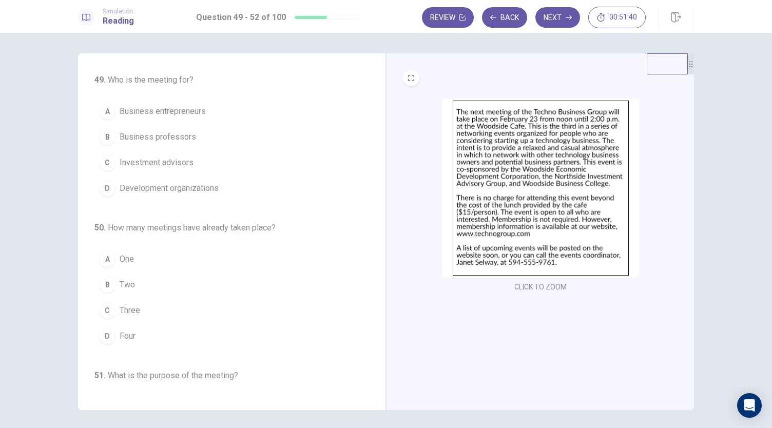
click at [194, 109] on span "Business entrepreneurs" at bounding box center [163, 111] width 86 height 12
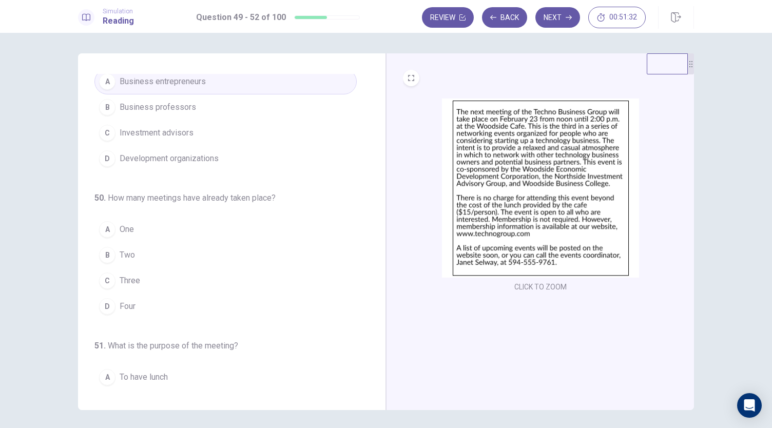
scroll to position [66, 0]
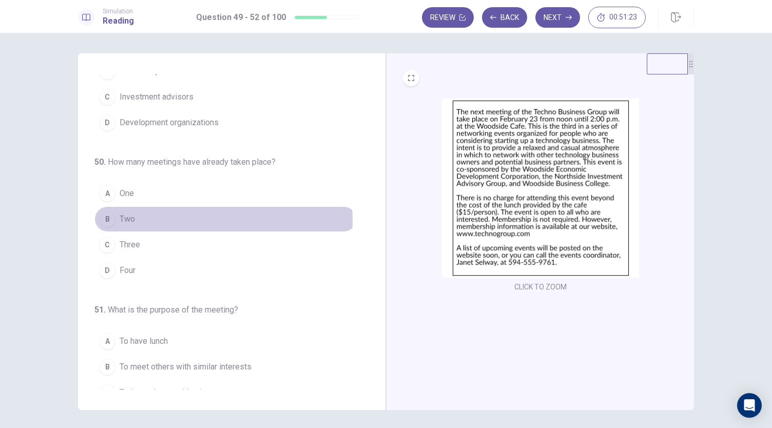
click at [146, 219] on button "B Two" at bounding box center [225, 219] width 262 height 26
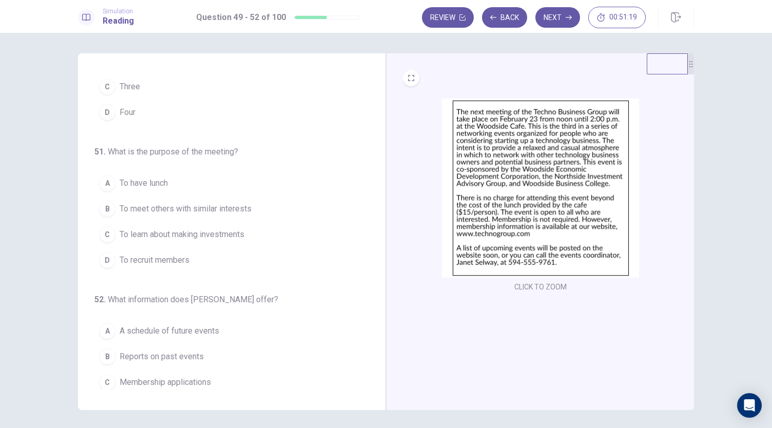
scroll to position [238, 0]
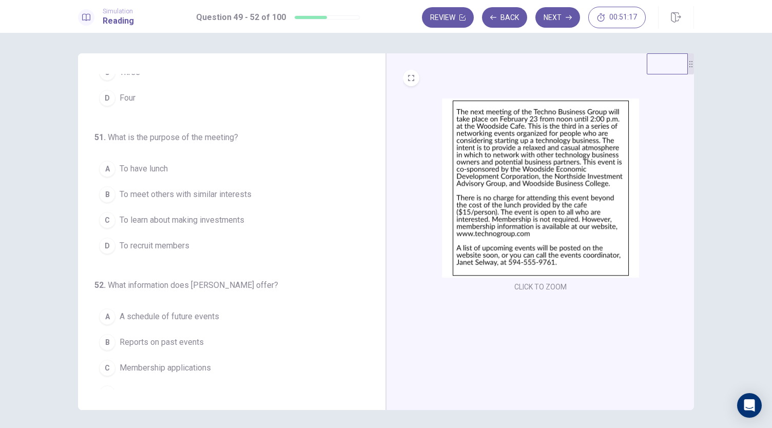
click at [193, 194] on span "To meet others with similar interests" at bounding box center [186, 194] width 132 height 12
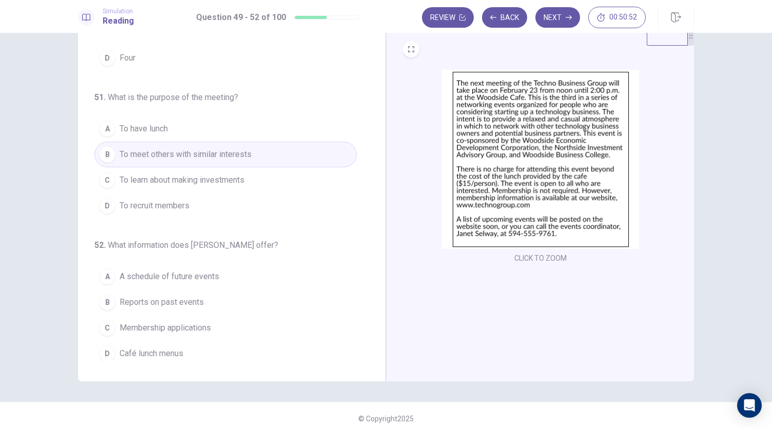
scroll to position [227, 0]
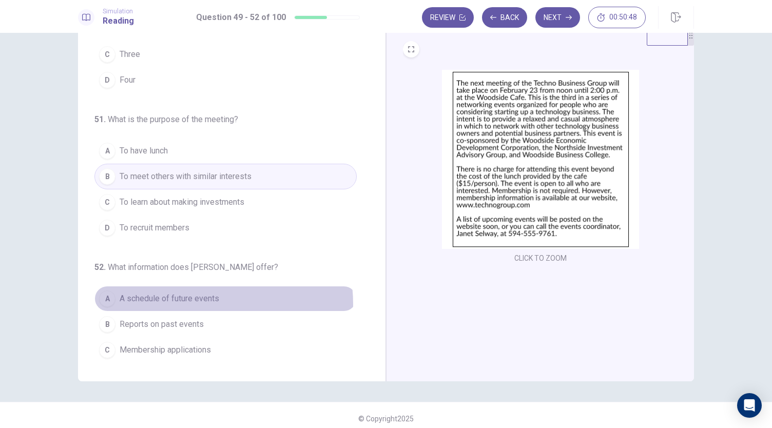
click at [169, 300] on button "A A schedule of future events" at bounding box center [225, 299] width 262 height 26
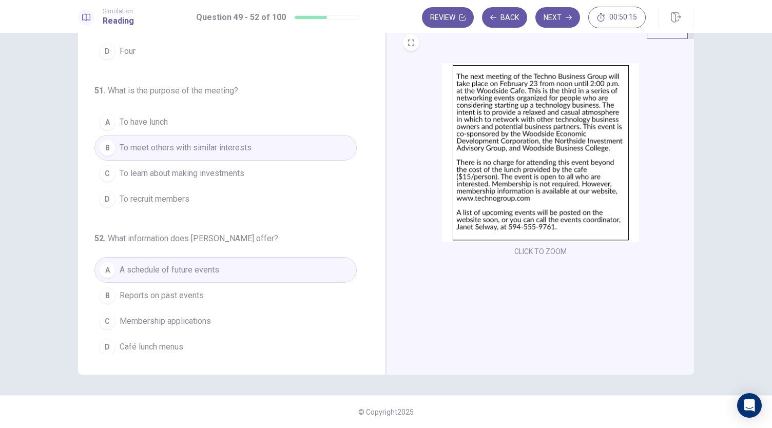
scroll to position [0, 0]
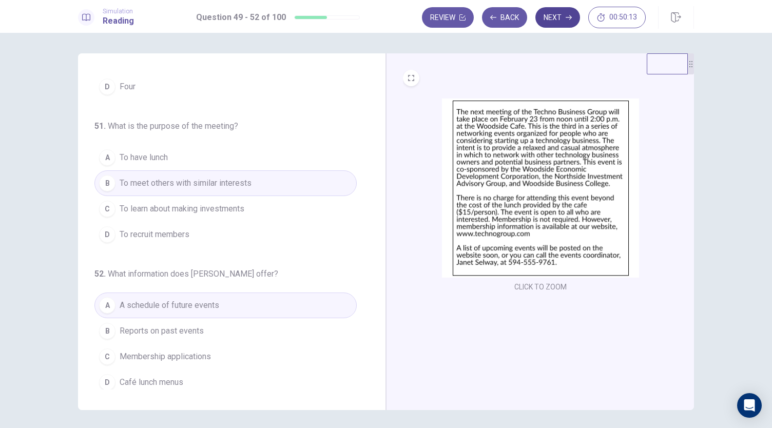
click at [564, 18] on button "Next" at bounding box center [558, 17] width 45 height 21
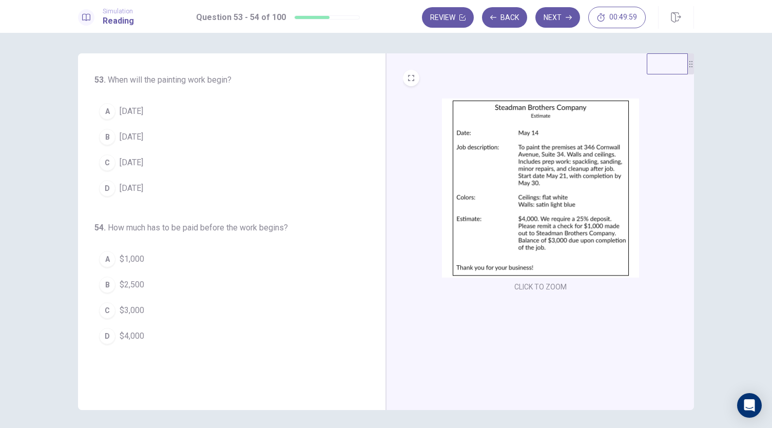
click at [141, 159] on span "[DATE]" at bounding box center [132, 163] width 24 height 12
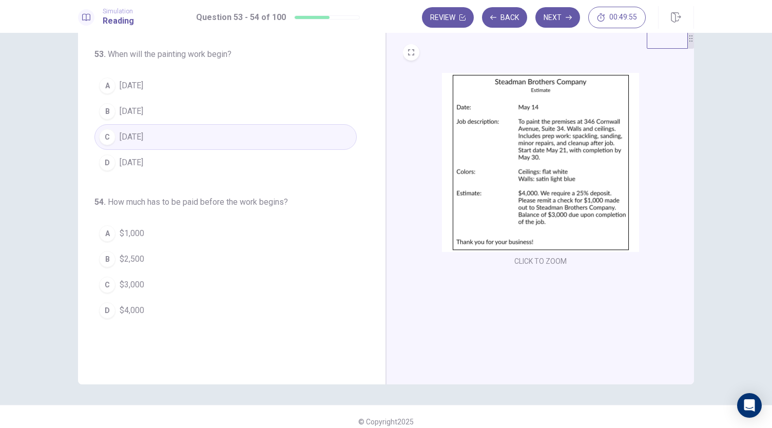
scroll to position [25, 0]
click at [144, 305] on button "D $4,000" at bounding box center [225, 311] width 262 height 26
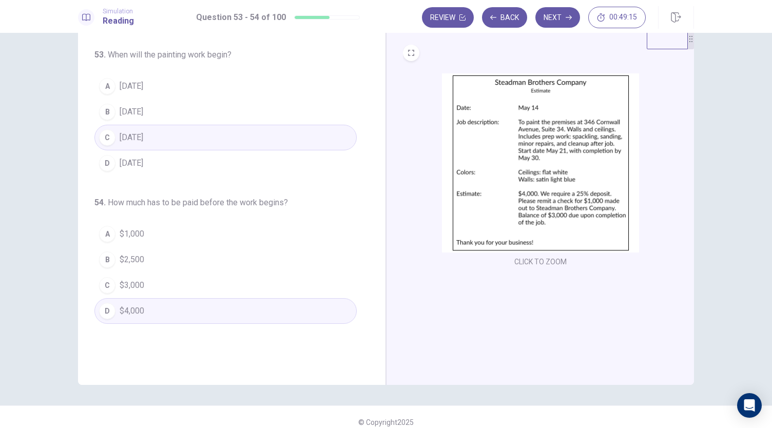
click at [152, 222] on button "A $1,000" at bounding box center [225, 234] width 262 height 26
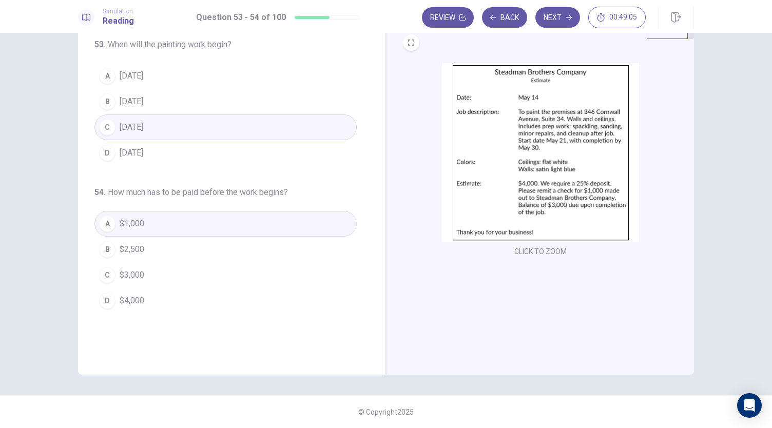
scroll to position [0, 0]
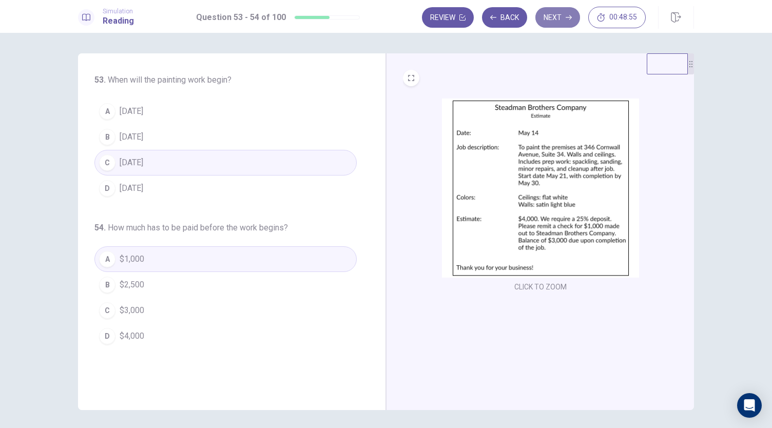
click at [553, 18] on button "Next" at bounding box center [558, 17] width 45 height 21
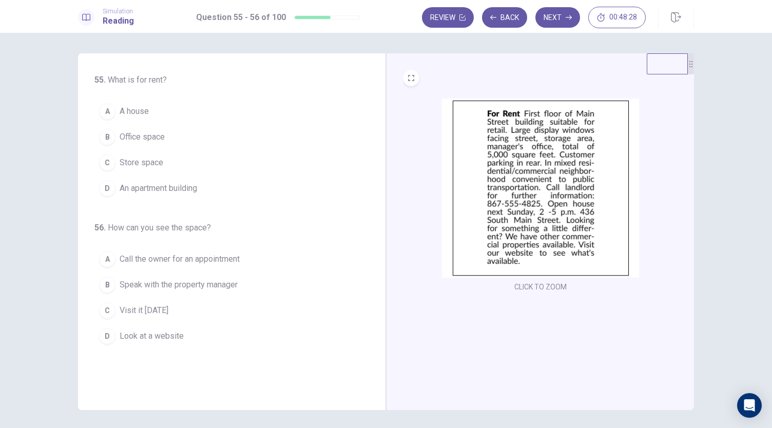
click at [139, 132] on span "Office space" at bounding box center [142, 137] width 45 height 12
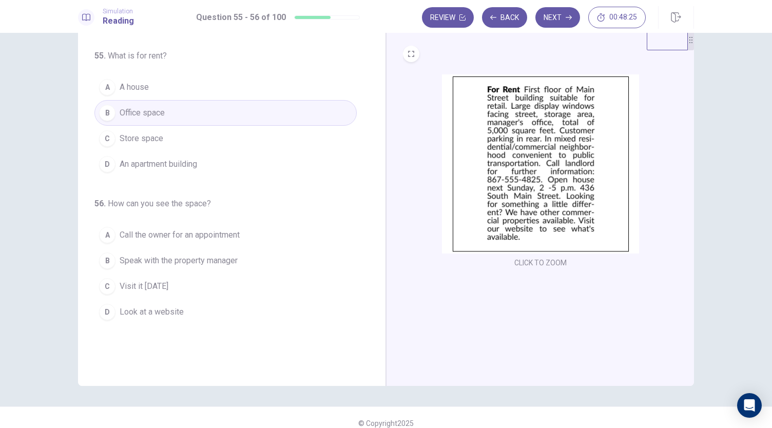
scroll to position [24, 0]
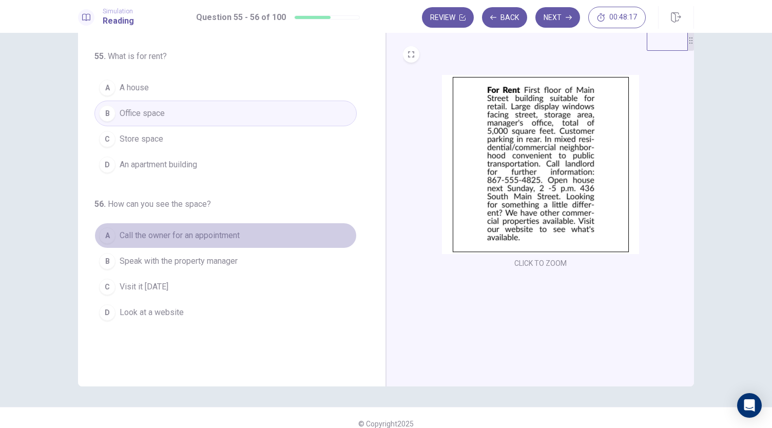
click at [196, 240] on button "A Call the owner for an appointment" at bounding box center [225, 236] width 262 height 26
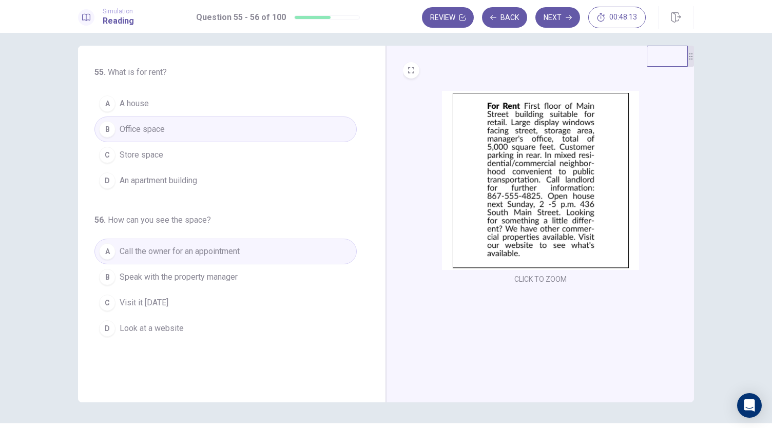
scroll to position [7, 0]
click at [193, 305] on button "C Visit it [DATE]" at bounding box center [225, 304] width 262 height 26
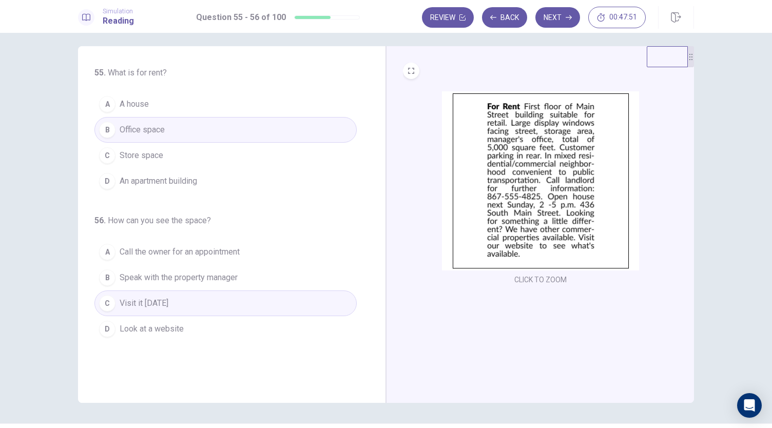
scroll to position [0, 0]
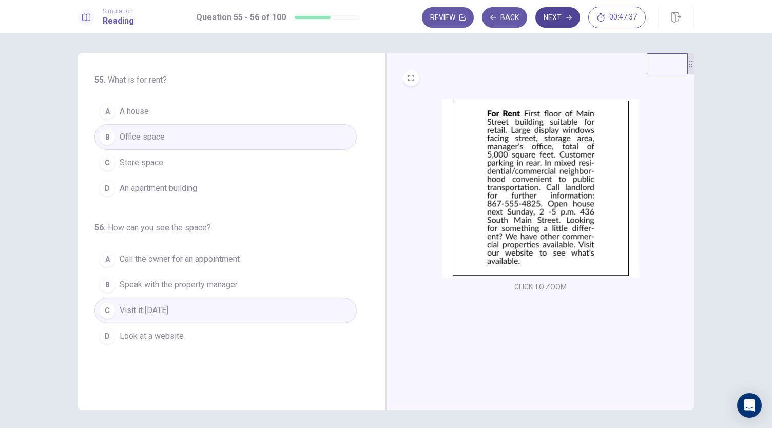
click at [570, 16] on icon "button" at bounding box center [569, 17] width 6 height 6
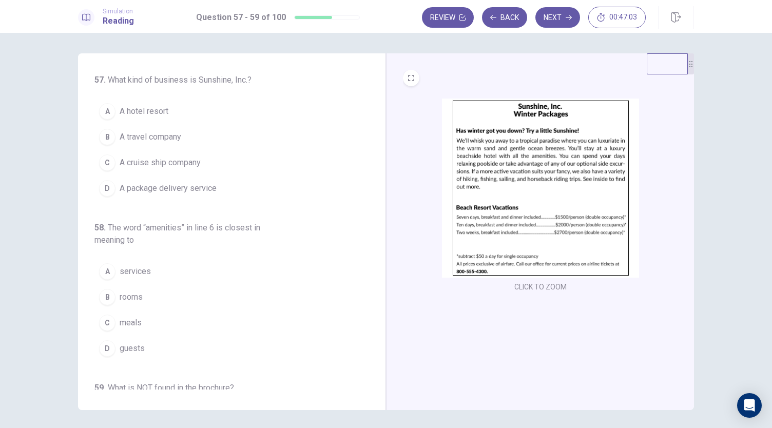
click at [147, 141] on span "A travel company" at bounding box center [151, 137] width 62 height 12
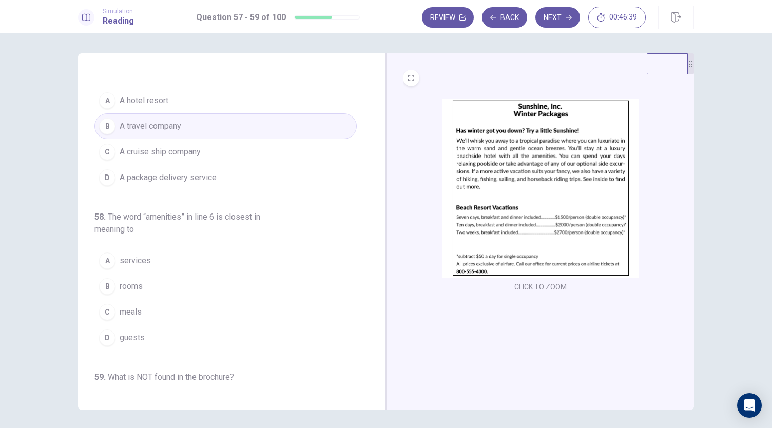
scroll to position [11, 0]
click at [137, 254] on span "services" at bounding box center [135, 260] width 31 height 12
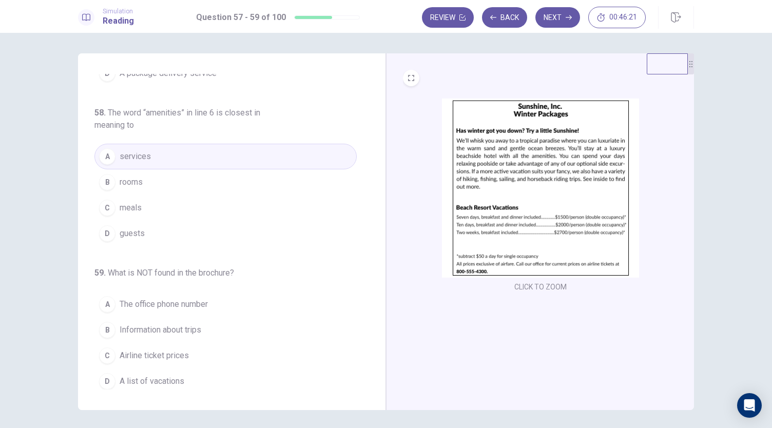
scroll to position [30, 0]
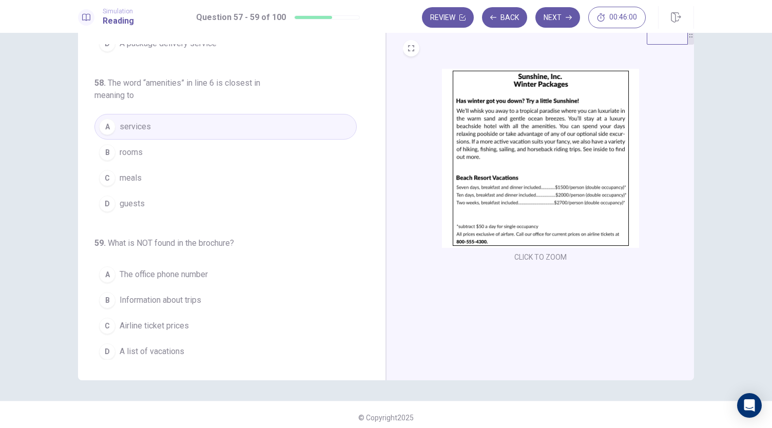
click at [189, 317] on button "C Airline ticket prices" at bounding box center [225, 326] width 262 height 26
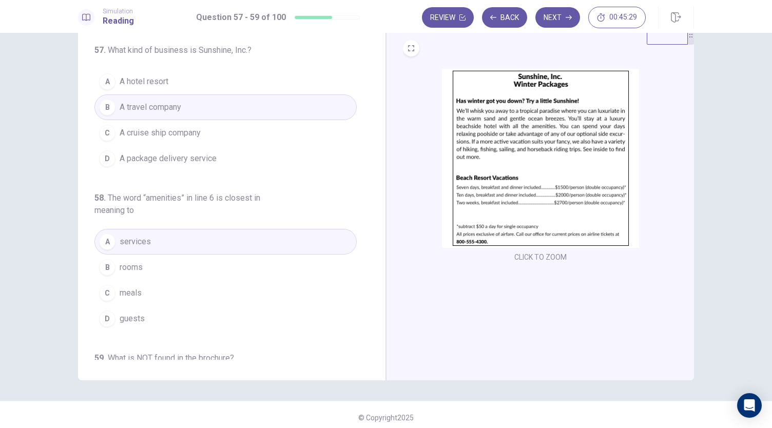
scroll to position [0, 0]
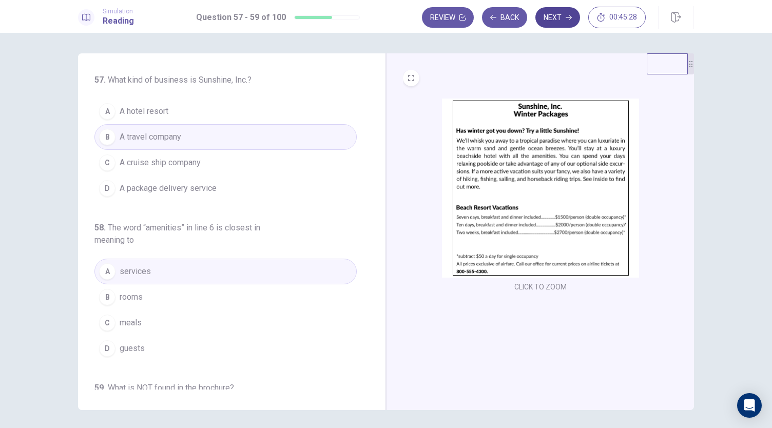
click at [563, 22] on button "Next" at bounding box center [558, 17] width 45 height 21
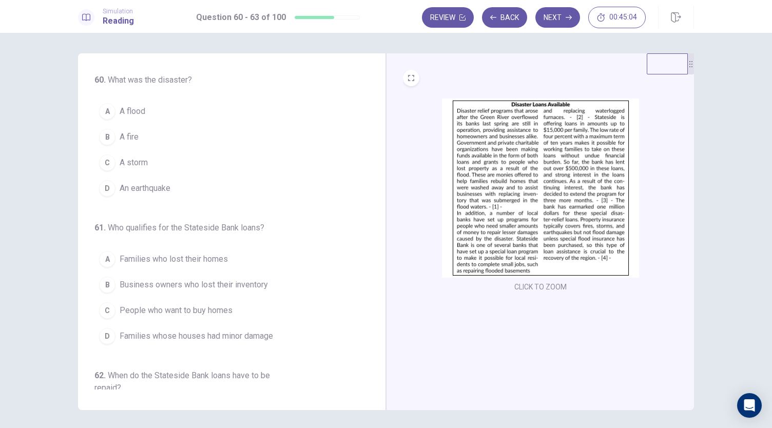
click at [132, 113] on span "A flood" at bounding box center [133, 111] width 26 height 12
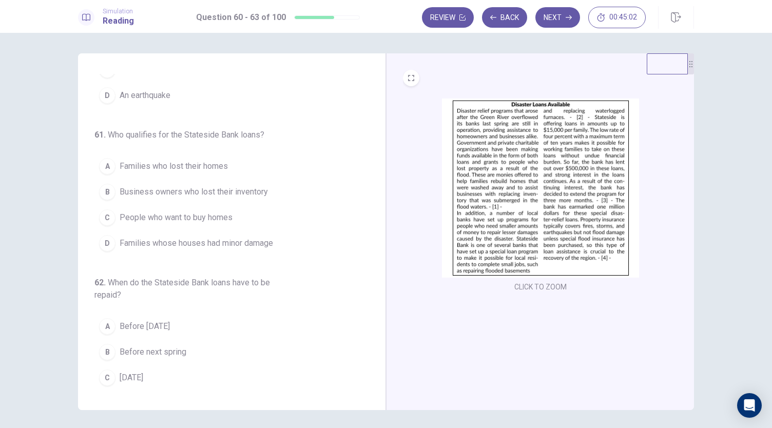
scroll to position [93, 0]
click at [518, 182] on img at bounding box center [540, 188] width 197 height 179
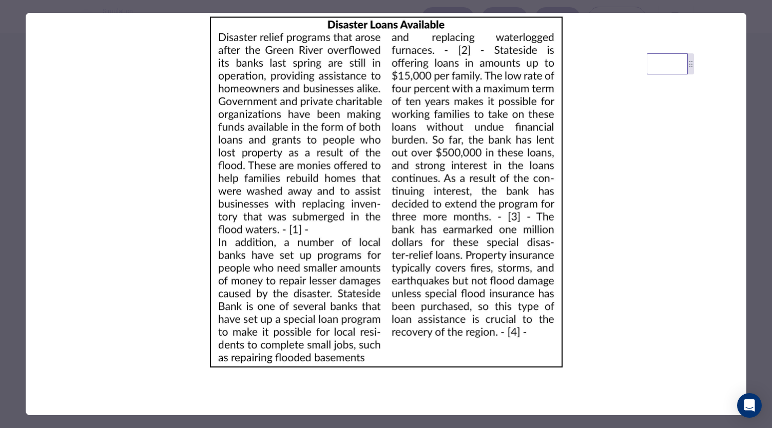
click at [754, 164] on div at bounding box center [386, 214] width 772 height 428
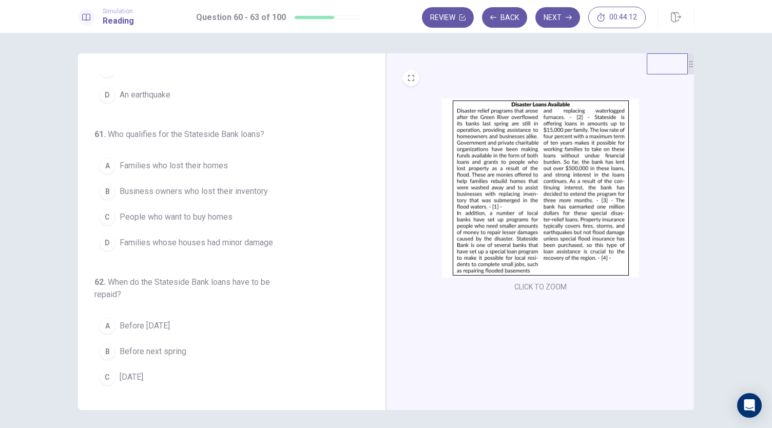
scroll to position [74, 0]
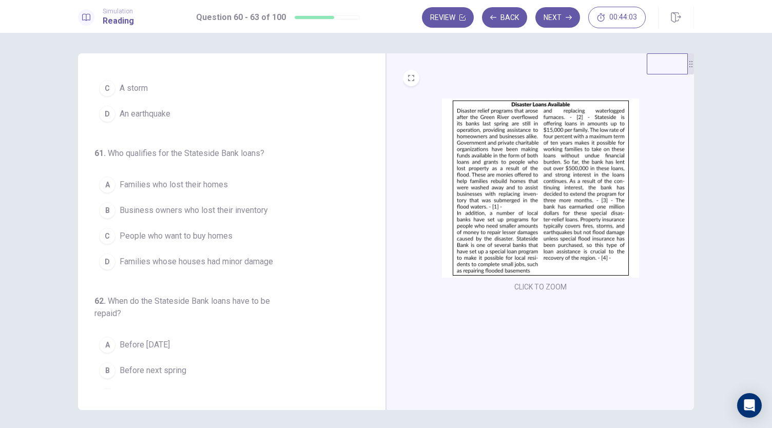
click at [496, 192] on img at bounding box center [540, 188] width 197 height 179
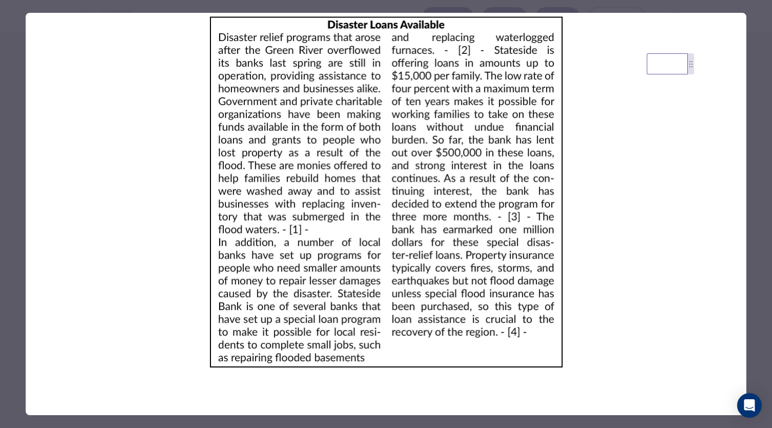
click at [756, 132] on div at bounding box center [386, 214] width 772 height 428
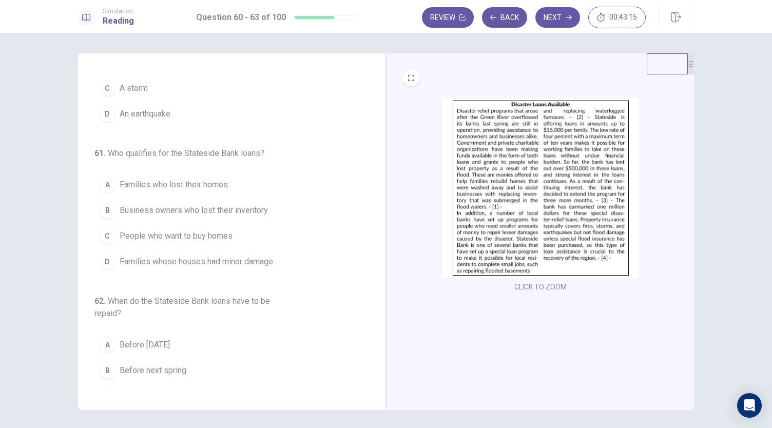
click at [167, 187] on span "Families who lost their homes" at bounding box center [174, 185] width 108 height 12
click at [180, 256] on span "Families whose houses had minor damage" at bounding box center [197, 262] width 154 height 12
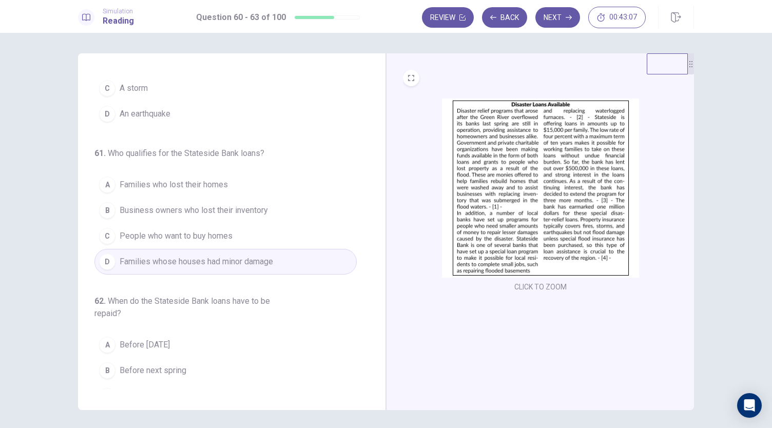
click at [482, 189] on img at bounding box center [540, 188] width 197 height 179
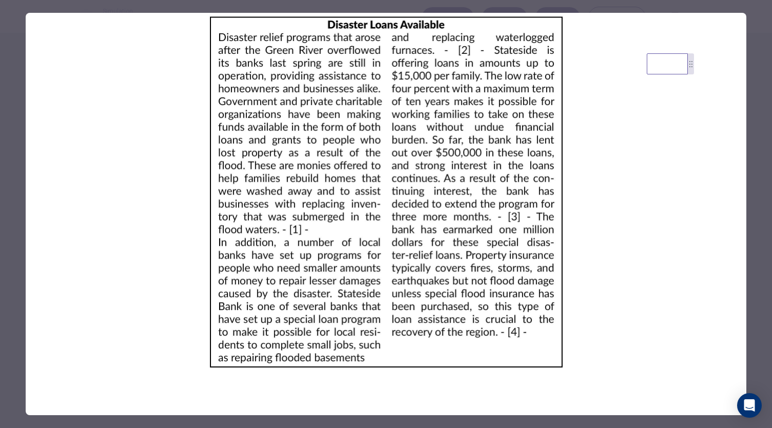
click at [755, 97] on div at bounding box center [386, 214] width 772 height 428
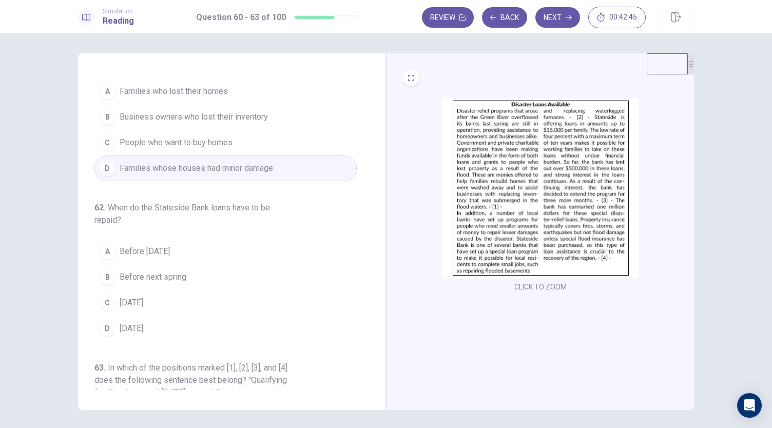
scroll to position [195, 0]
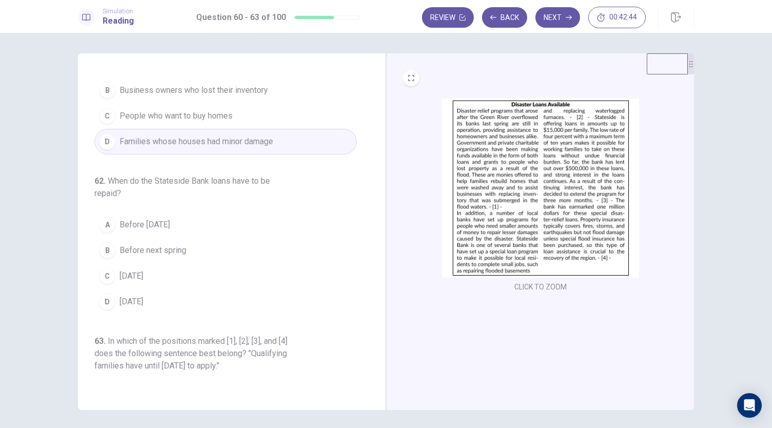
click at [542, 184] on img at bounding box center [540, 188] width 197 height 179
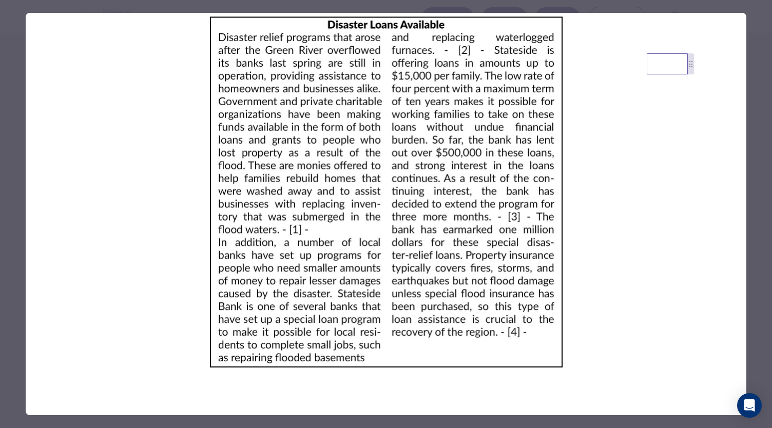
click at [754, 93] on div at bounding box center [386, 214] width 772 height 428
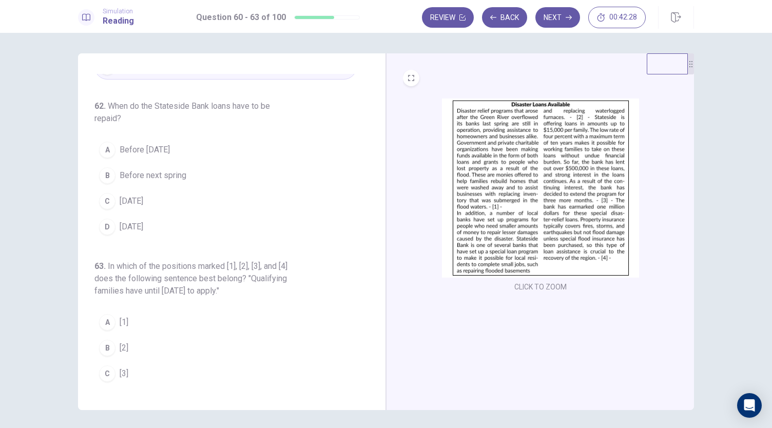
scroll to position [269, 0]
click at [574, 238] on img at bounding box center [540, 188] width 197 height 179
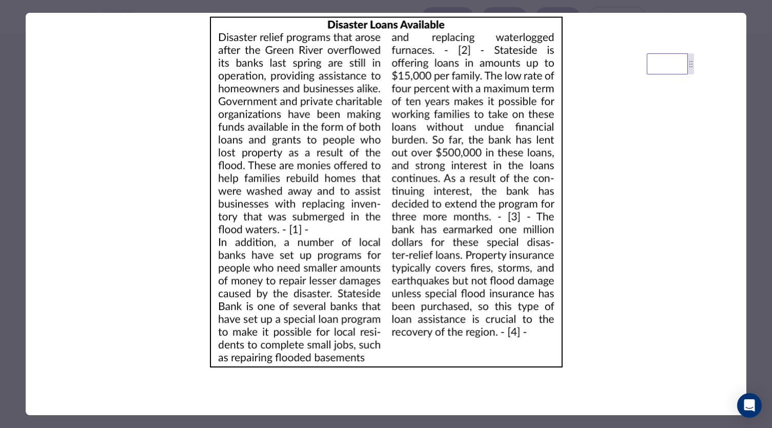
click at [751, 123] on div at bounding box center [386, 214] width 772 height 428
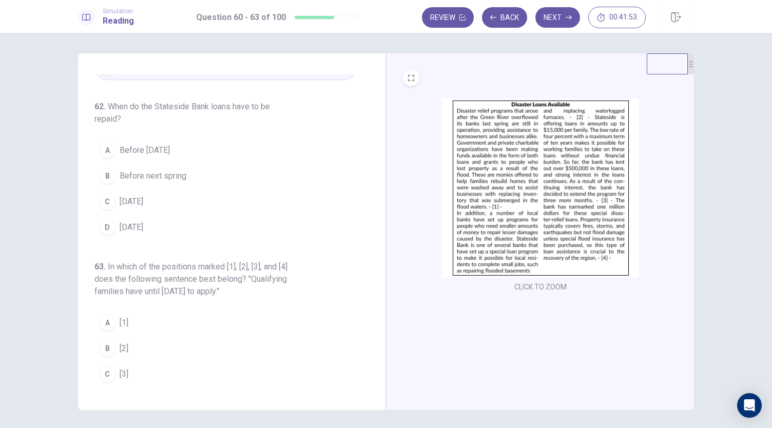
click at [143, 197] on span "[DATE]" at bounding box center [132, 202] width 24 height 12
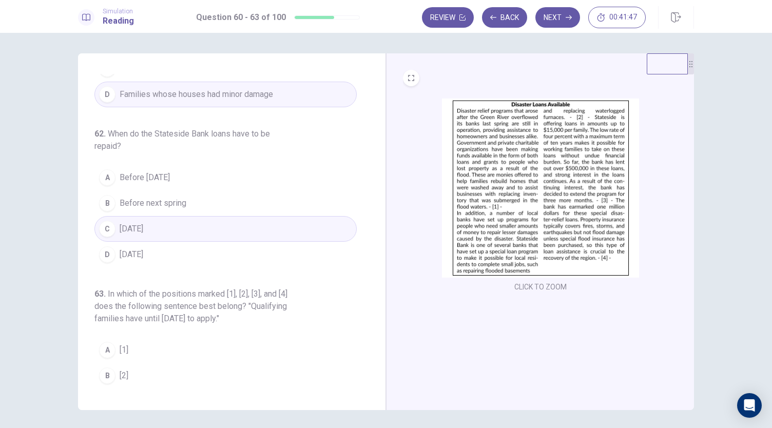
scroll to position [241, 0]
click at [511, 218] on img at bounding box center [540, 188] width 197 height 179
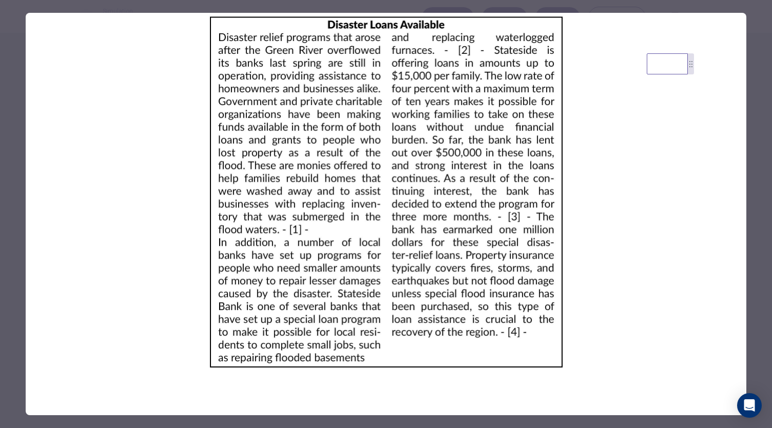
click at [753, 160] on div at bounding box center [386, 214] width 772 height 428
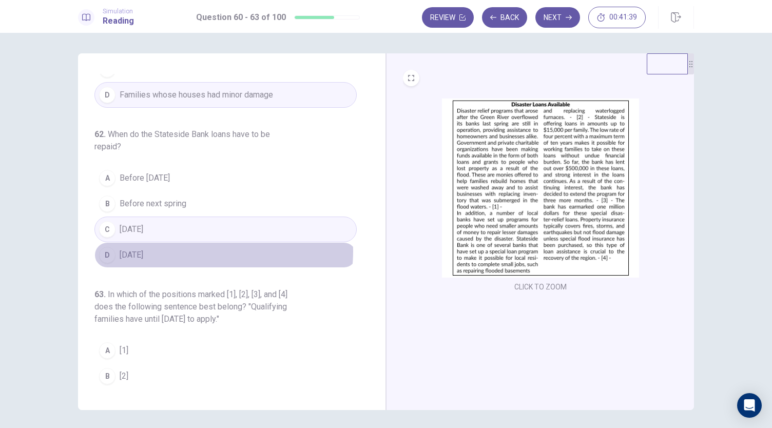
click at [213, 248] on button "D [DATE]" at bounding box center [225, 255] width 262 height 26
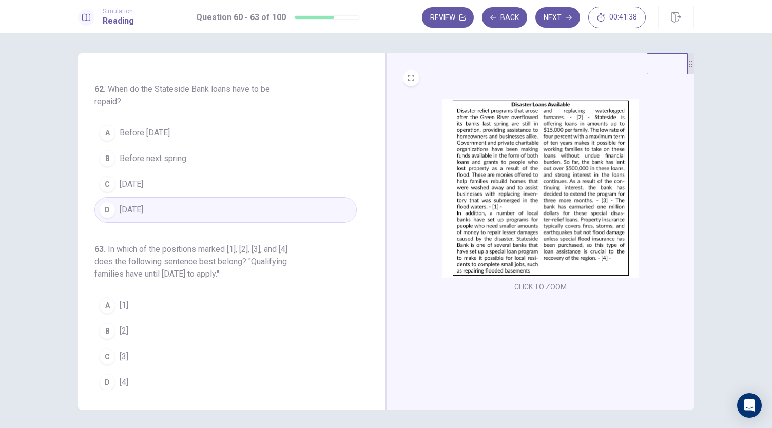
scroll to position [18, 0]
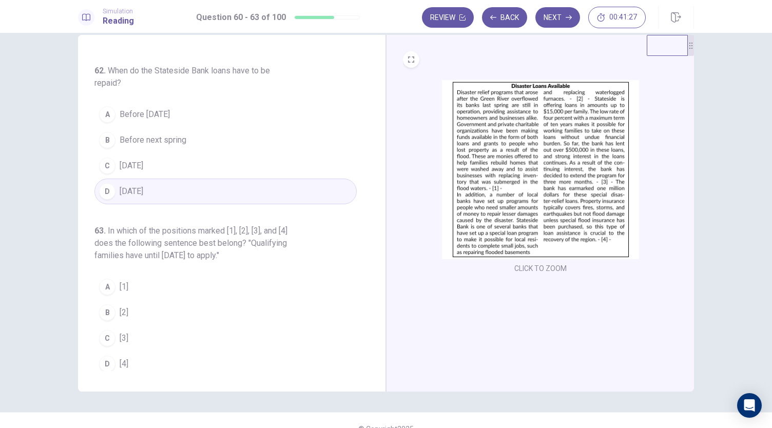
click at [496, 183] on img at bounding box center [540, 169] width 197 height 179
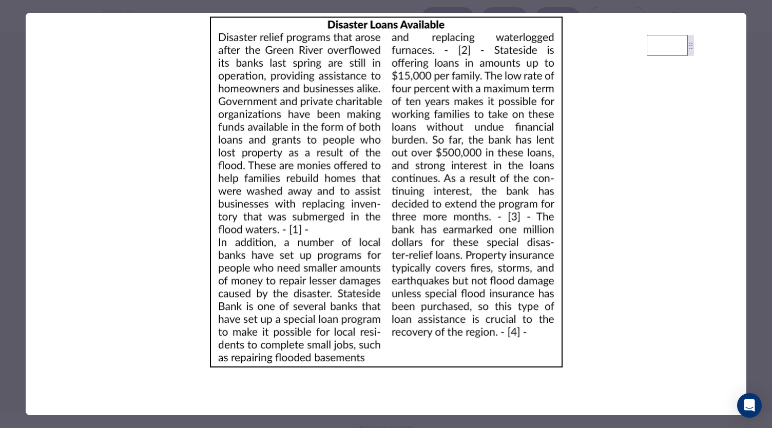
click at [755, 241] on div at bounding box center [386, 214] width 772 height 428
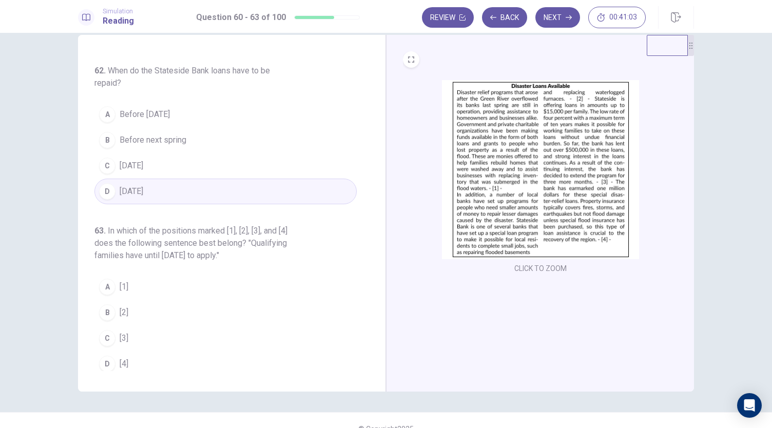
click at [151, 352] on button "D [4]" at bounding box center [225, 364] width 262 height 26
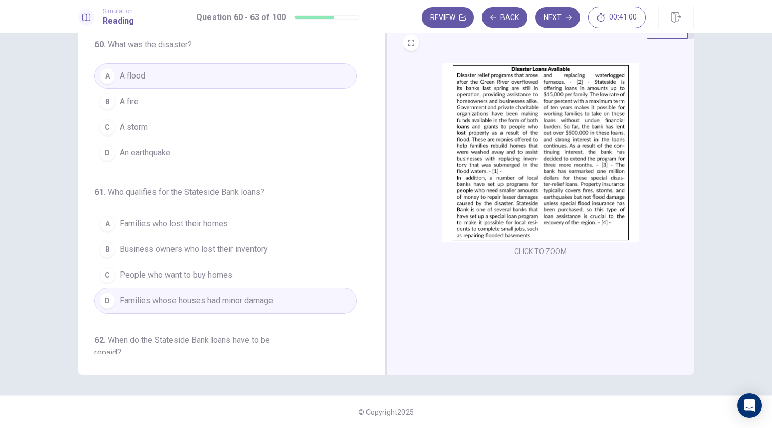
scroll to position [0, 0]
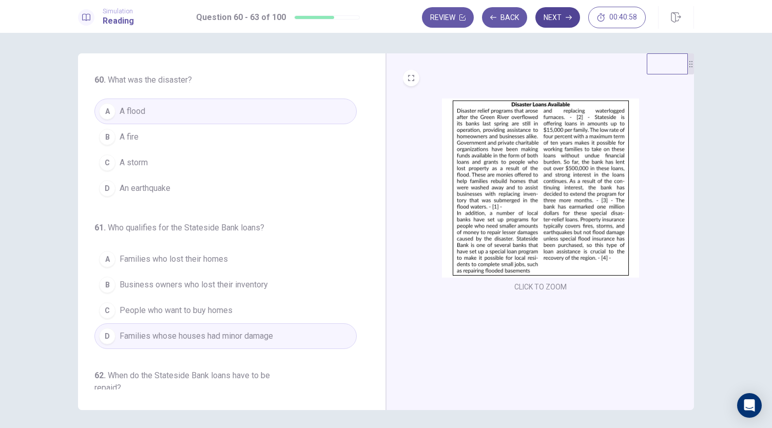
click at [563, 22] on button "Next" at bounding box center [558, 17] width 45 height 21
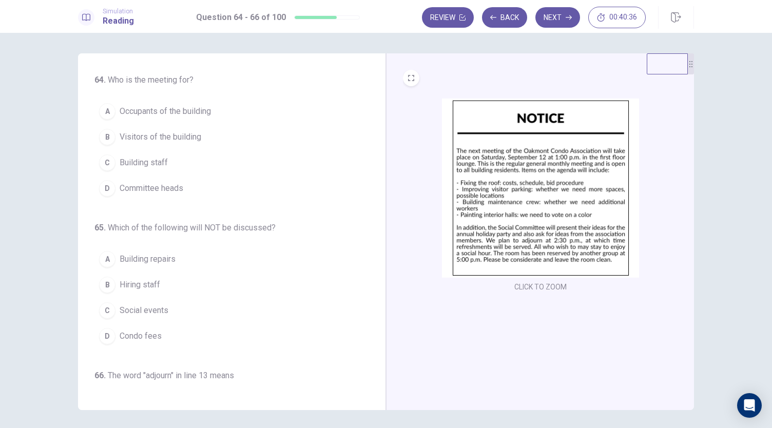
click at [513, 228] on img at bounding box center [540, 188] width 197 height 179
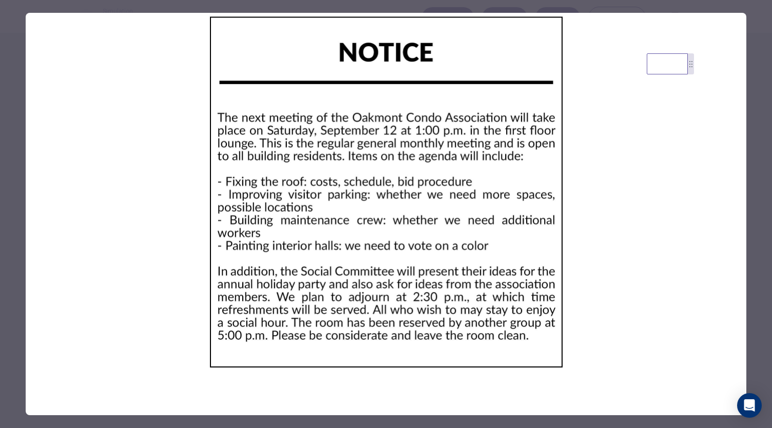
click at [750, 134] on div at bounding box center [386, 214] width 772 height 428
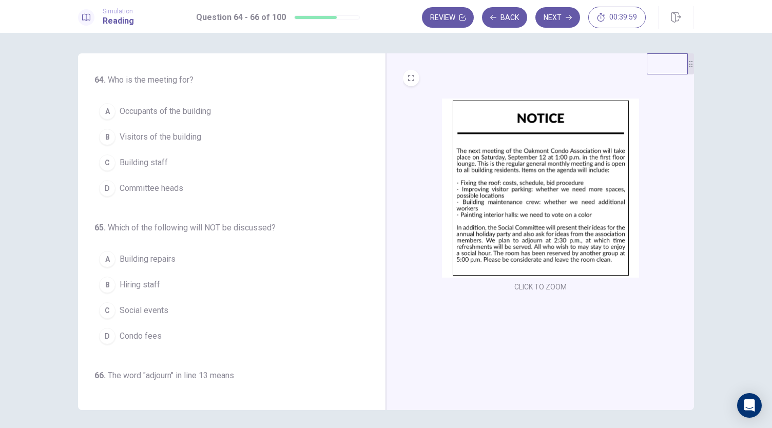
click at [187, 115] on span "Occupants of the building" at bounding box center [165, 111] width 91 height 12
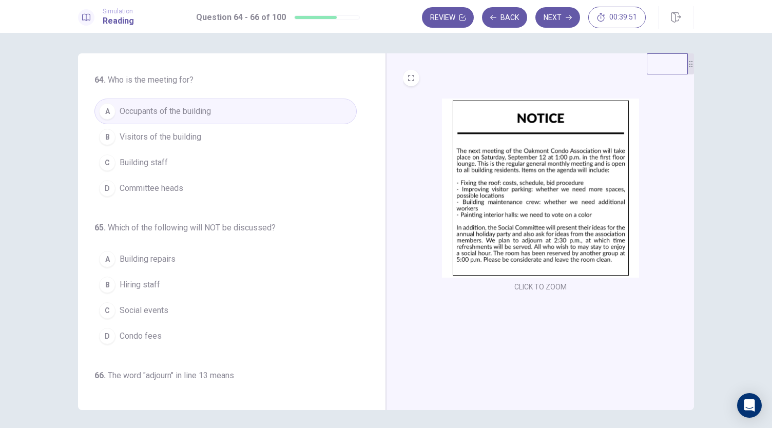
scroll to position [59, 0]
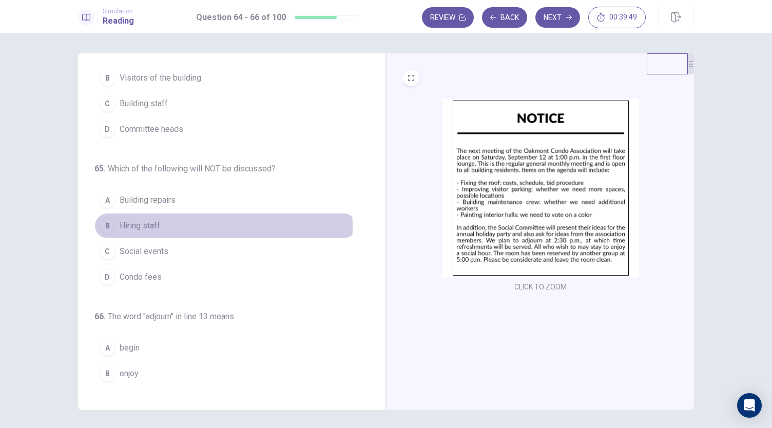
click at [164, 224] on button "B Hiring staff" at bounding box center [225, 226] width 262 height 26
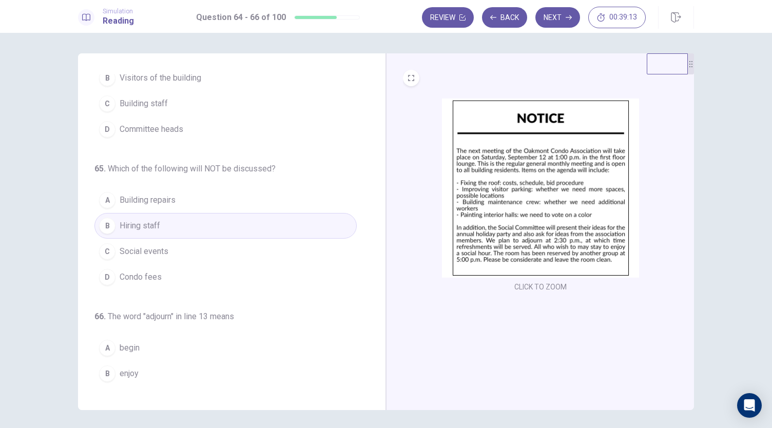
click at [189, 274] on button "D Condo fees" at bounding box center [225, 277] width 262 height 26
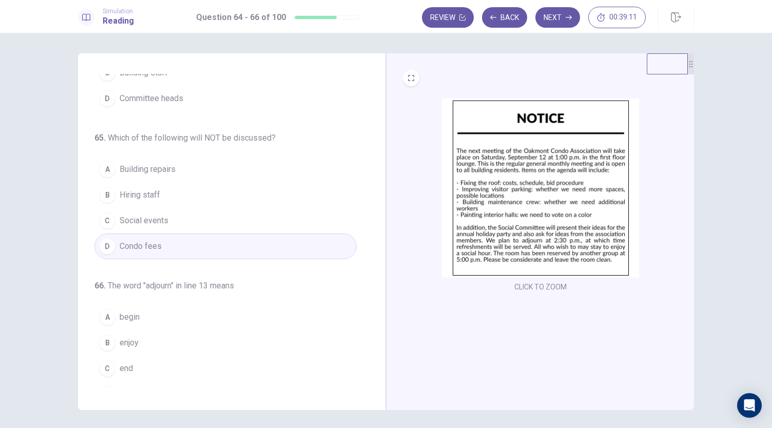
scroll to position [103, 0]
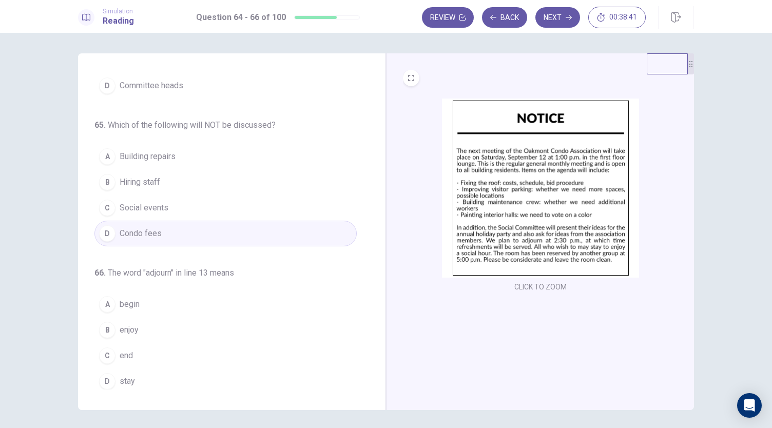
click at [477, 242] on img at bounding box center [540, 188] width 197 height 179
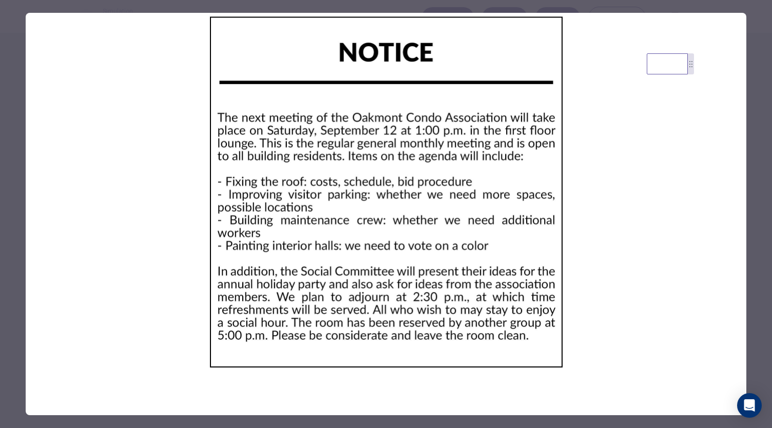
click at [756, 111] on div at bounding box center [386, 214] width 772 height 428
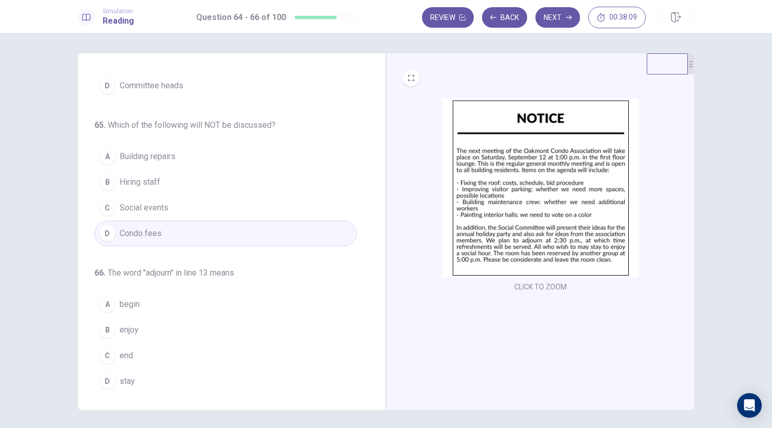
click at [149, 303] on button "A begin" at bounding box center [225, 305] width 262 height 26
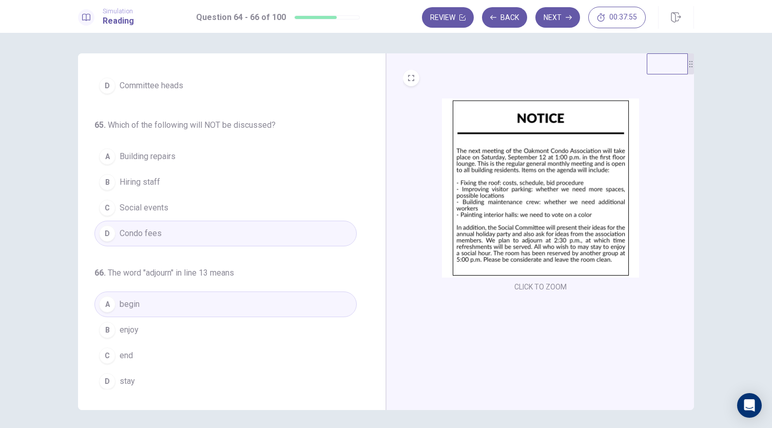
click at [144, 356] on button "C end" at bounding box center [225, 356] width 262 height 26
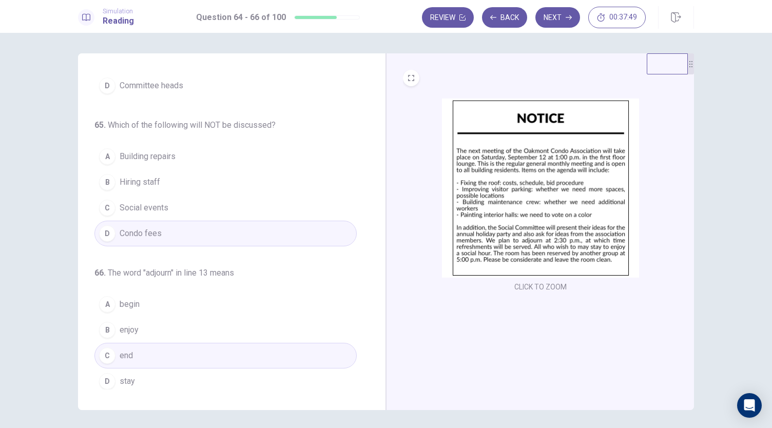
scroll to position [0, 0]
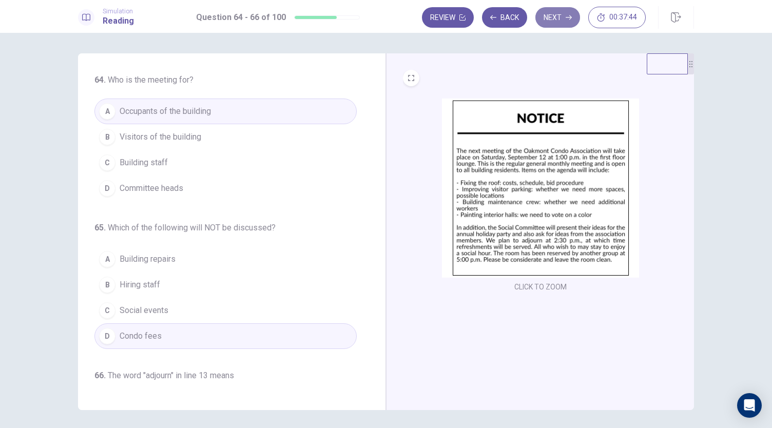
click at [568, 13] on button "Next" at bounding box center [558, 17] width 45 height 21
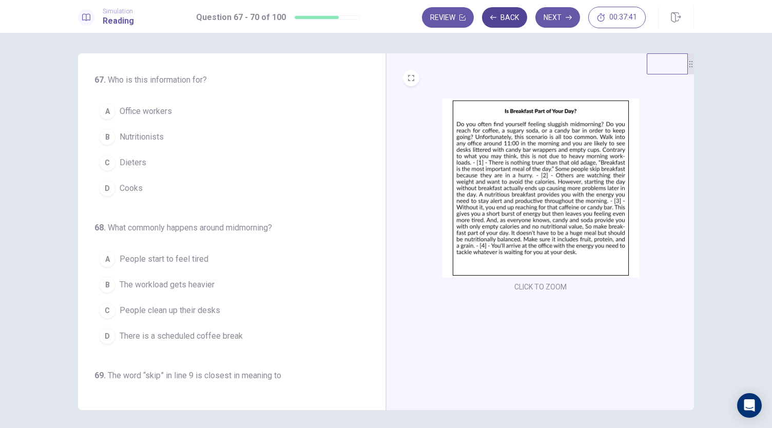
click at [503, 20] on button "Back" at bounding box center [504, 17] width 45 height 21
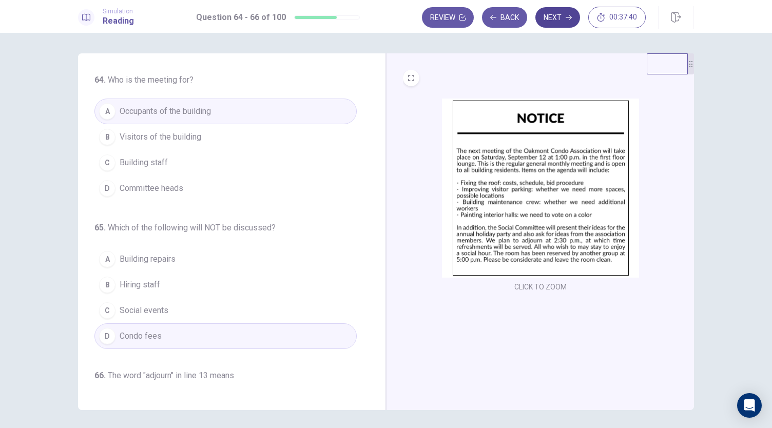
click at [558, 16] on button "Next" at bounding box center [558, 17] width 45 height 21
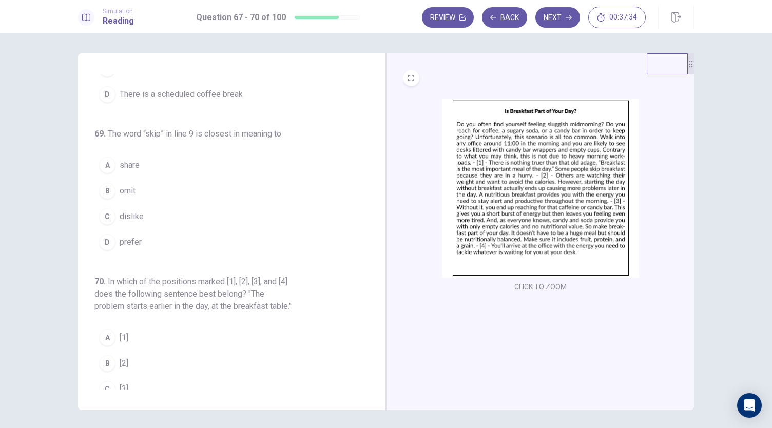
scroll to position [287, 0]
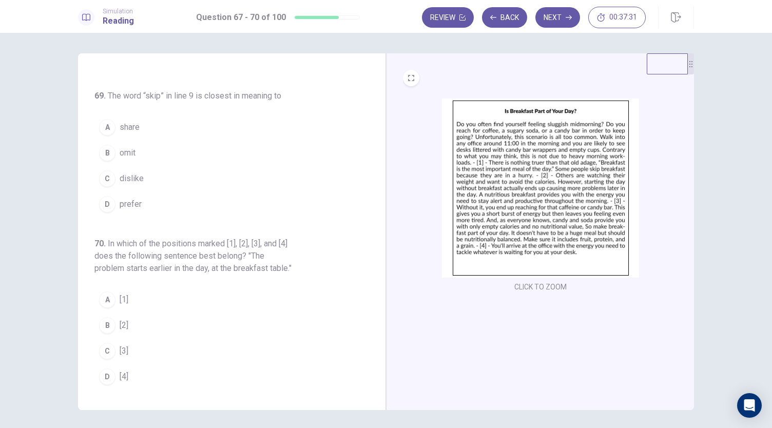
click at [139, 147] on button "B omit" at bounding box center [225, 153] width 262 height 26
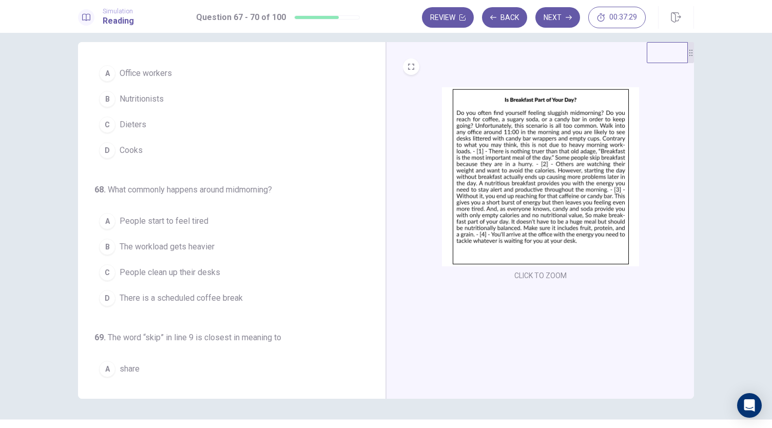
scroll to position [0, 0]
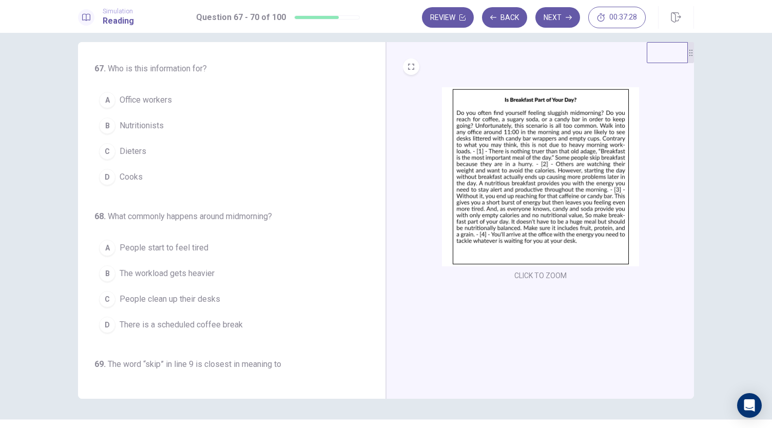
click at [486, 194] on img at bounding box center [540, 176] width 197 height 179
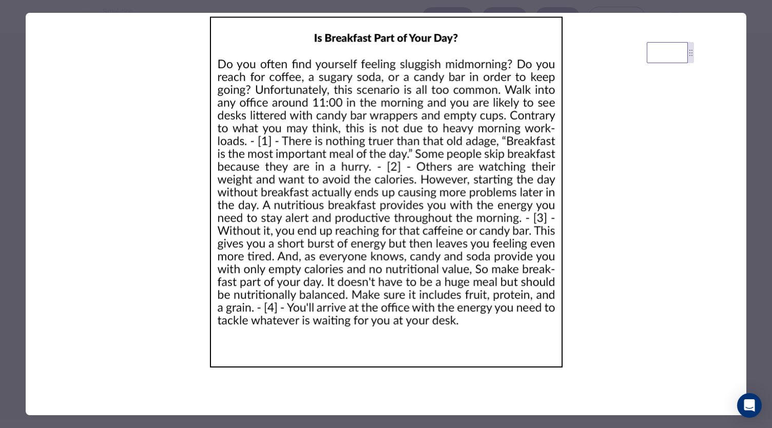
click at [753, 107] on div at bounding box center [386, 214] width 772 height 428
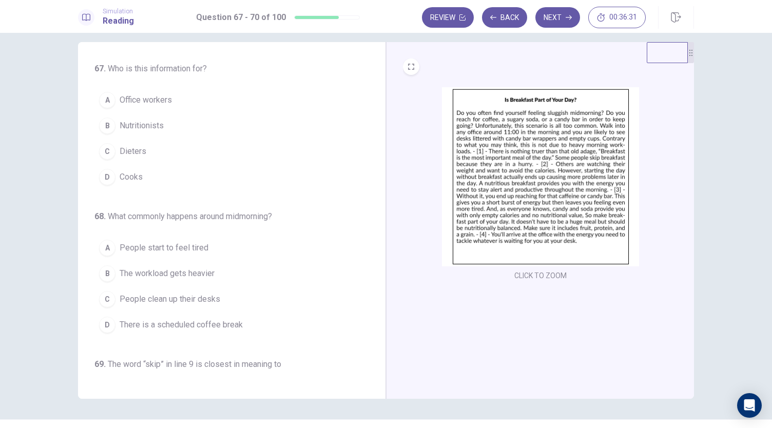
click at [170, 105] on button "A Office workers" at bounding box center [225, 100] width 262 height 26
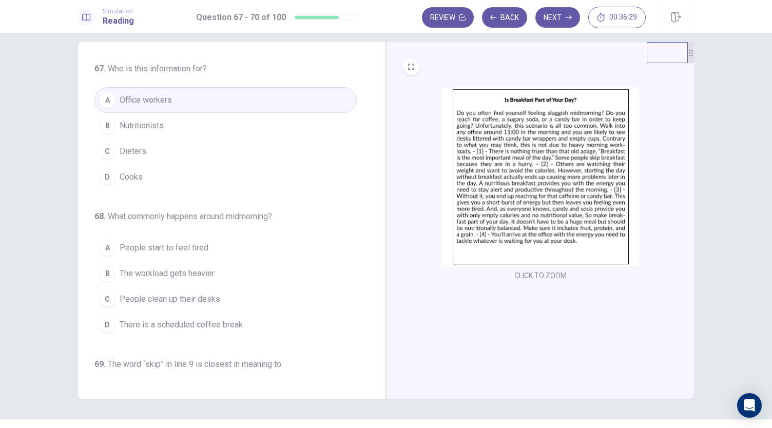
scroll to position [30, 0]
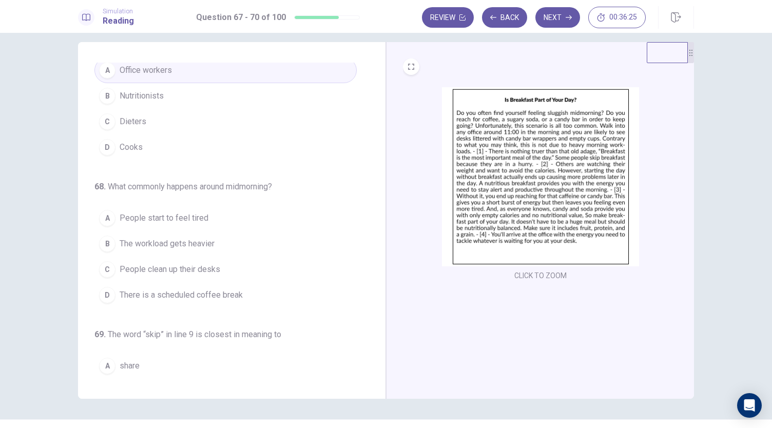
click at [502, 137] on img at bounding box center [540, 176] width 197 height 179
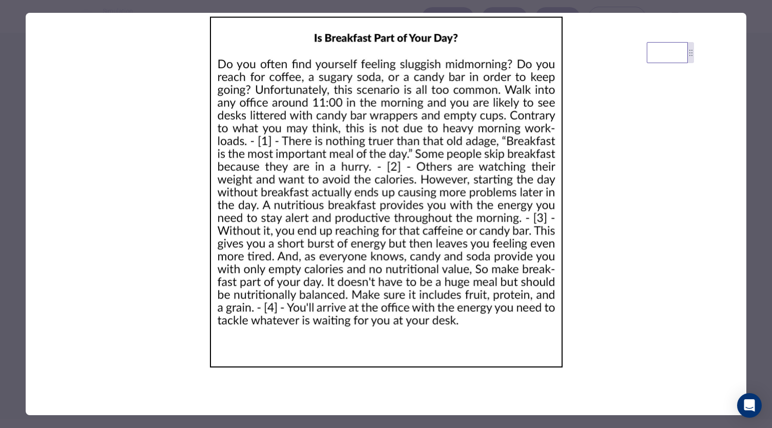
click at [749, 109] on div at bounding box center [386, 214] width 772 height 428
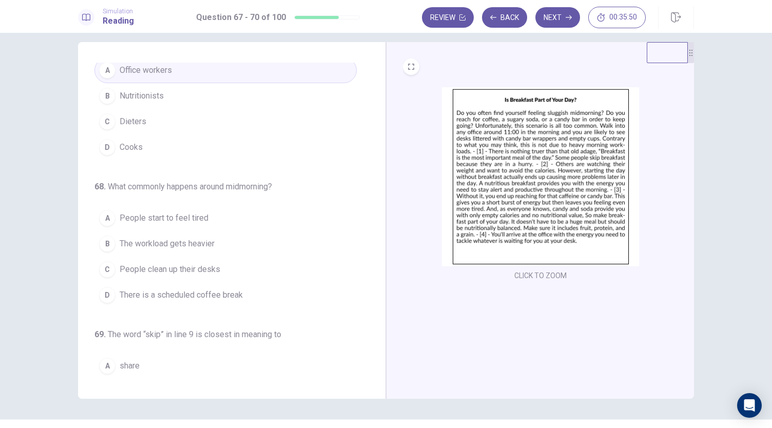
click at [211, 216] on button "A People start to feel tired" at bounding box center [225, 218] width 262 height 26
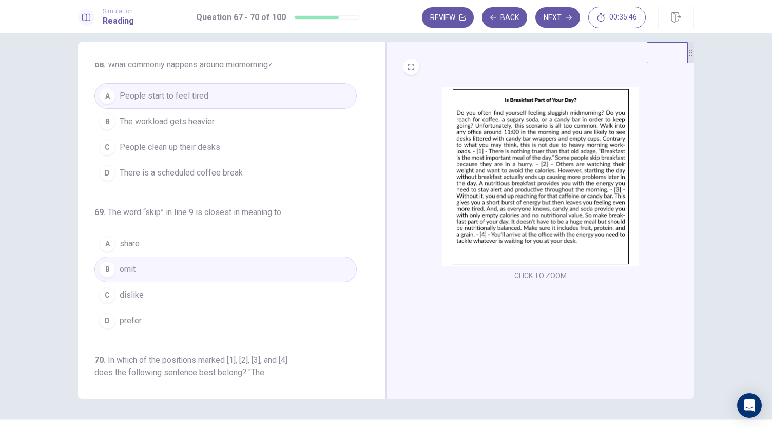
scroll to position [196, 0]
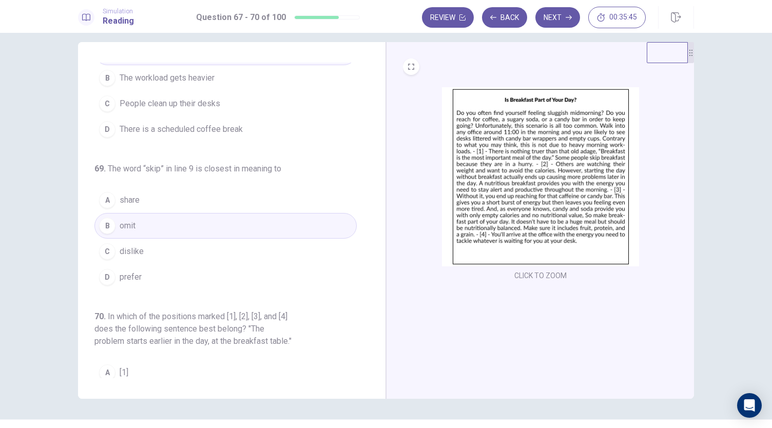
click at [525, 193] on img at bounding box center [540, 176] width 197 height 179
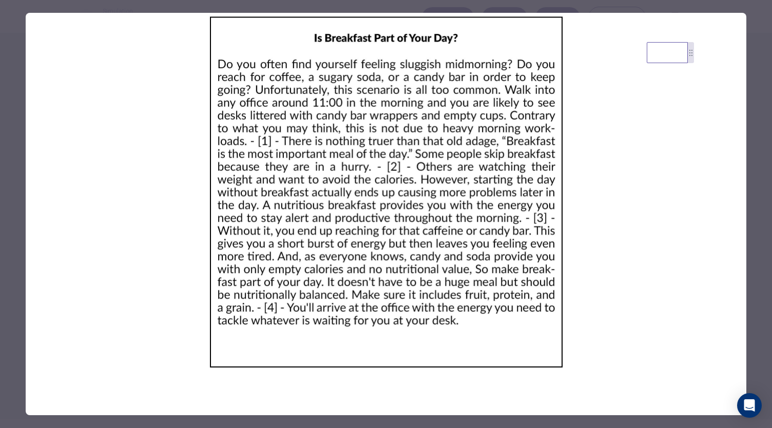
click at [755, 137] on div at bounding box center [386, 214] width 772 height 428
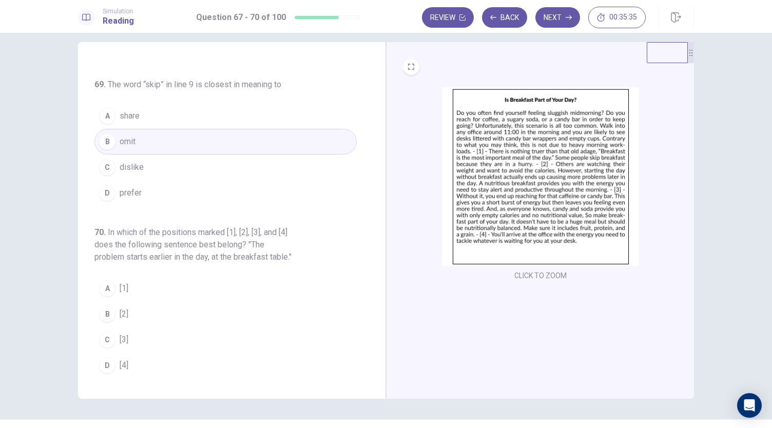
scroll to position [18, 0]
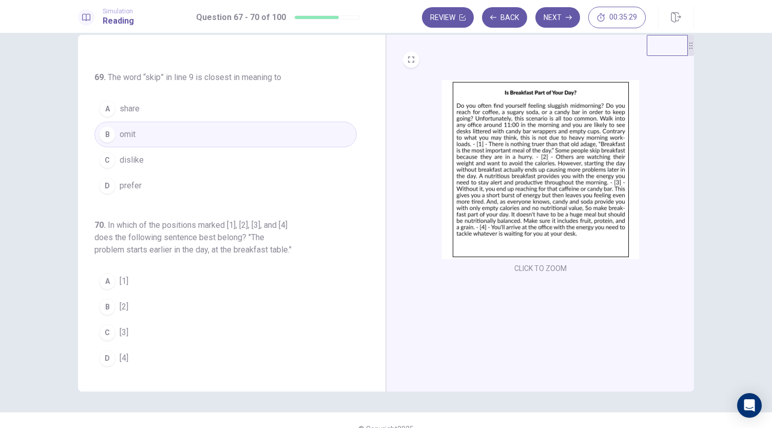
click at [529, 179] on img at bounding box center [540, 169] width 197 height 179
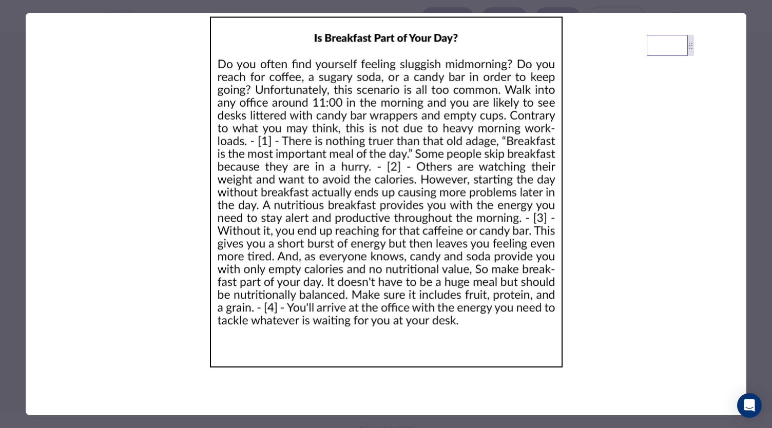
click at [756, 160] on div at bounding box center [386, 214] width 772 height 428
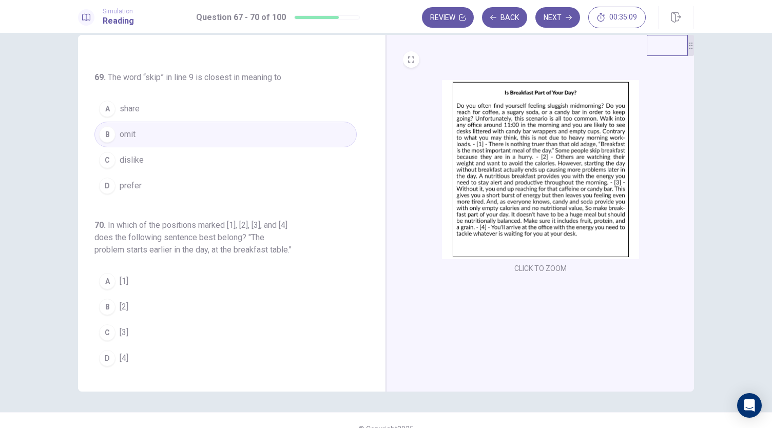
click at [142, 274] on button "A [1]" at bounding box center [225, 282] width 262 height 26
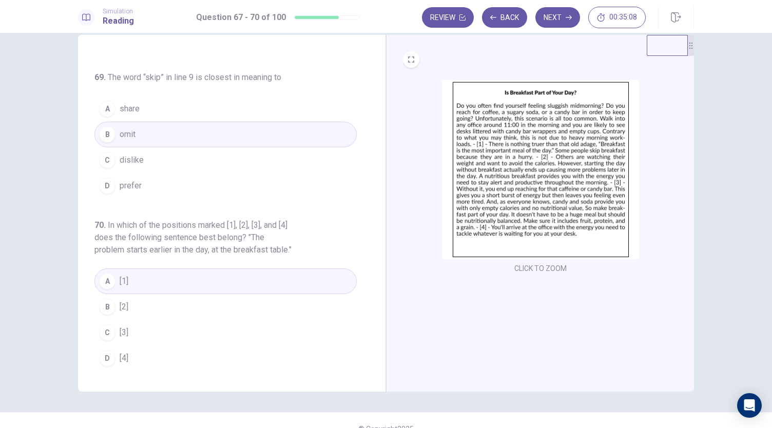
scroll to position [35, 0]
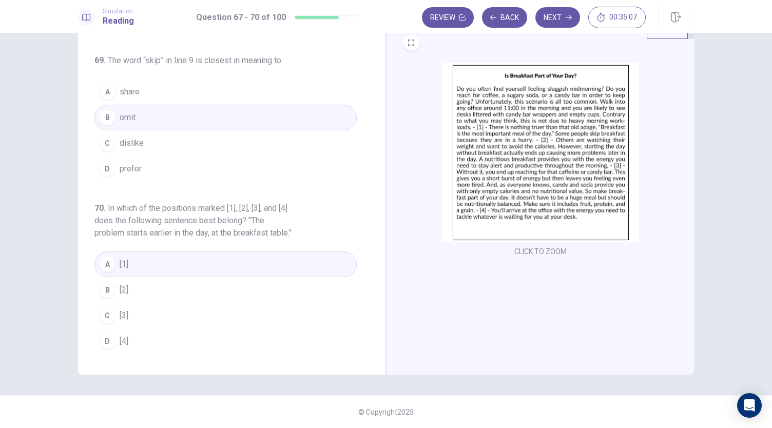
click at [509, 181] on img at bounding box center [540, 152] width 197 height 179
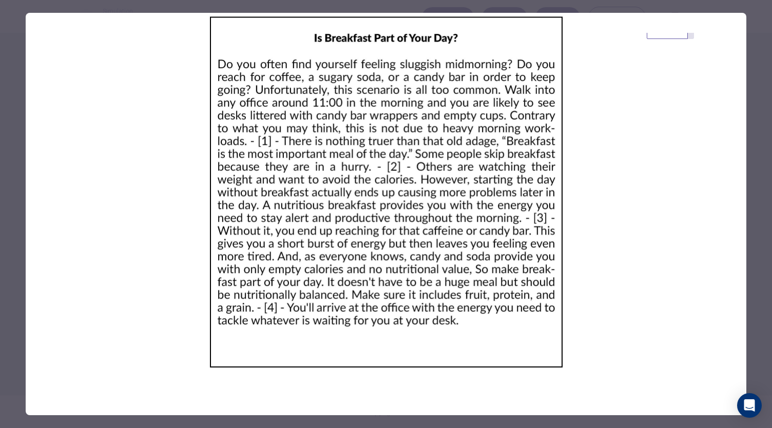
click at [755, 99] on div at bounding box center [386, 214] width 772 height 428
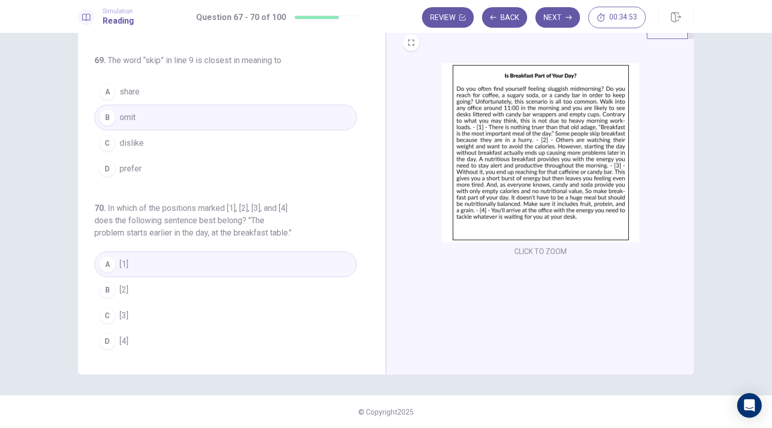
click at [543, 149] on img at bounding box center [540, 152] width 197 height 179
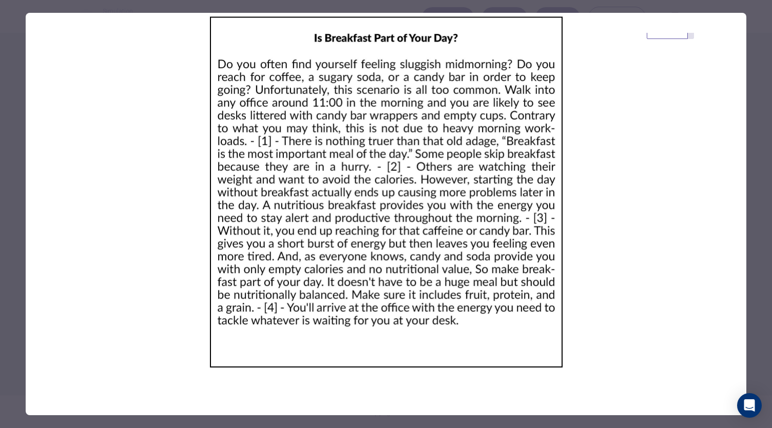
click at [746, 121] on img at bounding box center [386, 192] width 721 height 359
click at [756, 127] on div at bounding box center [386, 214] width 772 height 428
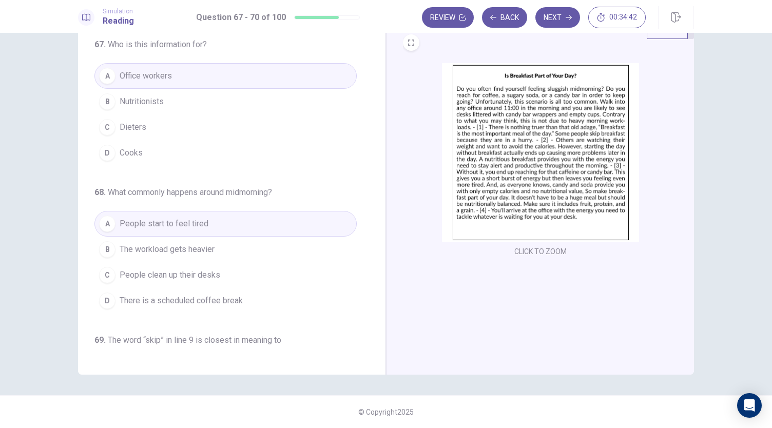
scroll to position [0, 0]
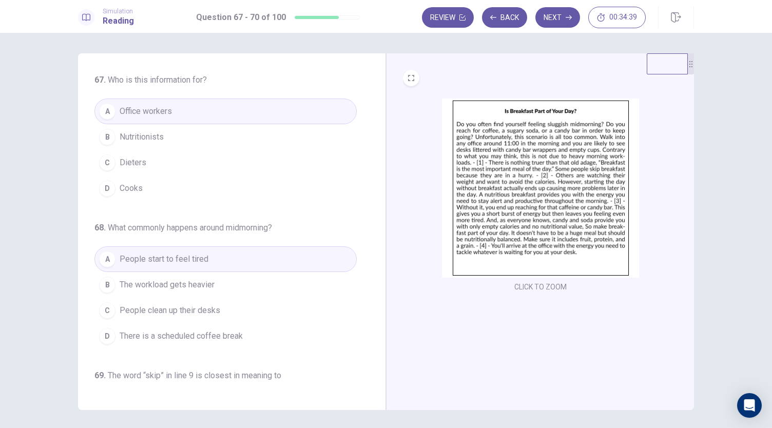
click at [526, 158] on img at bounding box center [540, 188] width 197 height 179
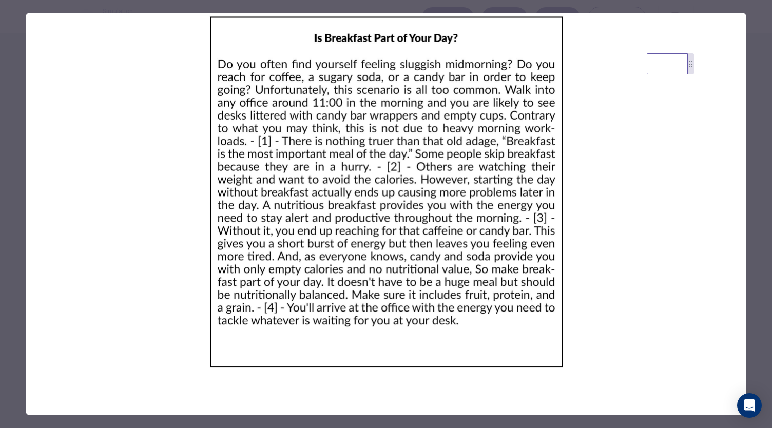
click at [756, 107] on div at bounding box center [386, 214] width 772 height 428
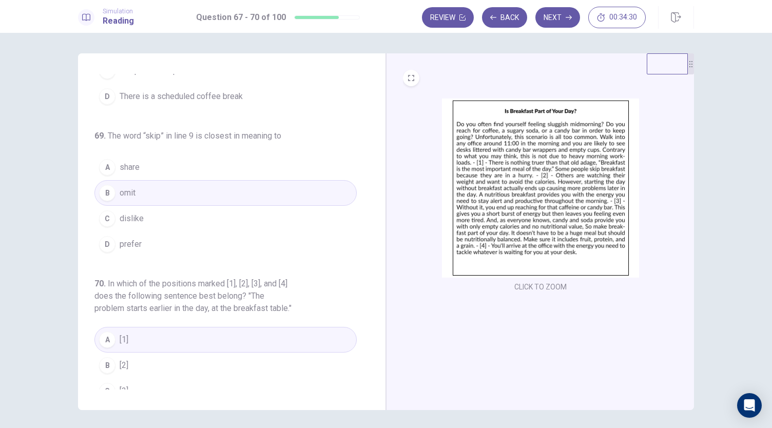
scroll to position [287, 0]
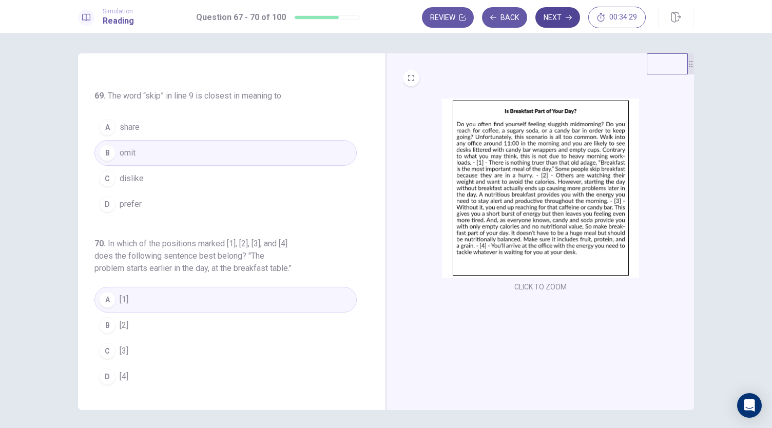
click at [564, 23] on button "Next" at bounding box center [558, 17] width 45 height 21
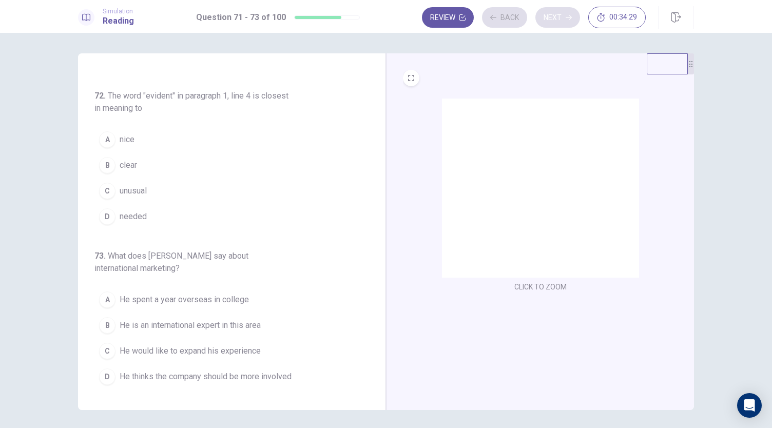
scroll to position [127, 0]
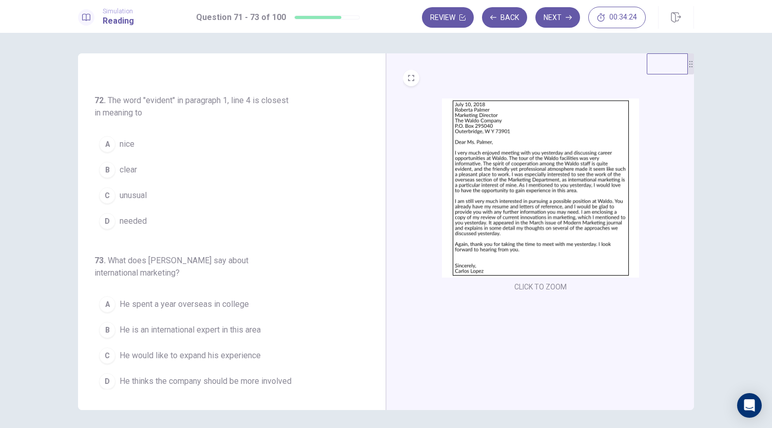
click at [469, 184] on img at bounding box center [540, 188] width 197 height 179
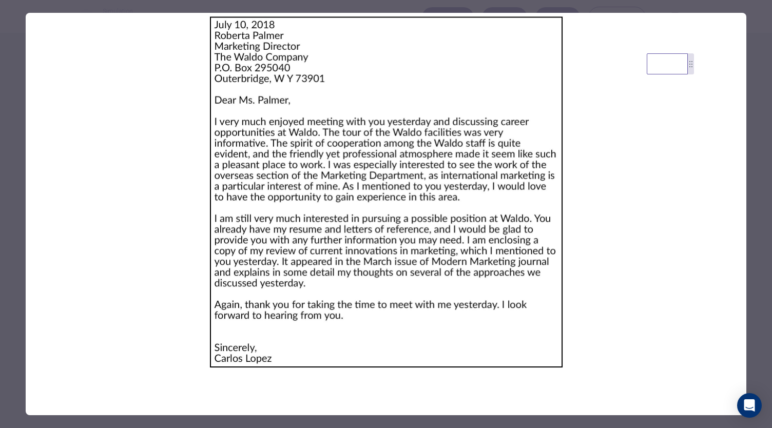
click at [754, 120] on div at bounding box center [386, 214] width 772 height 428
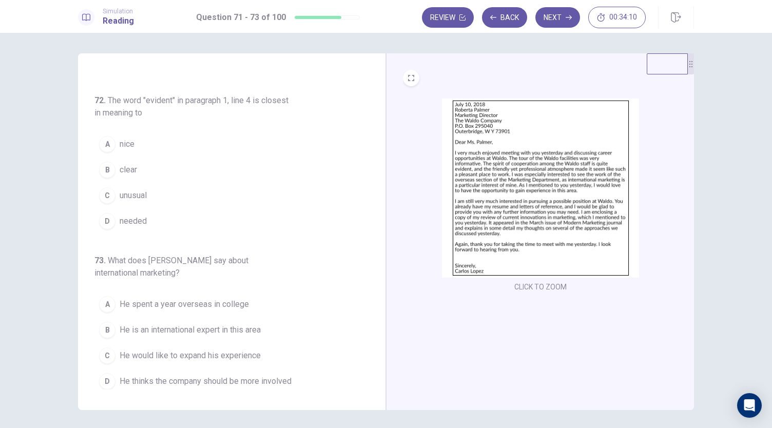
click at [164, 174] on button "B clear" at bounding box center [225, 170] width 262 height 26
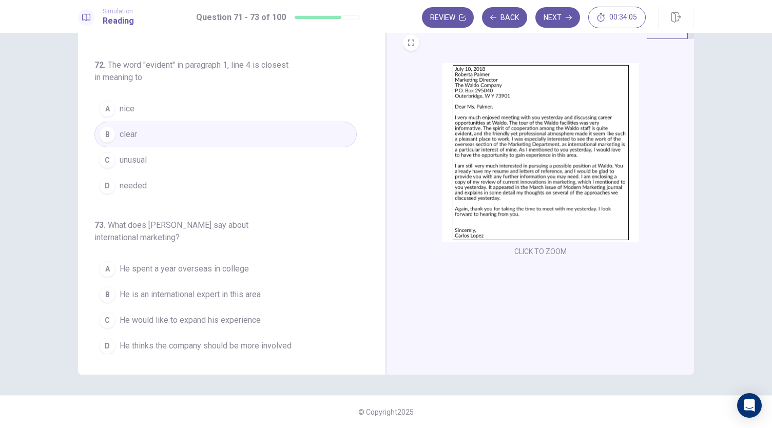
click at [509, 196] on img at bounding box center [540, 152] width 197 height 179
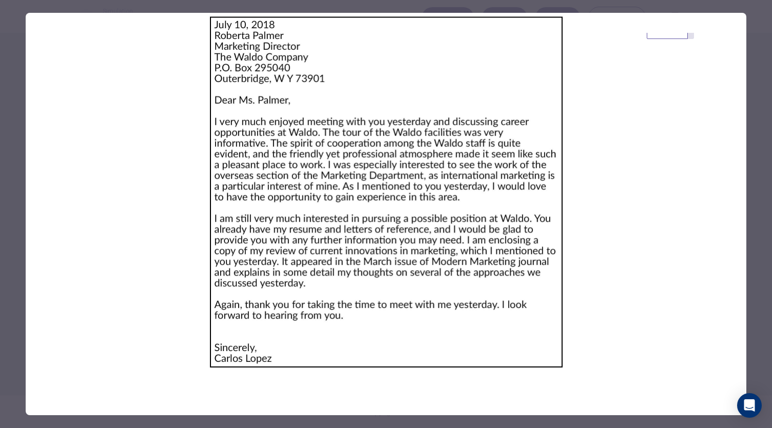
click at [755, 158] on div at bounding box center [386, 214] width 772 height 428
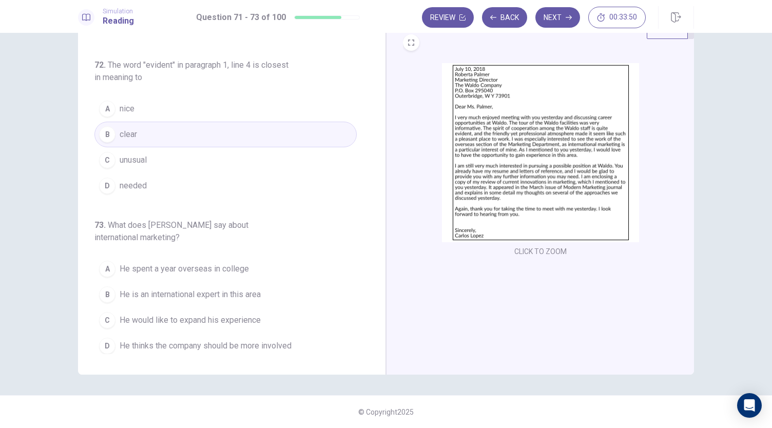
click at [532, 158] on img at bounding box center [540, 152] width 197 height 179
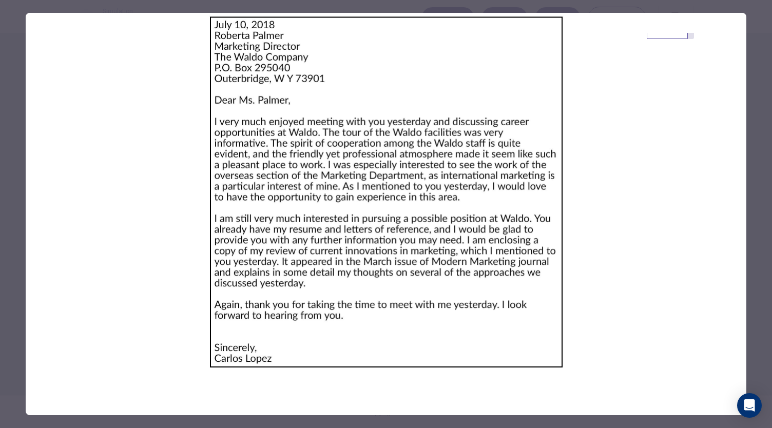
click at [756, 113] on div at bounding box center [386, 214] width 772 height 428
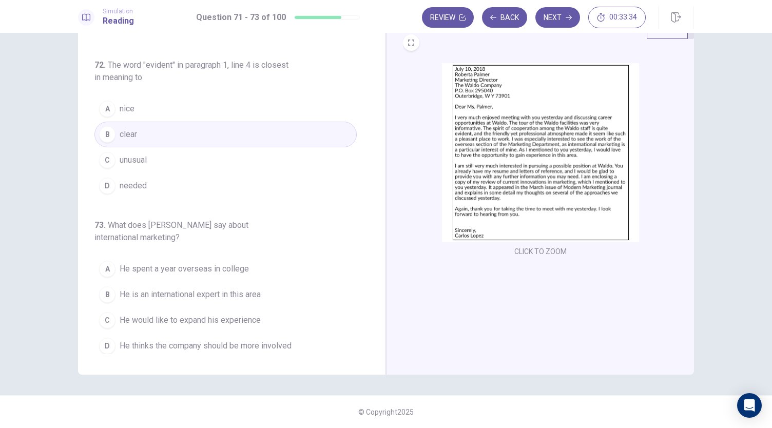
click at [197, 321] on span "He would like to expand his experience" at bounding box center [190, 320] width 141 height 12
click at [510, 156] on img at bounding box center [540, 152] width 197 height 179
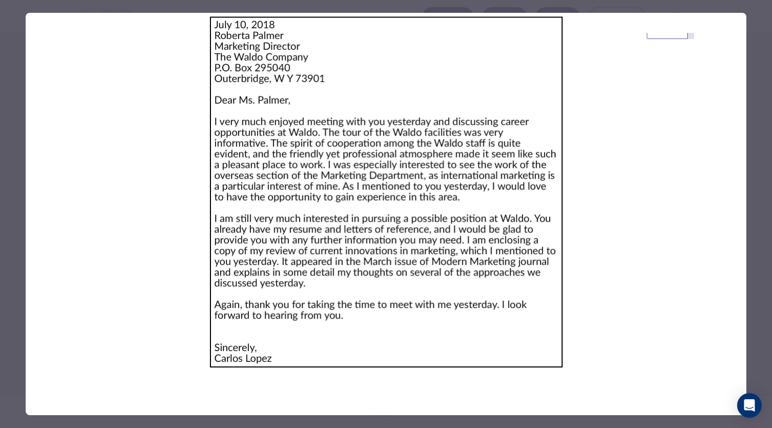
click at [759, 88] on div at bounding box center [386, 214] width 772 height 428
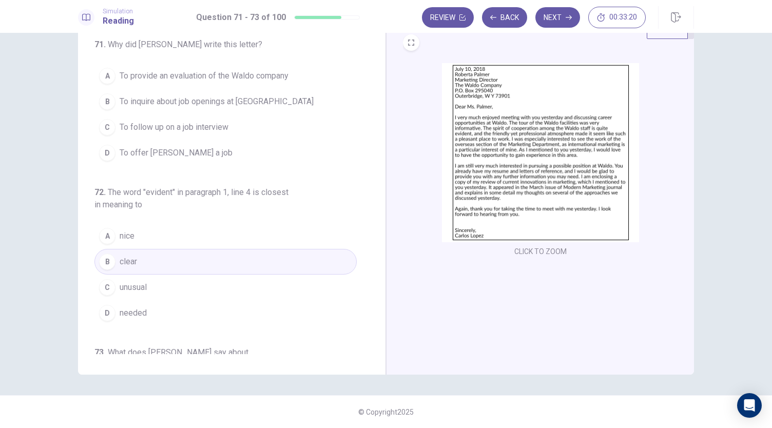
scroll to position [0, 0]
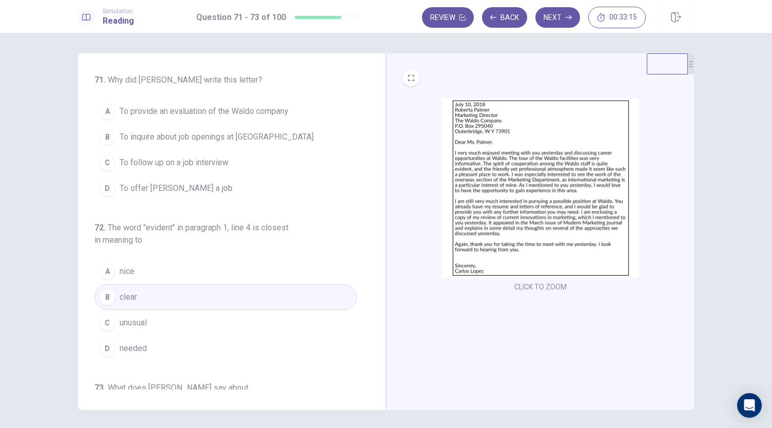
click at [252, 135] on span "To inquire about job openings at [GEOGRAPHIC_DATA]" at bounding box center [217, 137] width 194 height 12
click at [490, 186] on img at bounding box center [540, 188] width 197 height 179
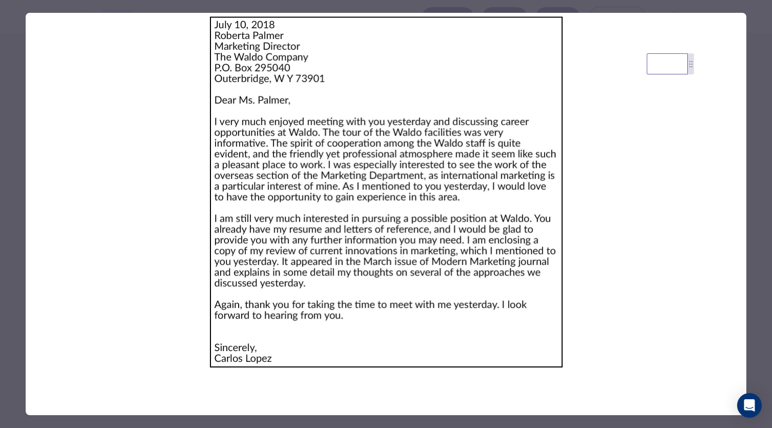
click at [752, 143] on div at bounding box center [386, 214] width 772 height 428
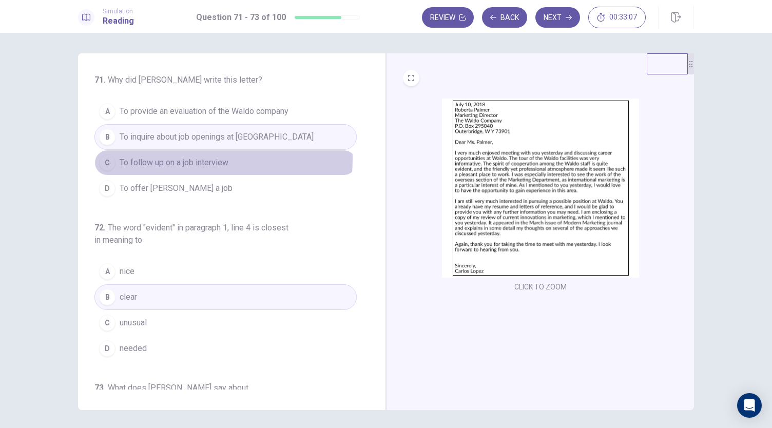
click at [159, 158] on span "To follow up on a job interview" at bounding box center [174, 163] width 109 height 12
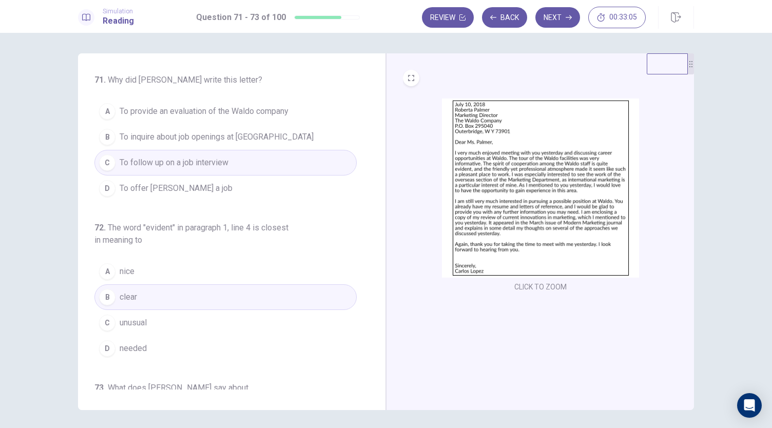
click at [487, 171] on img at bounding box center [540, 188] width 197 height 179
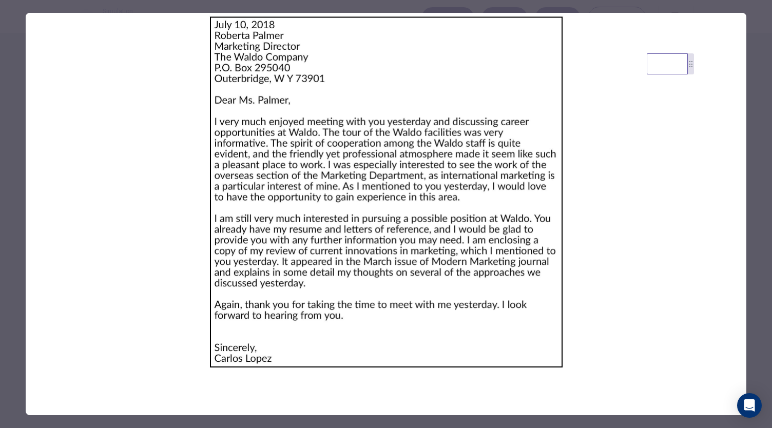
click at [760, 147] on div at bounding box center [386, 214] width 772 height 428
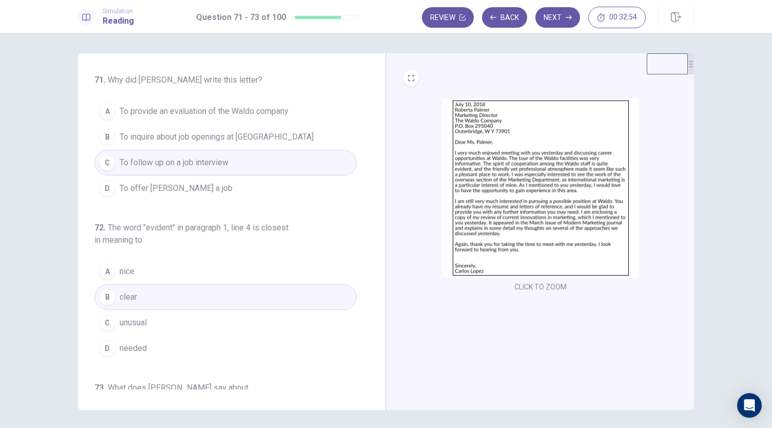
click at [492, 223] on img at bounding box center [540, 188] width 197 height 179
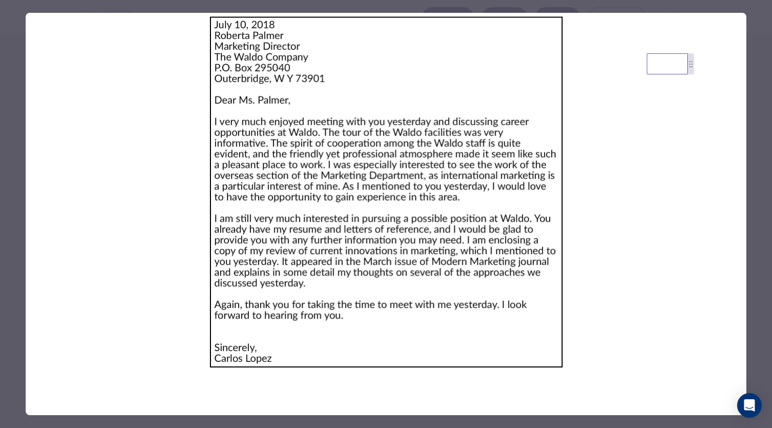
click at [752, 87] on div at bounding box center [386, 214] width 772 height 428
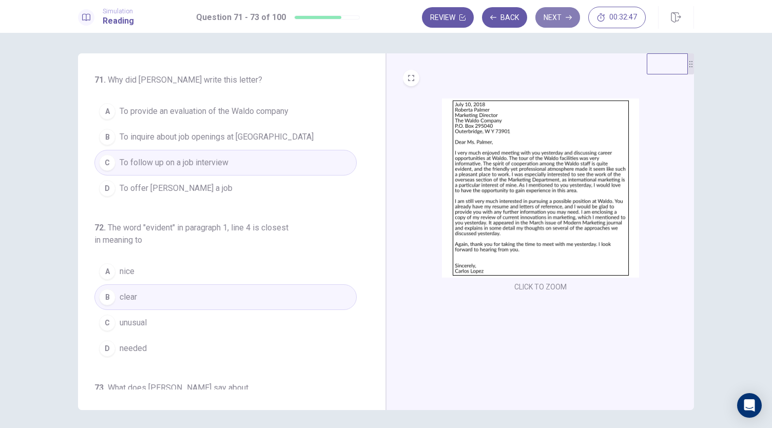
click at [564, 12] on button "Next" at bounding box center [558, 17] width 45 height 21
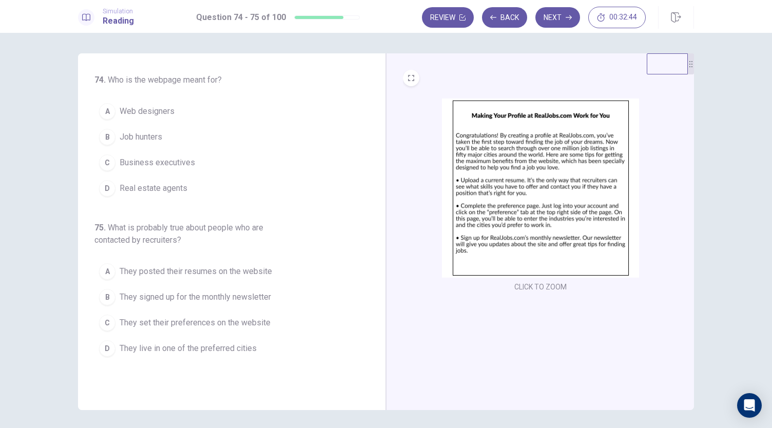
click at [534, 175] on img at bounding box center [540, 188] width 197 height 179
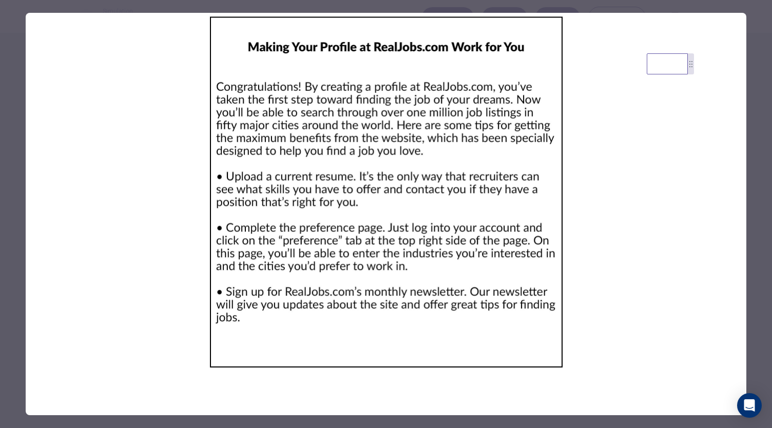
click at [753, 100] on div at bounding box center [386, 214] width 772 height 428
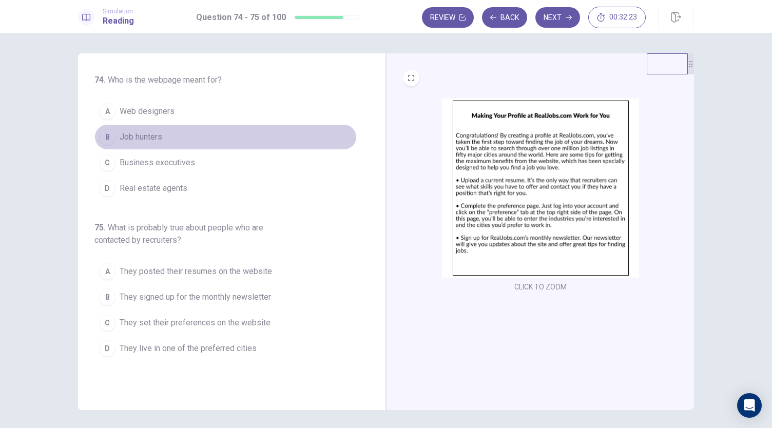
click at [169, 138] on button "B Job hunters" at bounding box center [225, 137] width 262 height 26
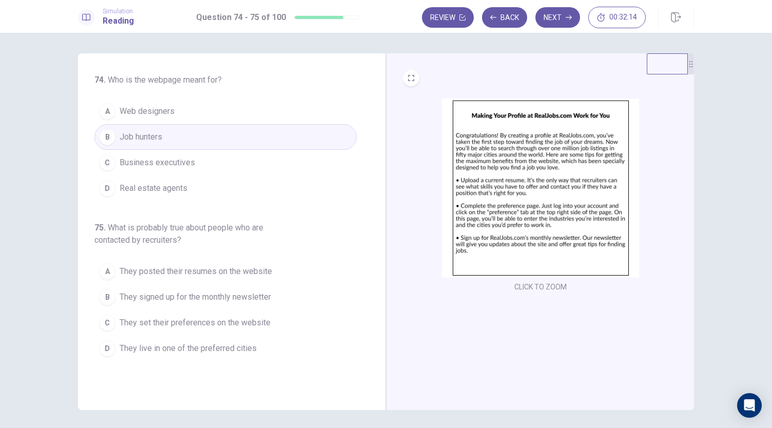
scroll to position [35, 0]
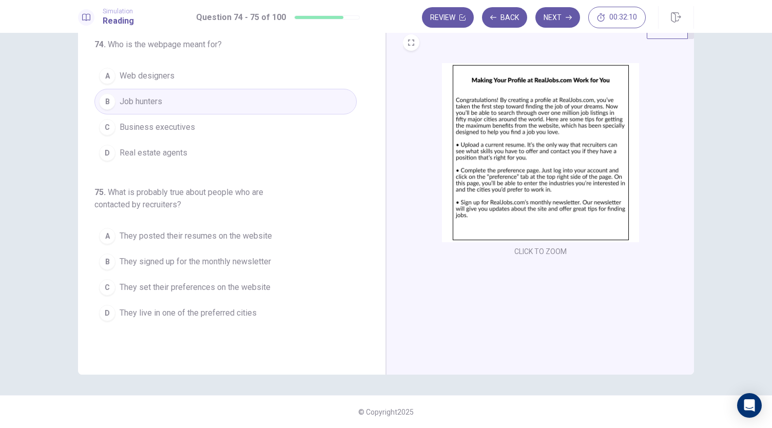
click at [517, 176] on img at bounding box center [540, 152] width 197 height 179
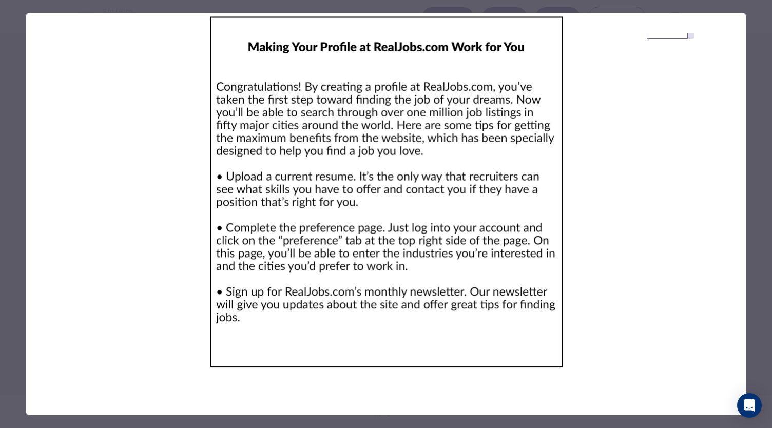
click at [756, 67] on div at bounding box center [386, 214] width 772 height 428
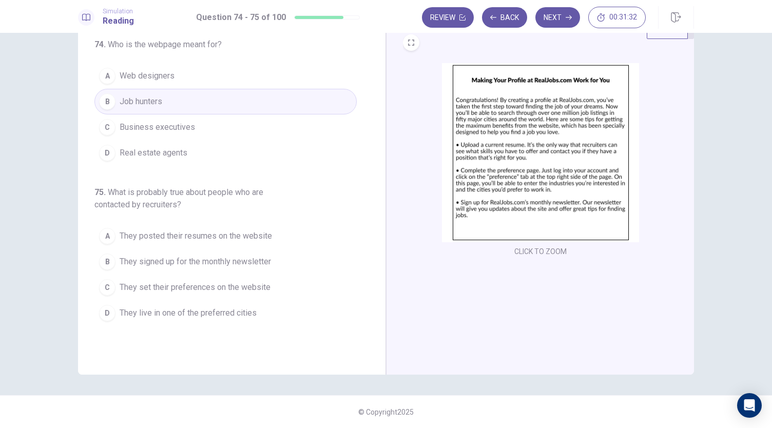
click at [191, 238] on span "They posted their resumes on the website" at bounding box center [196, 236] width 153 height 12
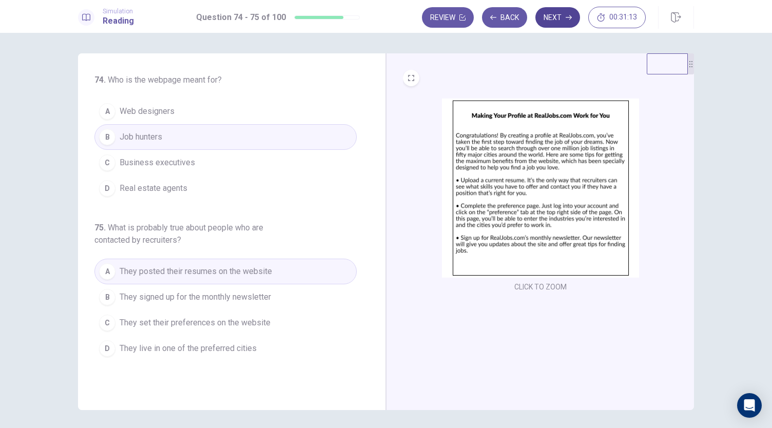
click at [559, 15] on button "Next" at bounding box center [558, 17] width 45 height 21
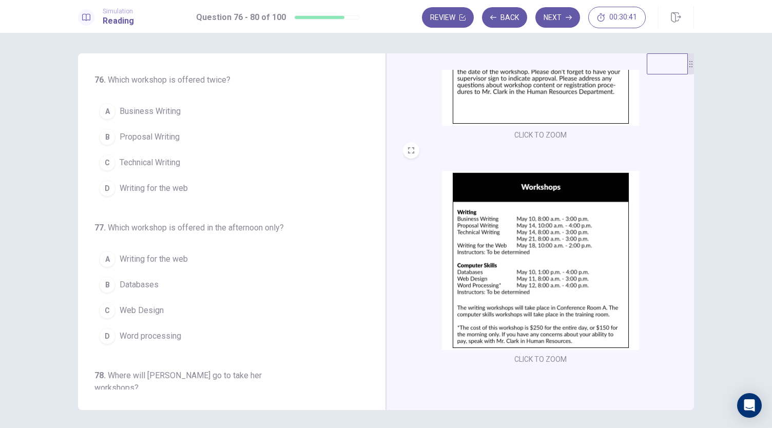
scroll to position [175, 0]
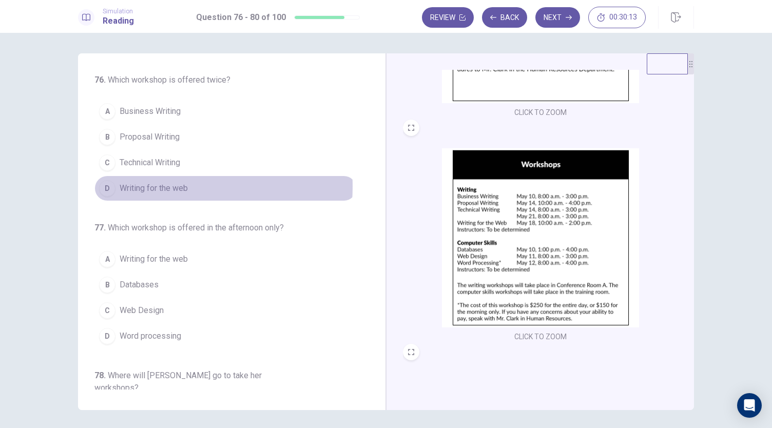
click at [136, 185] on span "Writing for the web" at bounding box center [154, 188] width 68 height 12
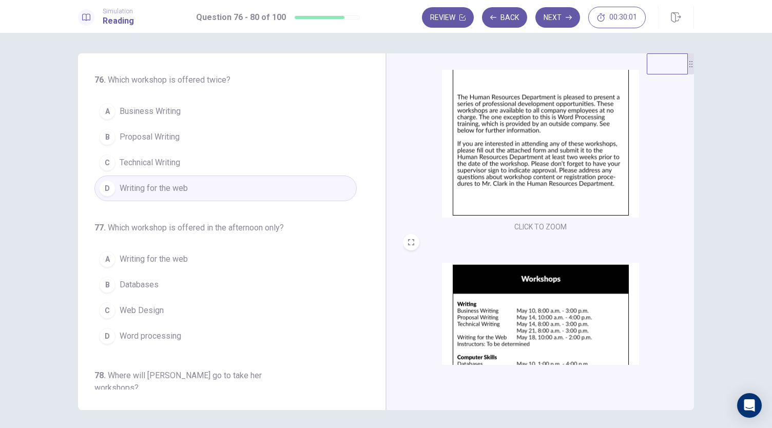
scroll to position [147, 0]
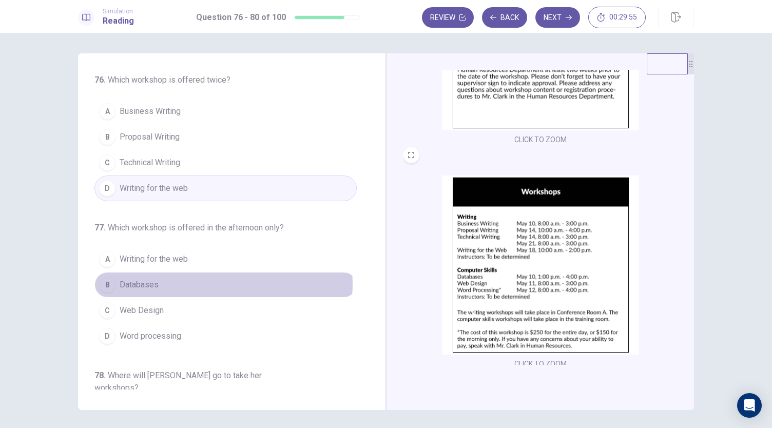
click at [216, 282] on button "B Databases" at bounding box center [225, 285] width 262 height 26
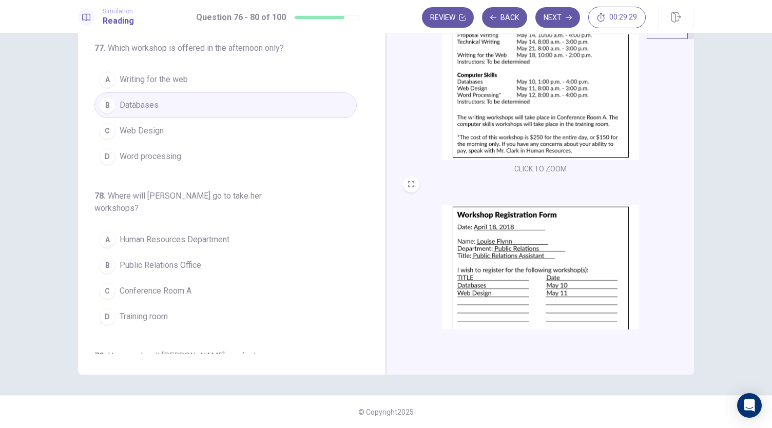
scroll to position [145, 0]
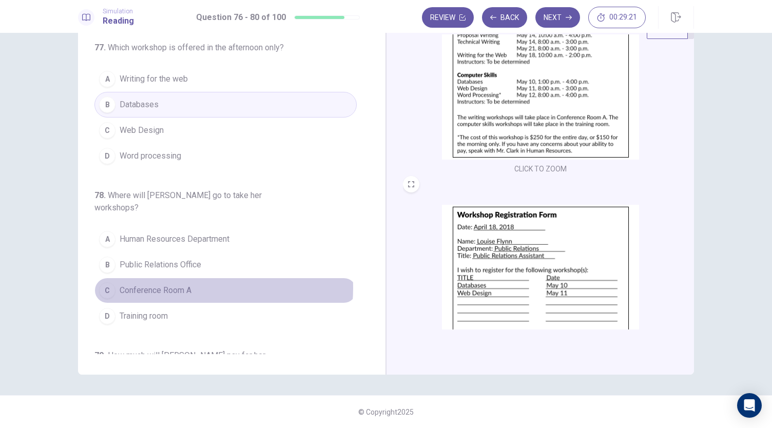
click at [196, 278] on button "C Conference Room A" at bounding box center [225, 291] width 262 height 26
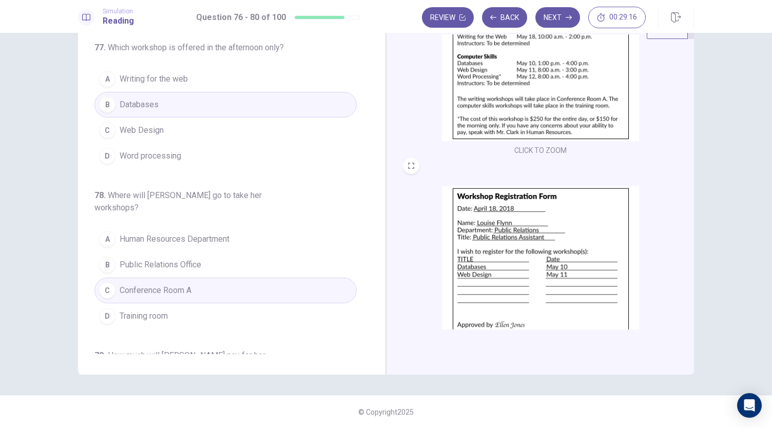
scroll to position [325, 0]
click at [192, 305] on button "D Training room" at bounding box center [225, 316] width 262 height 26
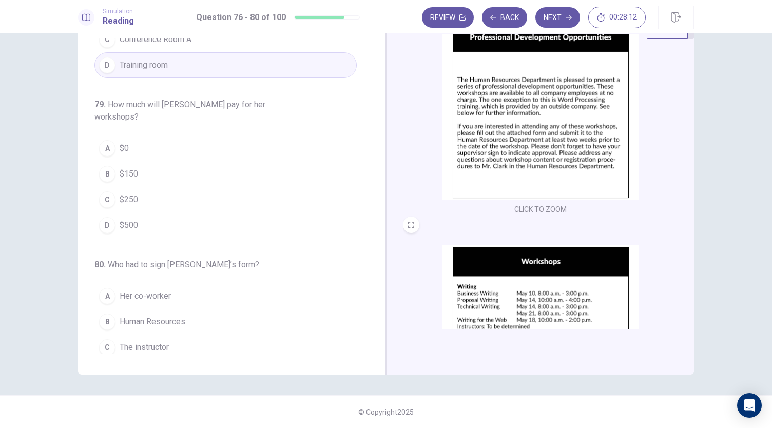
scroll to position [39, 0]
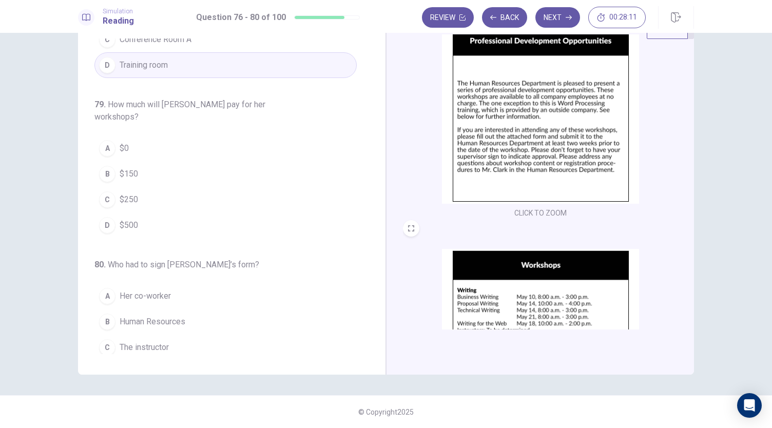
click at [526, 131] on img at bounding box center [540, 114] width 197 height 179
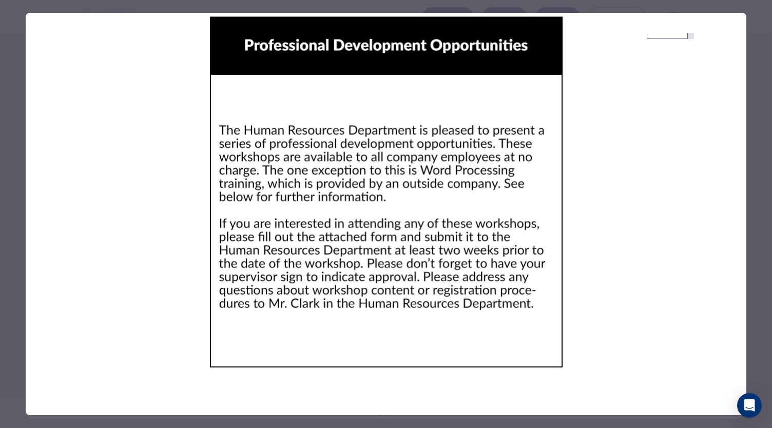
click at [749, 97] on div at bounding box center [386, 214] width 772 height 428
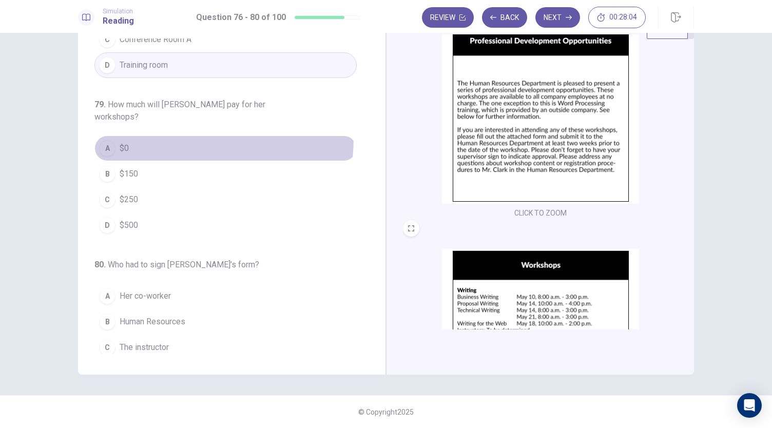
click at [150, 136] on button "A $0" at bounding box center [225, 149] width 262 height 26
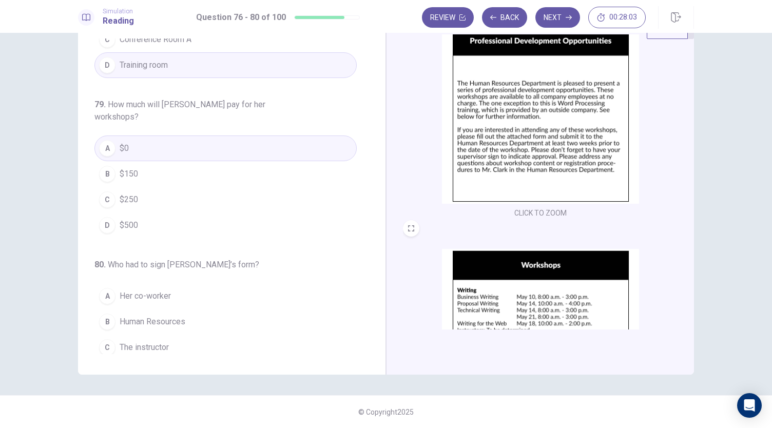
click at [562, 122] on img at bounding box center [540, 114] width 197 height 179
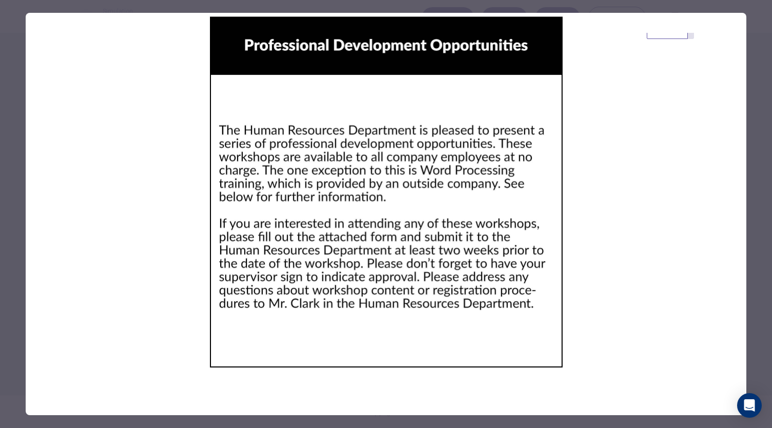
click at [753, 100] on div at bounding box center [386, 214] width 772 height 428
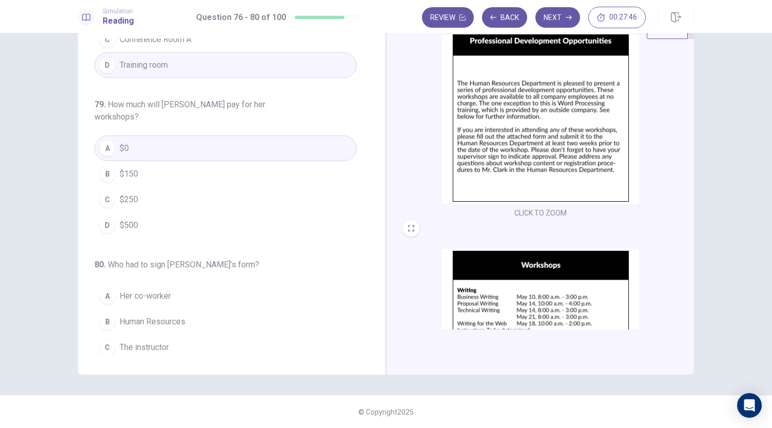
click at [170, 360] on button "D Her supervisor" at bounding box center [225, 373] width 262 height 26
click at [591, 118] on img at bounding box center [540, 114] width 197 height 179
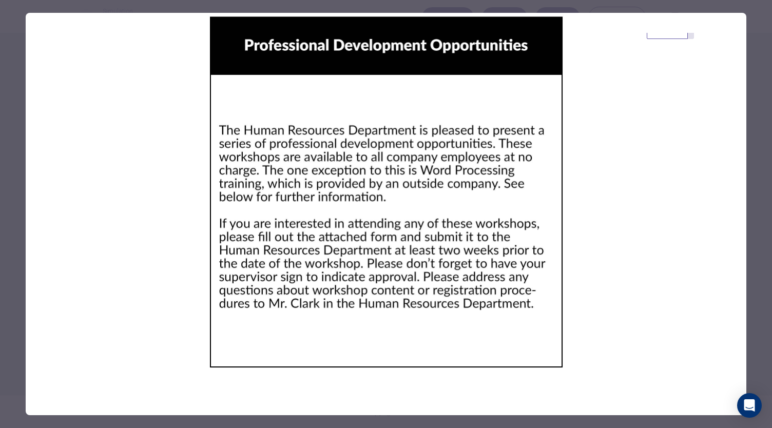
click at [758, 88] on div at bounding box center [386, 214] width 772 height 428
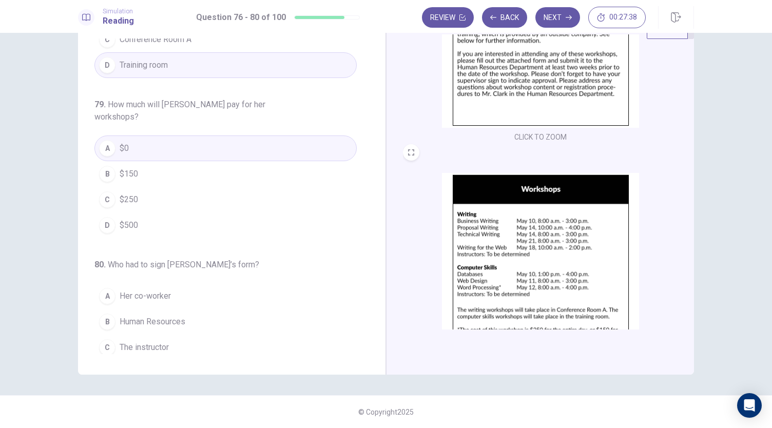
scroll to position [116, 0]
click at [523, 257] on img at bounding box center [540, 261] width 197 height 179
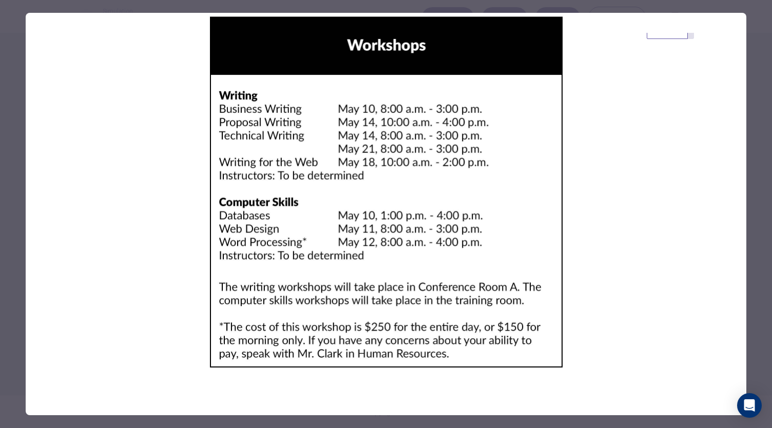
click at [754, 143] on div at bounding box center [386, 214] width 772 height 428
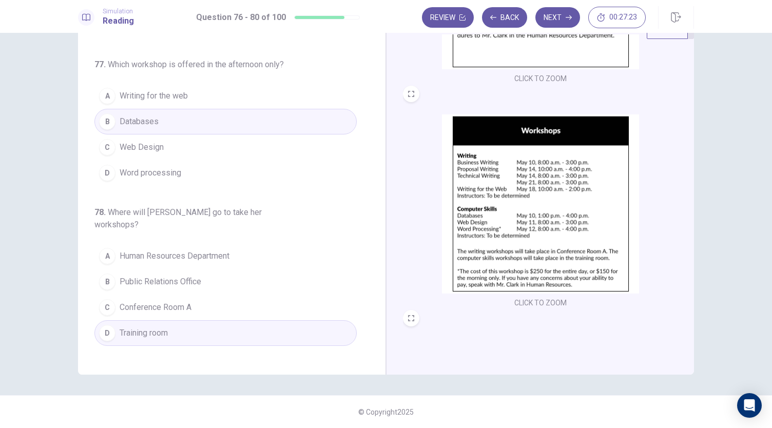
scroll to position [188, 0]
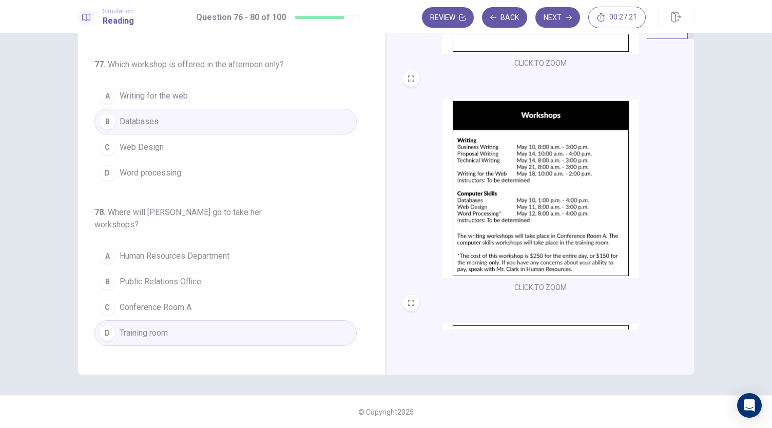
click at [496, 239] on img at bounding box center [540, 188] width 197 height 179
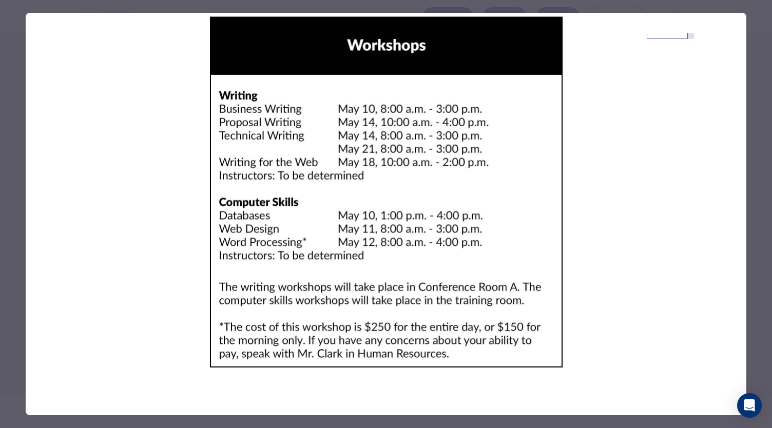
click at [753, 126] on div at bounding box center [386, 214] width 772 height 428
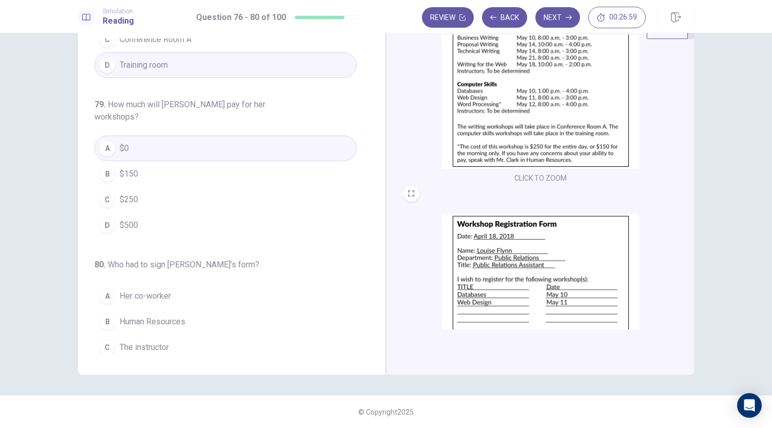
scroll to position [315, 0]
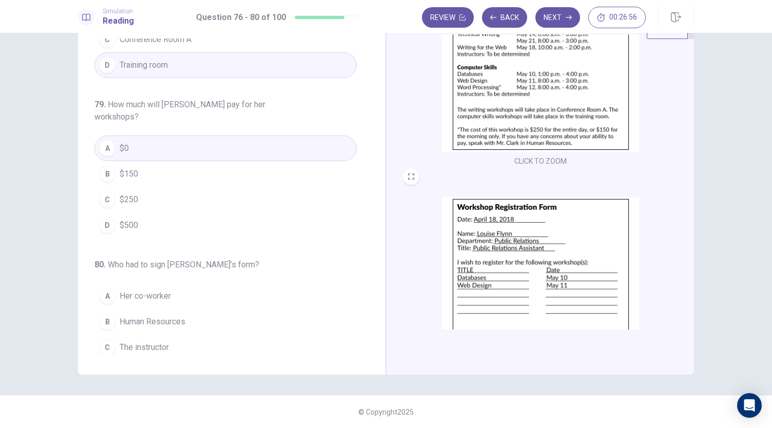
click at [477, 131] on img at bounding box center [540, 62] width 197 height 179
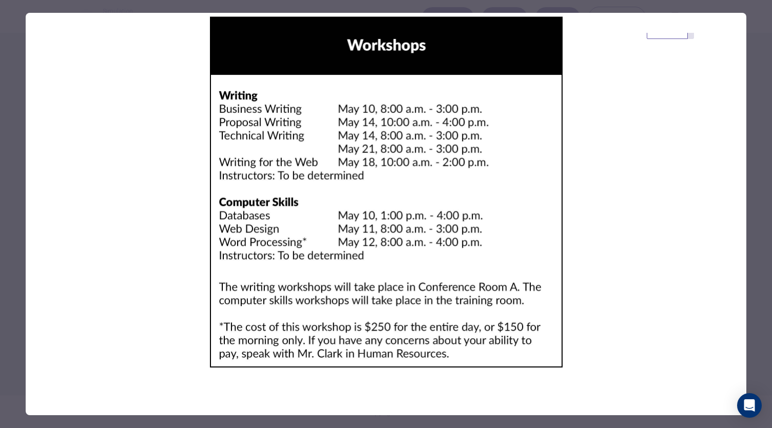
click at [749, 105] on div at bounding box center [386, 214] width 772 height 428
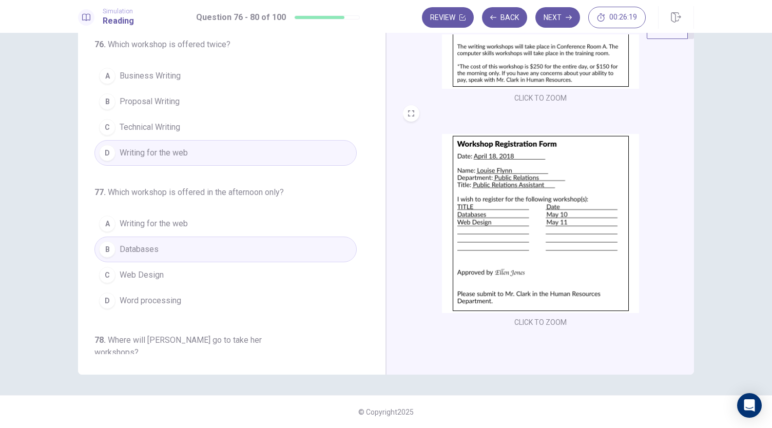
scroll to position [0, 0]
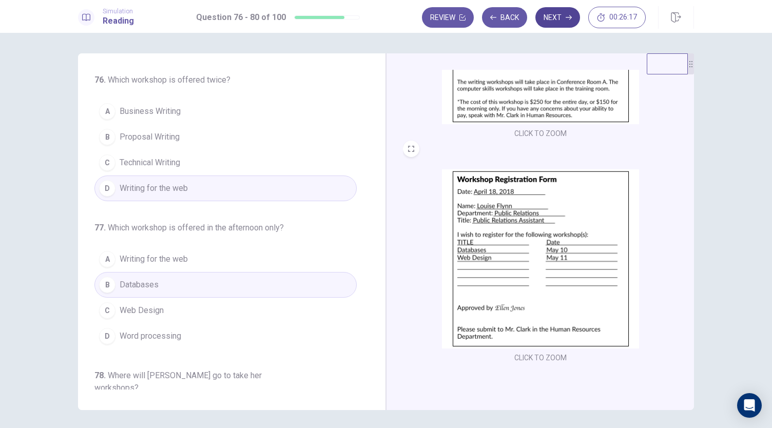
click at [557, 8] on button "Next" at bounding box center [558, 17] width 45 height 21
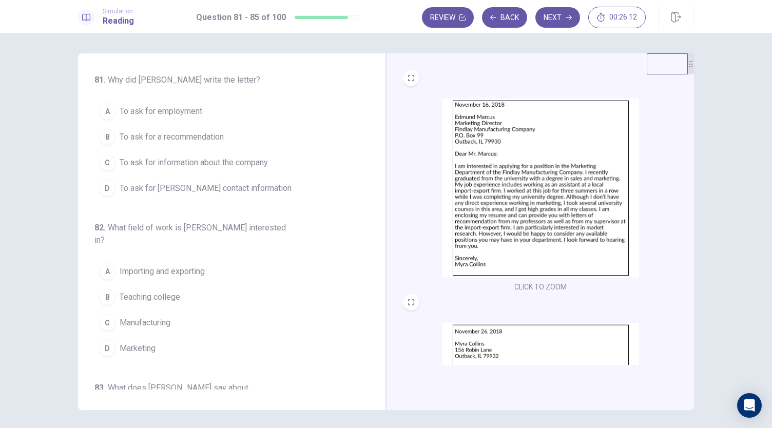
click at [473, 238] on img at bounding box center [540, 188] width 197 height 179
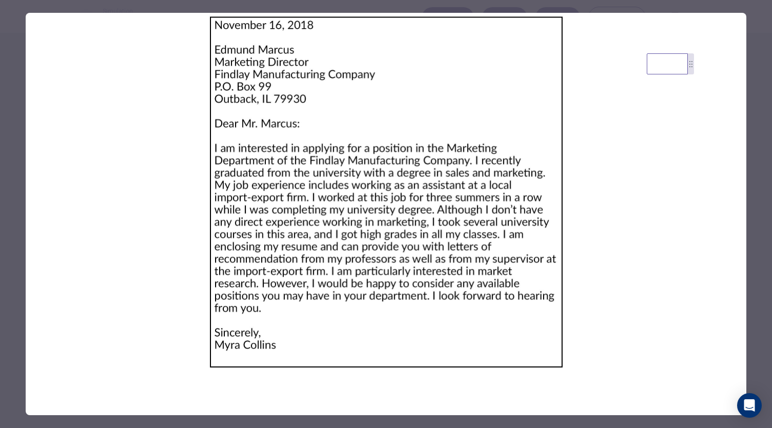
click at [750, 117] on div at bounding box center [386, 214] width 772 height 428
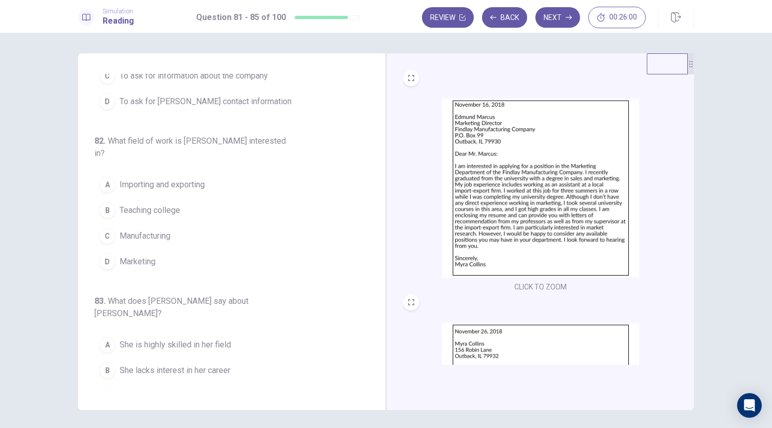
scroll to position [72, 0]
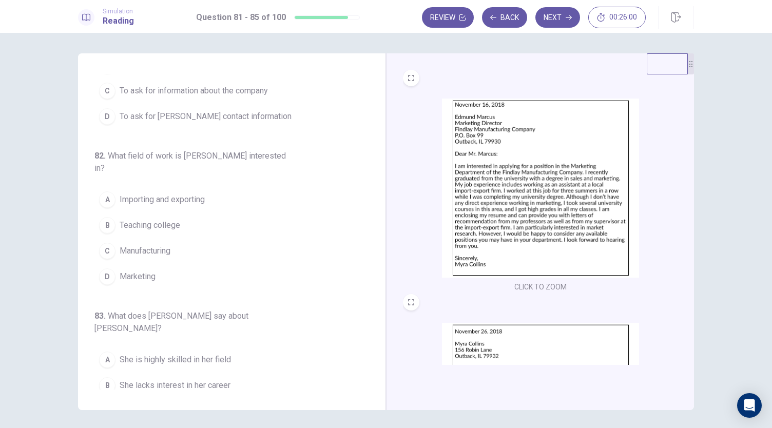
click at [582, 148] on img at bounding box center [540, 188] width 197 height 179
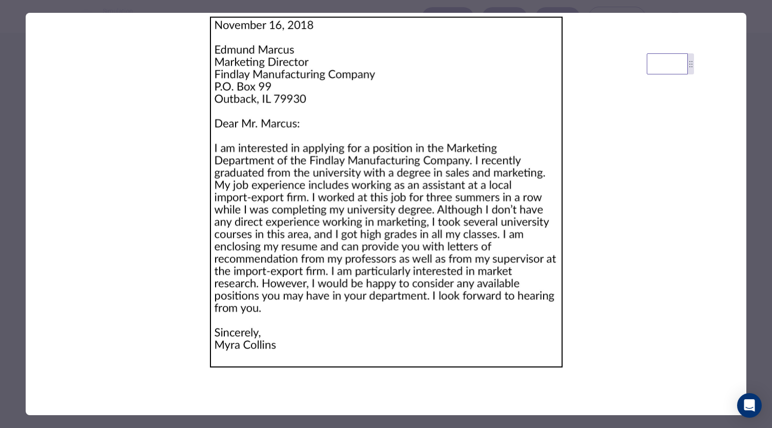
click at [757, 108] on div at bounding box center [386, 214] width 772 height 428
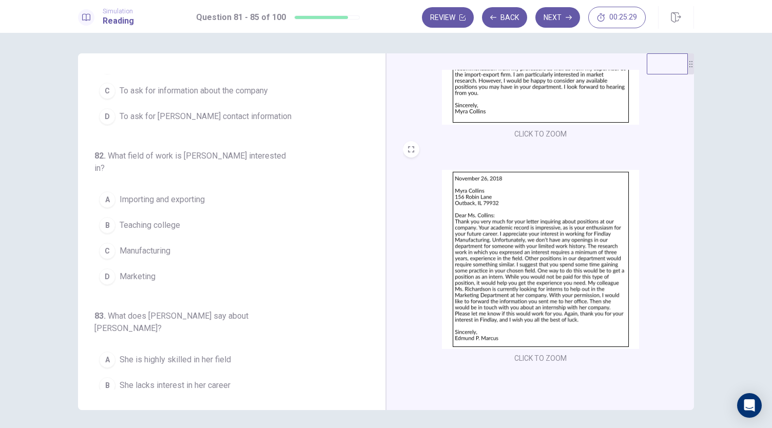
scroll to position [0, 0]
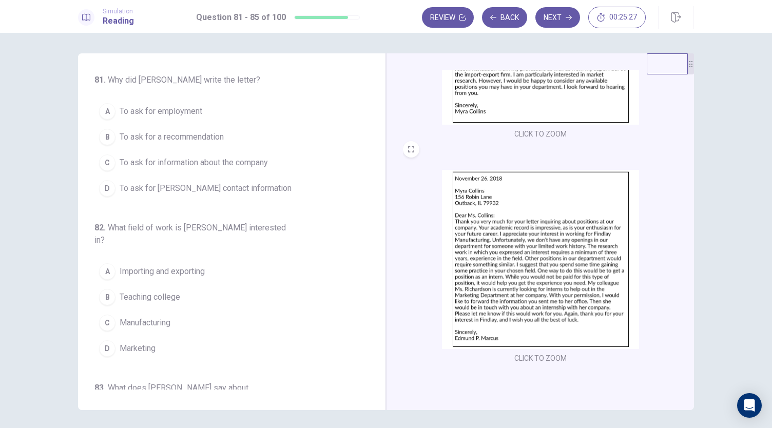
click at [167, 120] on button "A To ask for employment" at bounding box center [225, 112] width 262 height 26
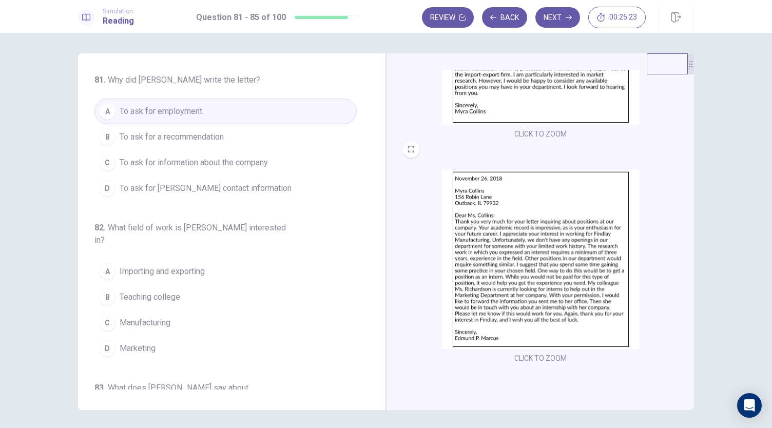
scroll to position [72, 0]
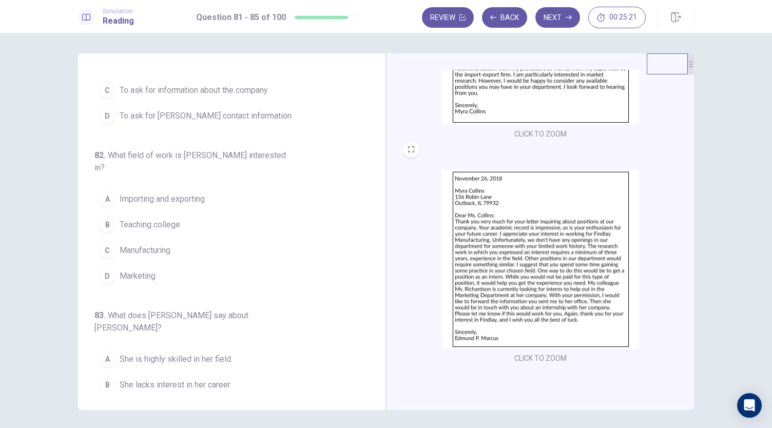
click at [155, 263] on button "D Marketing" at bounding box center [225, 276] width 262 height 26
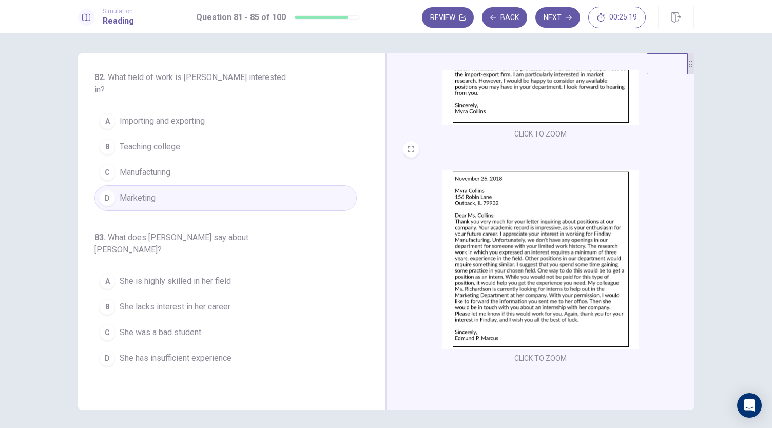
scroll to position [214, 0]
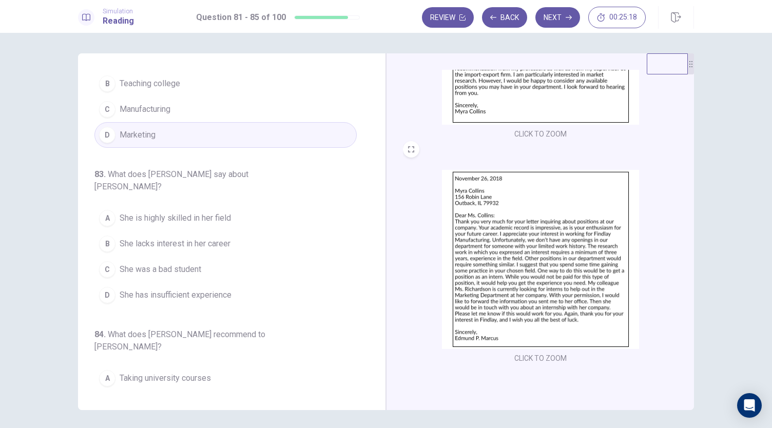
click at [474, 246] on img at bounding box center [540, 259] width 197 height 179
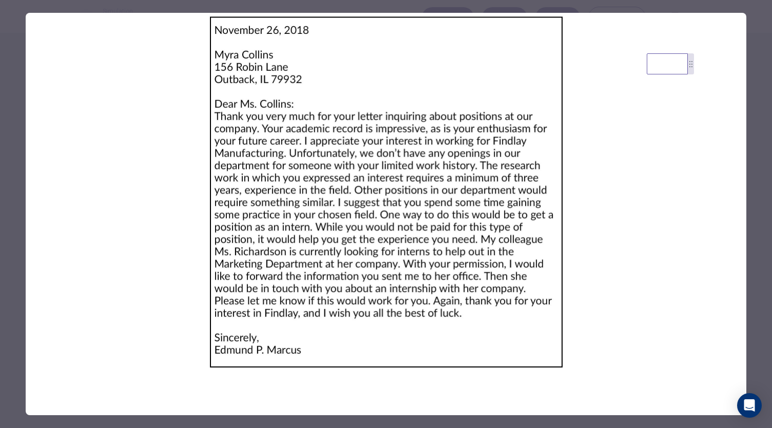
click at [752, 117] on div at bounding box center [386, 214] width 772 height 428
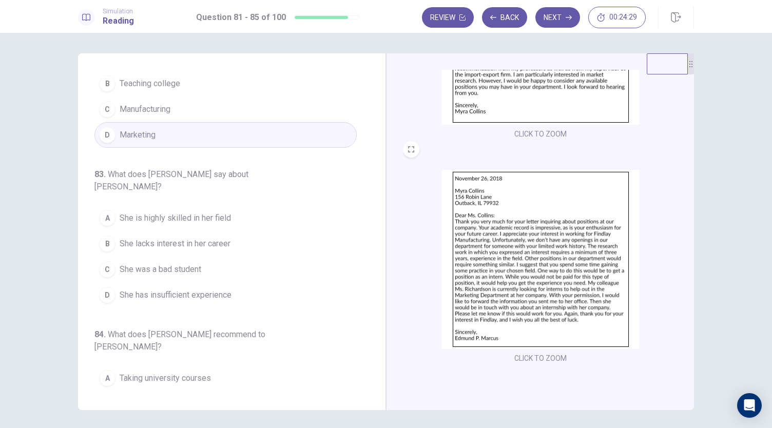
scroll to position [229, 0]
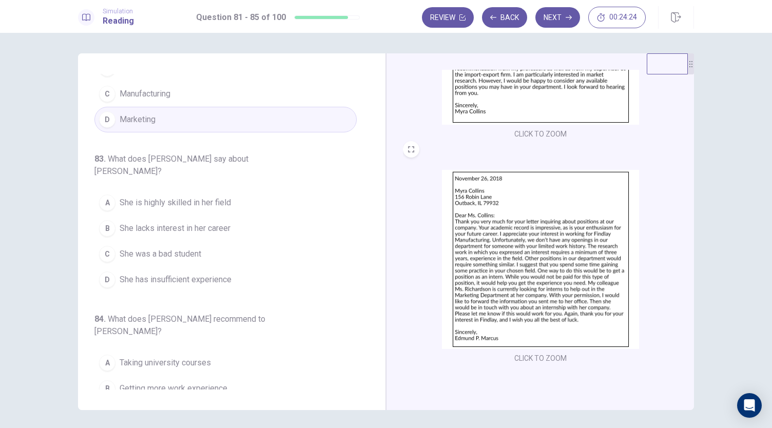
click at [193, 267] on button "D She has insufficient experience" at bounding box center [225, 280] width 262 height 26
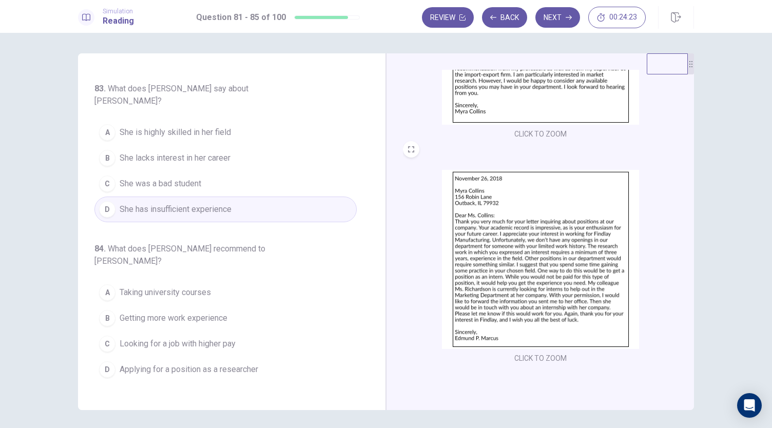
scroll to position [325, 0]
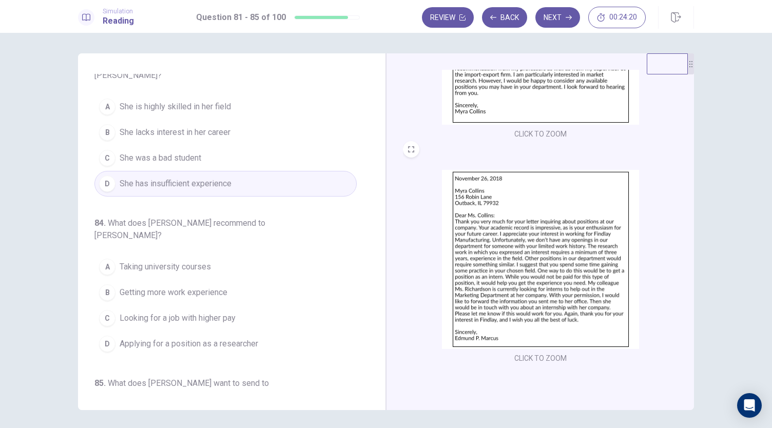
click at [211, 280] on button "B Getting more work experience" at bounding box center [225, 293] width 262 height 26
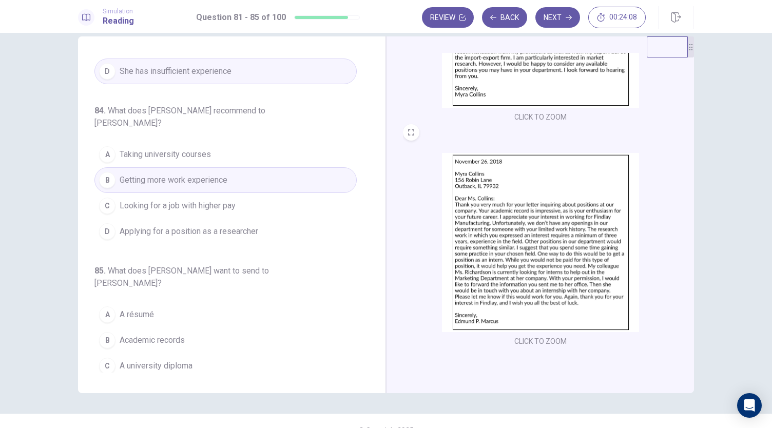
scroll to position [32, 0]
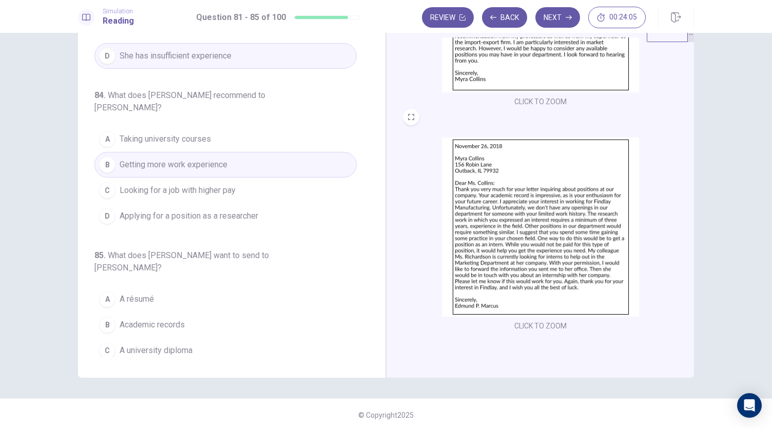
click at [502, 262] on img at bounding box center [540, 227] width 197 height 179
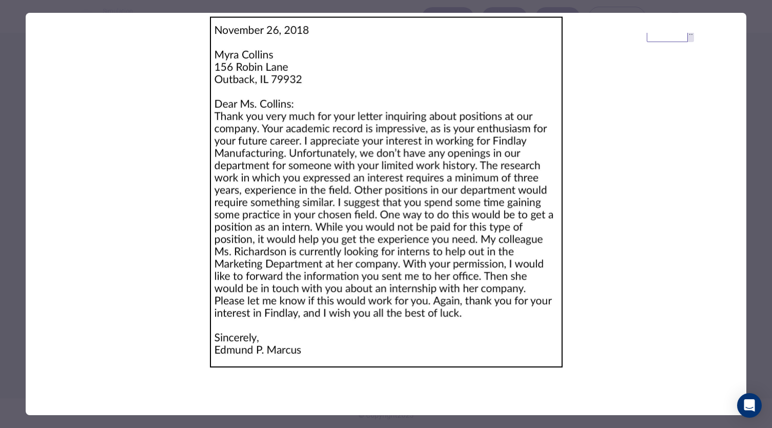
click at [753, 144] on div at bounding box center [386, 214] width 772 height 428
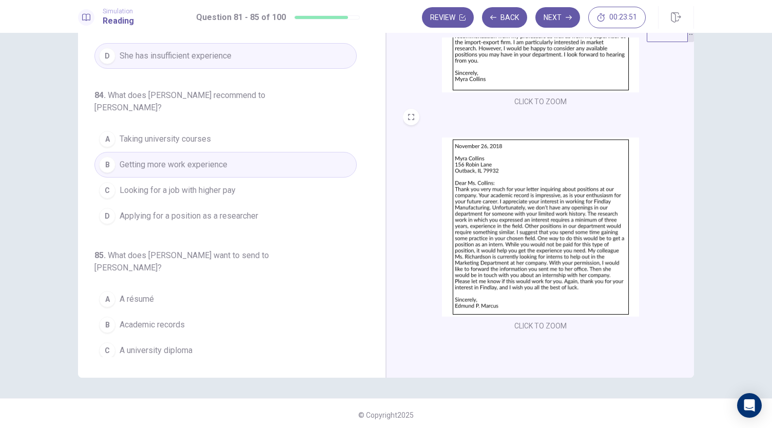
click at [535, 69] on img at bounding box center [540, 2] width 197 height 179
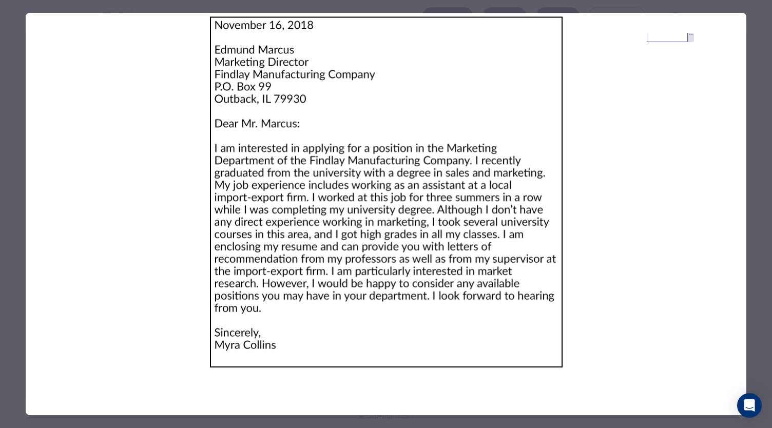
click at [755, 95] on div at bounding box center [386, 214] width 772 height 428
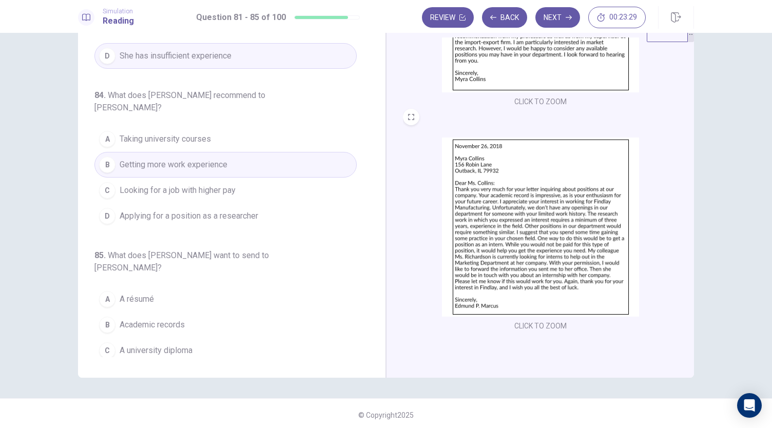
click at [185, 287] on button "A A résumé" at bounding box center [225, 300] width 262 height 26
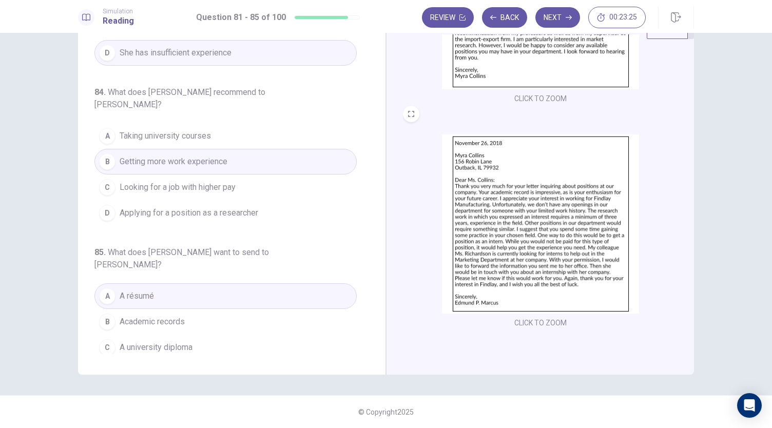
click at [495, 254] on img at bounding box center [540, 224] width 197 height 179
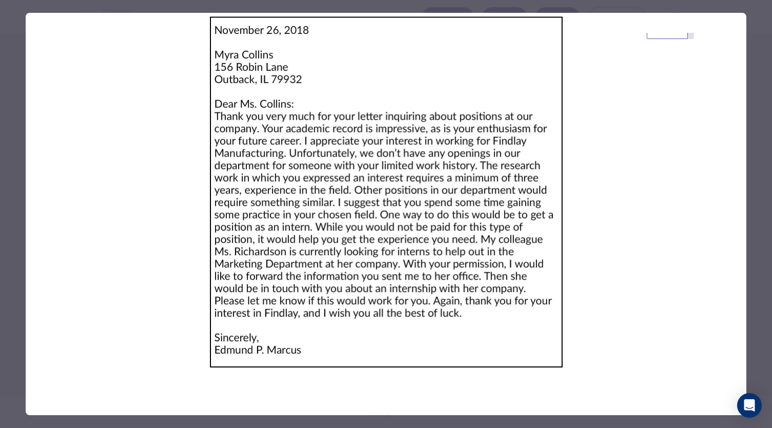
click at [748, 136] on div at bounding box center [386, 214] width 772 height 428
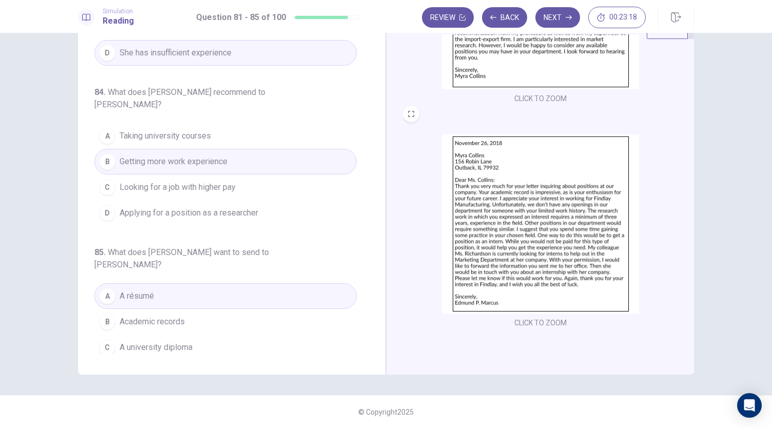
scroll to position [46, 0]
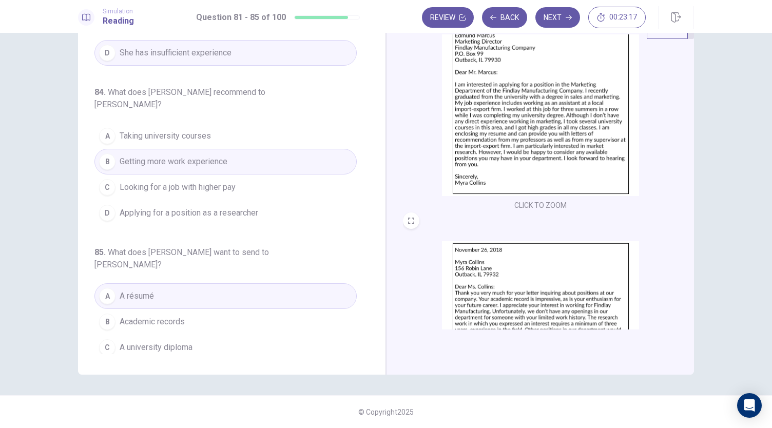
click at [541, 124] on img at bounding box center [540, 106] width 197 height 179
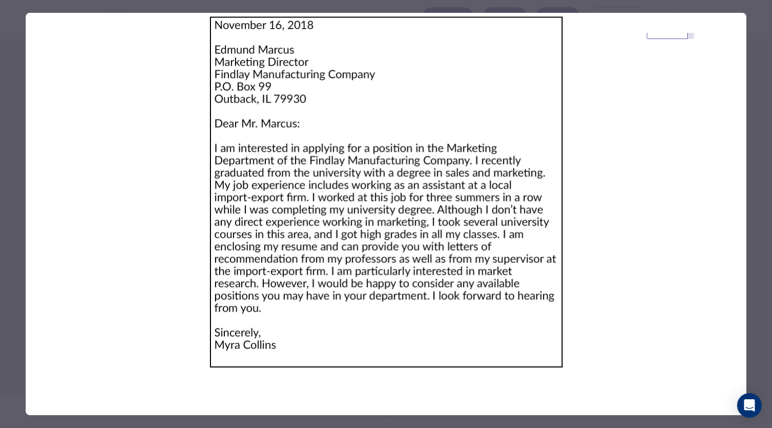
click at [749, 119] on div at bounding box center [386, 214] width 772 height 428
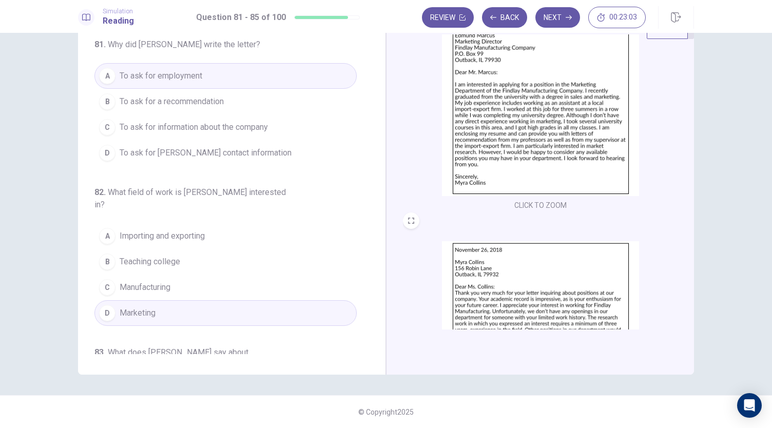
scroll to position [0, 0]
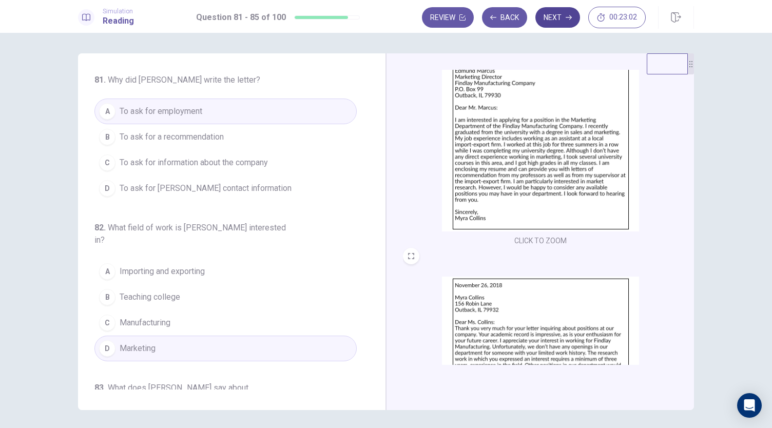
click at [558, 20] on button "Next" at bounding box center [558, 17] width 45 height 21
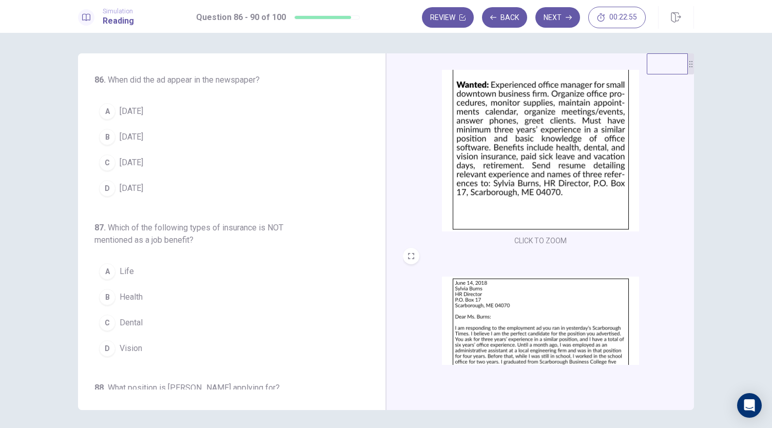
click at [516, 146] on img at bounding box center [540, 141] width 197 height 179
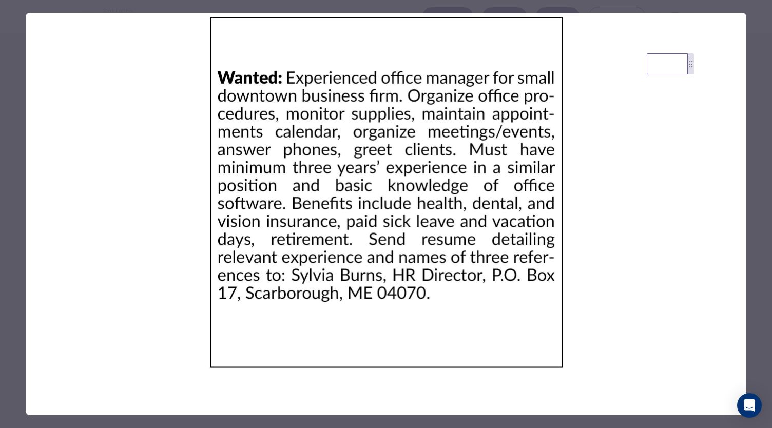
click at [759, 112] on div at bounding box center [386, 214] width 772 height 428
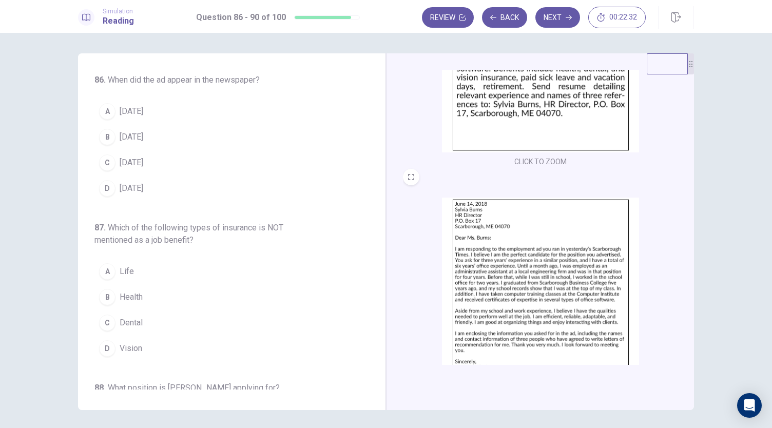
scroll to position [127, 0]
click at [513, 279] on img at bounding box center [540, 285] width 197 height 179
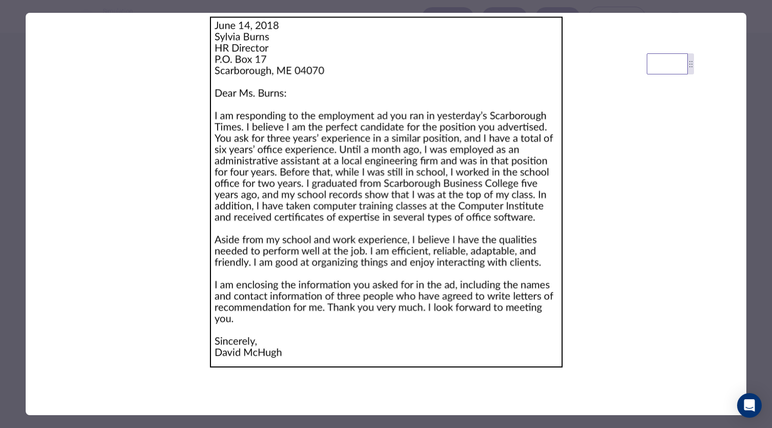
click at [758, 210] on div at bounding box center [386, 214] width 772 height 428
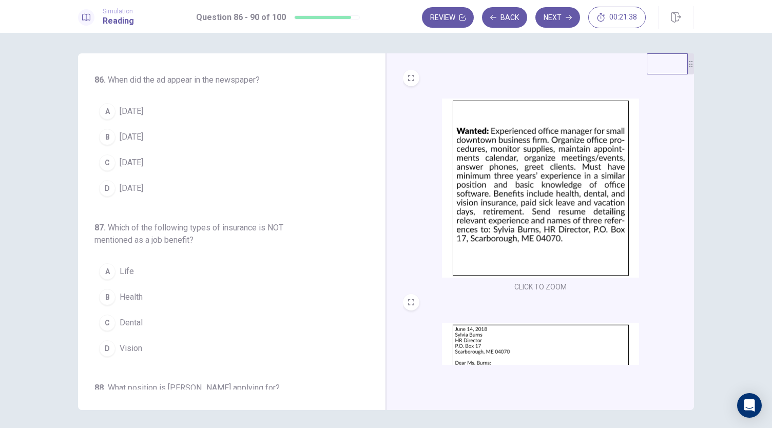
scroll to position [153, 0]
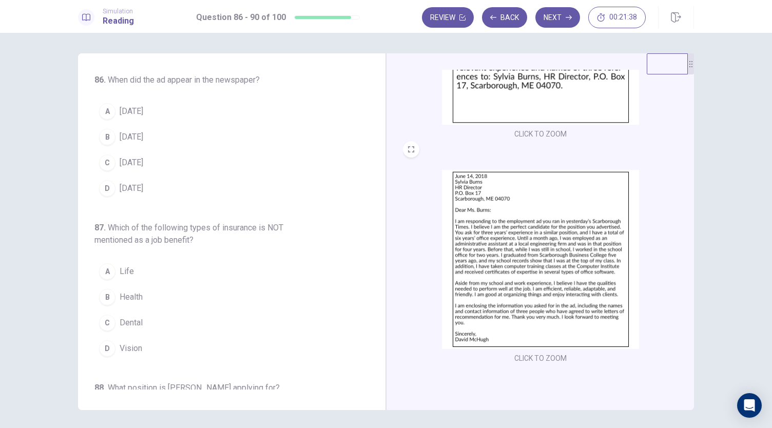
click at [482, 263] on img at bounding box center [540, 259] width 197 height 179
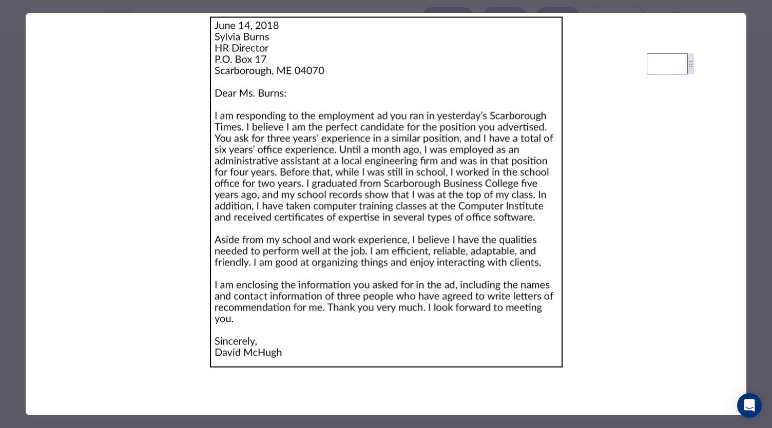
click at [753, 173] on div at bounding box center [386, 214] width 772 height 428
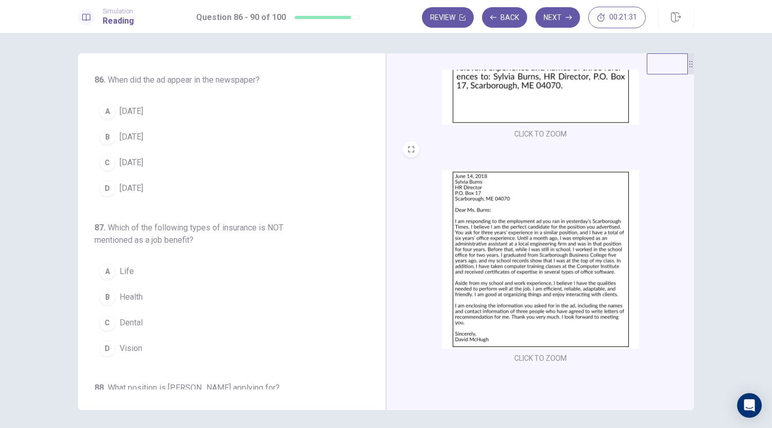
click at [137, 111] on span "[DATE]" at bounding box center [132, 111] width 24 height 12
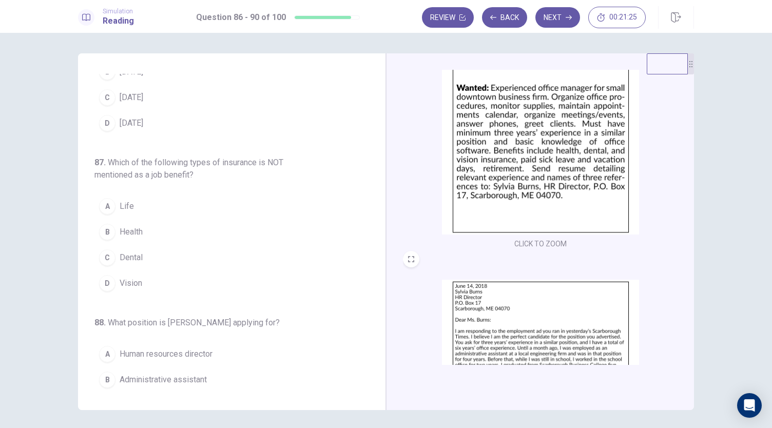
scroll to position [42, 0]
click at [134, 201] on button "A Life" at bounding box center [225, 207] width 262 height 26
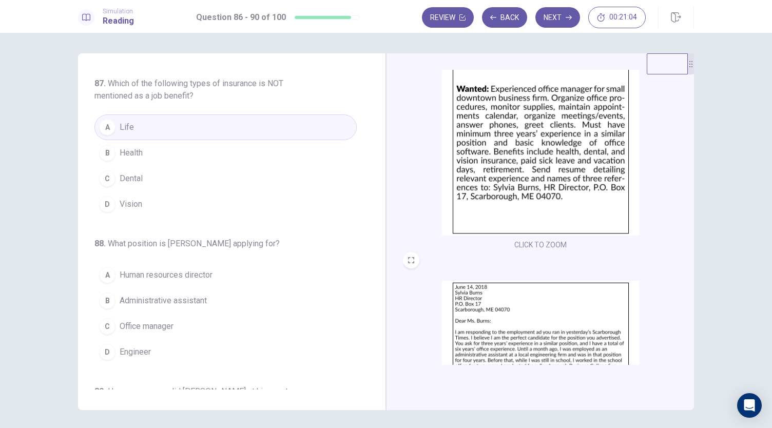
scroll to position [194, 0]
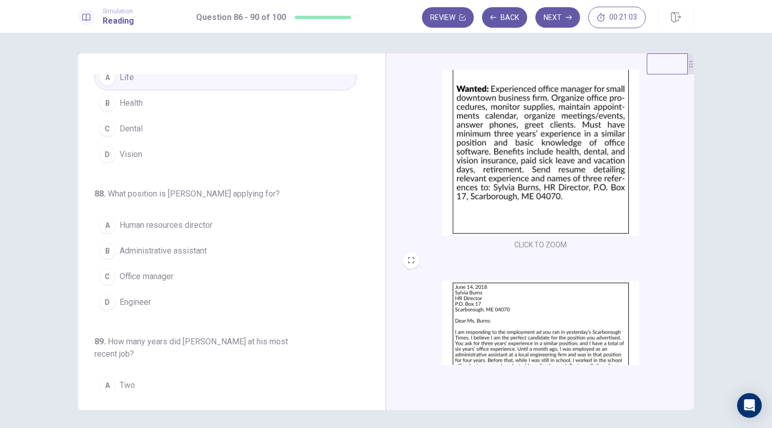
click at [521, 283] on img at bounding box center [540, 370] width 197 height 179
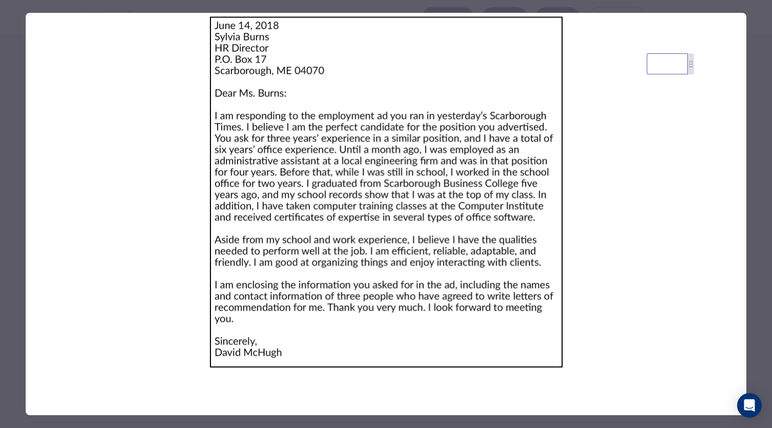
click at [755, 105] on div at bounding box center [386, 214] width 772 height 428
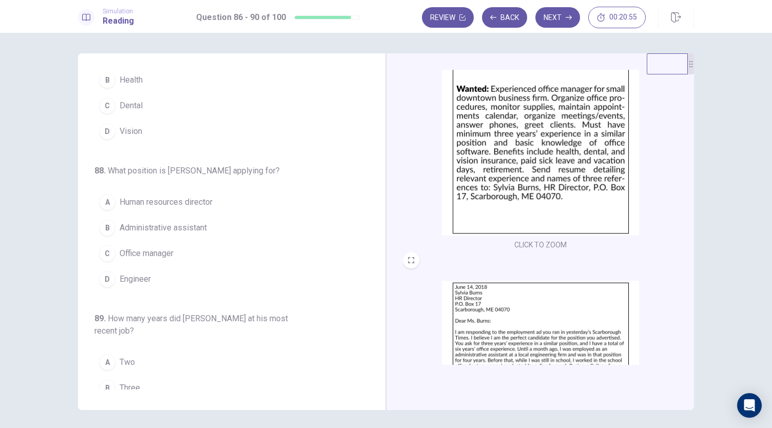
scroll to position [218, 0]
click at [199, 248] on button "C Office manager" at bounding box center [225, 253] width 262 height 26
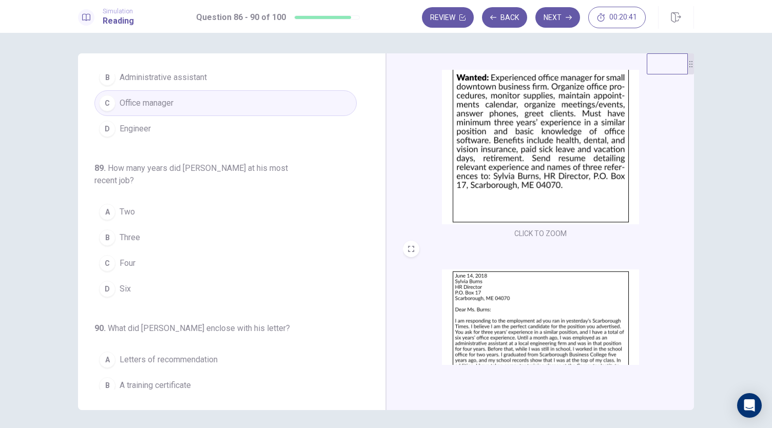
scroll to position [58, 0]
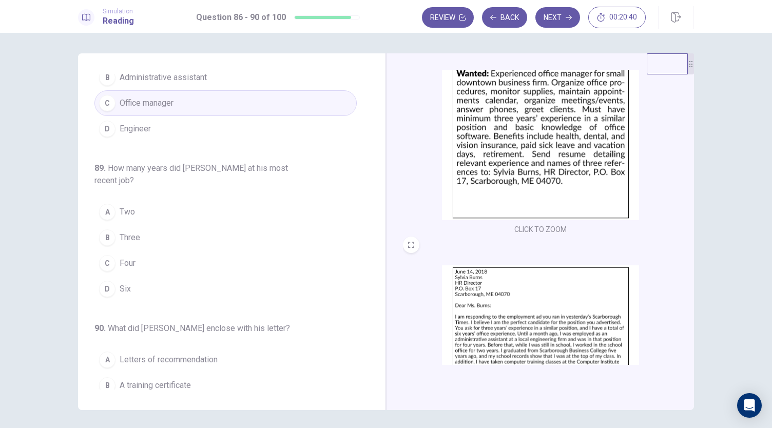
click at [489, 285] on img at bounding box center [540, 354] width 197 height 179
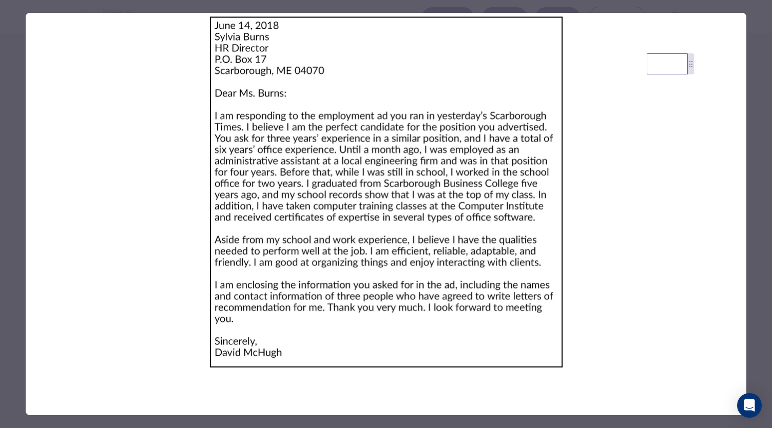
click at [754, 197] on div at bounding box center [386, 214] width 772 height 428
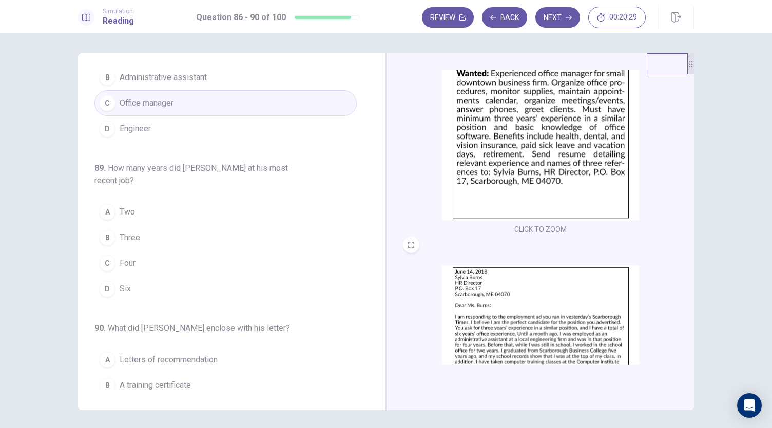
click at [135, 281] on button "D Six" at bounding box center [225, 289] width 262 height 26
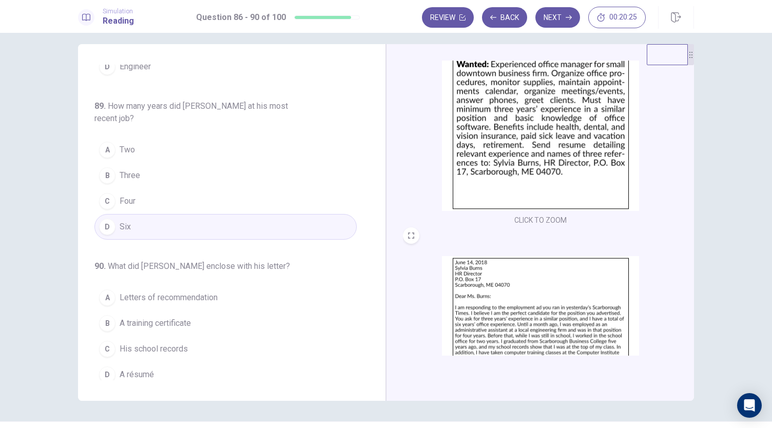
scroll to position [153, 0]
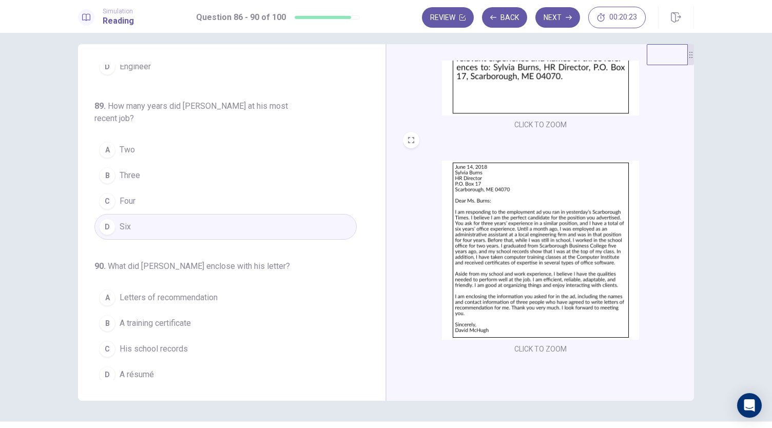
click at [523, 250] on img at bounding box center [540, 250] width 197 height 179
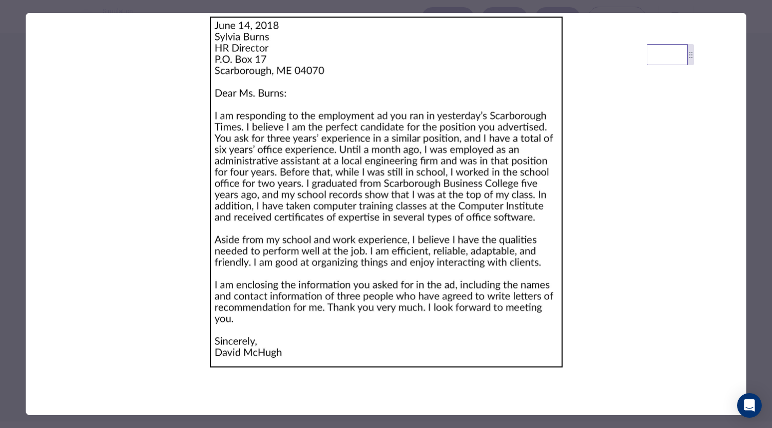
click at [757, 138] on div at bounding box center [386, 214] width 772 height 428
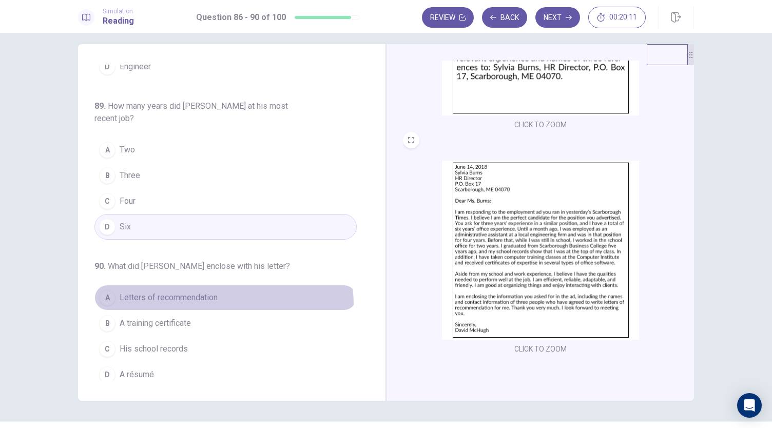
click at [215, 299] on button "A Letters of recommendation" at bounding box center [225, 298] width 262 height 26
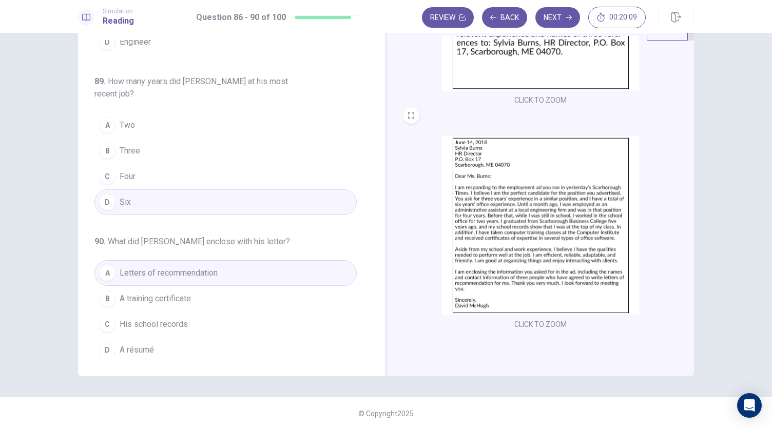
scroll to position [76, 0]
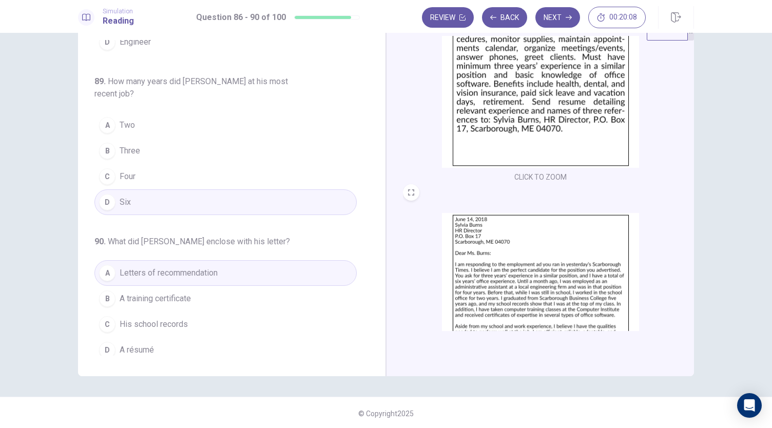
click at [516, 142] on img at bounding box center [540, 78] width 197 height 179
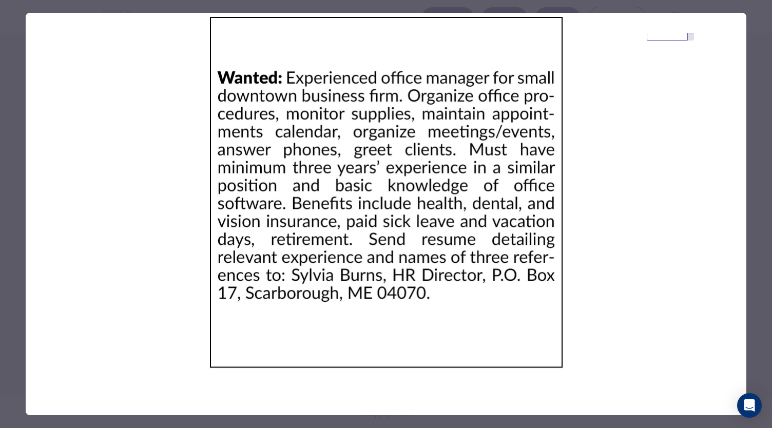
click at [747, 154] on div at bounding box center [386, 214] width 772 height 428
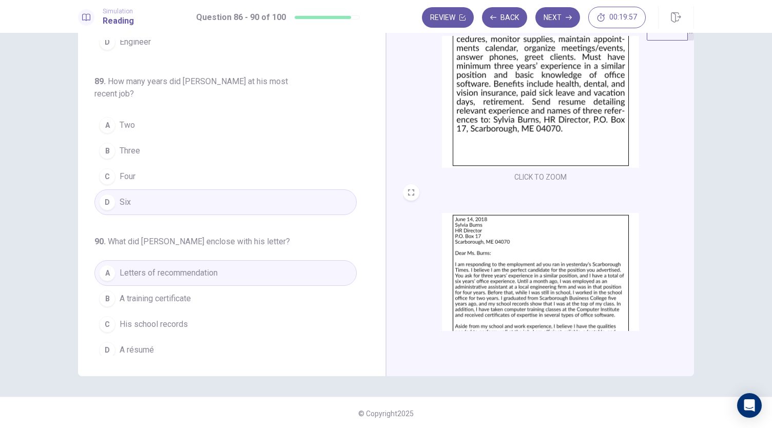
scroll to position [35, 0]
click at [198, 338] on button "D A résumé" at bounding box center [225, 349] width 262 height 26
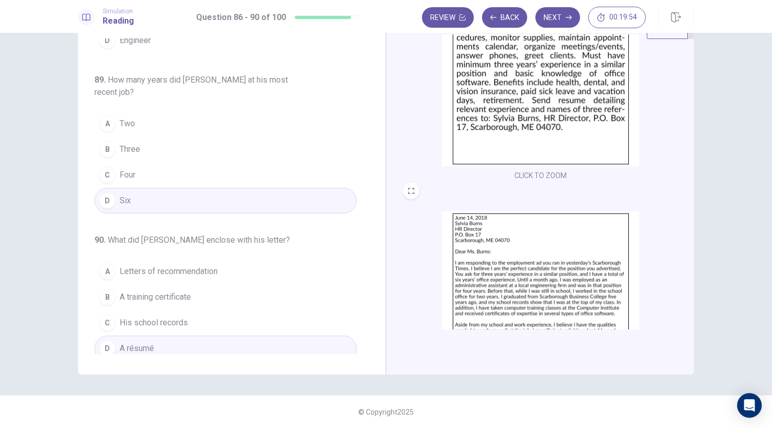
click at [205, 265] on span "Letters of recommendation" at bounding box center [169, 271] width 98 height 12
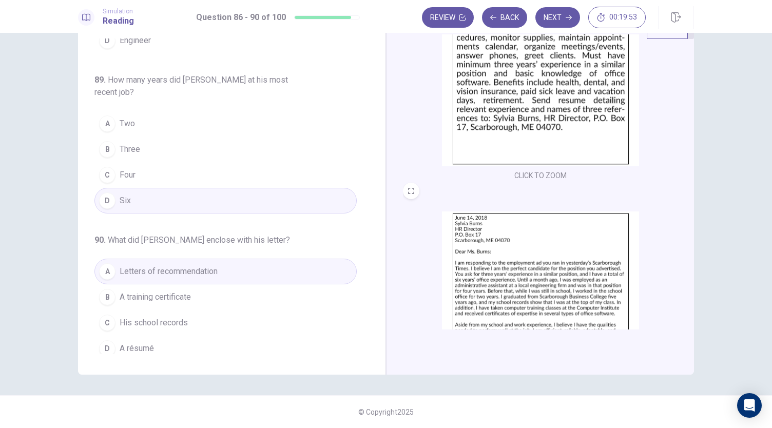
click at [516, 273] on img at bounding box center [540, 301] width 197 height 179
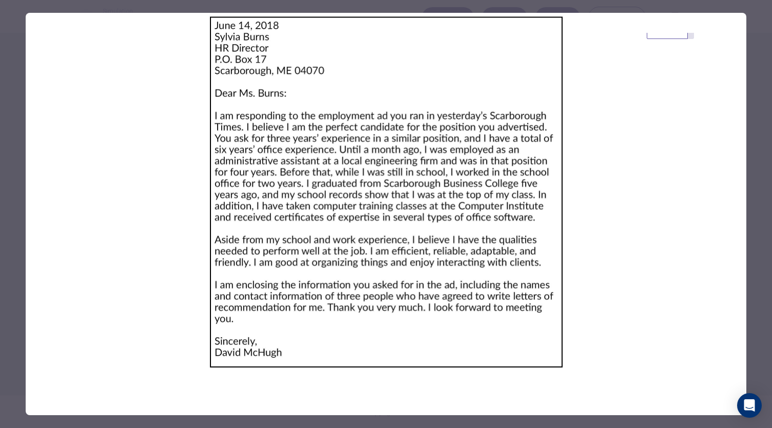
click at [748, 117] on div at bounding box center [386, 214] width 772 height 428
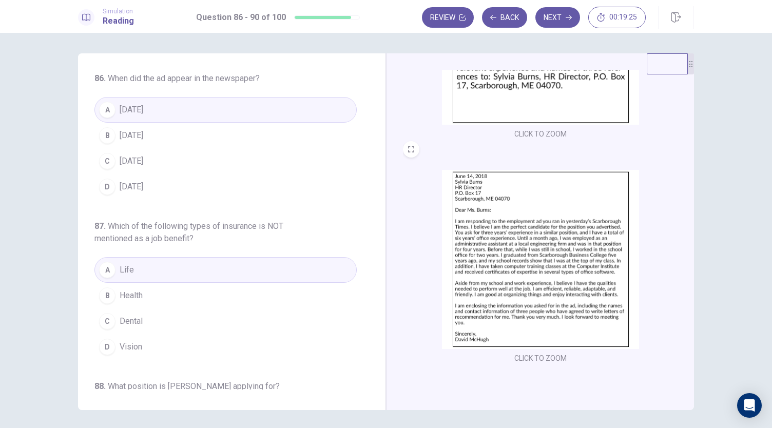
scroll to position [0, 0]
click at [548, 22] on button "Next" at bounding box center [558, 17] width 45 height 21
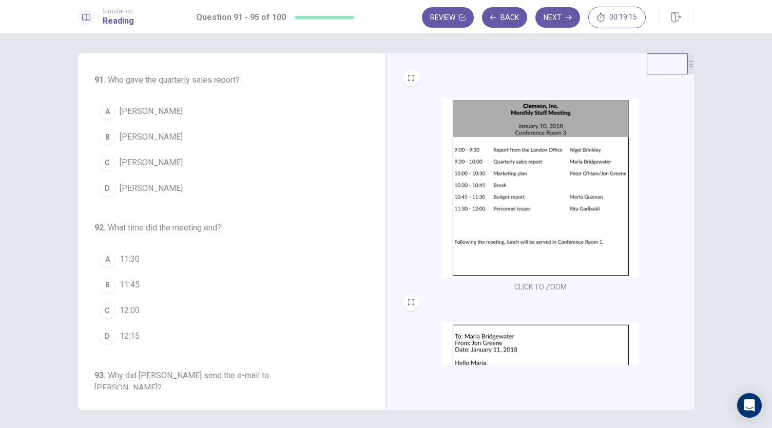
click at [503, 219] on img at bounding box center [540, 188] width 197 height 179
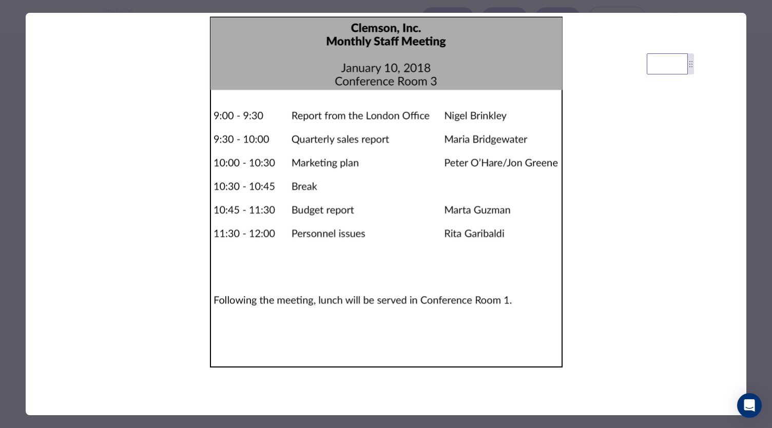
click at [753, 164] on div at bounding box center [386, 214] width 772 height 428
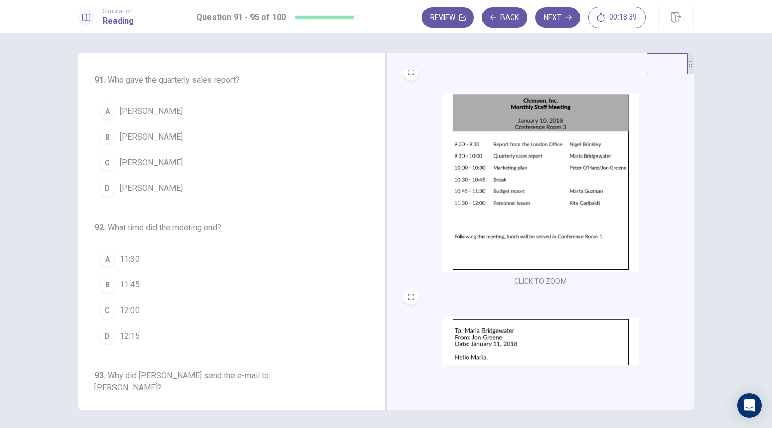
scroll to position [5, 0]
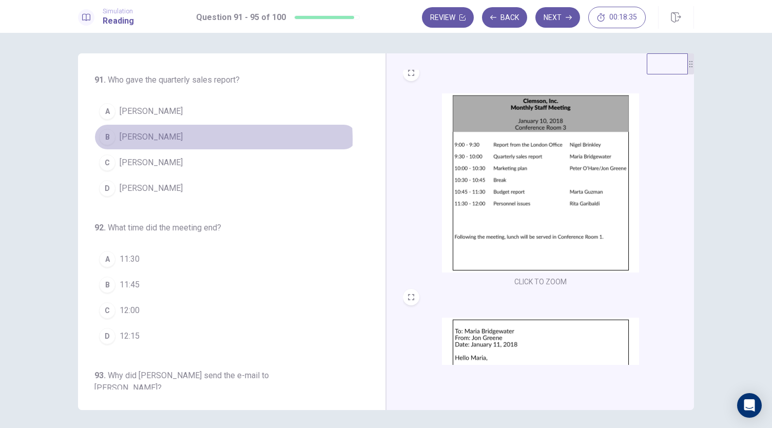
click at [168, 139] on span "[PERSON_NAME]" at bounding box center [151, 137] width 63 height 12
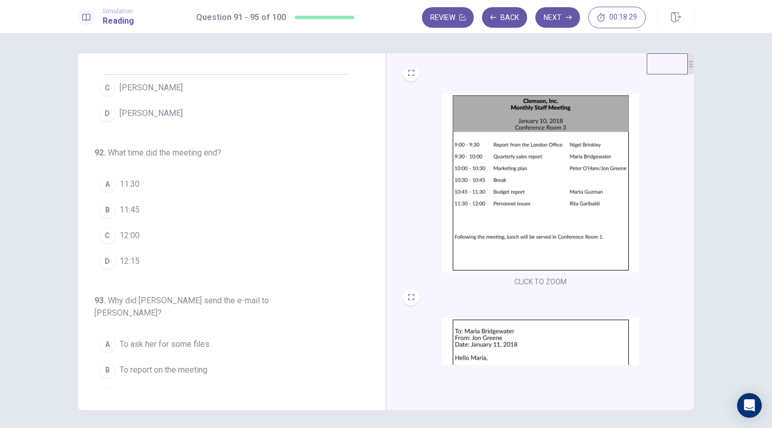
scroll to position [19, 0]
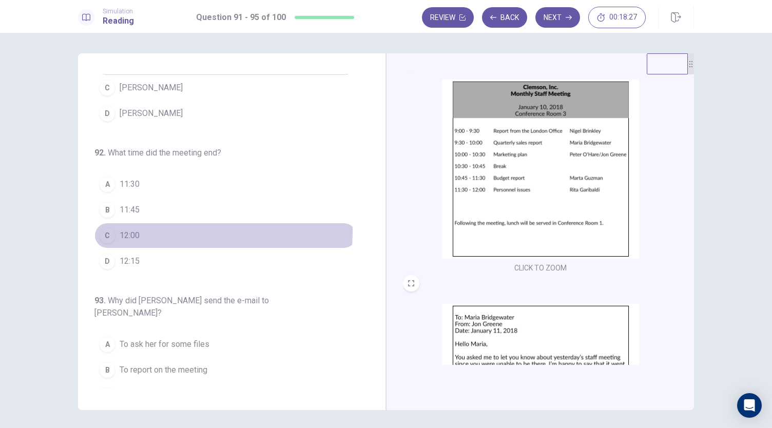
click at [166, 230] on button "C 12:00" at bounding box center [225, 236] width 262 height 26
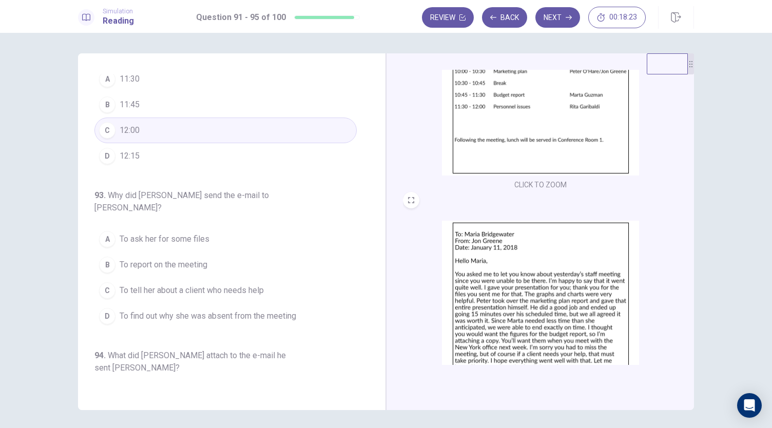
scroll to position [103, 0]
click at [479, 298] on img at bounding box center [540, 309] width 197 height 179
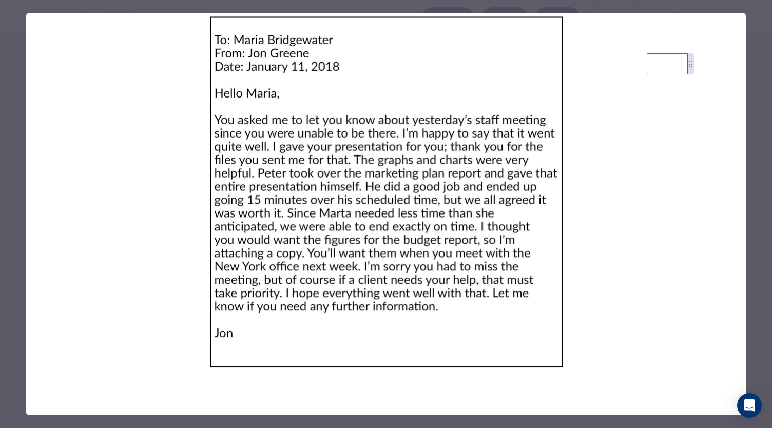
click at [758, 205] on div at bounding box center [386, 214] width 772 height 428
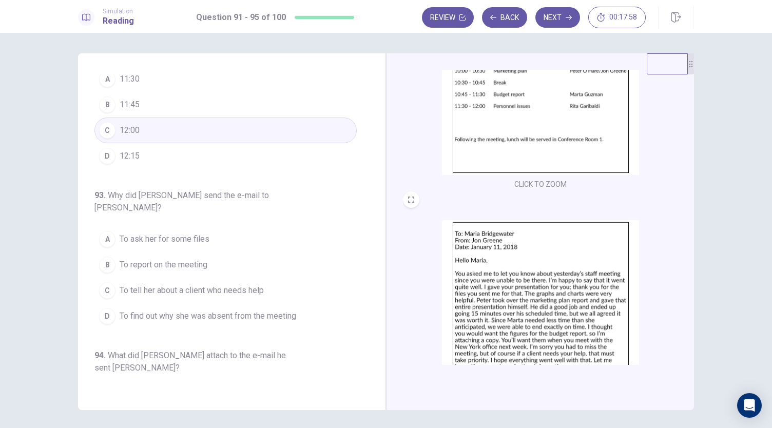
click at [158, 143] on button "D 12:15" at bounding box center [225, 156] width 262 height 26
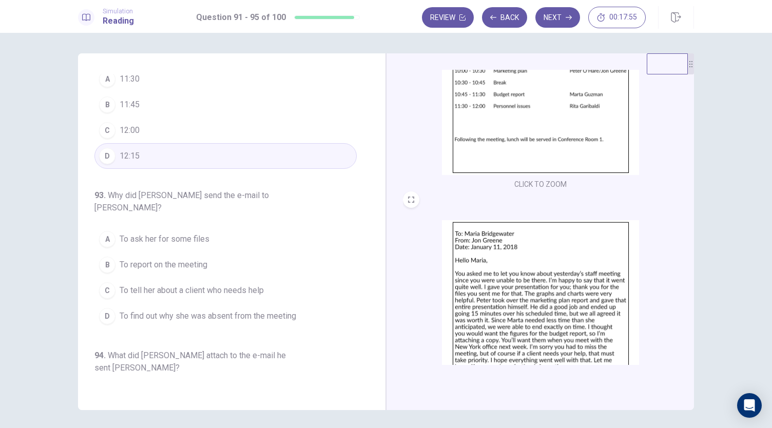
scroll to position [92, 0]
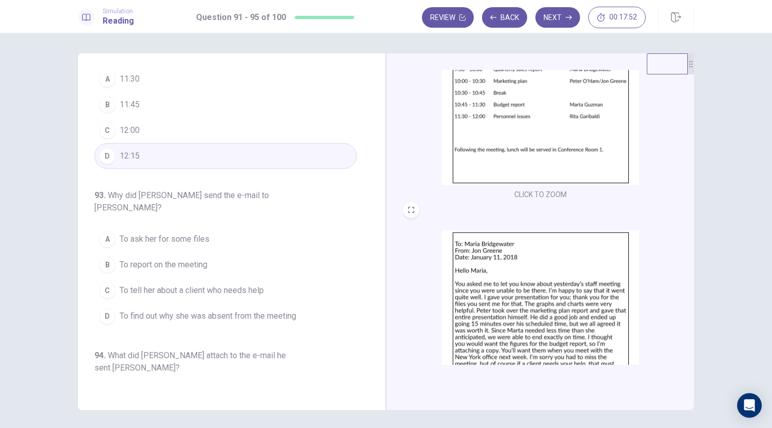
click at [507, 288] on img at bounding box center [540, 320] width 197 height 179
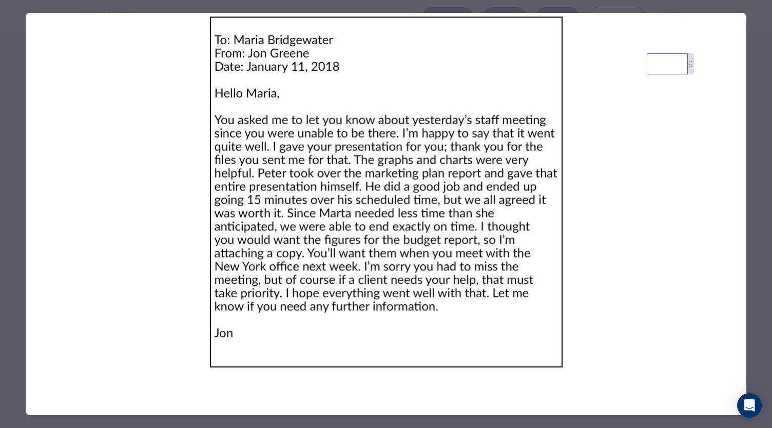
click at [749, 199] on div at bounding box center [386, 214] width 772 height 428
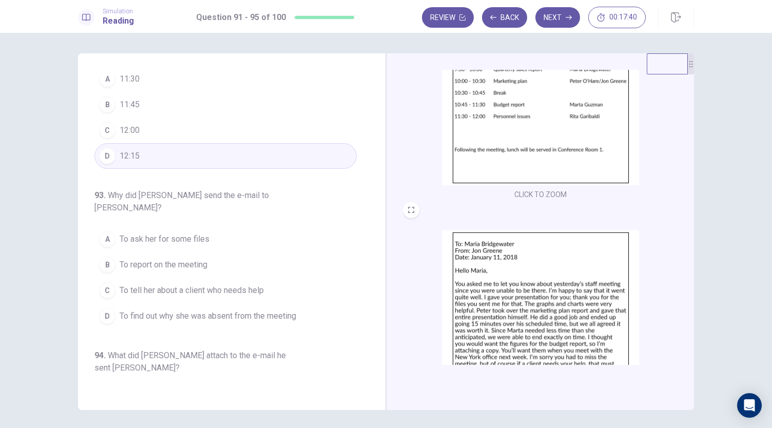
click at [165, 130] on button "C 12:00" at bounding box center [225, 131] width 262 height 26
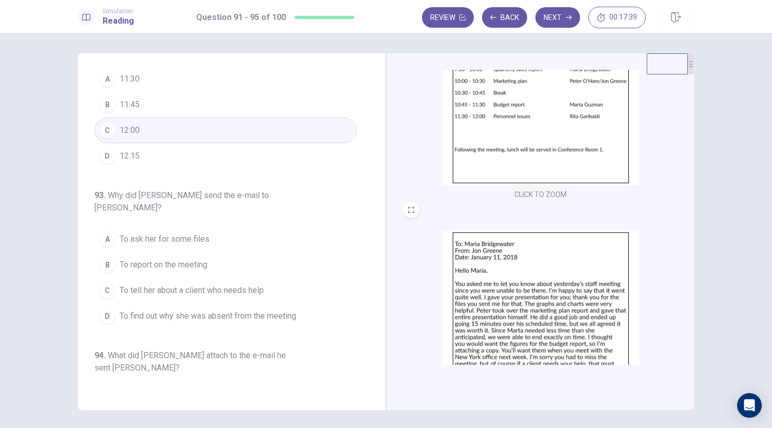
click at [539, 255] on img at bounding box center [540, 320] width 197 height 179
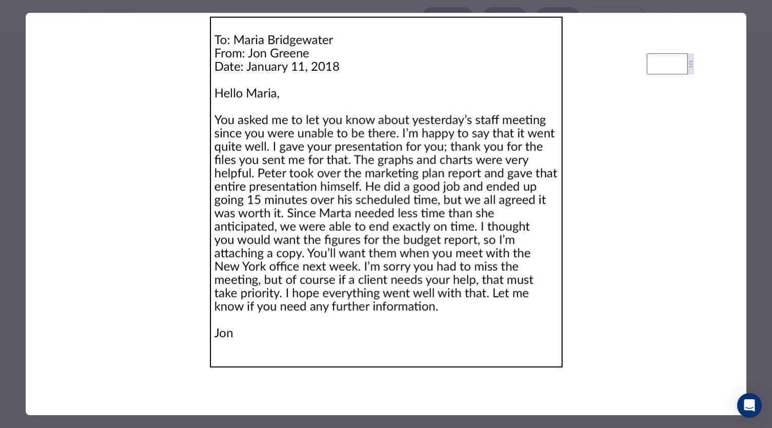
click at [758, 214] on div at bounding box center [386, 214] width 772 height 428
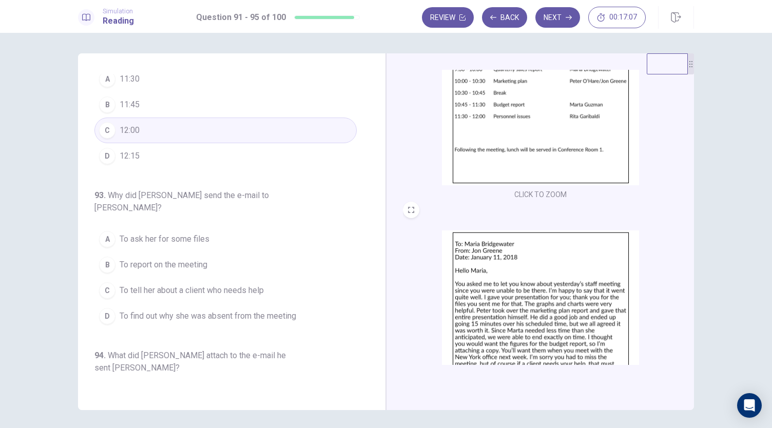
scroll to position [215, 0]
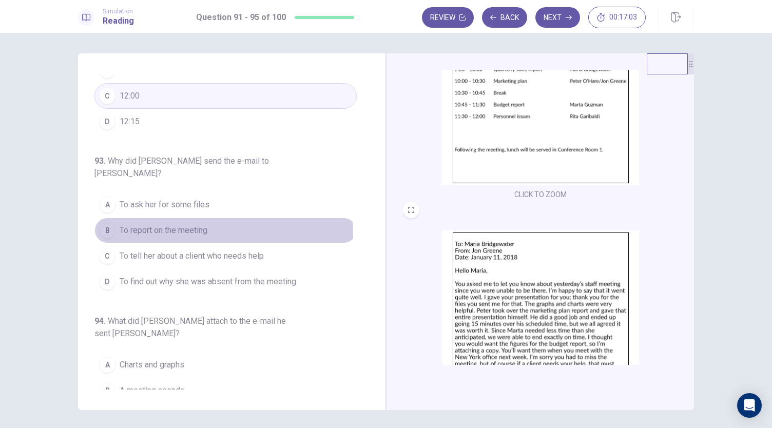
click at [202, 224] on span "To report on the meeting" at bounding box center [164, 230] width 88 height 12
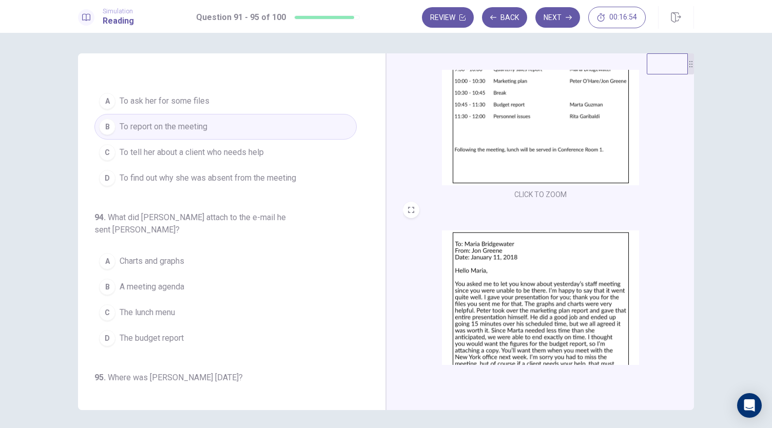
scroll to position [153, 0]
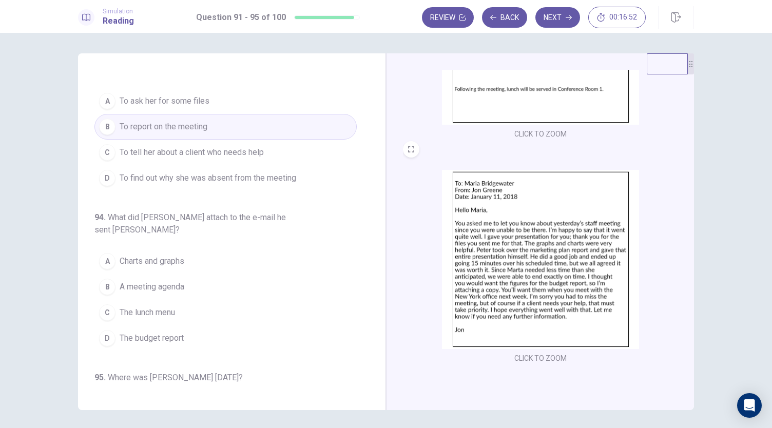
click at [503, 261] on img at bounding box center [540, 259] width 197 height 179
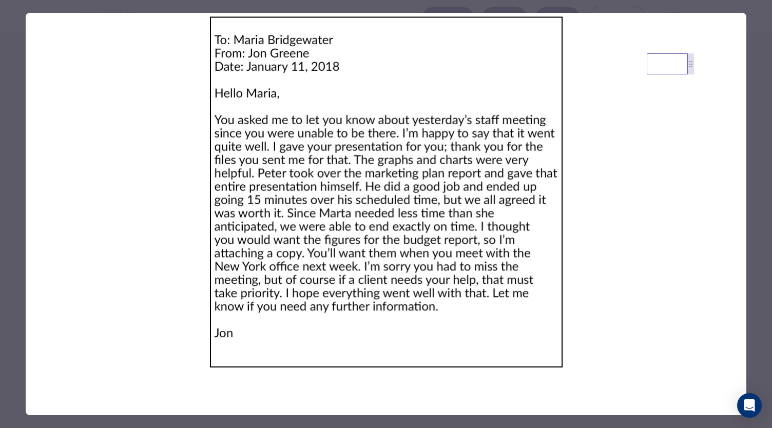
click at [752, 136] on div at bounding box center [386, 214] width 772 height 428
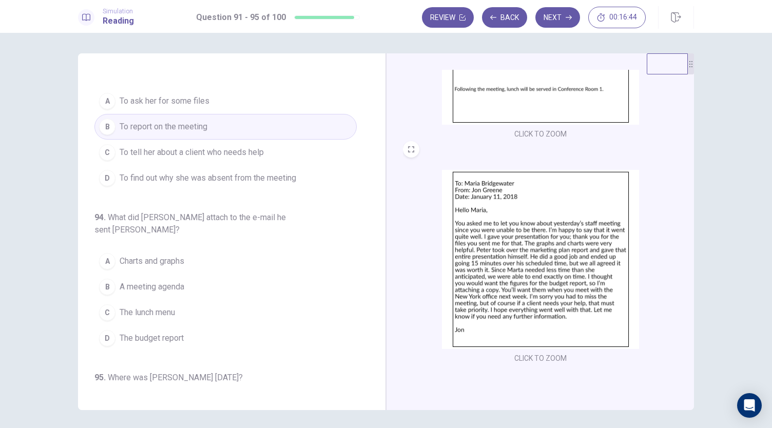
click at [198, 249] on button "A Charts and graphs" at bounding box center [225, 262] width 262 height 26
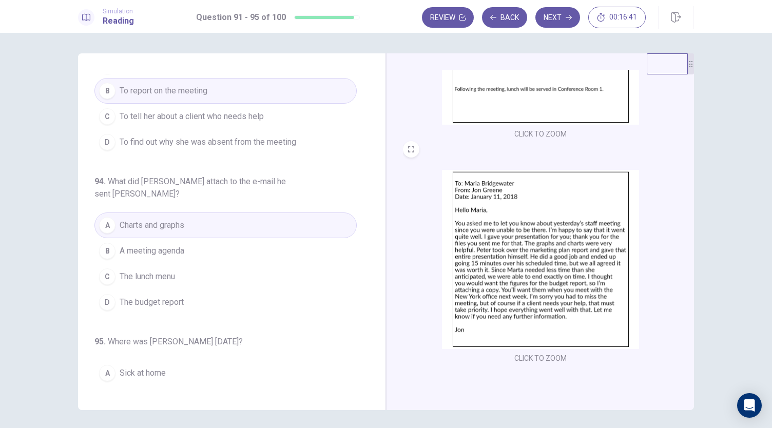
scroll to position [396, 0]
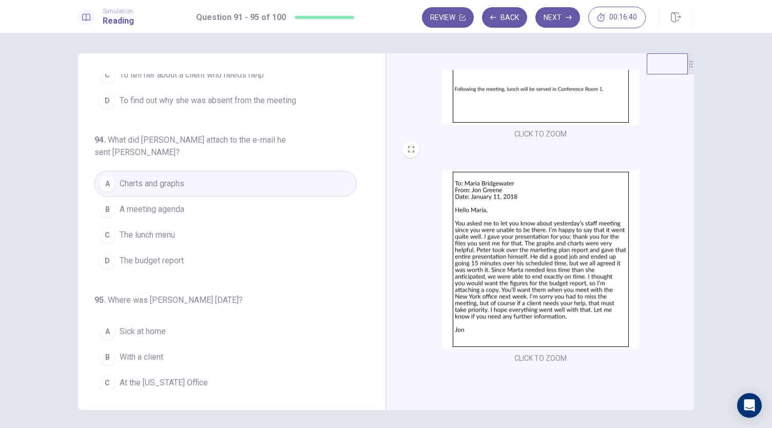
click at [517, 246] on img at bounding box center [540, 259] width 197 height 179
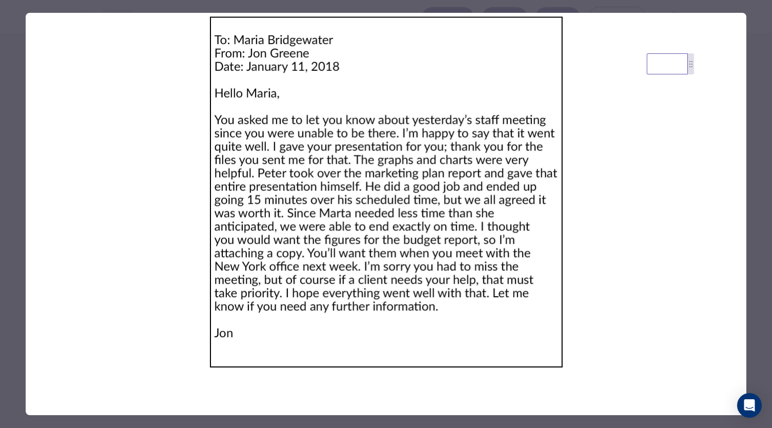
click at [750, 101] on div at bounding box center [386, 214] width 772 height 428
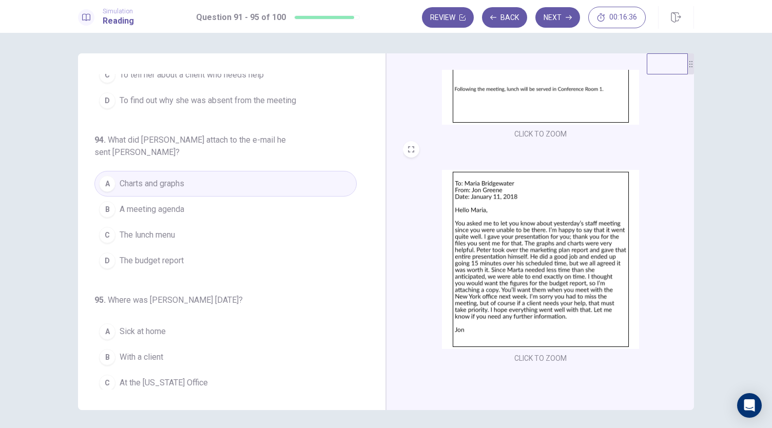
scroll to position [21, 0]
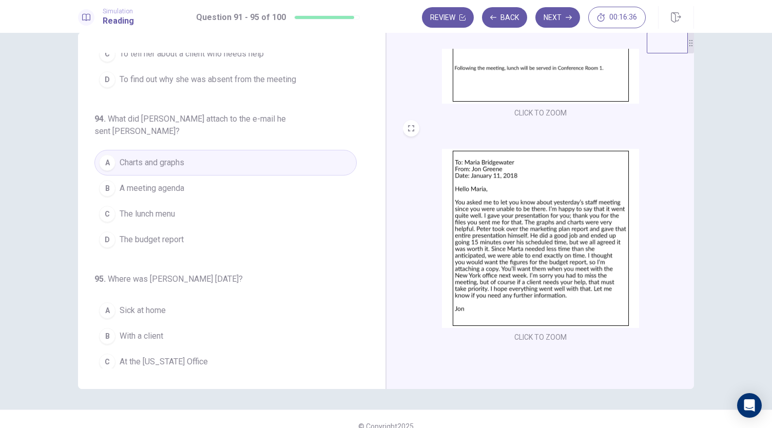
click at [160, 330] on span "With a client" at bounding box center [142, 336] width 44 height 12
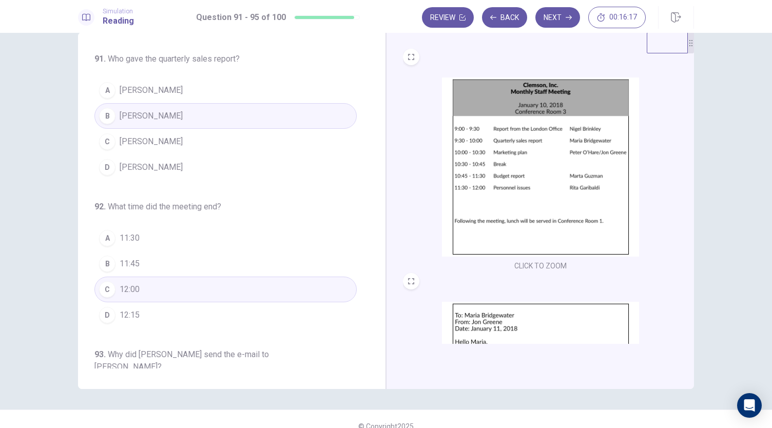
scroll to position [0, 0]
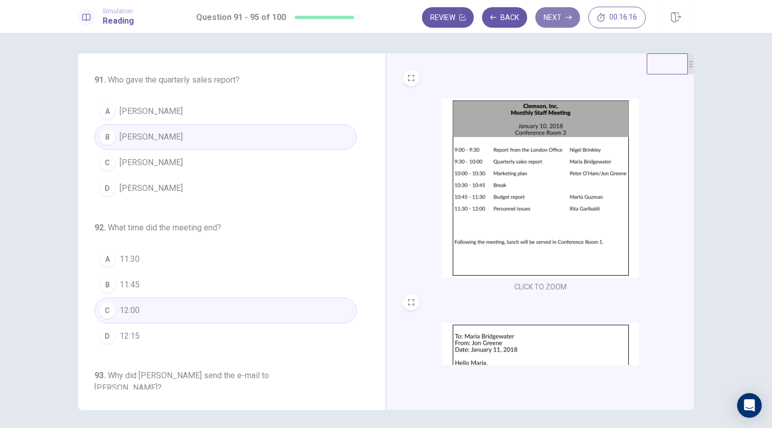
click at [568, 15] on icon "button" at bounding box center [569, 17] width 6 height 6
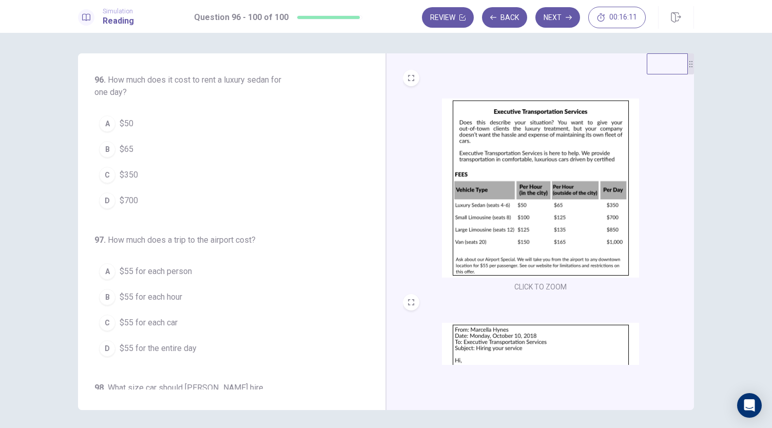
click at [547, 185] on img at bounding box center [540, 188] width 197 height 179
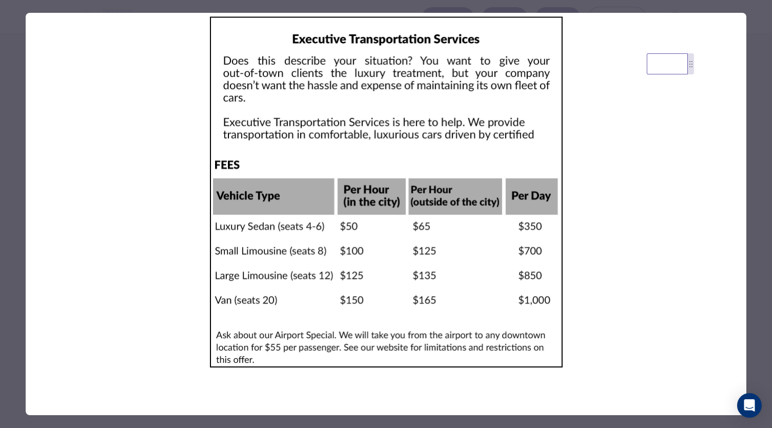
click at [750, 125] on div at bounding box center [386, 214] width 772 height 428
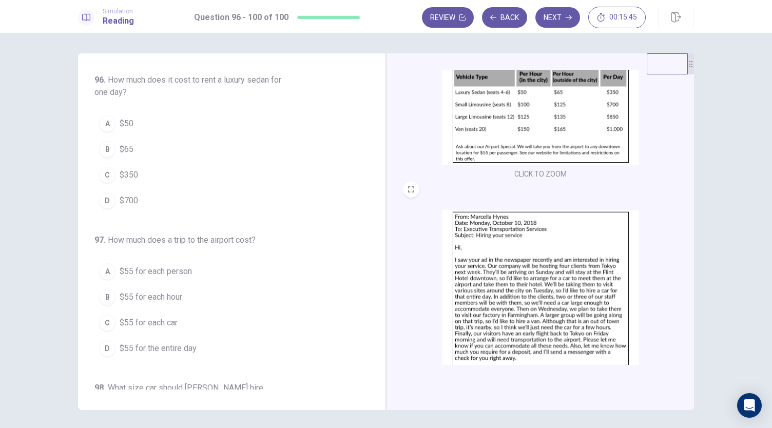
scroll to position [113, 0]
click at [544, 282] on img at bounding box center [540, 299] width 197 height 179
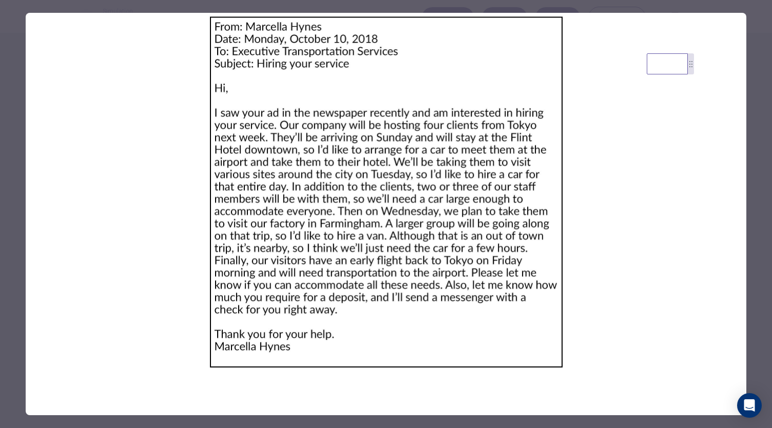
click at [751, 128] on div at bounding box center [386, 214] width 772 height 428
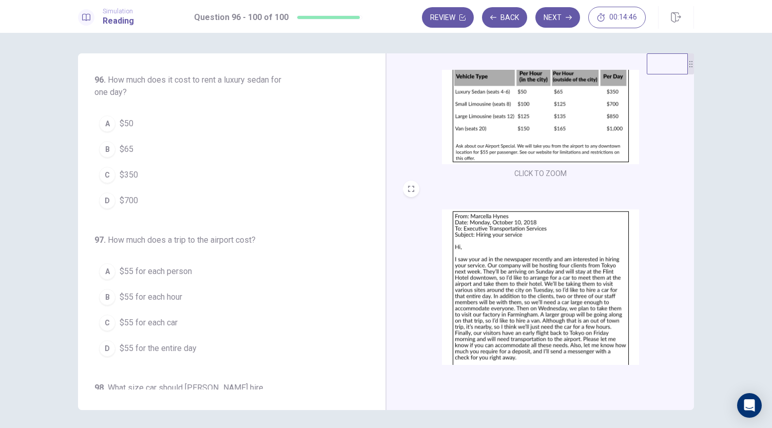
scroll to position [99, 0]
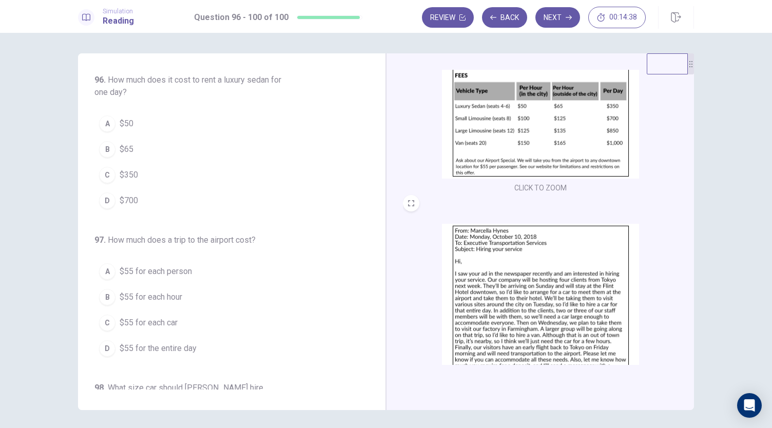
click at [141, 174] on button "C $350" at bounding box center [225, 175] width 262 height 26
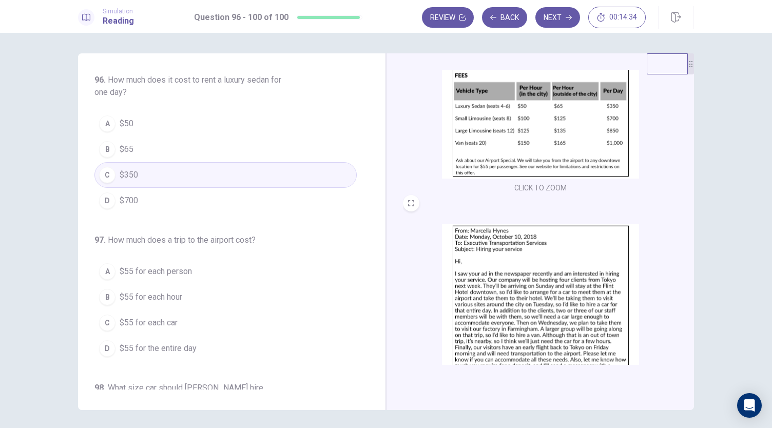
scroll to position [88, 0]
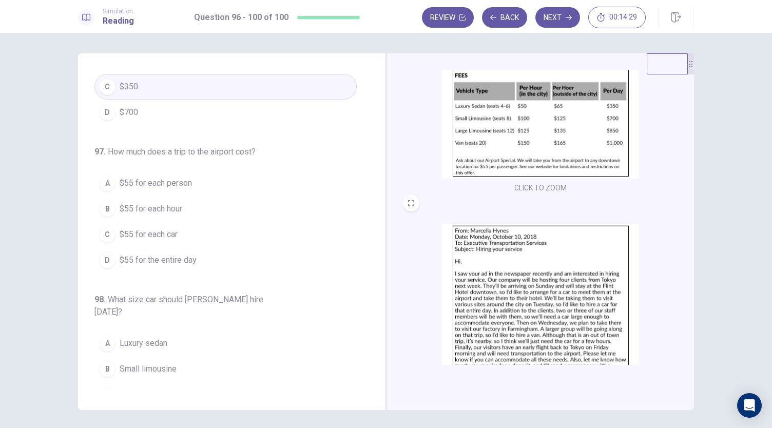
click at [510, 158] on img at bounding box center [540, 88] width 197 height 179
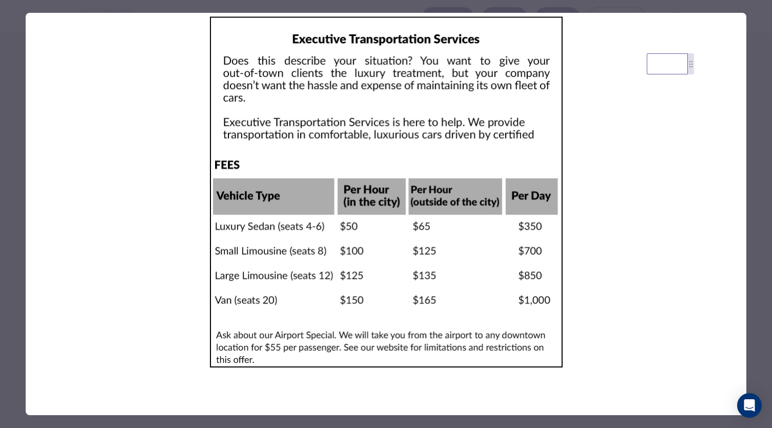
click at [598, 172] on img at bounding box center [386, 192] width 721 height 359
click at [755, 151] on div at bounding box center [386, 214] width 772 height 428
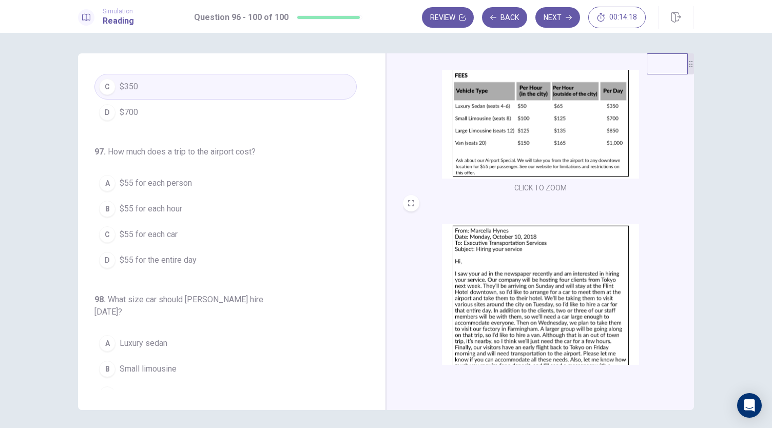
click at [180, 187] on span "$55 for each person" at bounding box center [156, 183] width 72 height 12
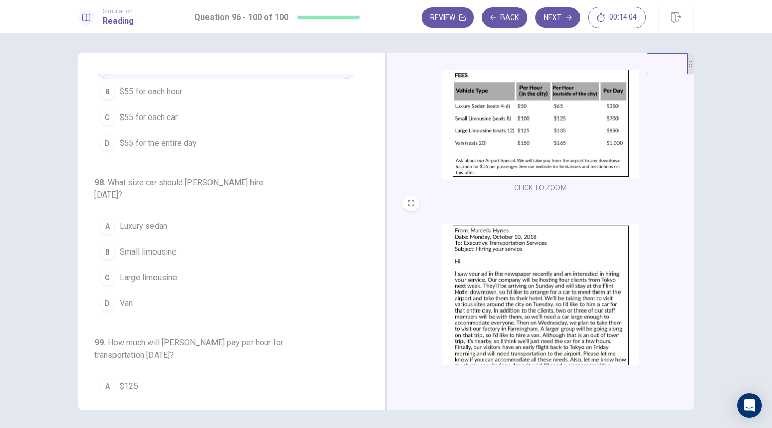
scroll to position [153, 0]
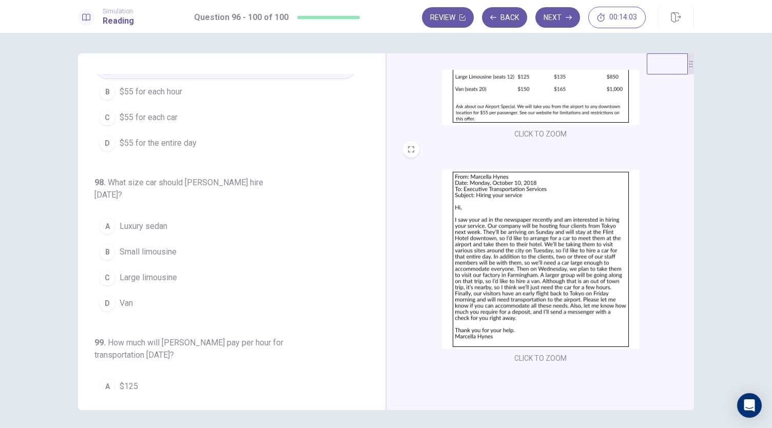
click at [527, 255] on img at bounding box center [540, 259] width 197 height 179
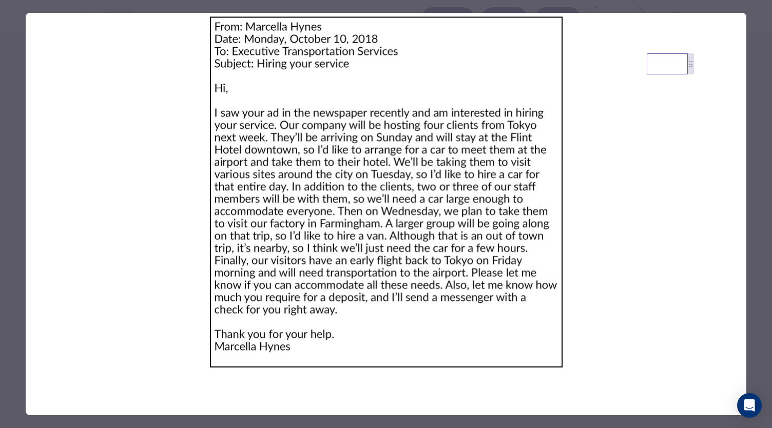
click at [747, 170] on div at bounding box center [386, 214] width 772 height 428
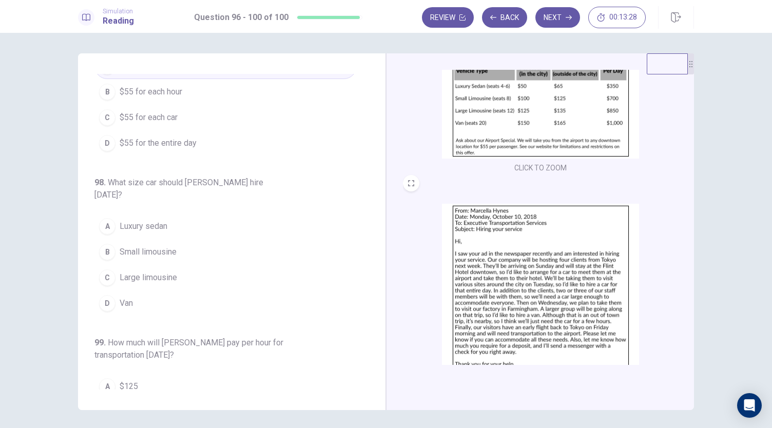
scroll to position [118, 0]
click at [534, 260] on img at bounding box center [540, 294] width 197 height 179
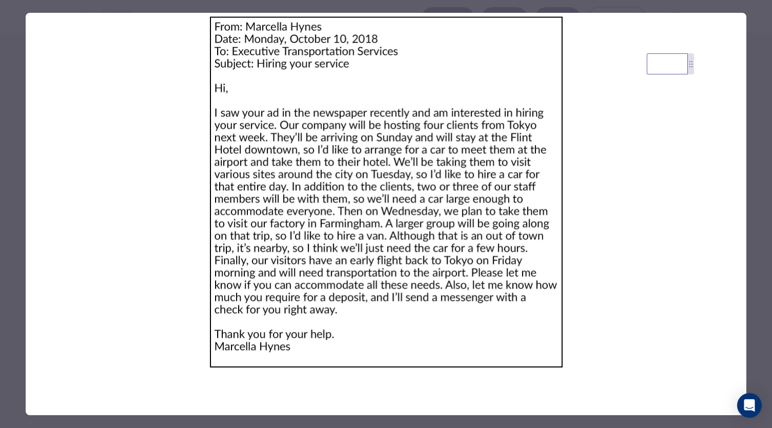
click at [750, 181] on div at bounding box center [386, 214] width 772 height 428
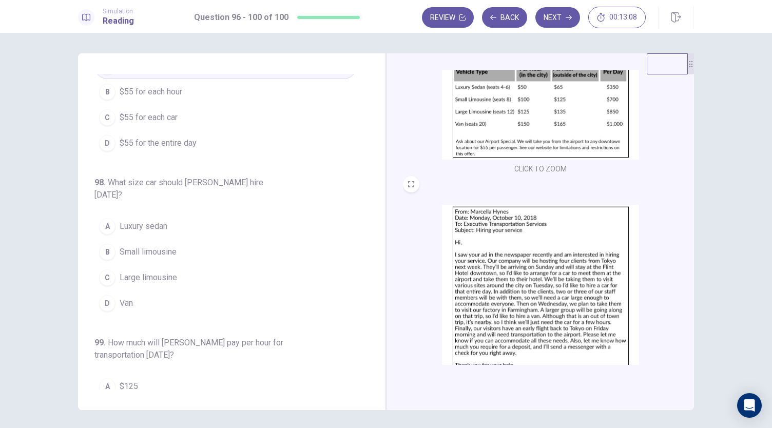
scroll to position [107, 0]
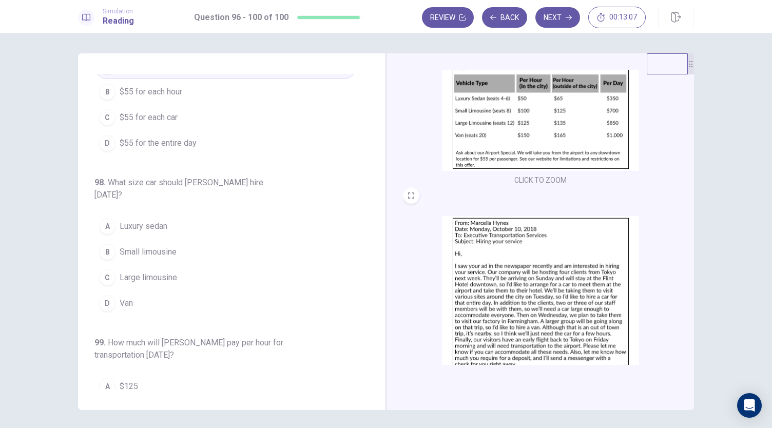
click at [548, 235] on img at bounding box center [540, 305] width 197 height 179
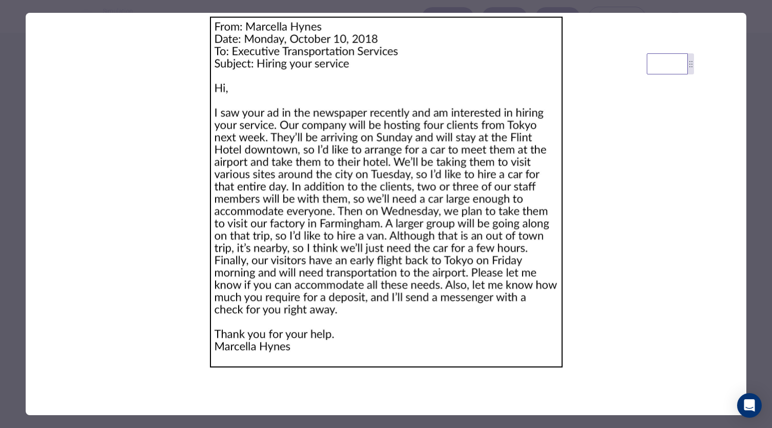
click at [755, 184] on div at bounding box center [386, 214] width 772 height 428
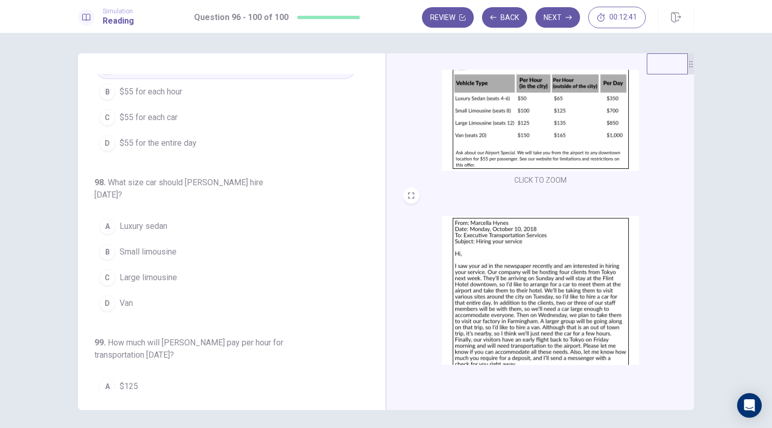
click at [179, 244] on button "B Small limousine" at bounding box center [225, 252] width 262 height 26
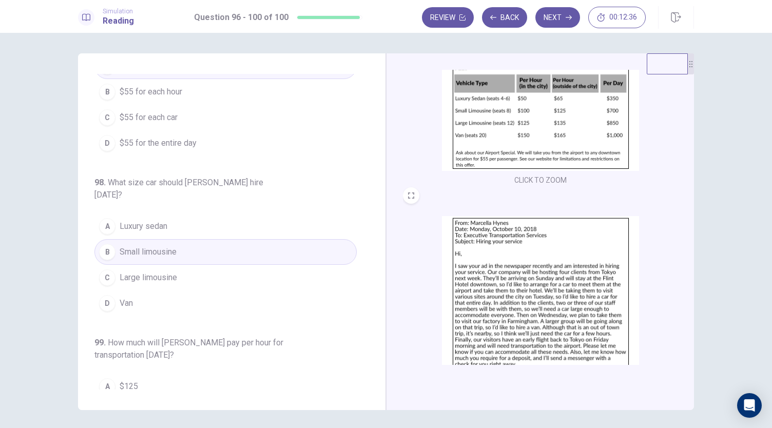
click at [517, 270] on img at bounding box center [540, 305] width 197 height 179
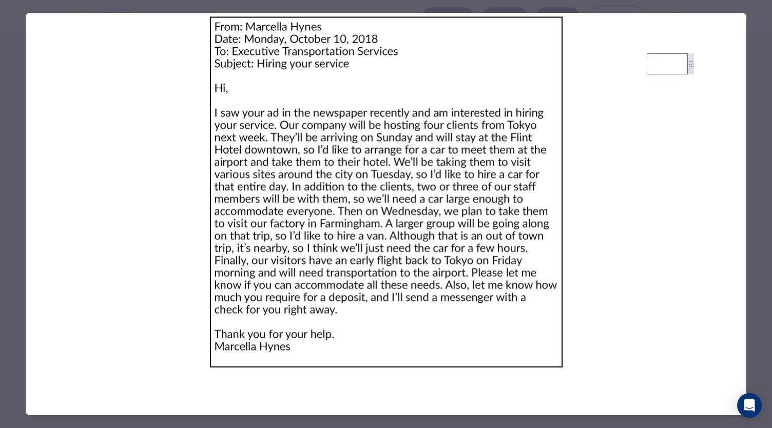
click at [754, 135] on div at bounding box center [386, 214] width 772 height 428
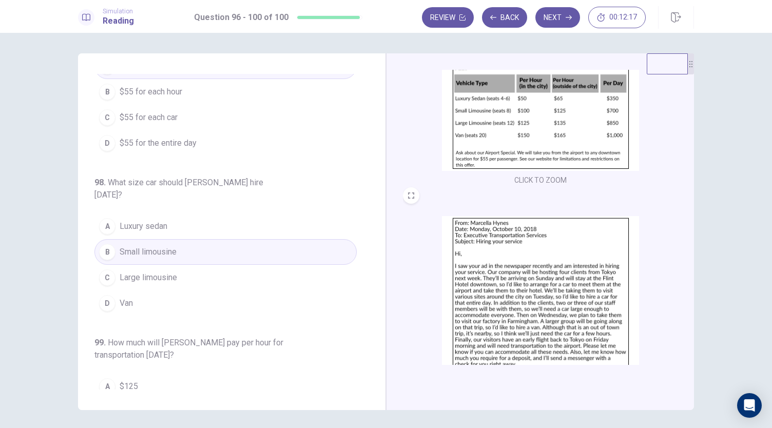
click at [517, 302] on img at bounding box center [540, 305] width 197 height 179
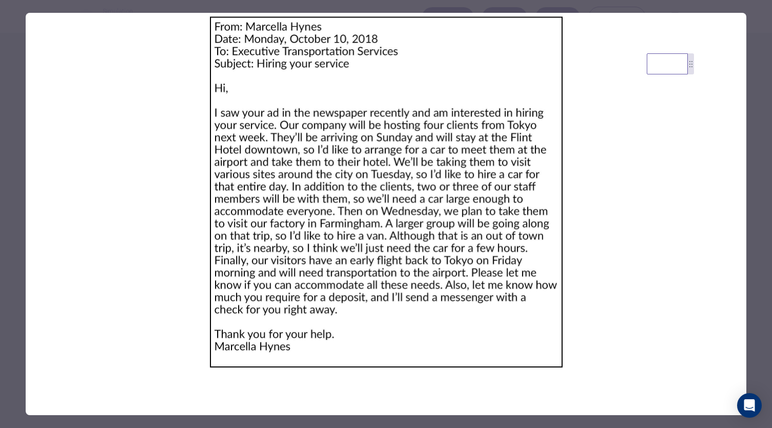
click at [762, 196] on div at bounding box center [386, 214] width 772 height 428
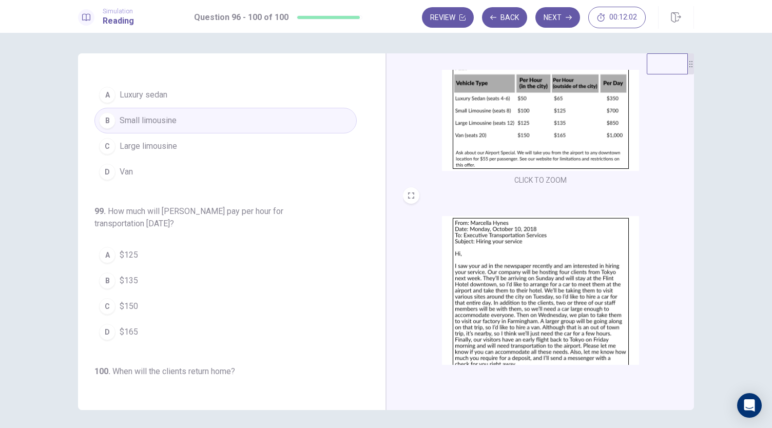
scroll to position [367, 0]
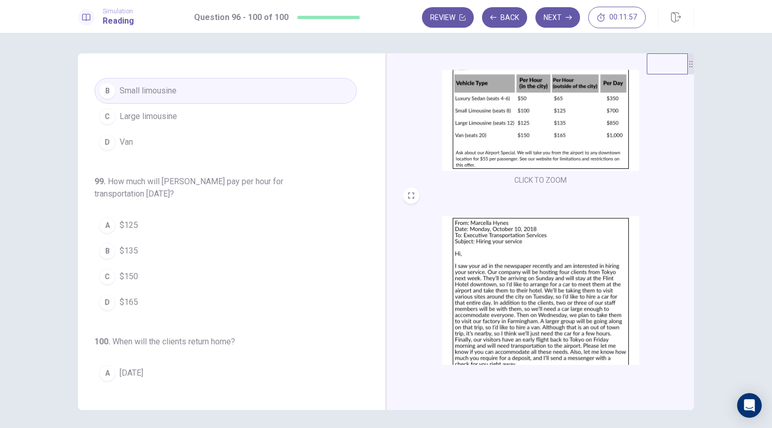
click at [443, 271] on img at bounding box center [540, 305] width 197 height 179
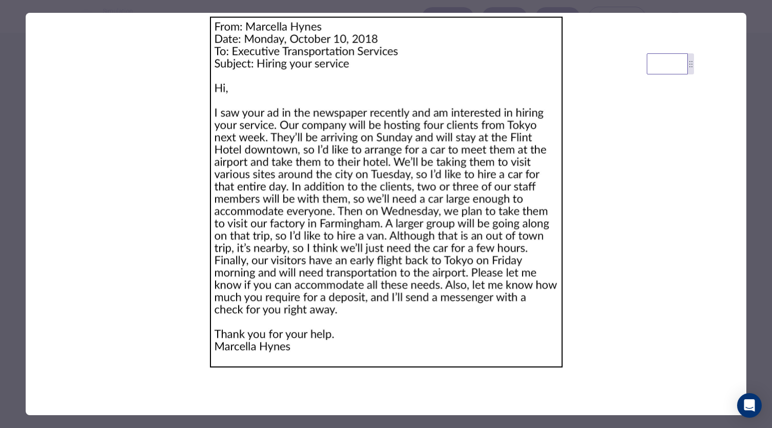
click at [748, 175] on div at bounding box center [386, 214] width 772 height 428
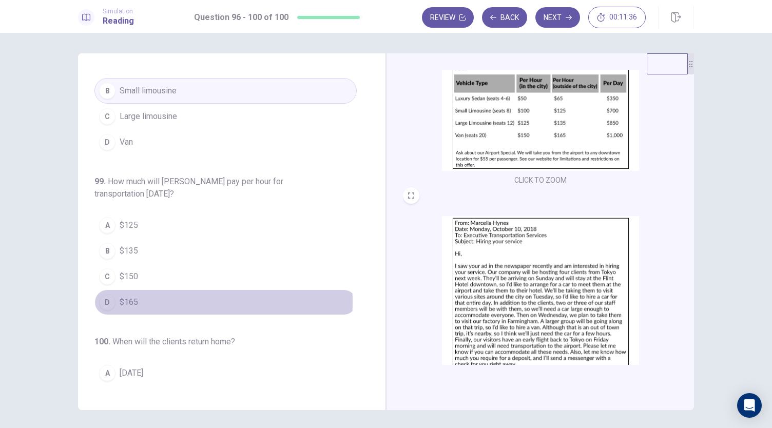
click at [121, 296] on span "$165" at bounding box center [129, 302] width 18 height 12
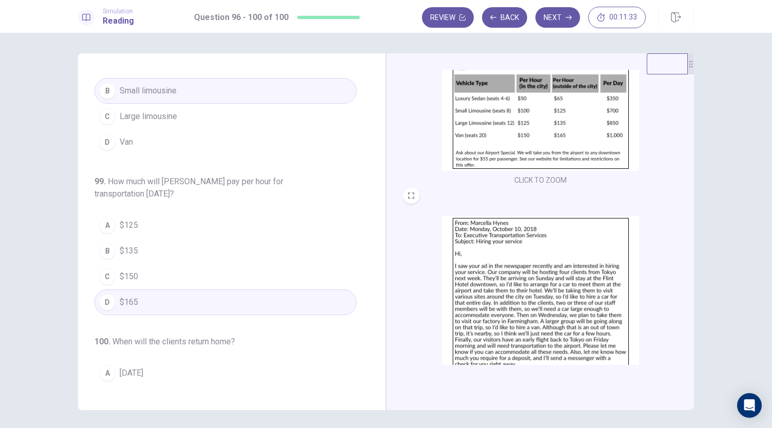
scroll to position [153, 0]
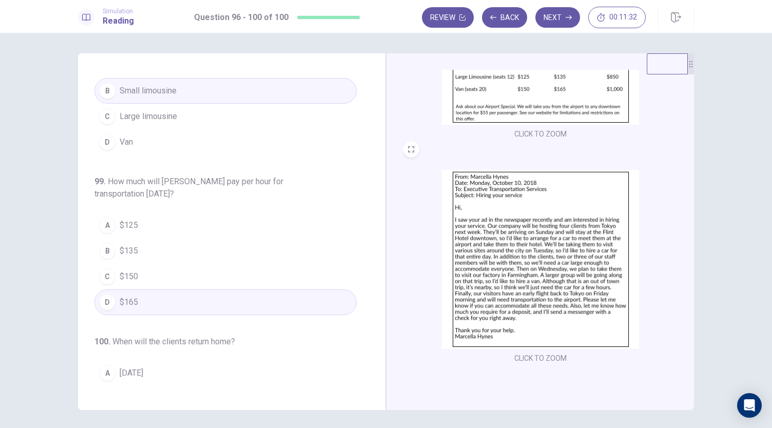
click at [574, 280] on img at bounding box center [540, 259] width 197 height 179
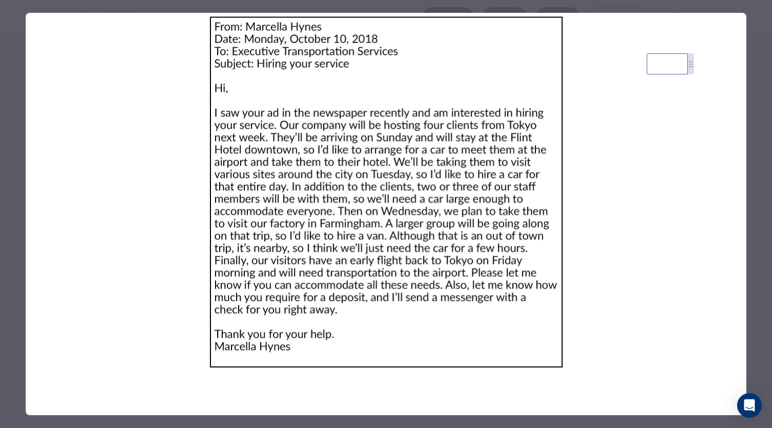
click at [748, 197] on div at bounding box center [386, 214] width 772 height 428
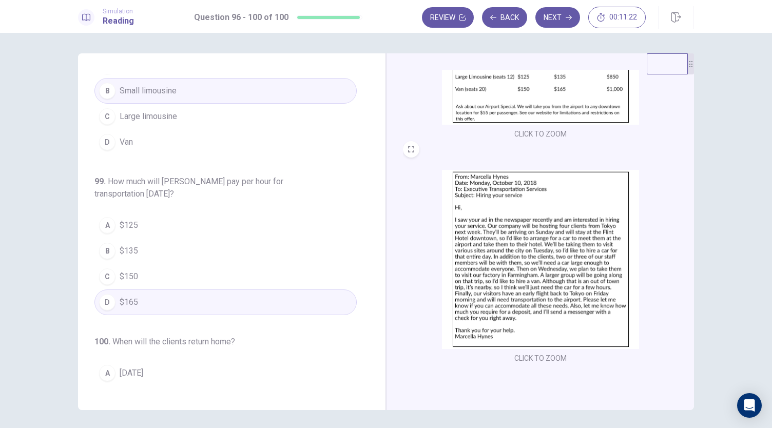
click at [591, 246] on img at bounding box center [540, 259] width 197 height 179
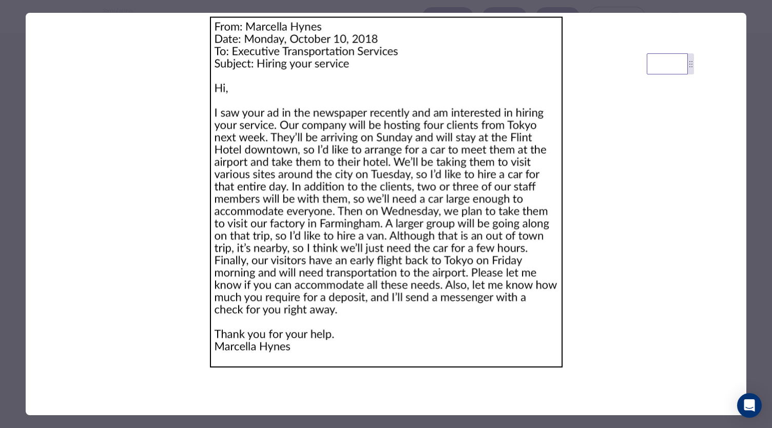
click at [758, 226] on div at bounding box center [386, 214] width 772 height 428
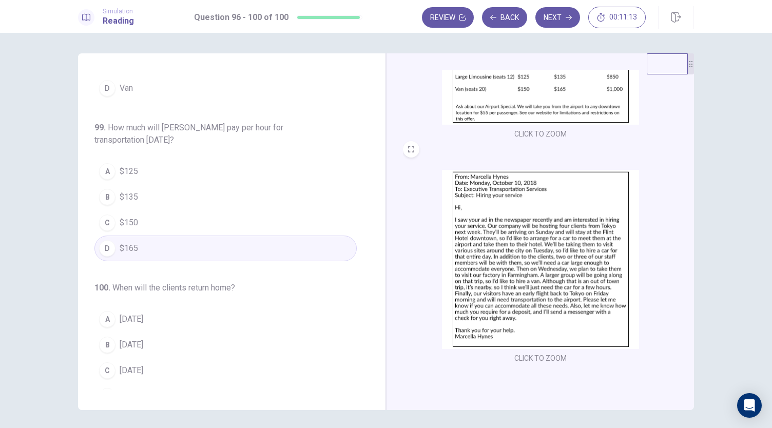
scroll to position [30, 0]
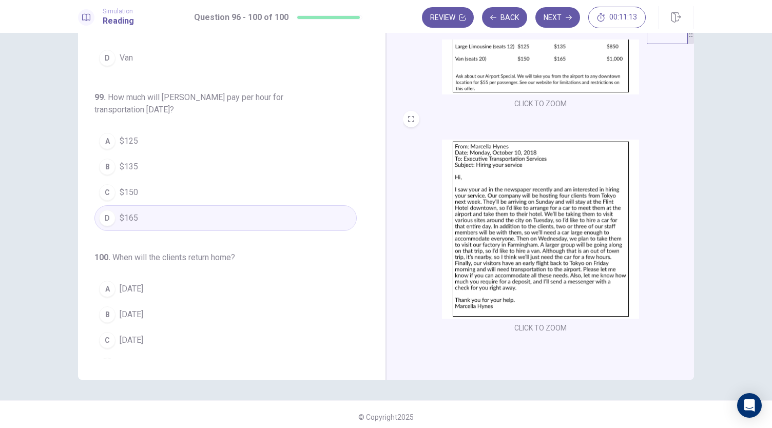
click at [522, 258] on img at bounding box center [540, 229] width 197 height 179
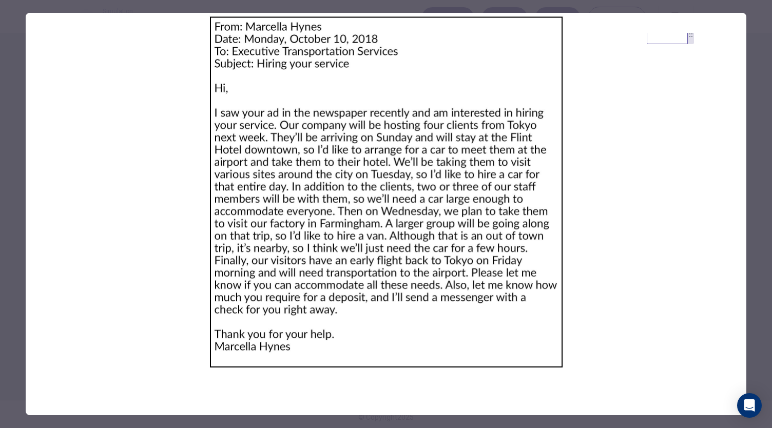
click at [760, 159] on div at bounding box center [386, 214] width 772 height 428
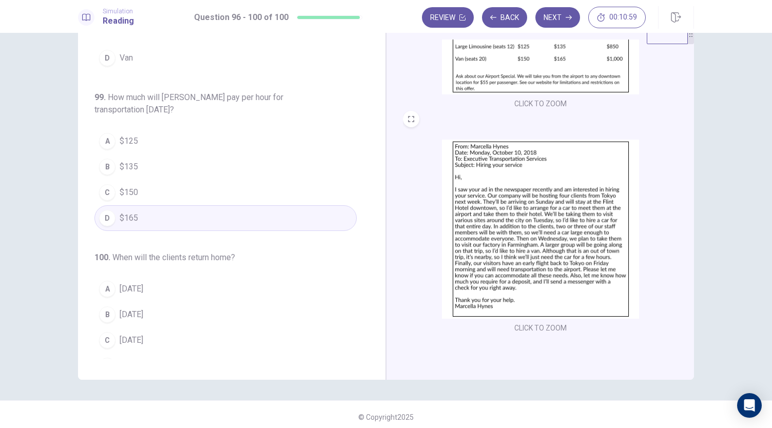
click at [130, 354] on button "D [DATE]" at bounding box center [225, 366] width 262 height 26
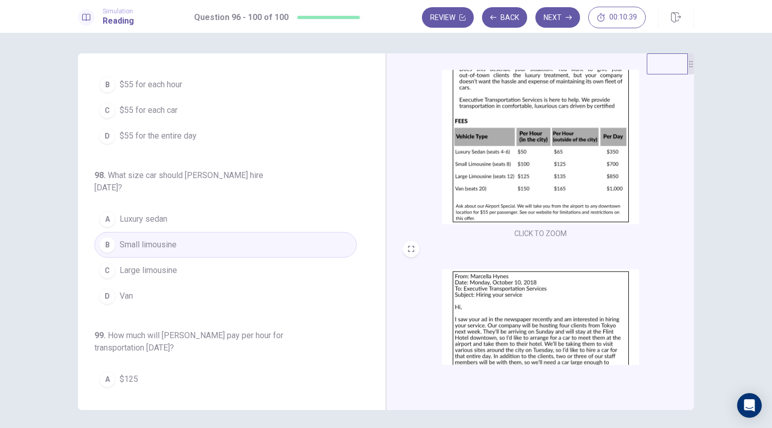
scroll to position [213, 0]
click at [557, 318] on img at bounding box center [540, 359] width 197 height 179
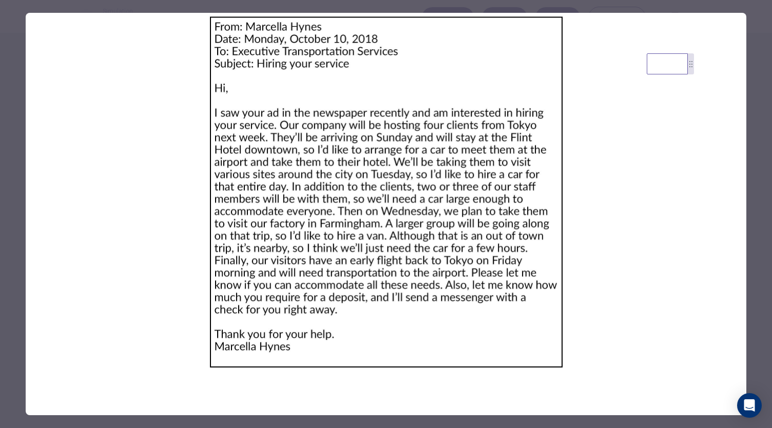
click at [752, 173] on div at bounding box center [386, 214] width 772 height 428
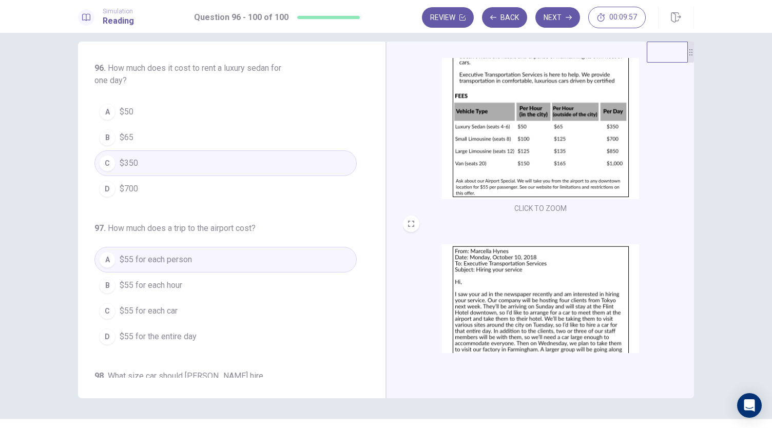
scroll to position [0, 0]
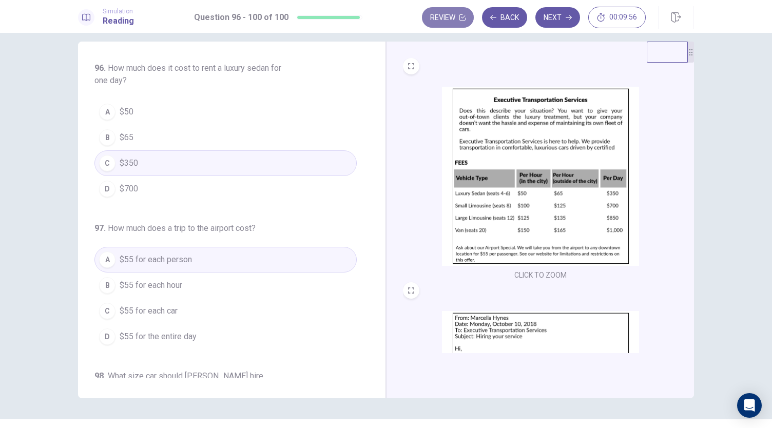
click at [457, 25] on button "Review" at bounding box center [448, 17] width 52 height 21
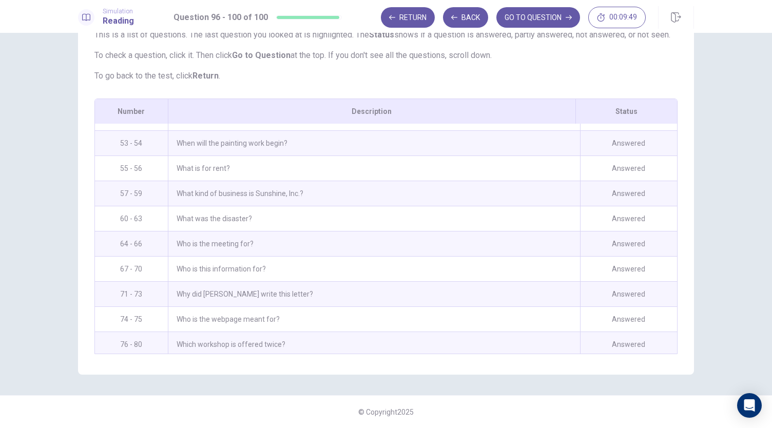
scroll to position [1016, 0]
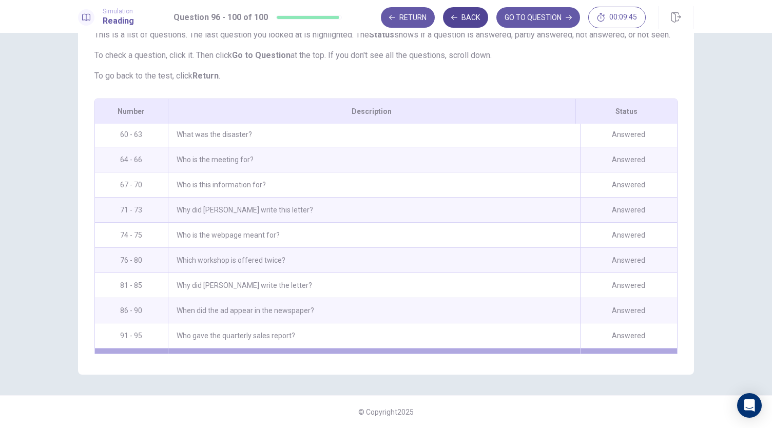
click at [478, 24] on button "Back" at bounding box center [465, 17] width 45 height 21
click at [404, 18] on button "Return" at bounding box center [408, 17] width 54 height 21
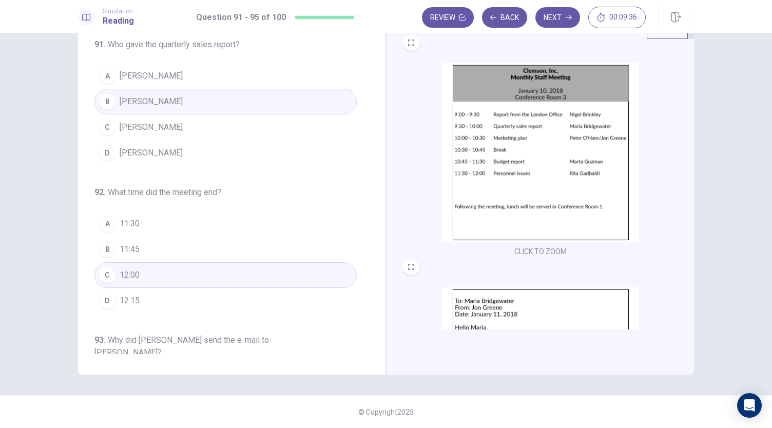
scroll to position [0, 0]
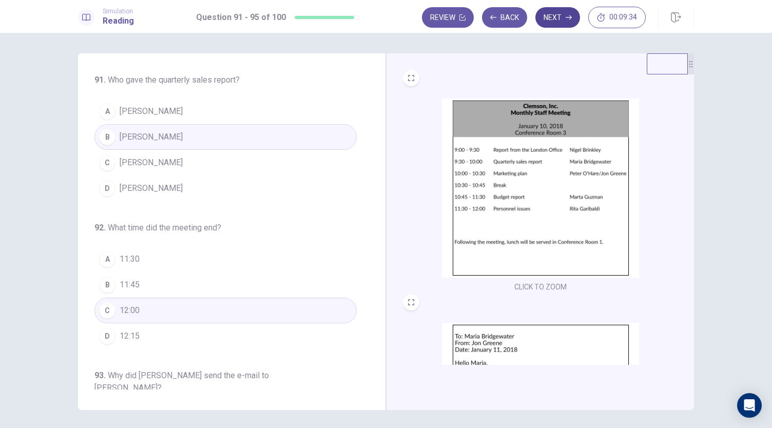
click at [565, 21] on button "Next" at bounding box center [558, 17] width 45 height 21
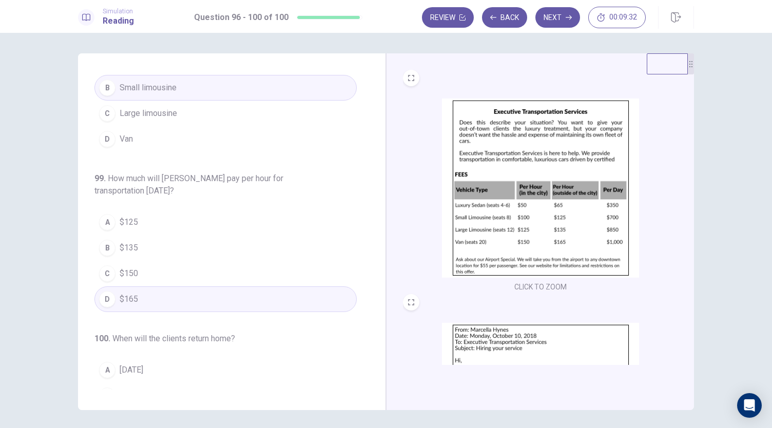
scroll to position [421, 0]
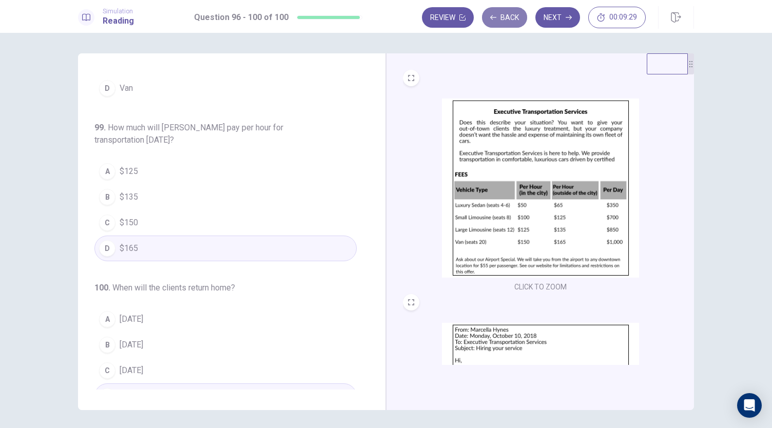
click at [501, 23] on button "Back" at bounding box center [504, 17] width 45 height 21
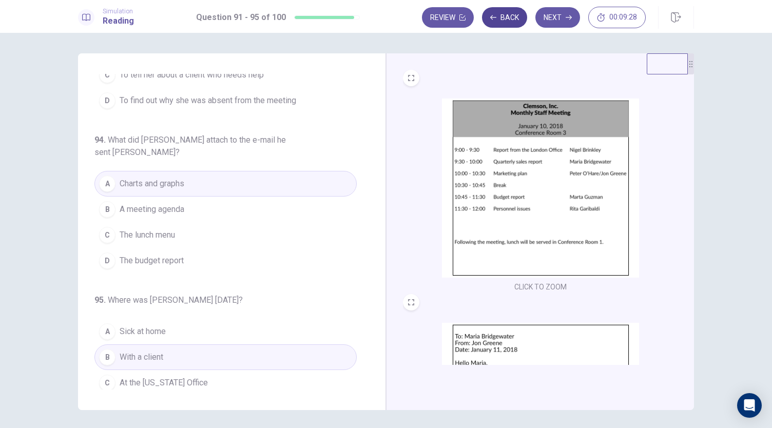
click at [501, 23] on button "Back" at bounding box center [504, 17] width 45 height 21
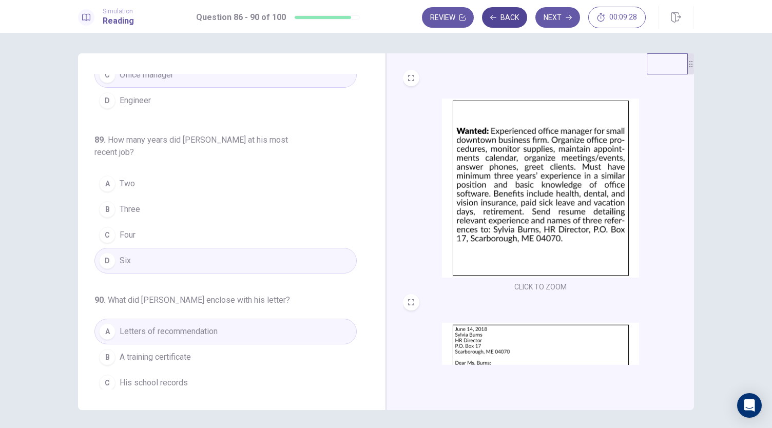
scroll to position [421, 0]
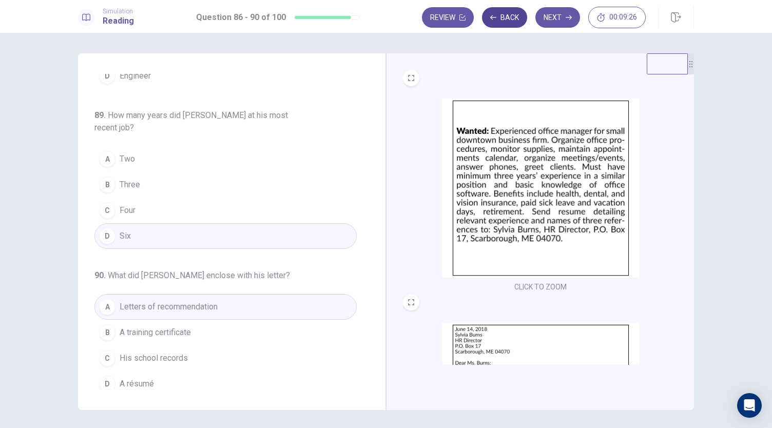
click at [501, 23] on button "Back" at bounding box center [504, 17] width 45 height 21
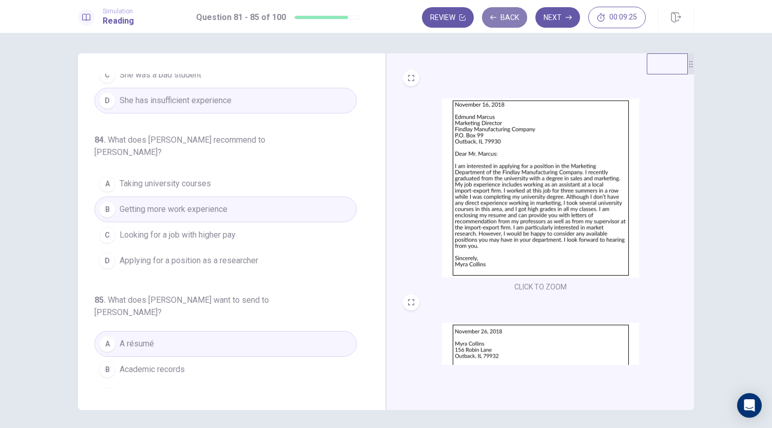
click at [501, 23] on button "Back" at bounding box center [504, 17] width 45 height 21
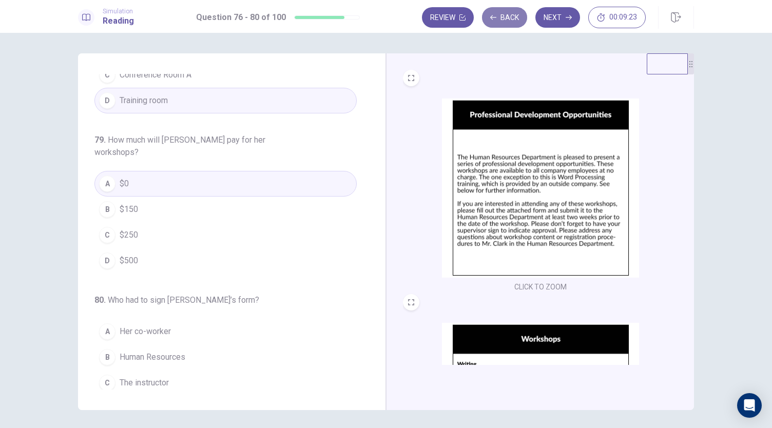
click at [501, 23] on button "Back" at bounding box center [504, 17] width 45 height 21
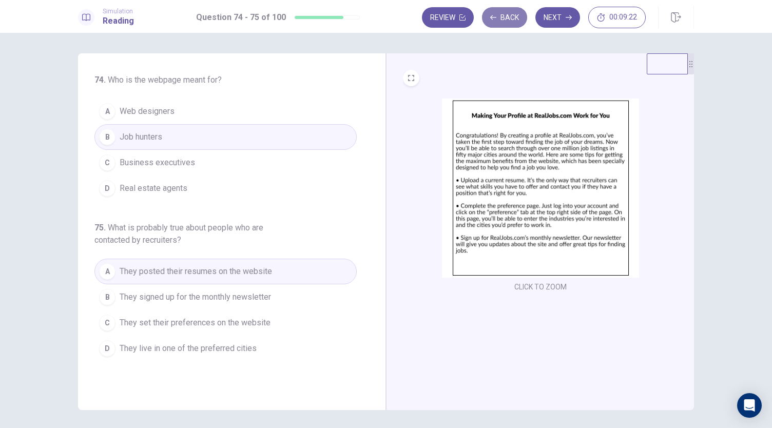
click at [501, 23] on button "Back" at bounding box center [504, 17] width 45 height 21
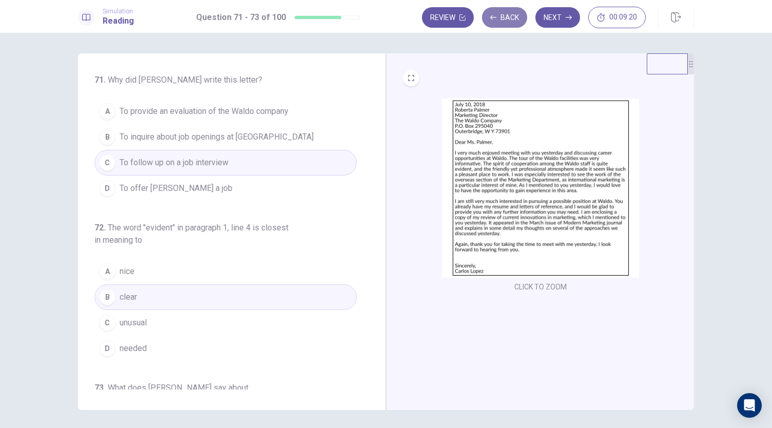
click at [501, 23] on button "Back" at bounding box center [504, 17] width 45 height 21
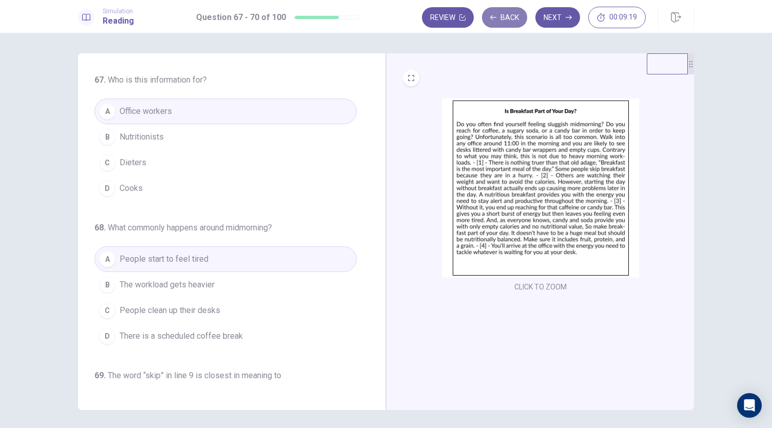
click at [501, 23] on button "Back" at bounding box center [504, 17] width 45 height 21
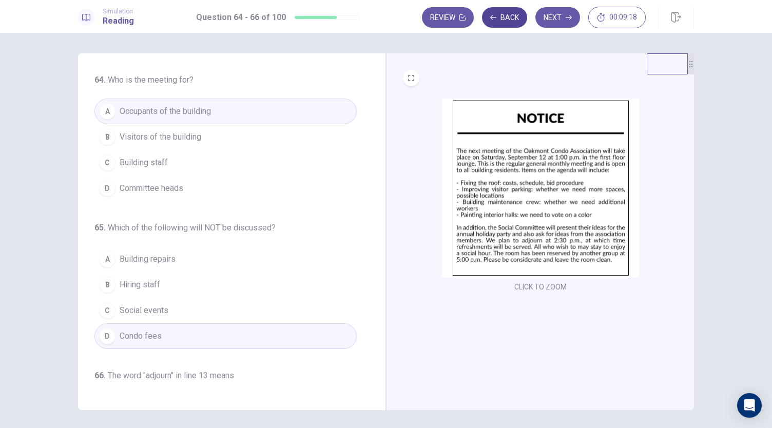
click at [501, 23] on button "Back" at bounding box center [504, 17] width 45 height 21
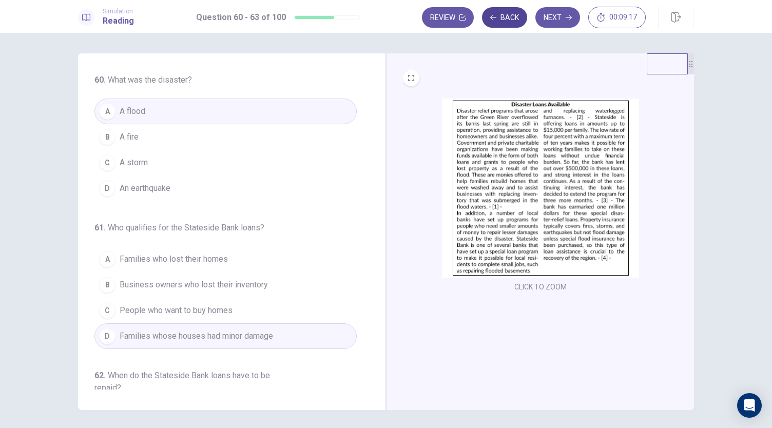
click at [501, 23] on button "Back" at bounding box center [504, 17] width 45 height 21
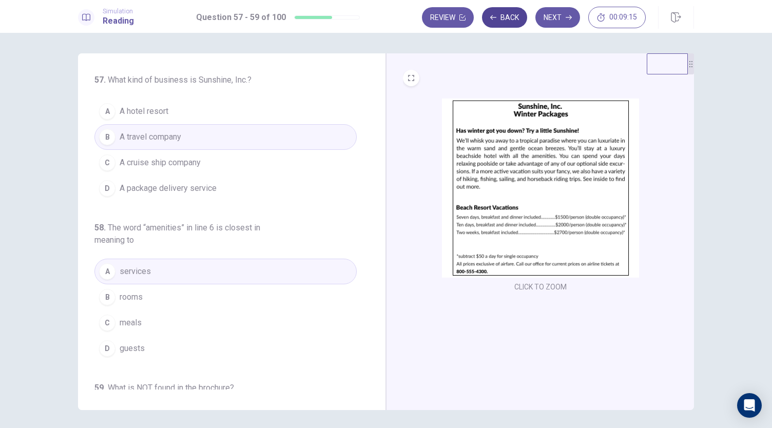
click at [501, 23] on button "Back" at bounding box center [504, 17] width 45 height 21
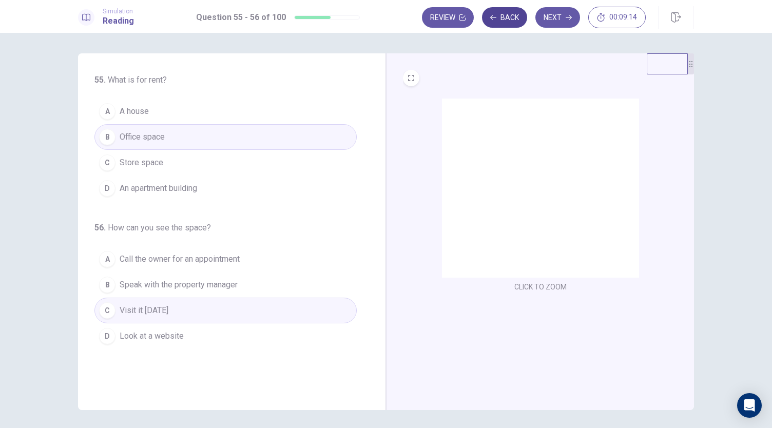
click at [501, 23] on button "Back" at bounding box center [504, 17] width 45 height 21
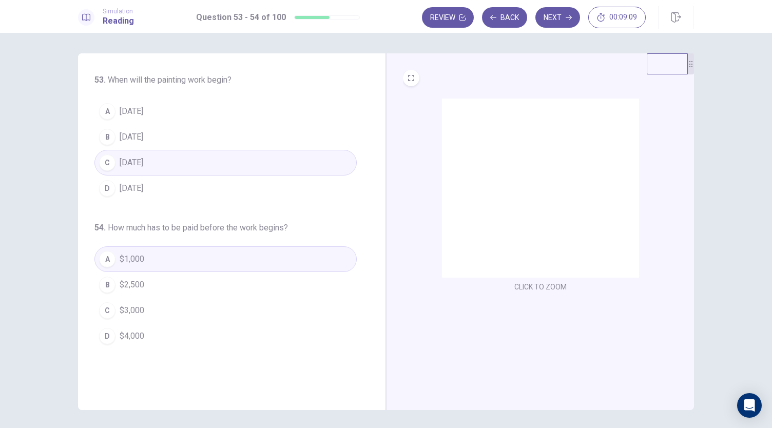
scroll to position [5, 0]
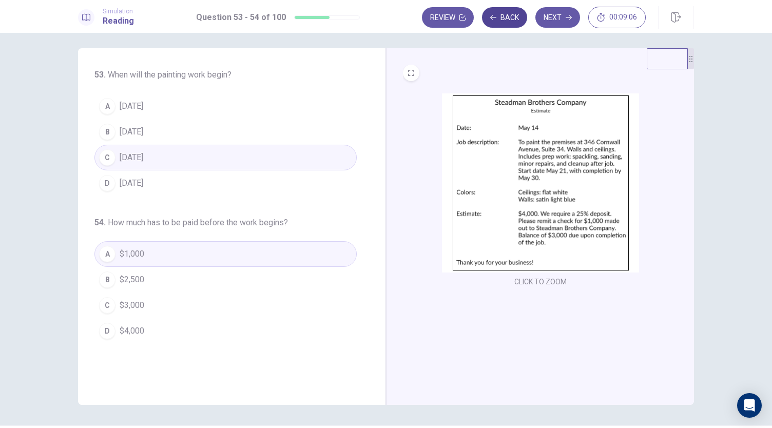
click at [507, 26] on button "Back" at bounding box center [504, 17] width 45 height 21
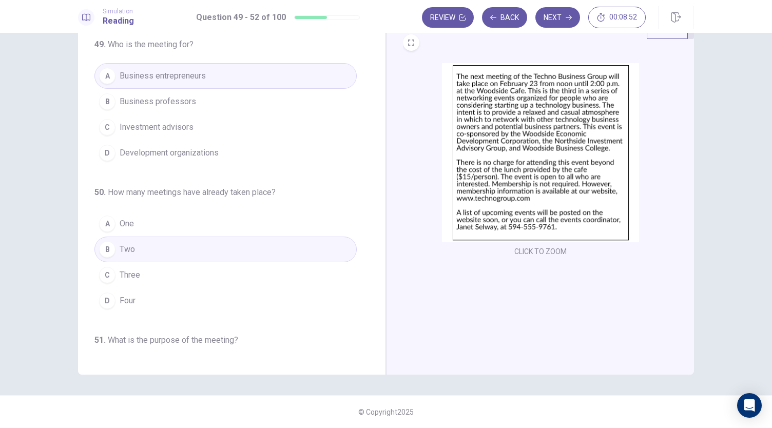
scroll to position [0, 0]
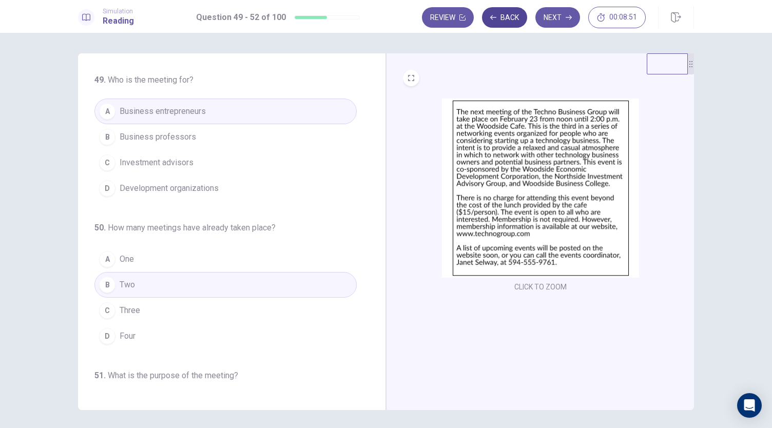
click at [515, 18] on button "Back" at bounding box center [504, 17] width 45 height 21
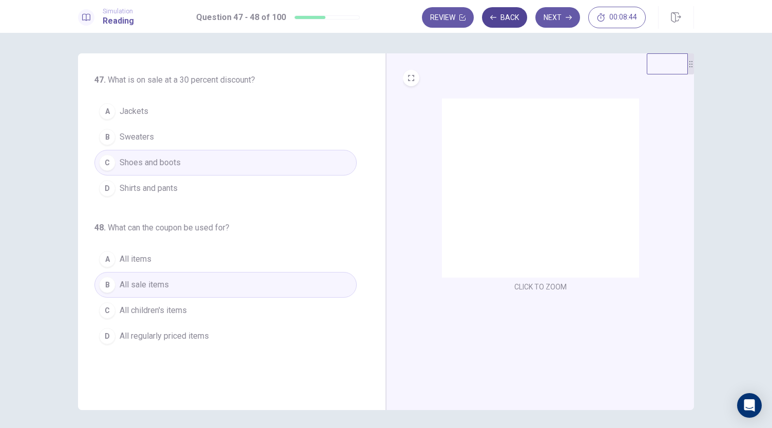
click at [515, 18] on button "Back" at bounding box center [504, 17] width 45 height 21
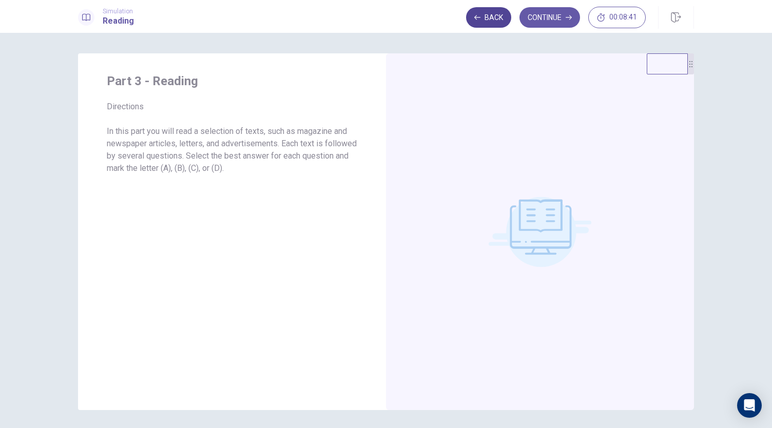
click at [498, 14] on button "Back" at bounding box center [488, 17] width 45 height 21
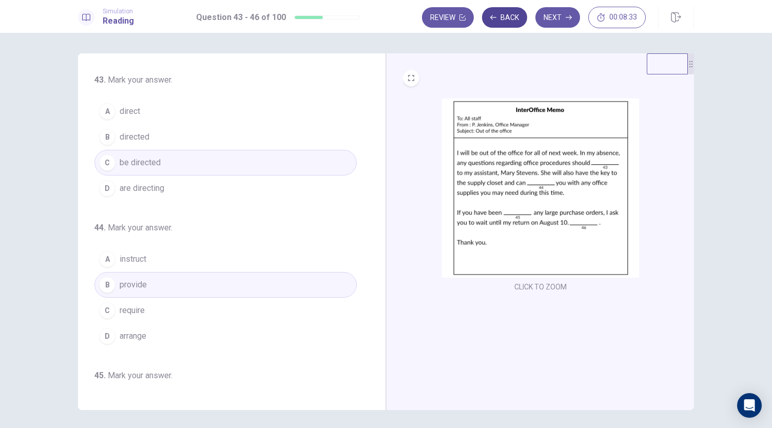
click at [515, 21] on button "Back" at bounding box center [504, 17] width 45 height 21
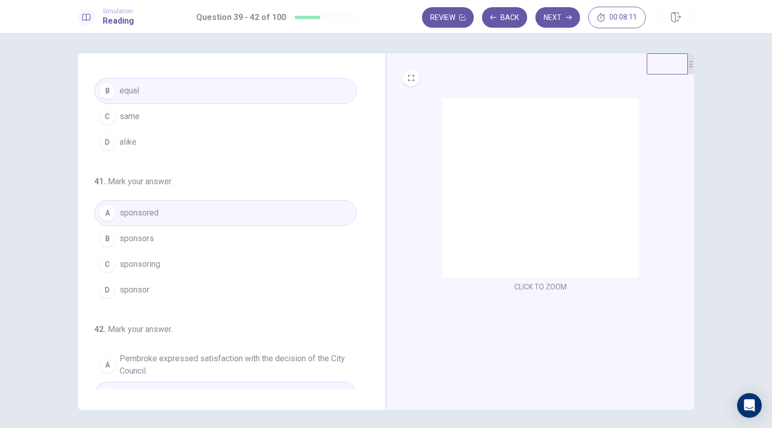
scroll to position [258, 0]
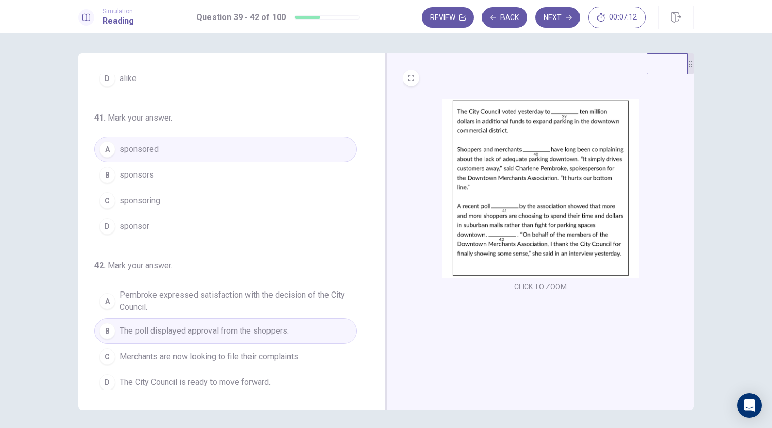
click at [255, 289] on span "Pembroke expressed satisfaction with the decision of the City Council." at bounding box center [236, 301] width 233 height 25
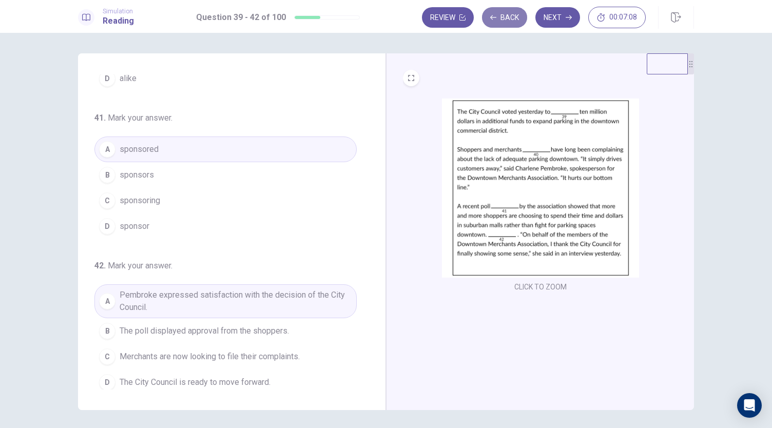
click at [510, 19] on button "Back" at bounding box center [504, 17] width 45 height 21
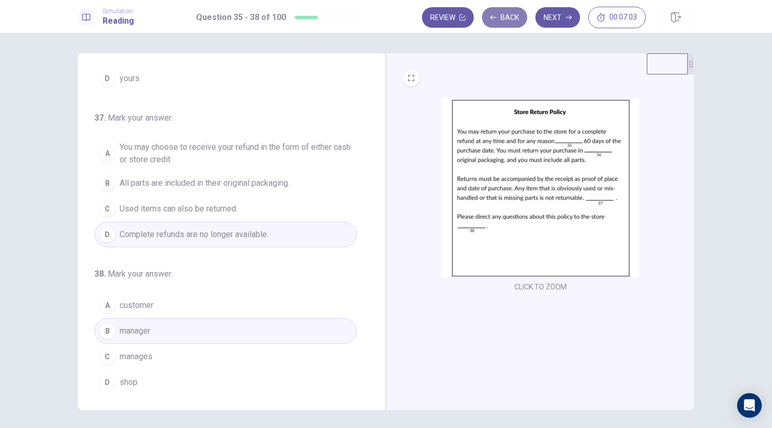
click at [520, 17] on button "Back" at bounding box center [504, 17] width 45 height 21
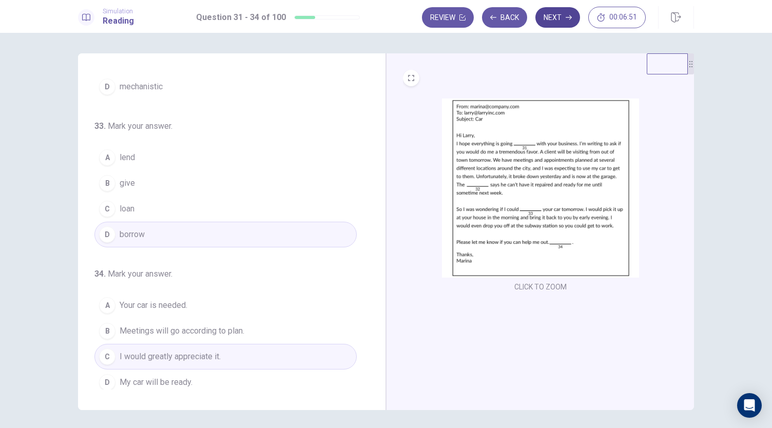
click at [556, 22] on button "Next" at bounding box center [558, 17] width 45 height 21
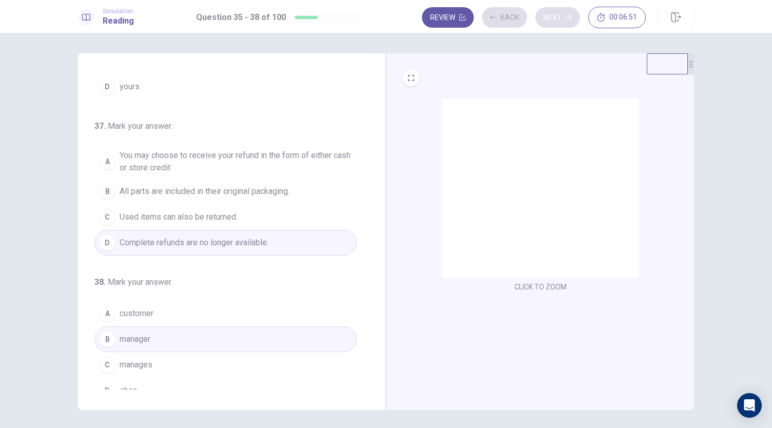
scroll to position [258, 0]
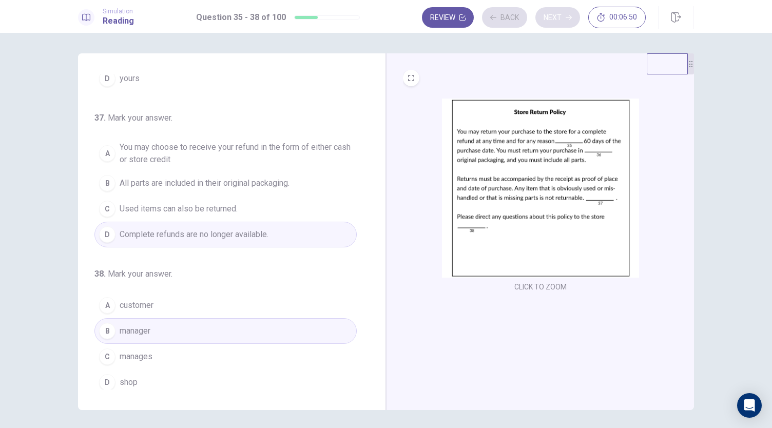
click at [556, 22] on div "Review Back Next 00:06:50" at bounding box center [534, 18] width 224 height 22
click at [556, 22] on button "Next" at bounding box center [558, 17] width 45 height 21
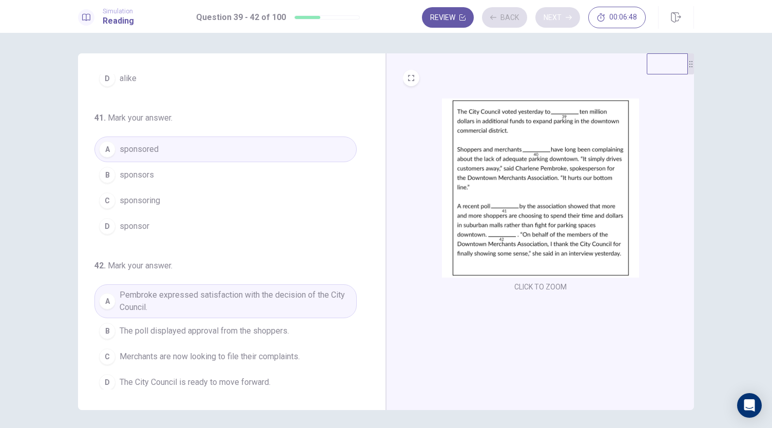
click at [556, 22] on div "Review Back Next 00:06:48" at bounding box center [534, 18] width 224 height 22
click at [556, 22] on button "Next" at bounding box center [558, 17] width 45 height 21
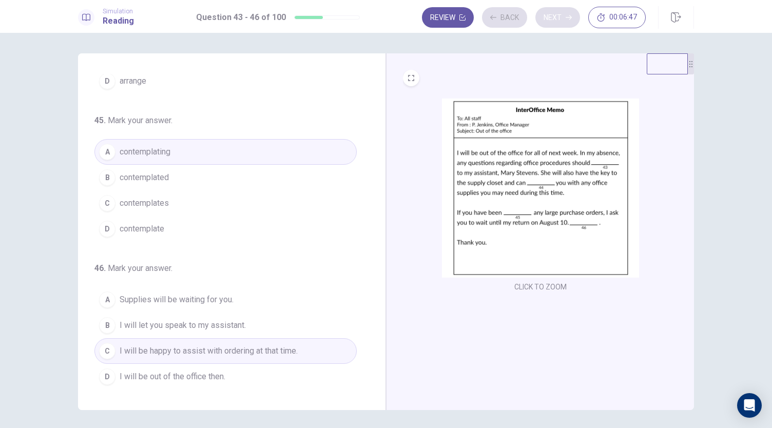
scroll to position [250, 0]
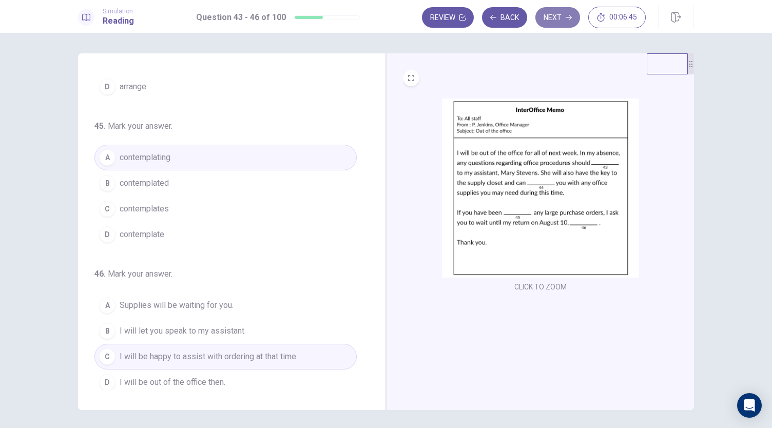
click at [556, 22] on button "Next" at bounding box center [558, 17] width 45 height 21
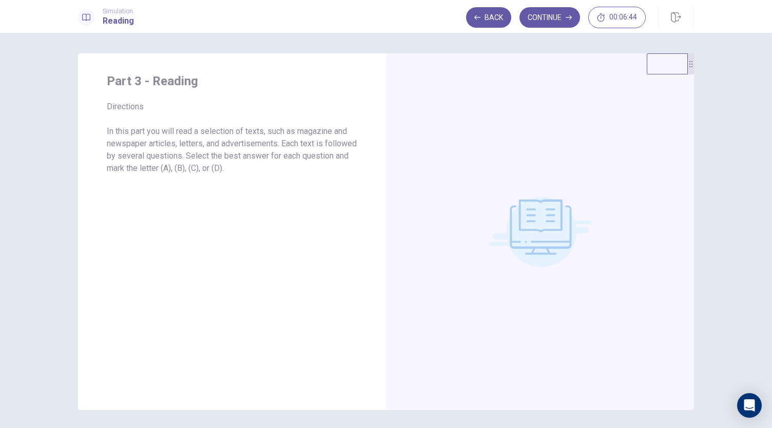
click at [556, 22] on button "Continue" at bounding box center [550, 17] width 61 height 21
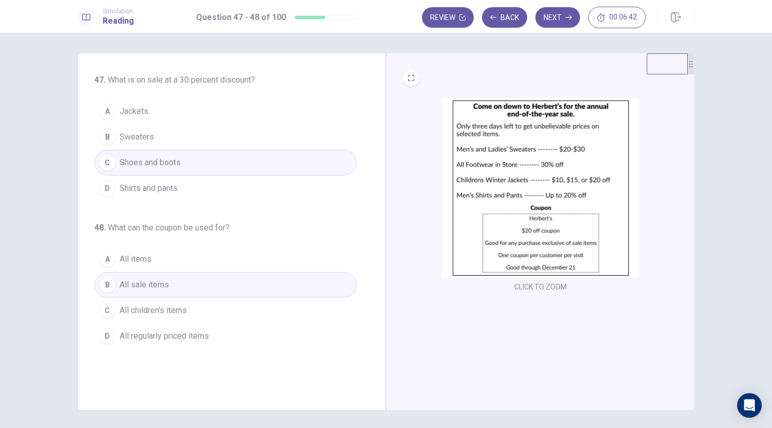
click at [556, 22] on button "Next" at bounding box center [558, 17] width 45 height 21
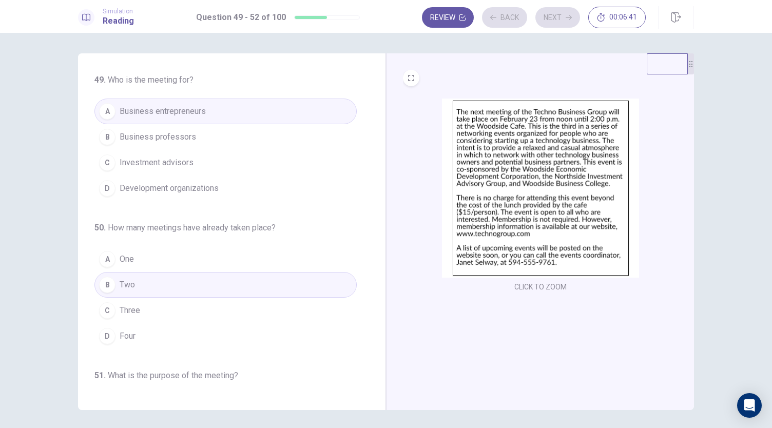
click at [556, 22] on div "Review Back Next 00:06:41" at bounding box center [534, 18] width 224 height 22
click at [556, 22] on button "Next" at bounding box center [558, 17] width 45 height 21
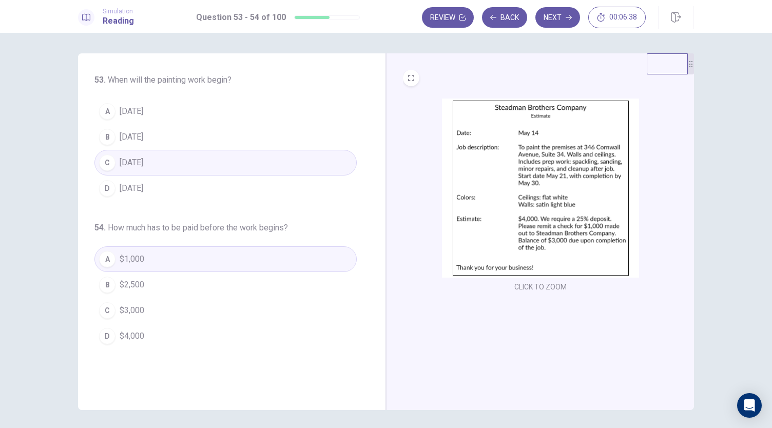
click at [556, 22] on button "Next" at bounding box center [558, 17] width 45 height 21
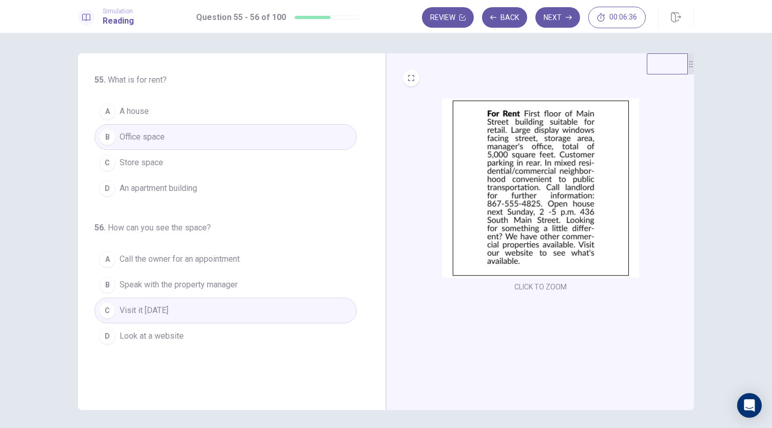
click at [556, 22] on button "Next" at bounding box center [558, 17] width 45 height 21
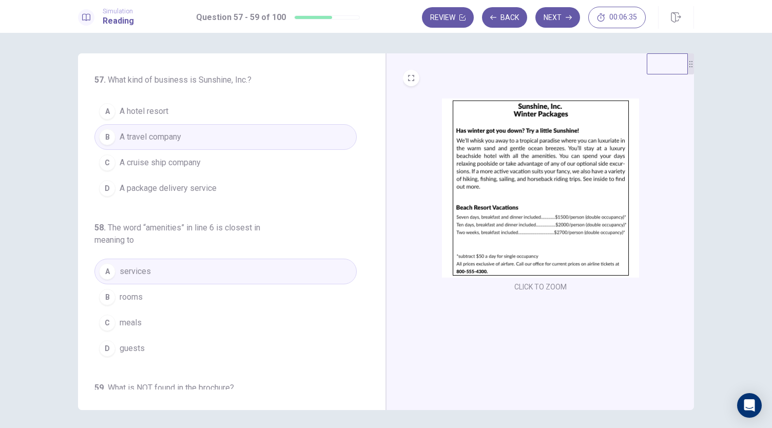
click at [556, 22] on button "Next" at bounding box center [558, 17] width 45 height 21
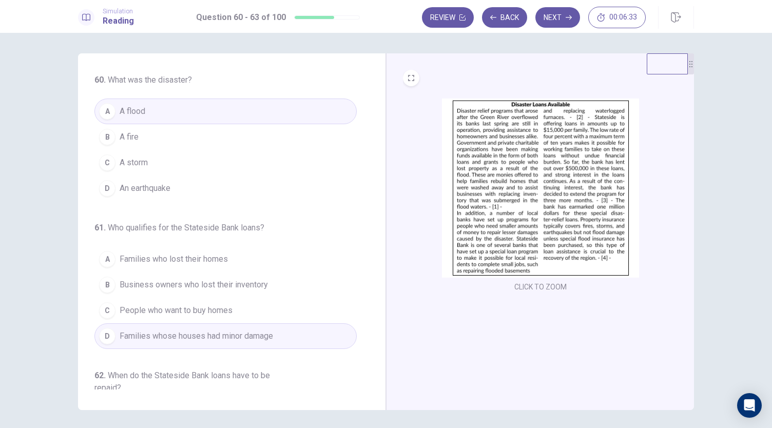
click at [556, 22] on button "Next" at bounding box center [558, 17] width 45 height 21
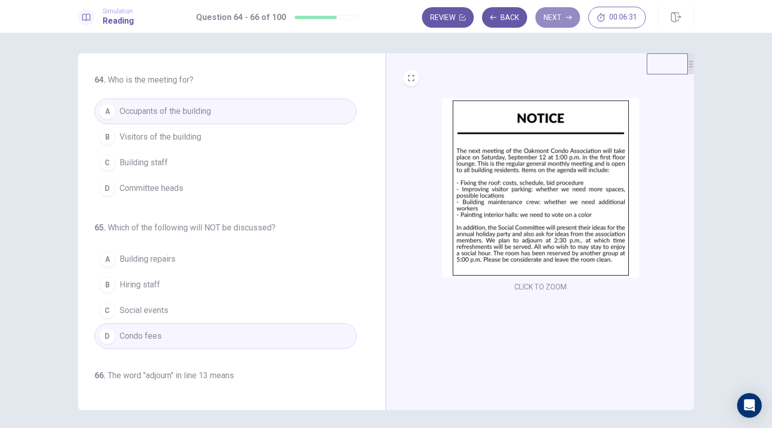
click at [556, 22] on button "Next" at bounding box center [558, 17] width 45 height 21
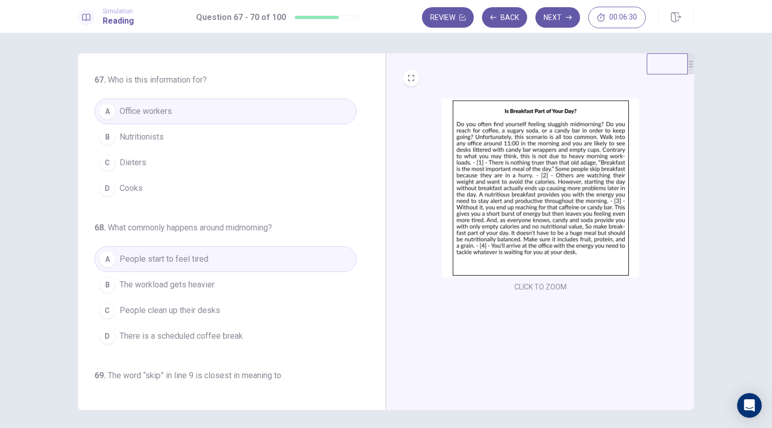
click at [556, 22] on button "Next" at bounding box center [558, 17] width 45 height 21
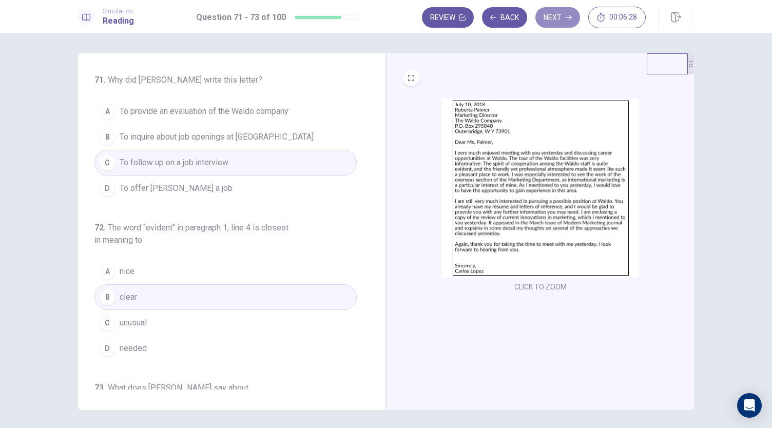
click at [556, 22] on button "Next" at bounding box center [558, 17] width 45 height 21
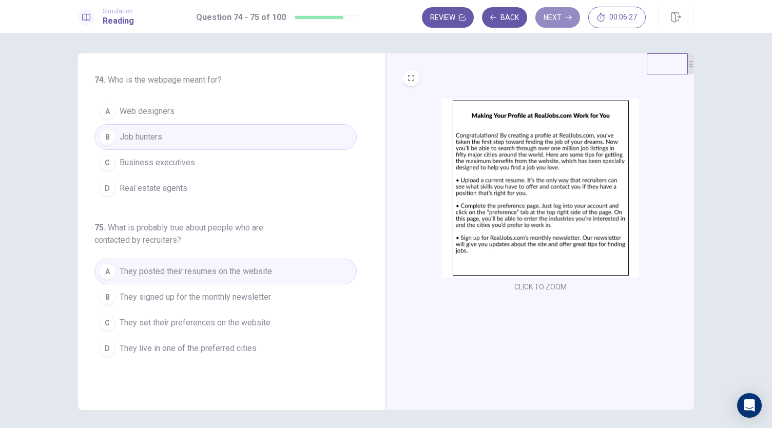
click at [556, 22] on button "Next" at bounding box center [558, 17] width 45 height 21
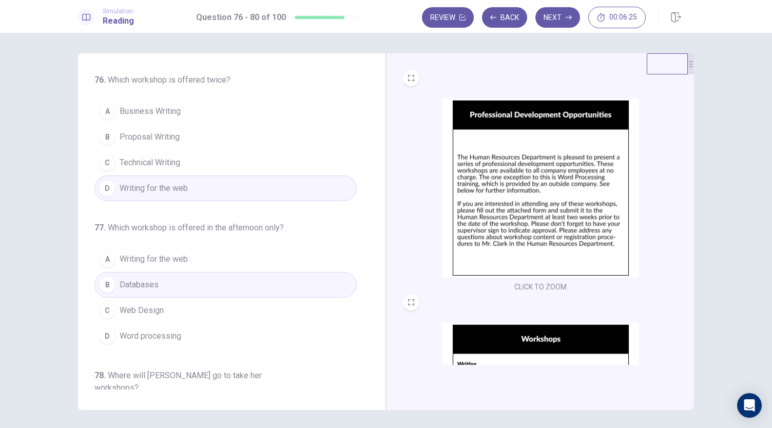
click at [556, 22] on button "Next" at bounding box center [558, 17] width 45 height 21
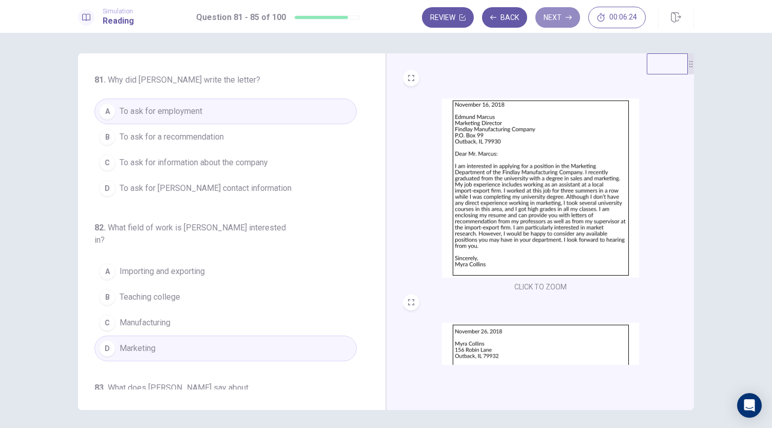
click at [556, 22] on button "Next" at bounding box center [558, 17] width 45 height 21
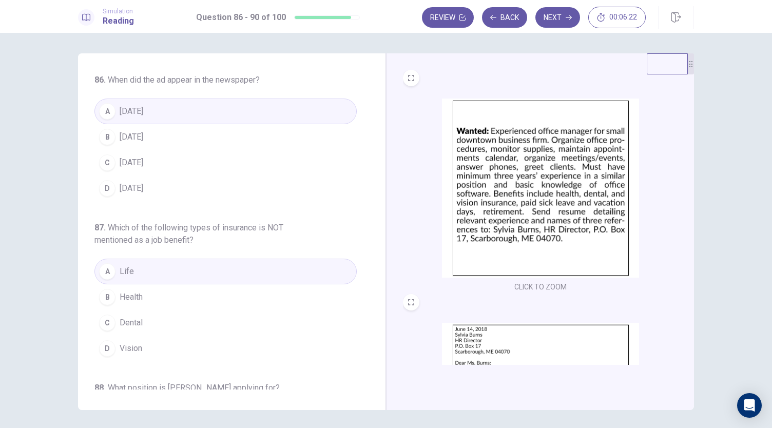
click at [556, 22] on button "Next" at bounding box center [558, 17] width 45 height 21
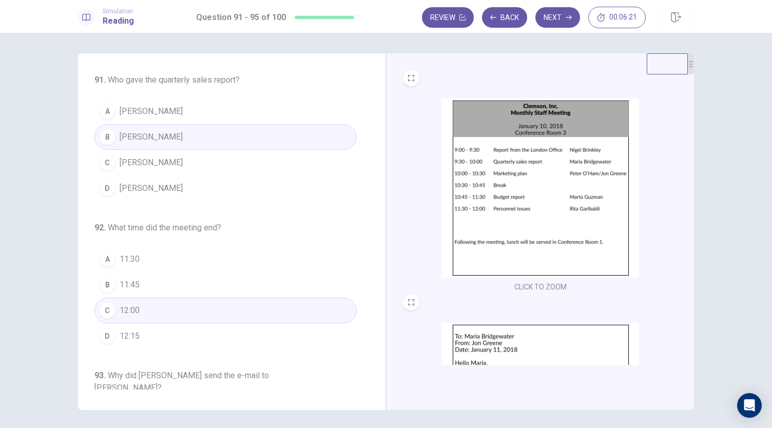
click at [556, 22] on button "Next" at bounding box center [558, 17] width 45 height 21
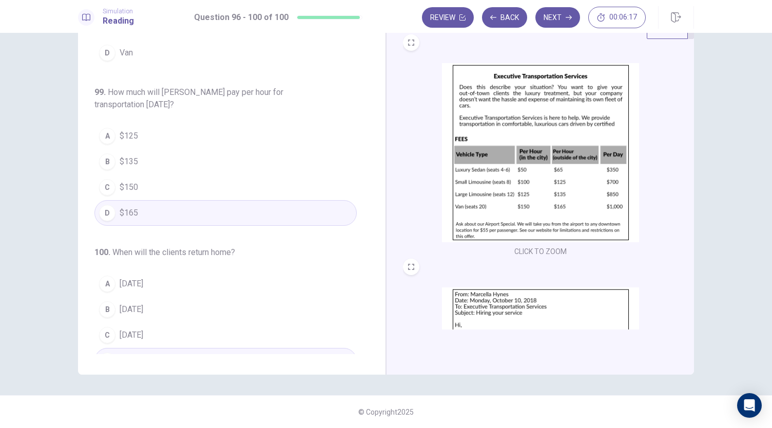
scroll to position [0, 0]
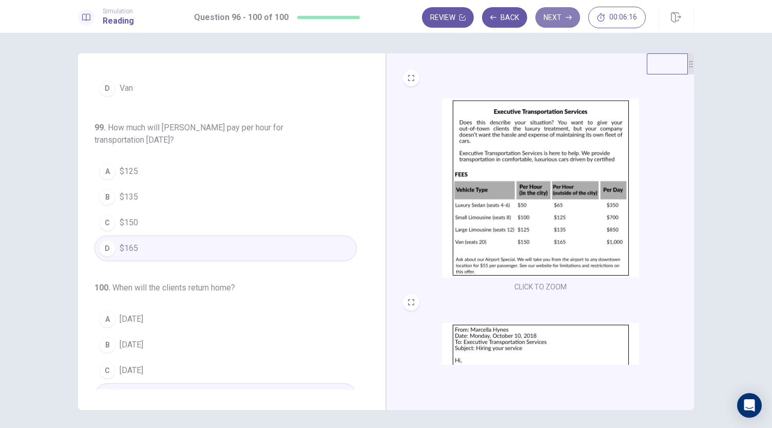
click at [576, 12] on button "Next" at bounding box center [558, 17] width 45 height 21
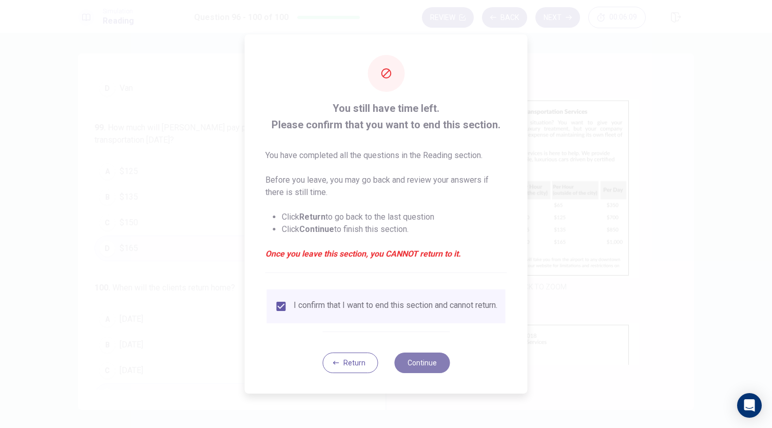
click at [427, 365] on button "Continue" at bounding box center [421, 363] width 55 height 21
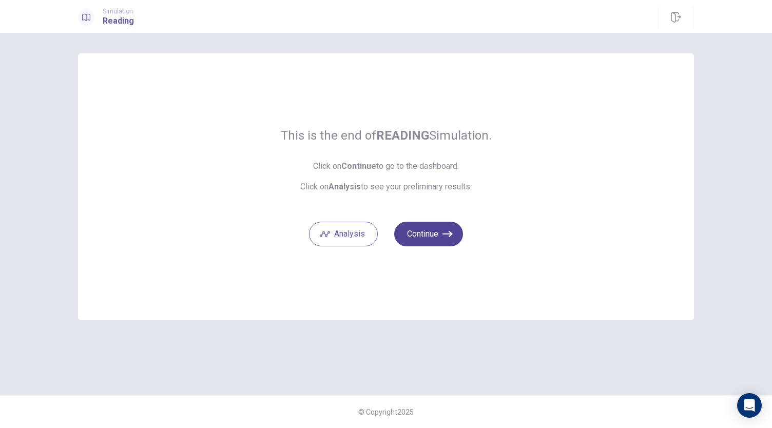
click at [438, 239] on button "Continue" at bounding box center [428, 234] width 69 height 25
